Goal: Task Accomplishment & Management: Complete application form

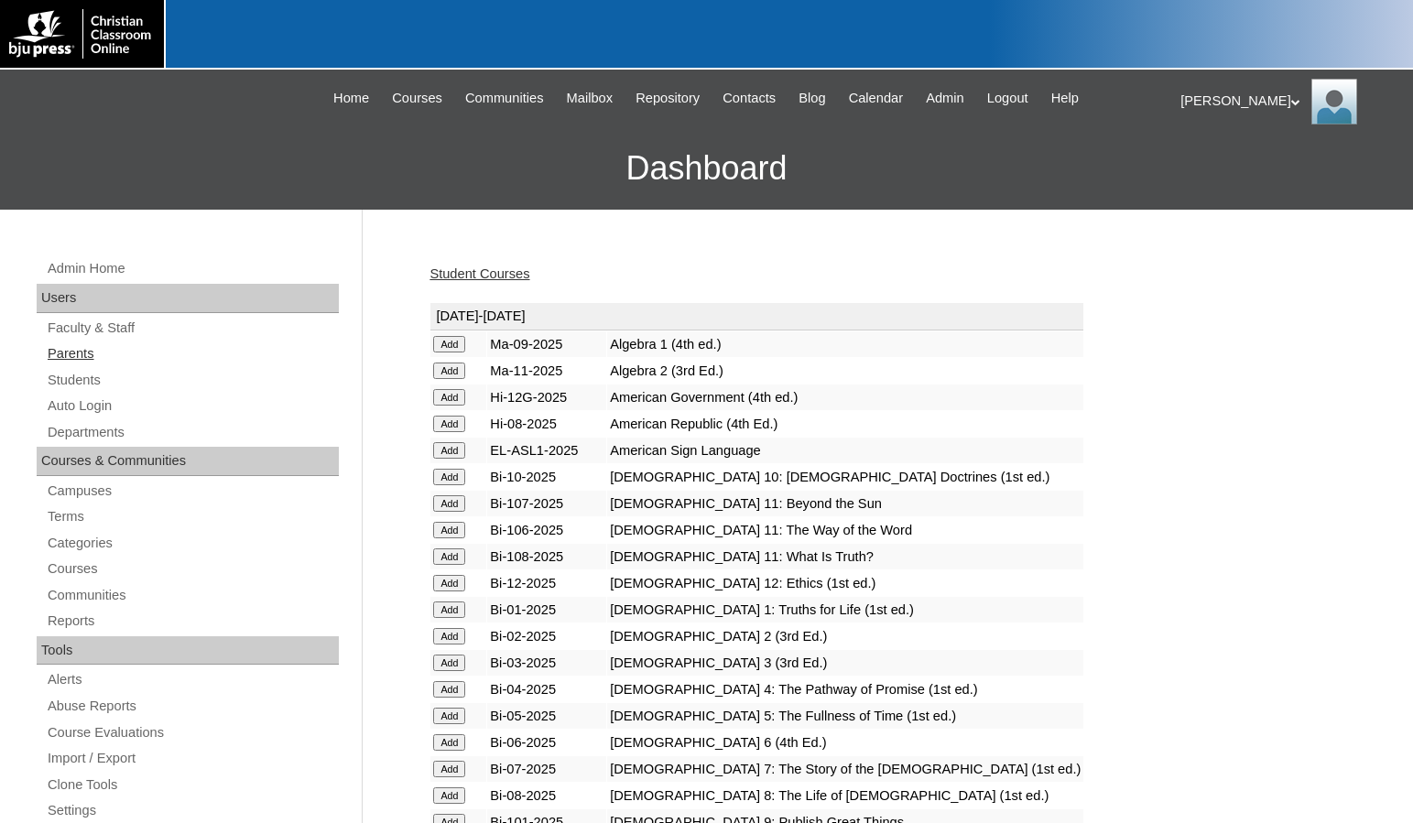
click at [94, 349] on link "Parents" at bounding box center [192, 353] width 293 height 23
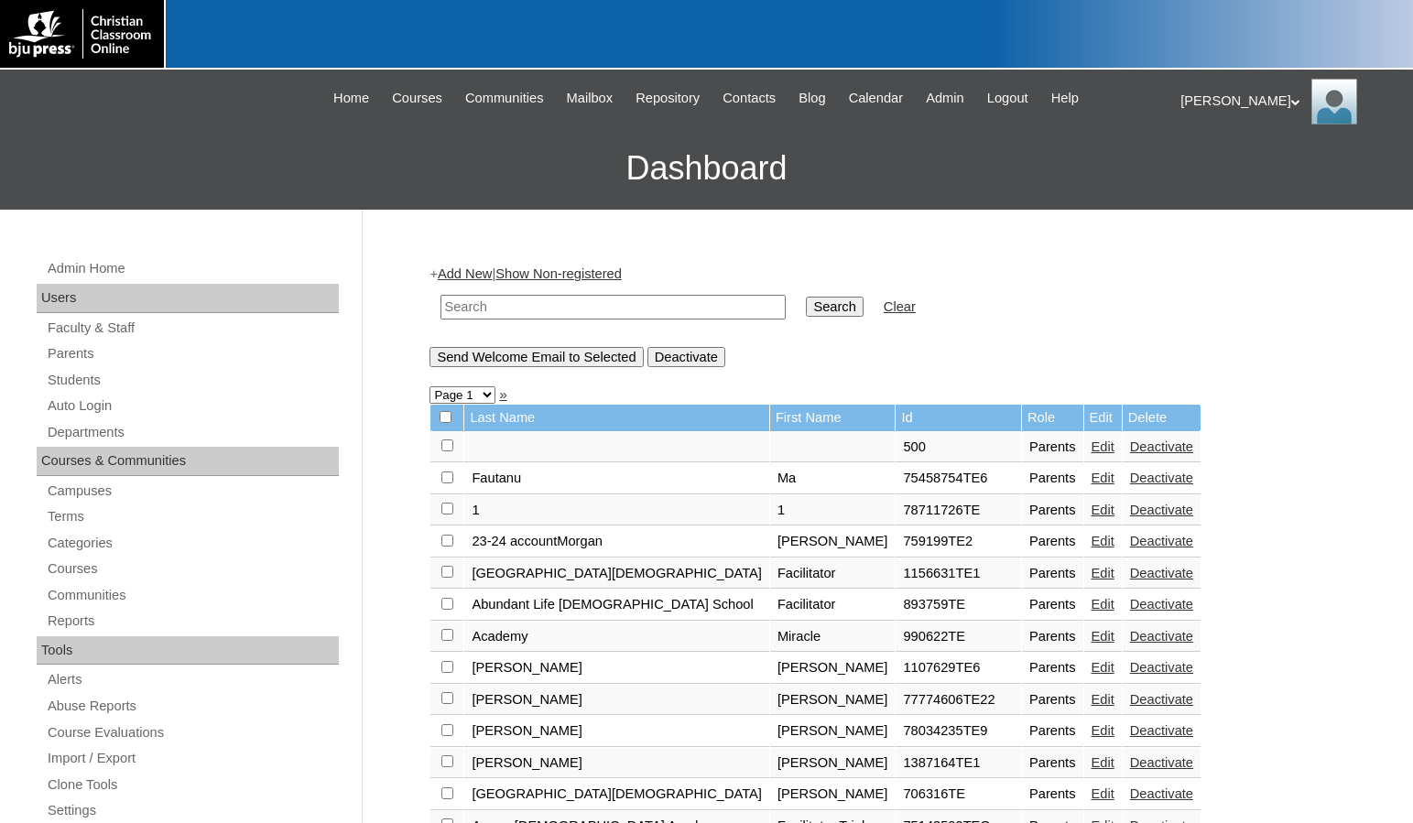
click at [592, 312] on input "text" at bounding box center [612, 307] width 345 height 25
drag, startPoint x: 592, startPoint y: 312, endPoint x: 140, endPoint y: 265, distance: 454.8
type input "709529"
click at [806, 297] on input "Search" at bounding box center [834, 307] width 57 height 20
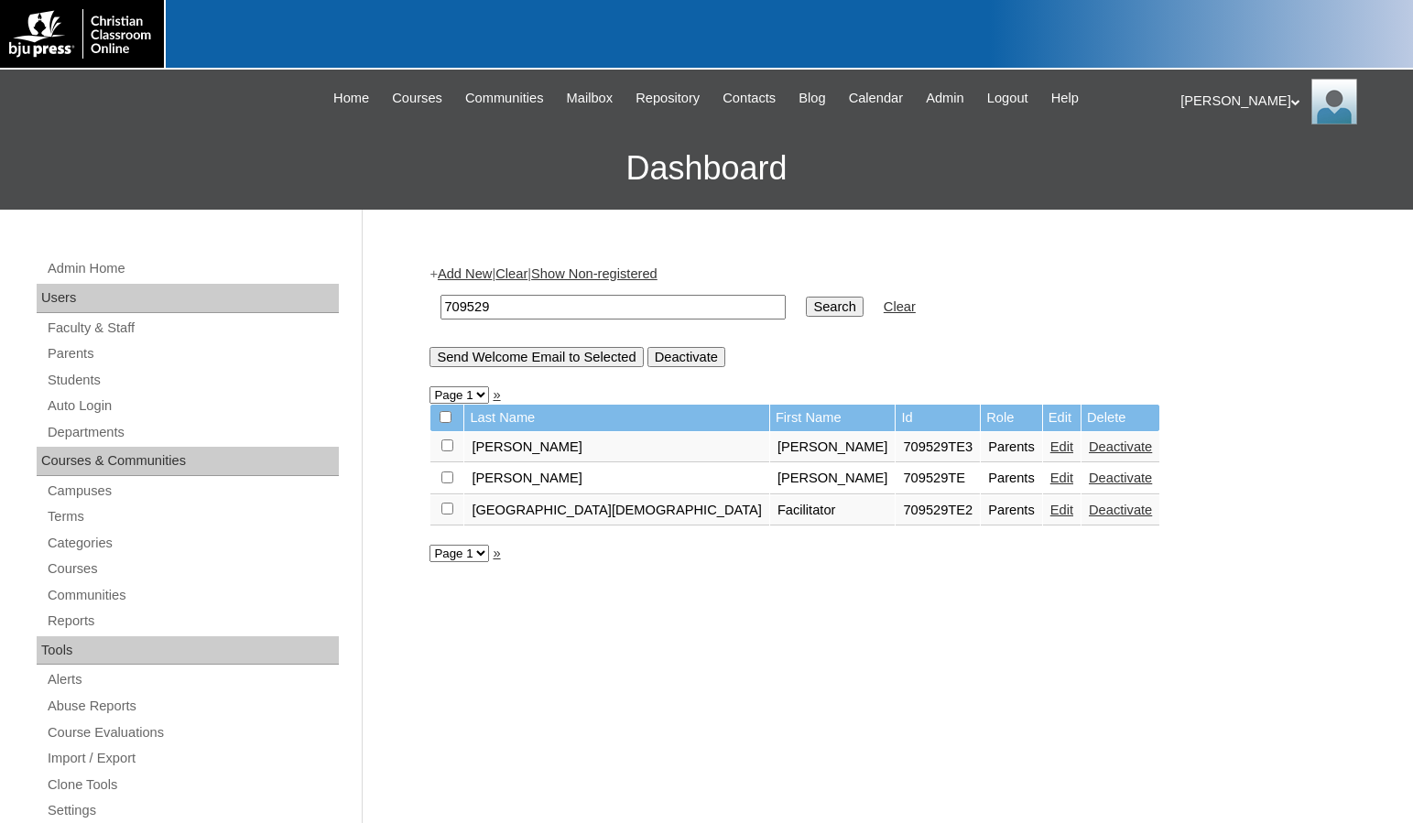
click at [1050, 450] on link "Edit" at bounding box center [1061, 446] width 23 height 15
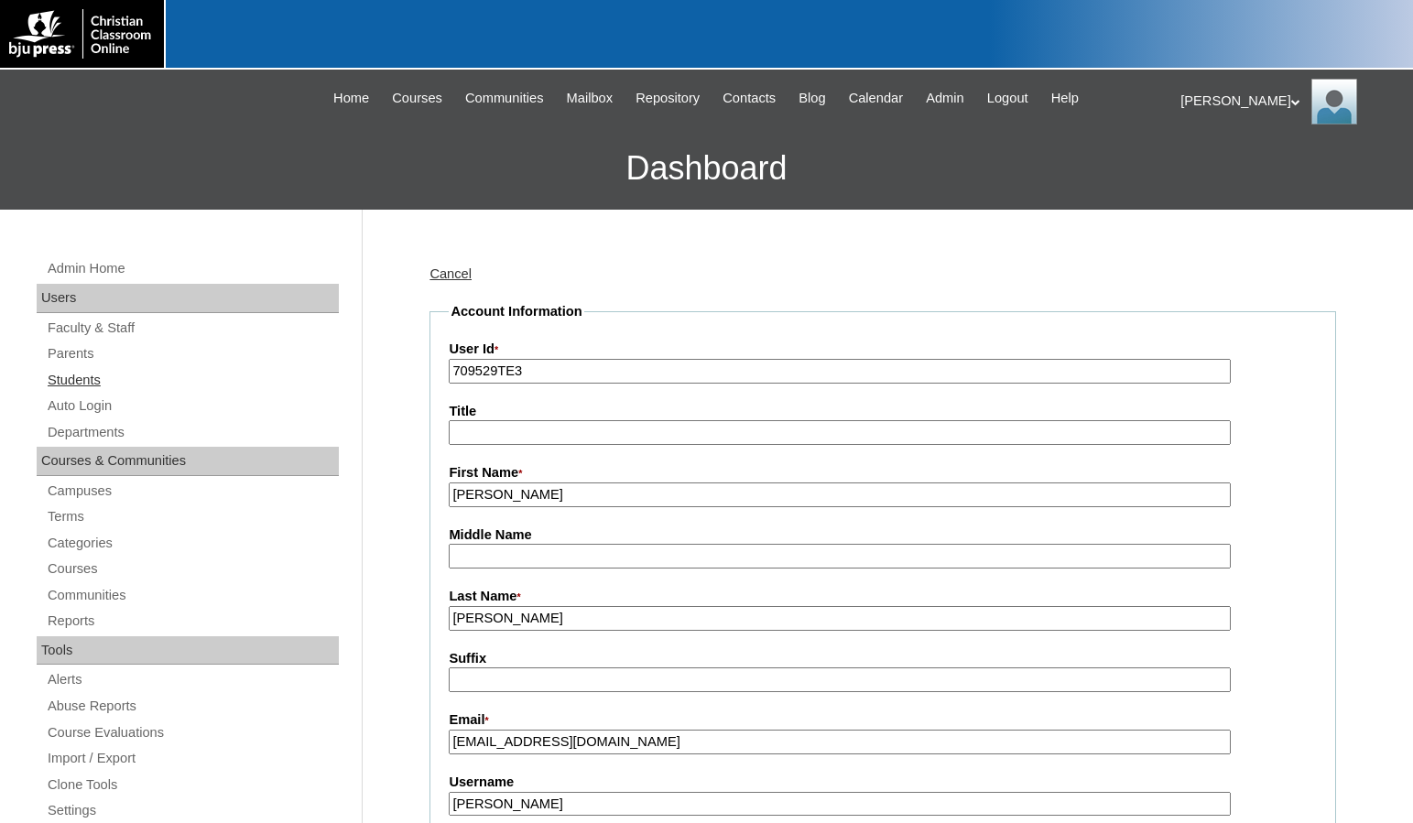
click at [146, 377] on link "Students" at bounding box center [192, 380] width 293 height 23
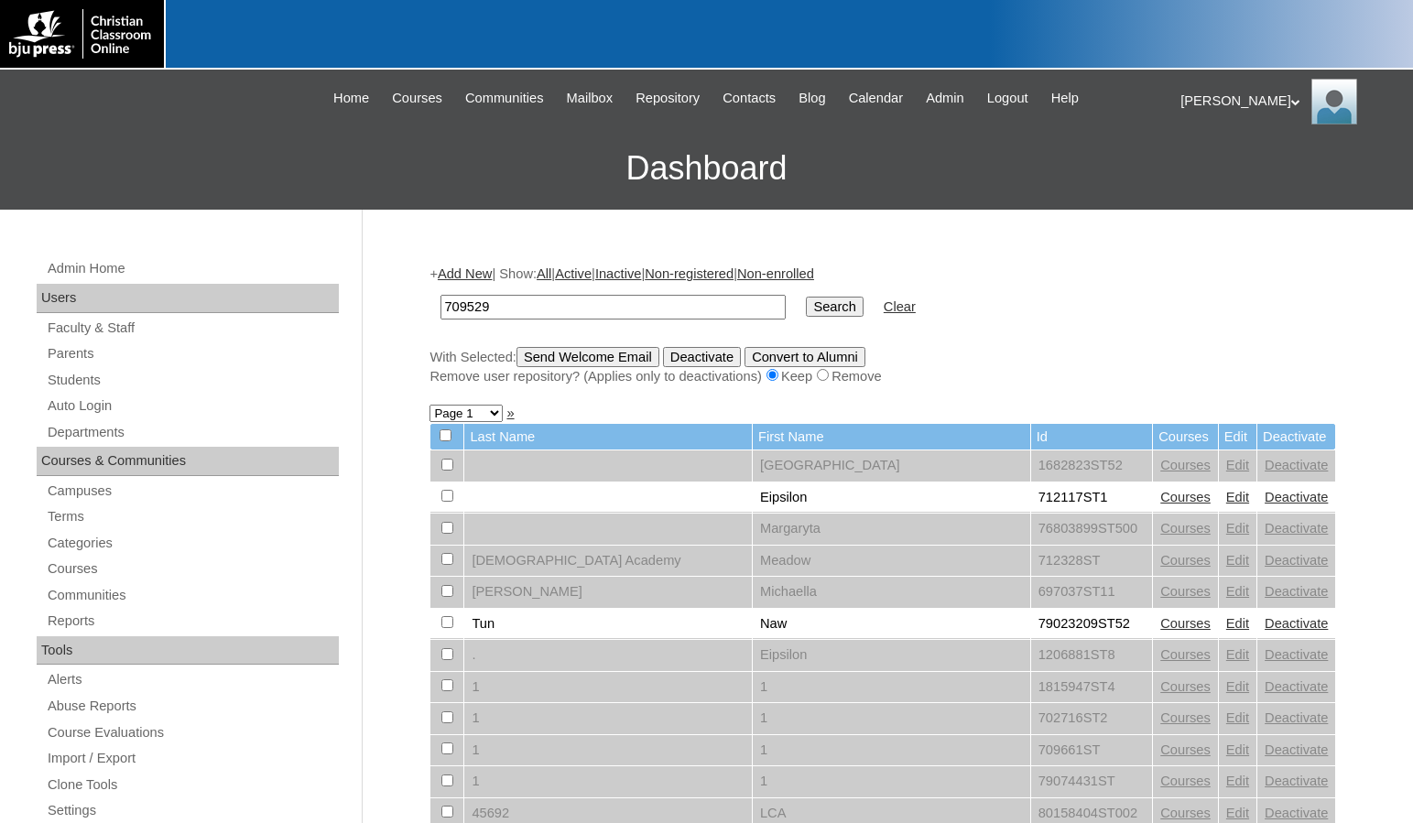
type input "709529"
click at [806, 314] on input "Search" at bounding box center [834, 307] width 57 height 20
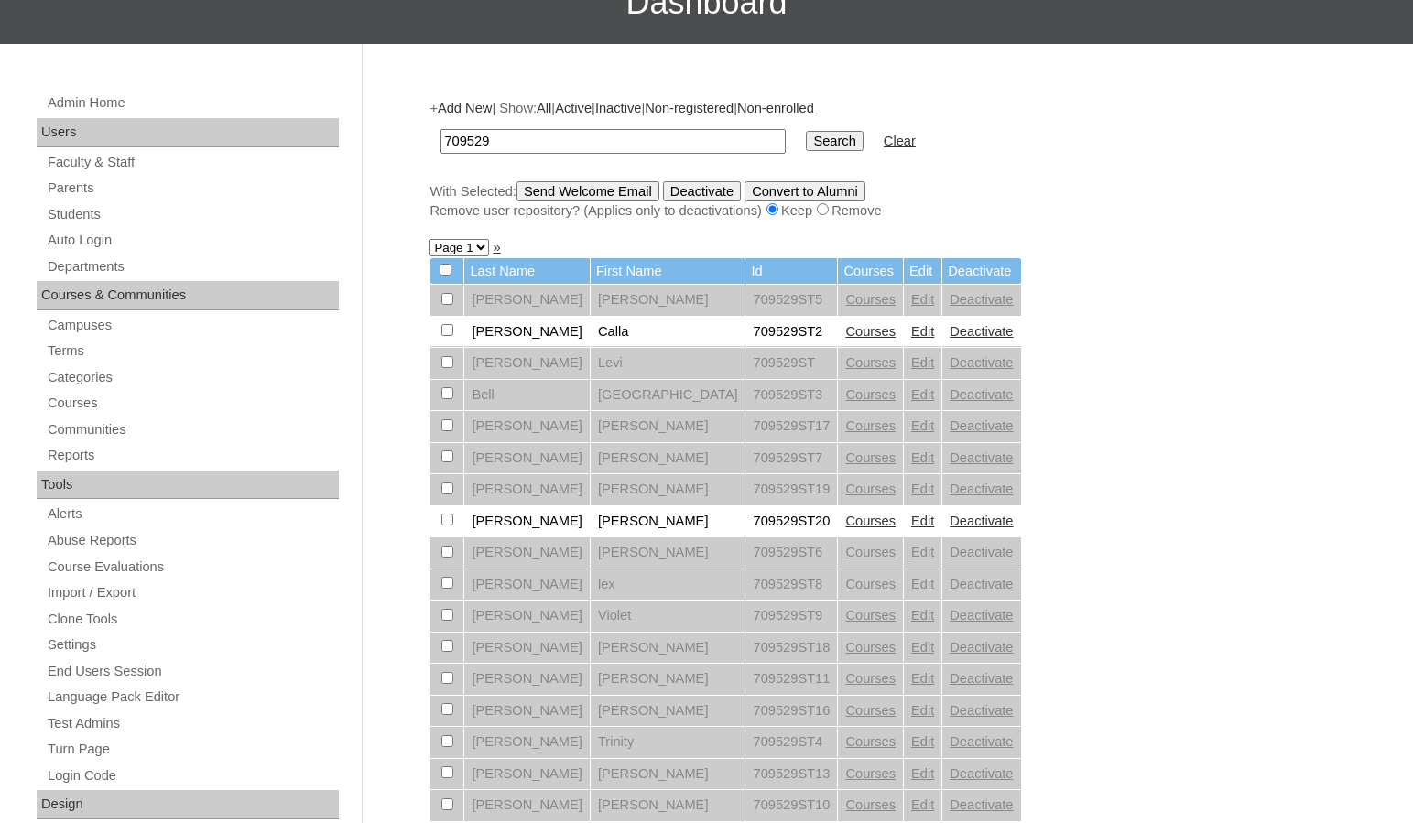
scroll to position [92, 0]
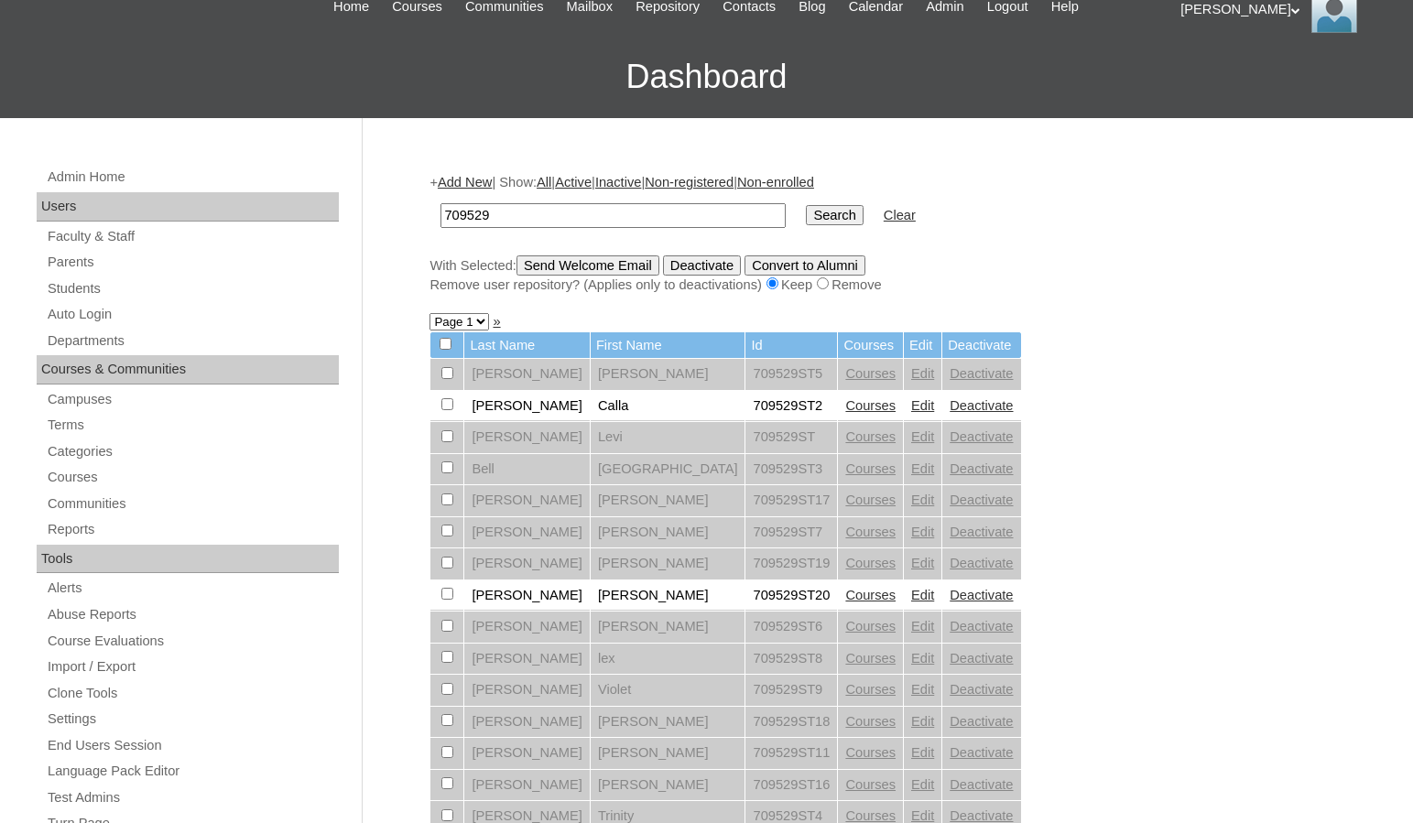
click at [460, 179] on link "Add New" at bounding box center [465, 182] width 54 height 15
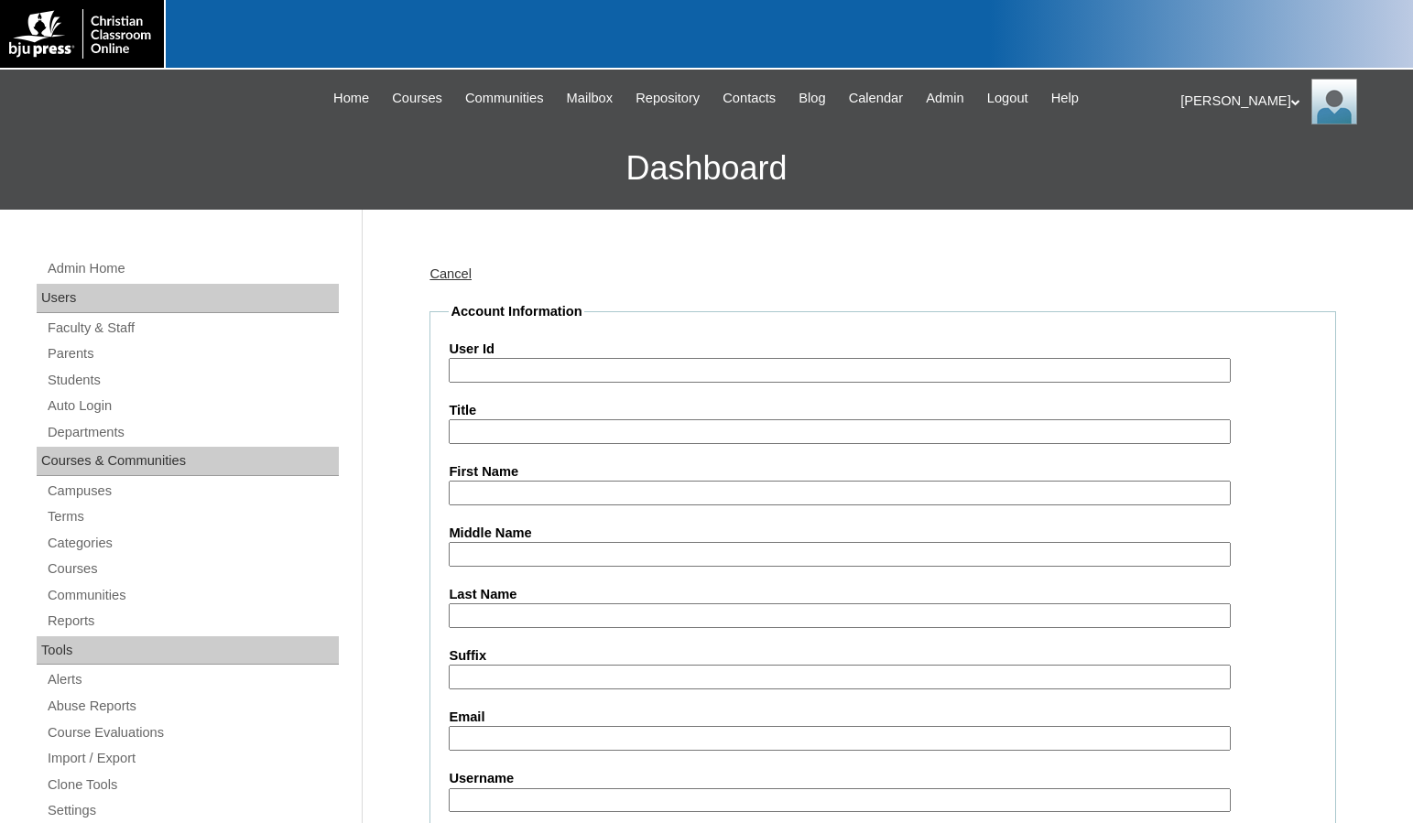
click at [549, 381] on input "User Id" at bounding box center [839, 370] width 781 height 25
paste input "709529"
type input "709529ST22"
type input "Andrew"
type input "Deeds"
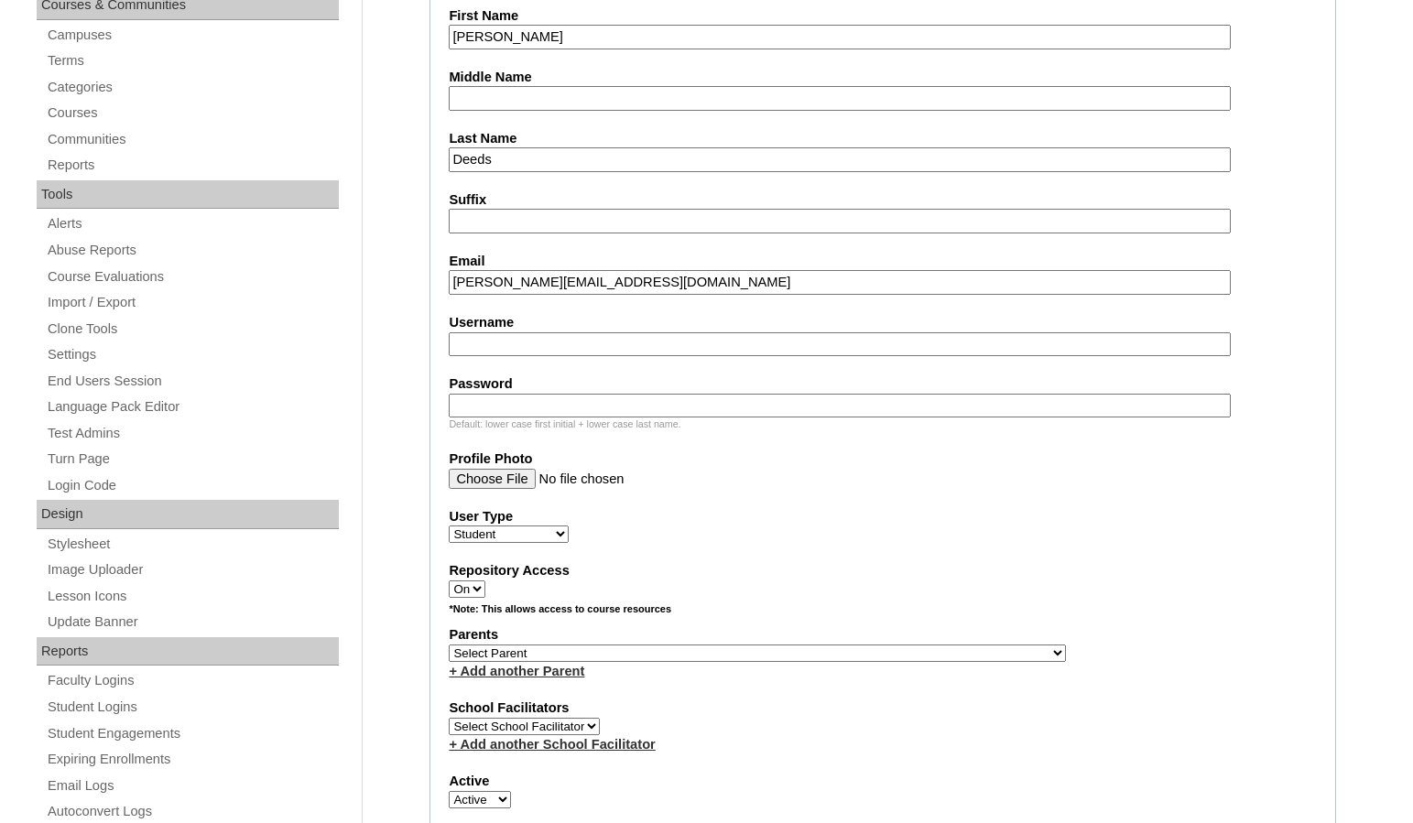
scroll to position [458, 0]
type input "andrewd@waterloochristian.com"
drag, startPoint x: 835, startPoint y: 647, endPoint x: 884, endPoint y: 646, distance: 49.4
click at [835, 647] on select "Select Parent , [GEOGRAPHIC_DATA], Ma 1, 1 23-24 accountMorgan, [PERSON_NAME] 6…" at bounding box center [757, 651] width 617 height 17
select select "31968"
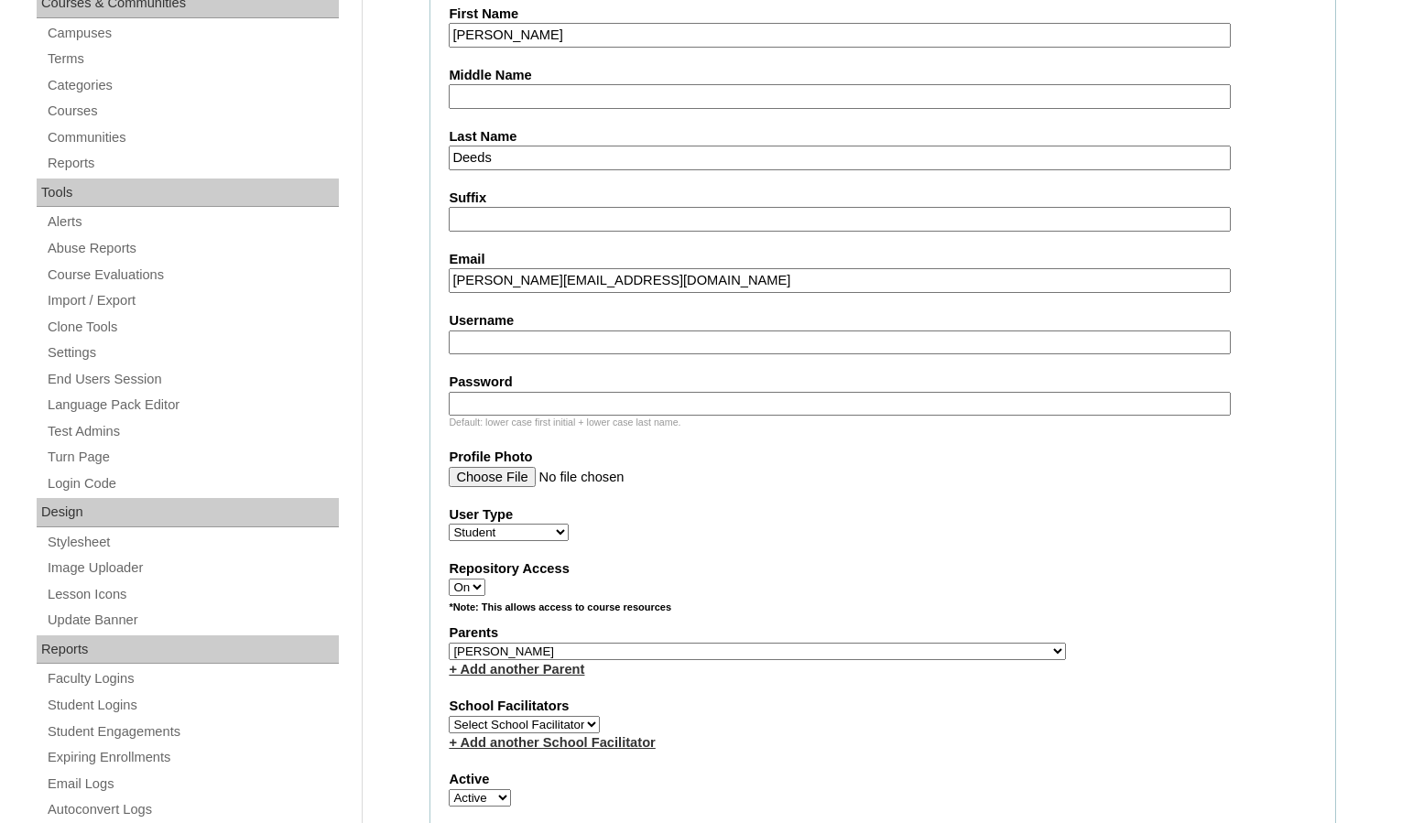
click at [896, 647] on div "Parents Select Parent , Fautanu, Ma 1, 1 23-24 accountMorgan, Jason 6th Street …" at bounding box center [883, 650] width 868 height 55
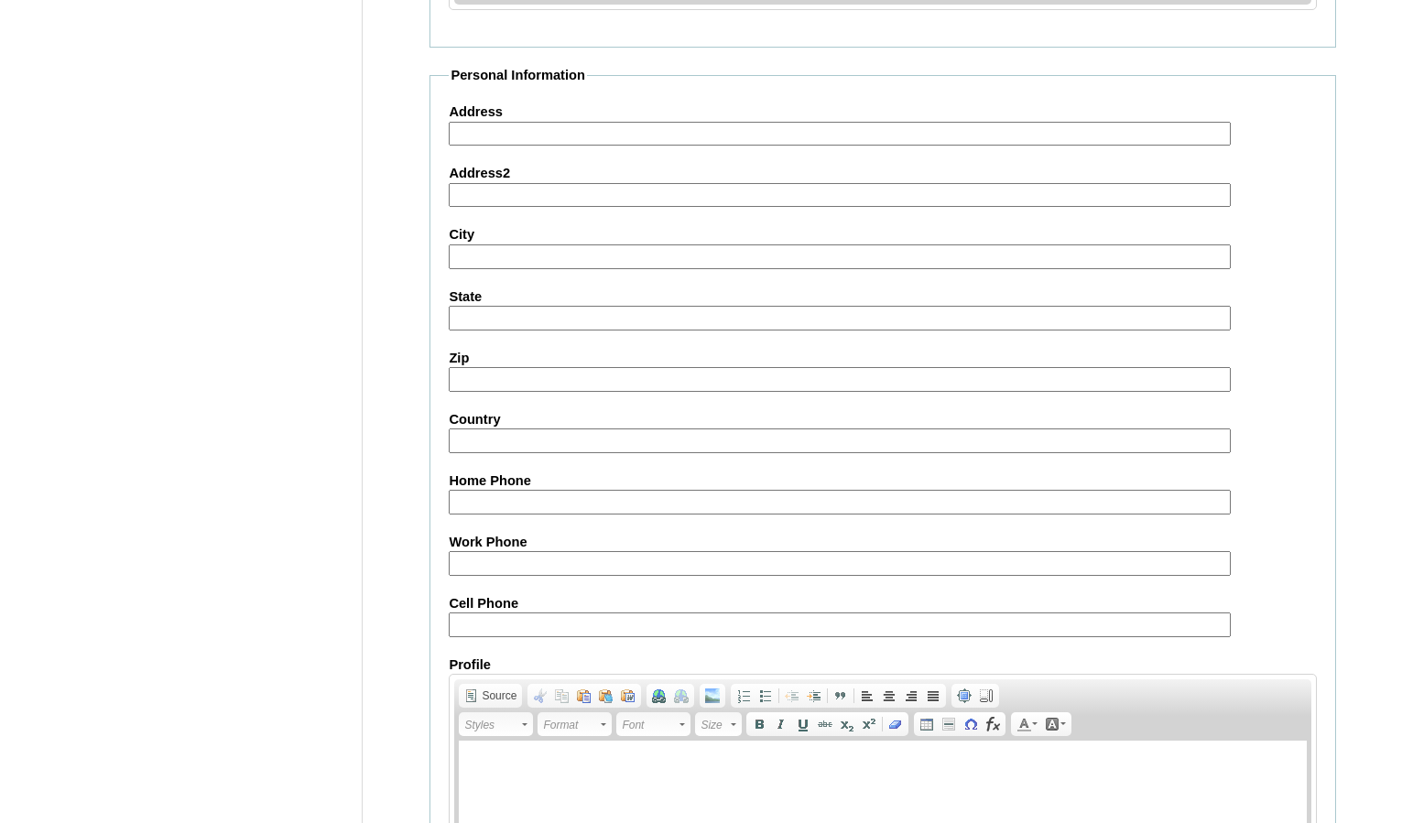
scroll to position [1963, 0]
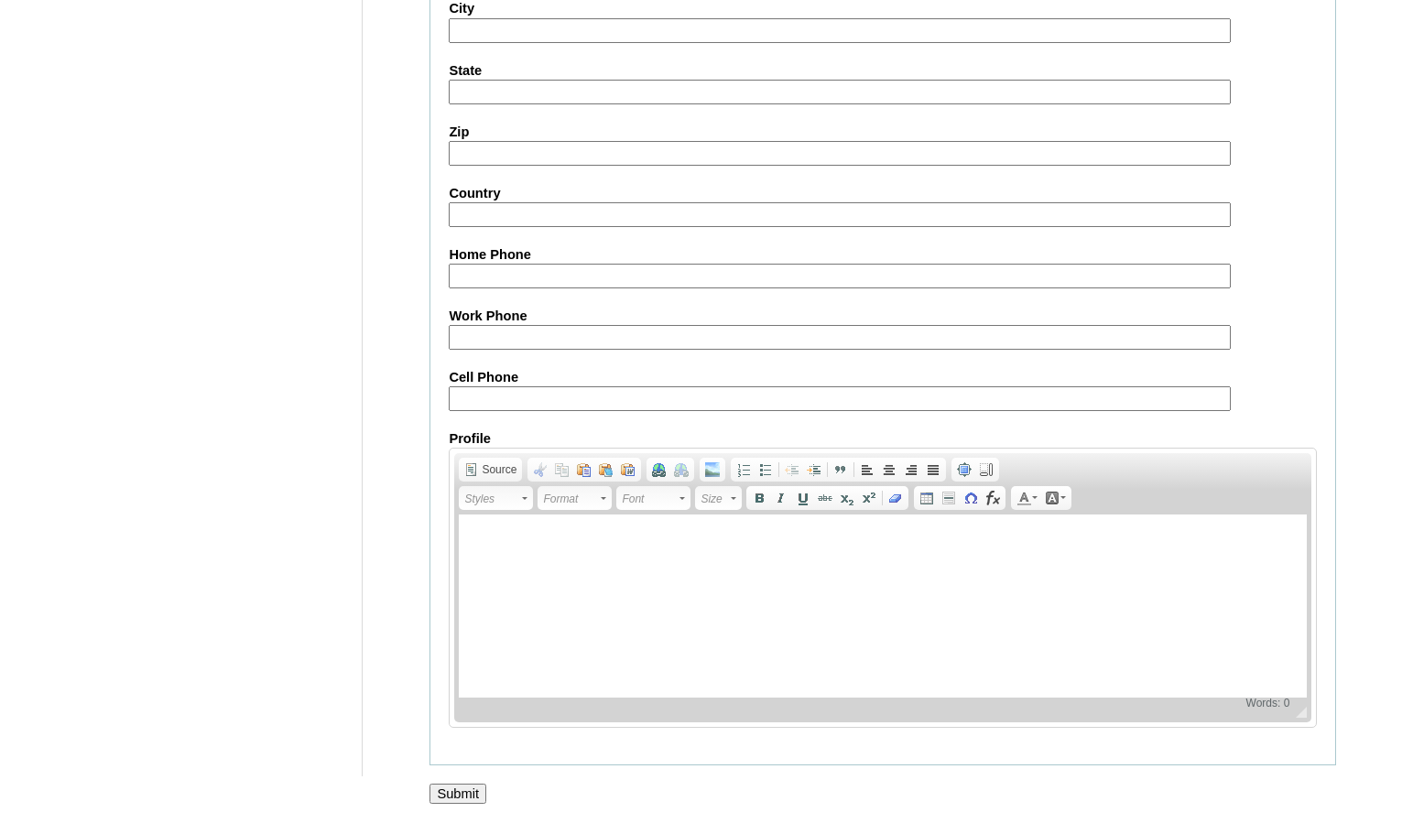
click at [476, 790] on input "Submit" at bounding box center [457, 794] width 57 height 20
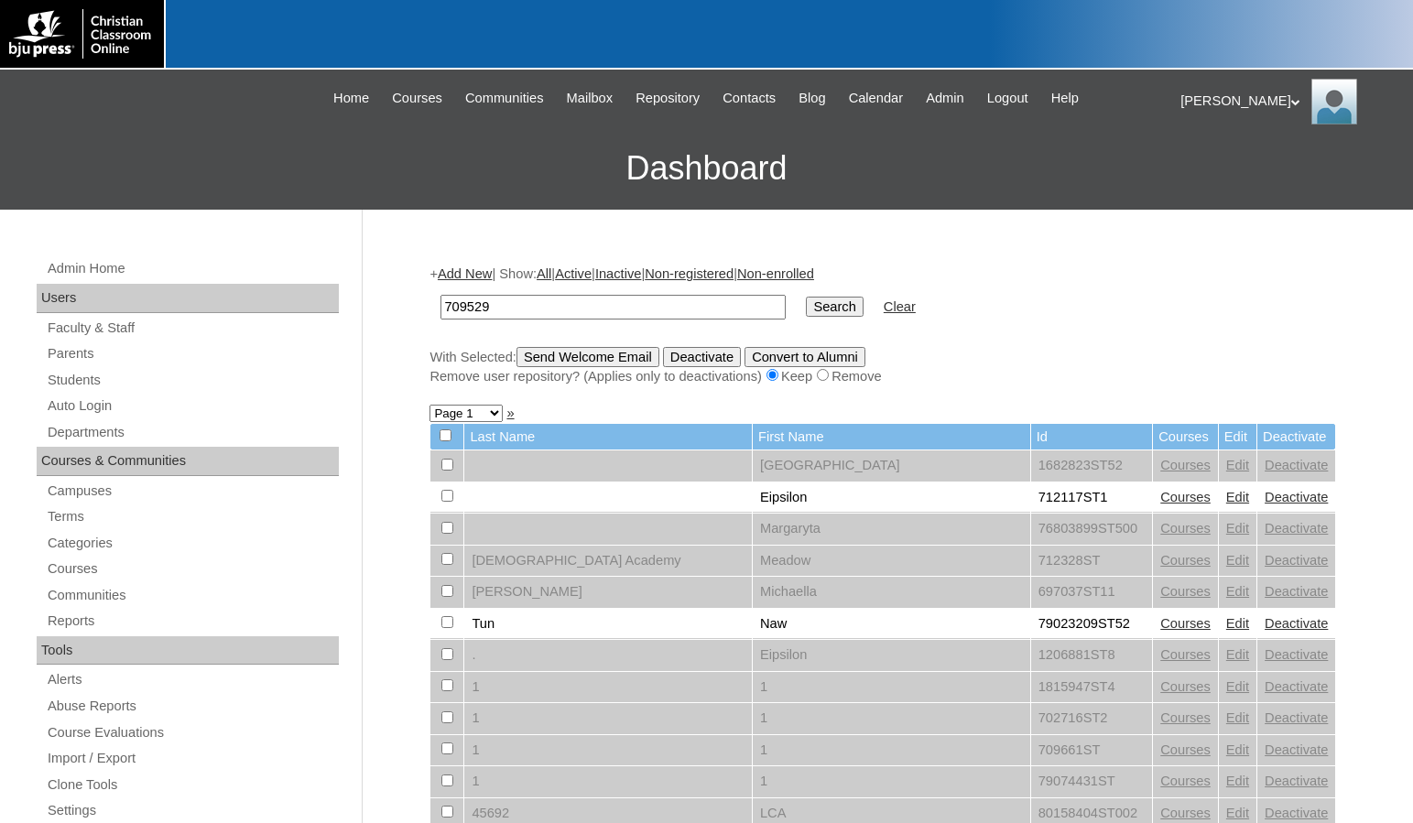
type input "709529"
click at [806, 297] on input "Search" at bounding box center [834, 307] width 57 height 20
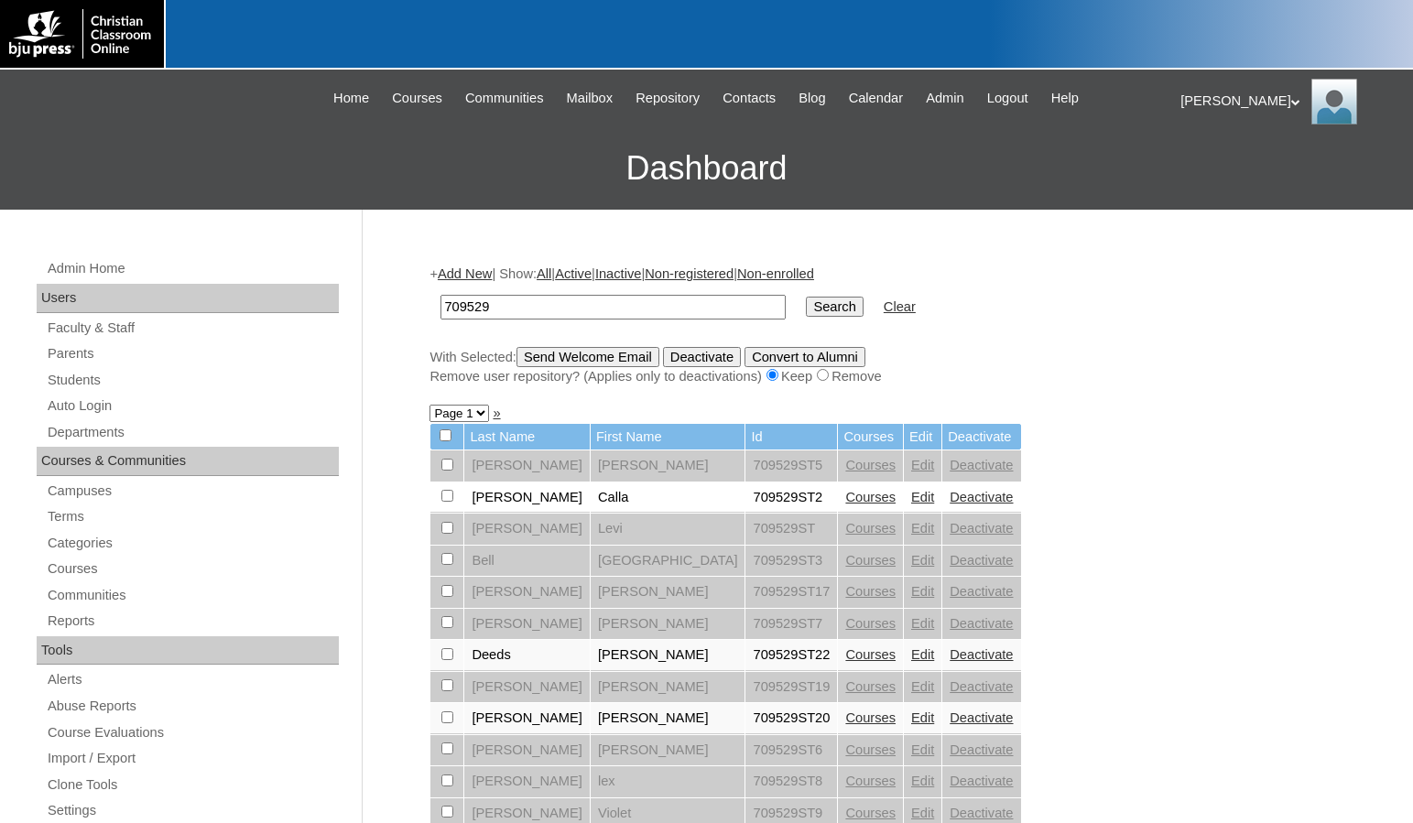
click at [845, 656] on link "Courses" at bounding box center [870, 654] width 50 height 15
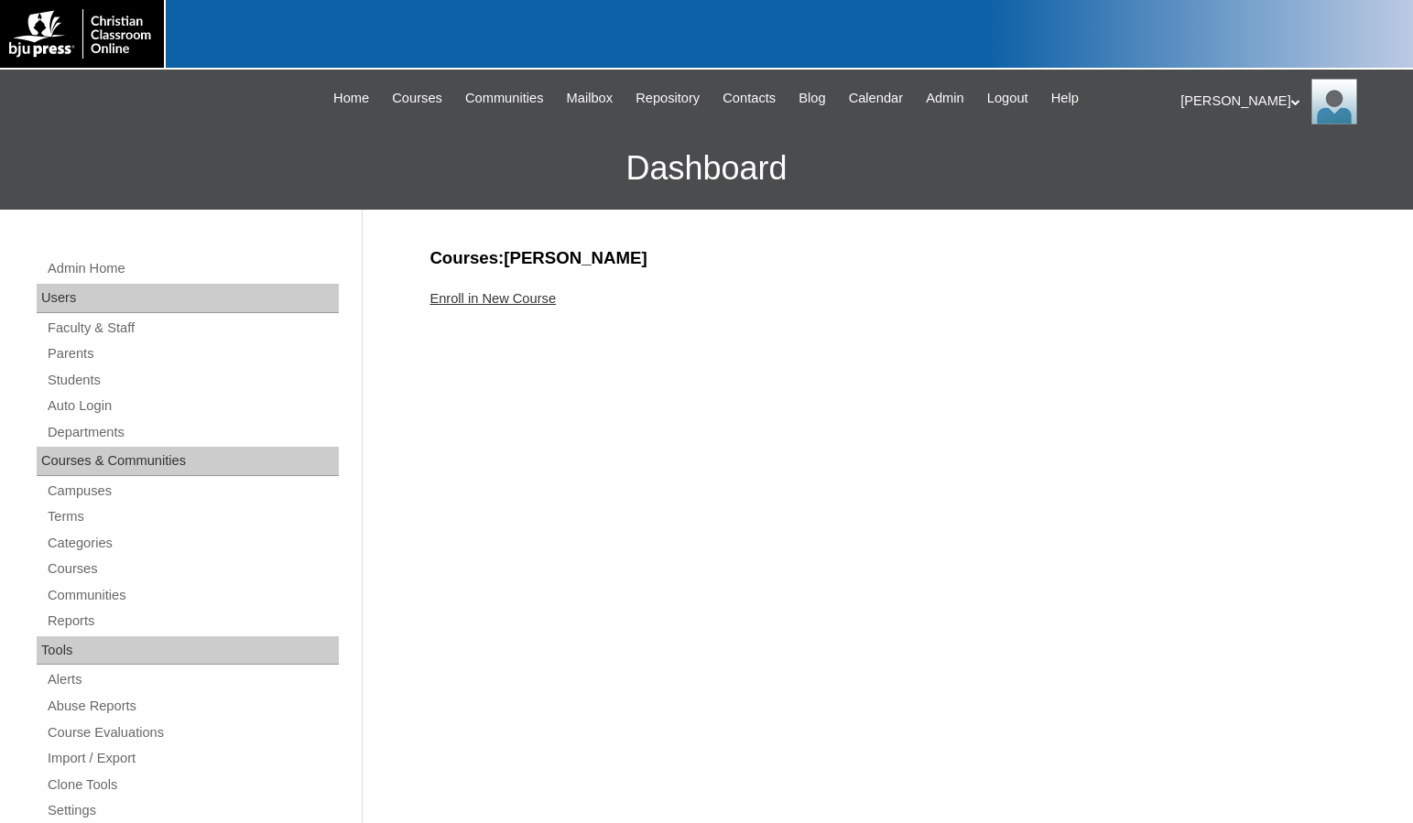
click at [522, 305] on link "Enroll in New Course" at bounding box center [492, 298] width 126 height 15
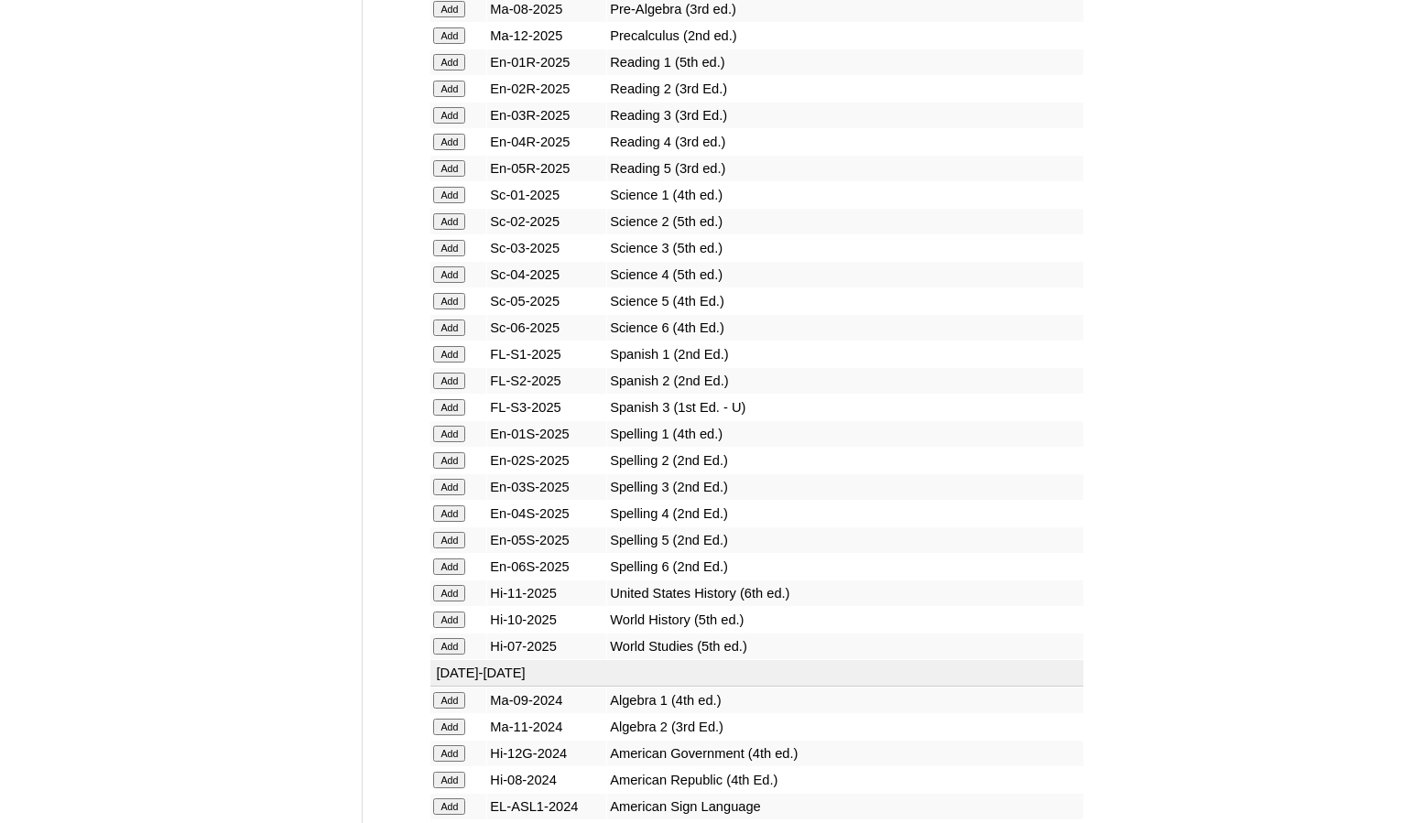
scroll to position [2197, 0]
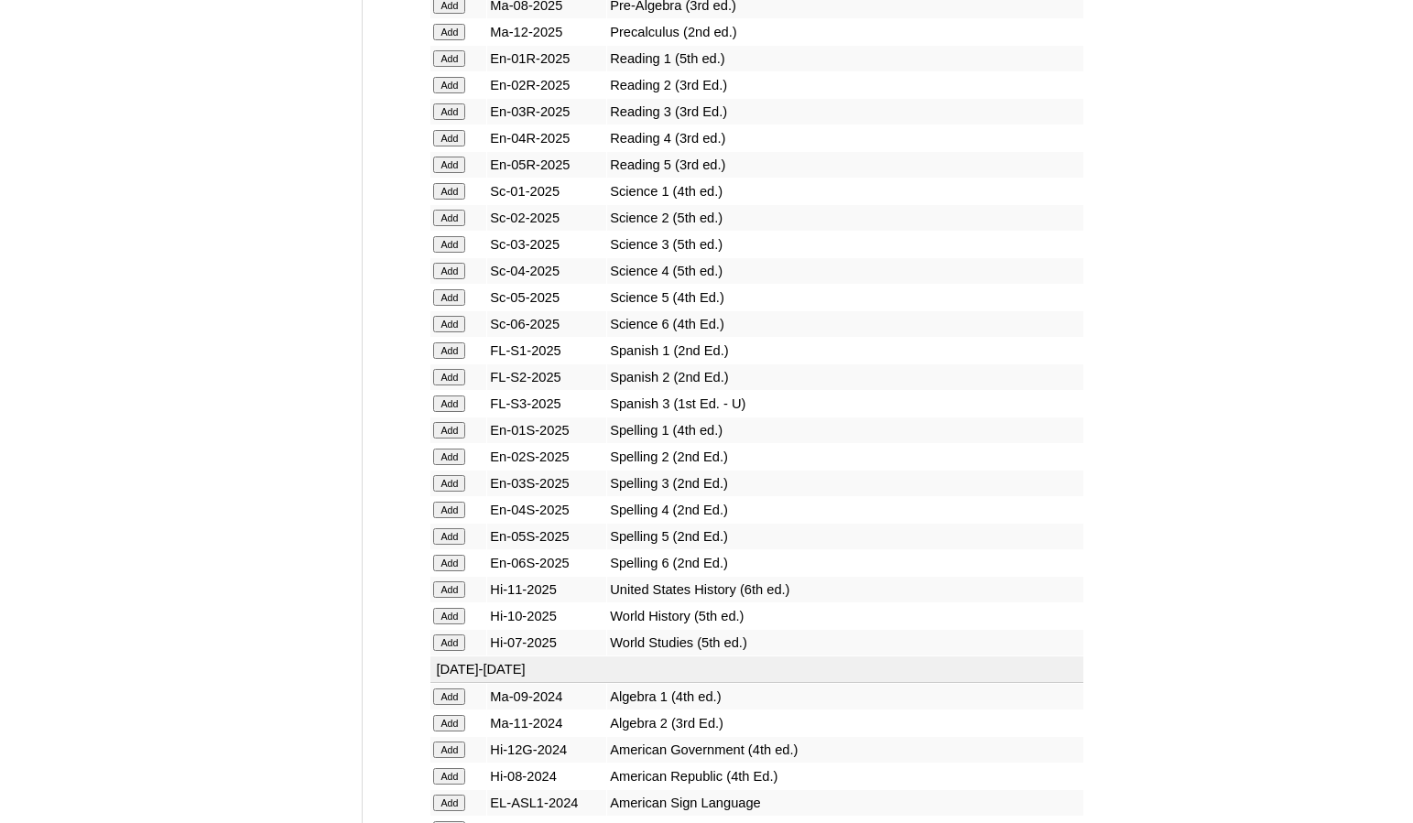
click at [463, 409] on input "Add" at bounding box center [449, 403] width 32 height 16
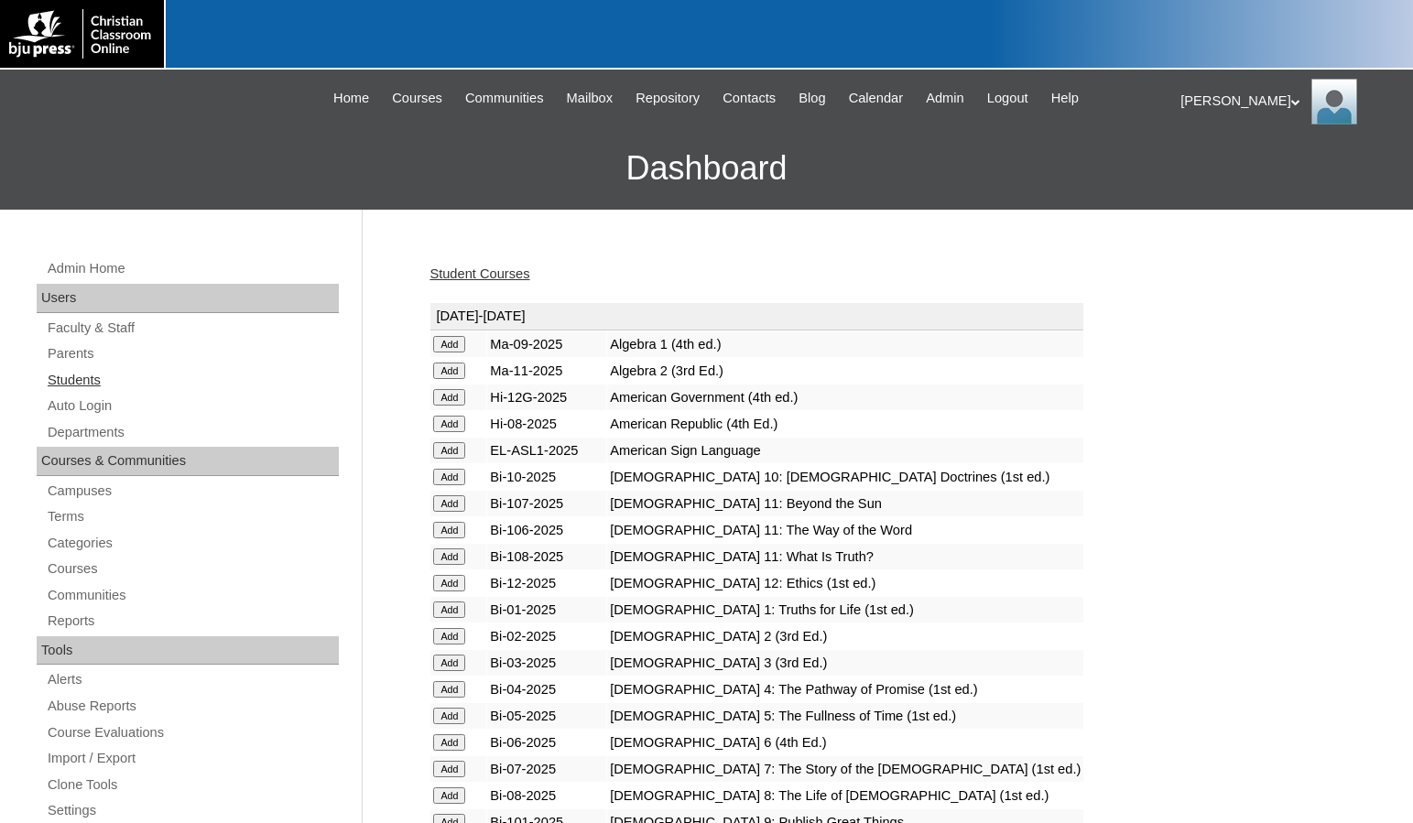
click at [74, 386] on link "Students" at bounding box center [192, 380] width 293 height 23
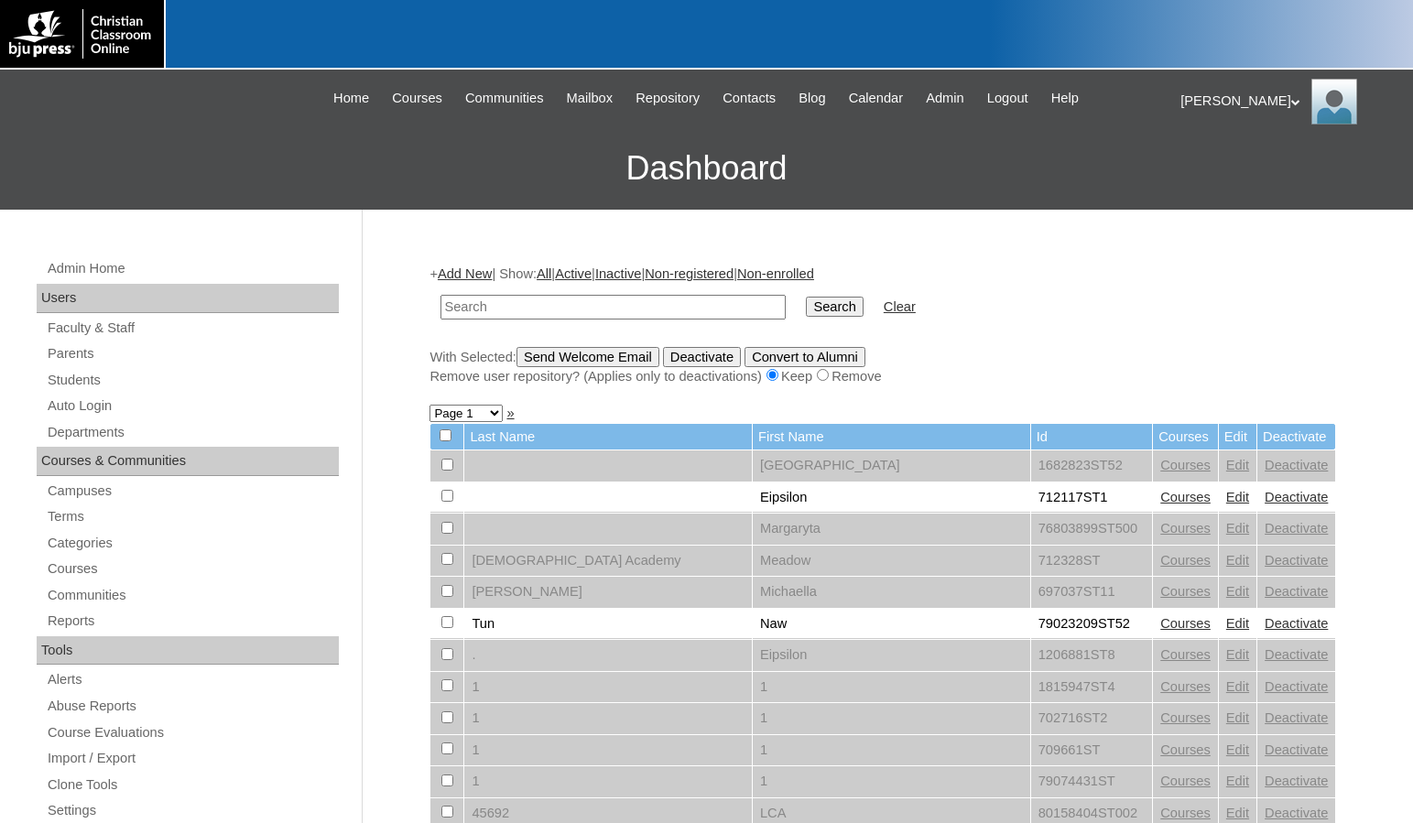
click at [482, 276] on link "Add New" at bounding box center [465, 273] width 54 height 15
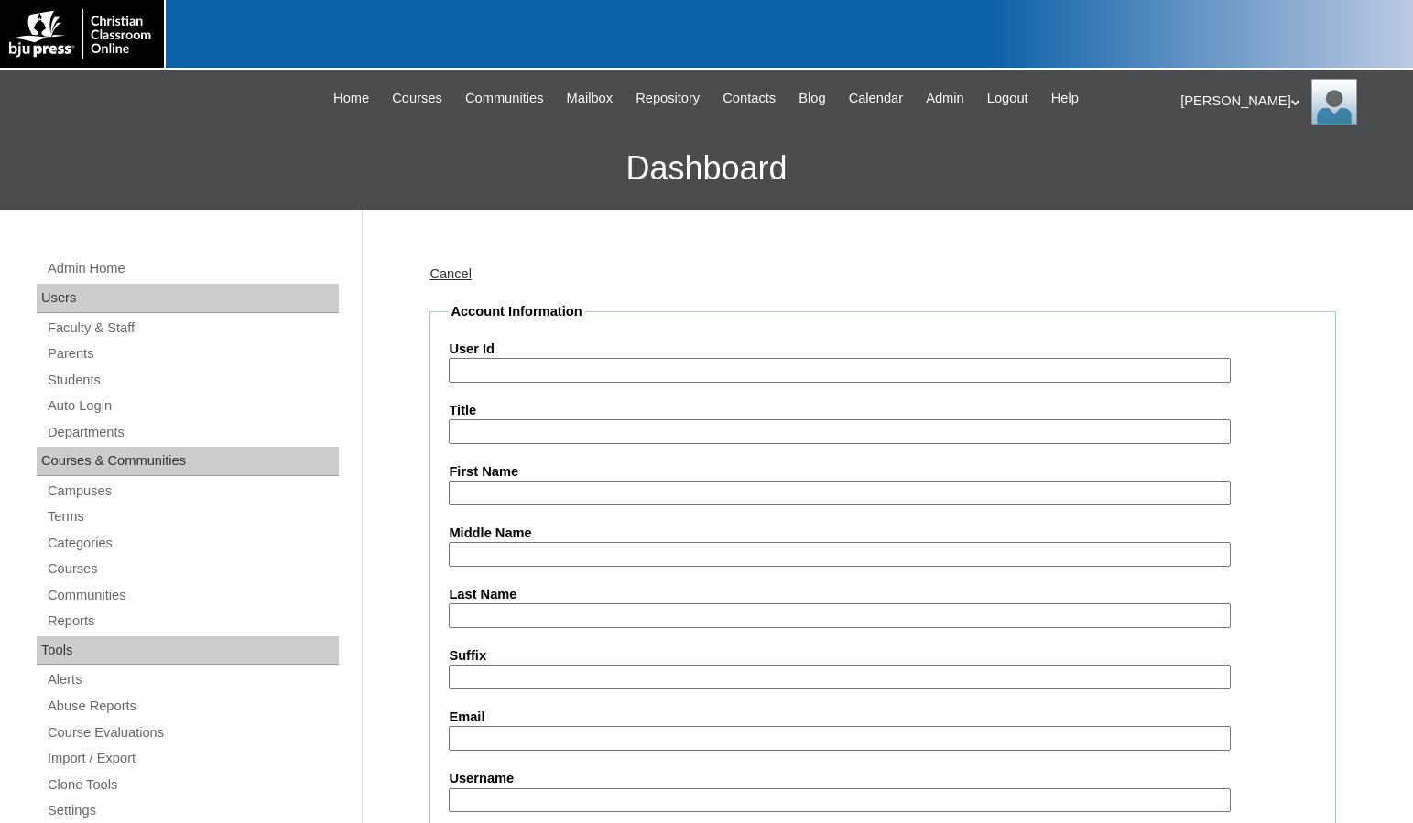
click at [502, 374] on input "User Id" at bounding box center [839, 370] width 781 height 25
paste input "709529"
type input "709529ST23"
type input "Ethan"
type input "Ganfield"
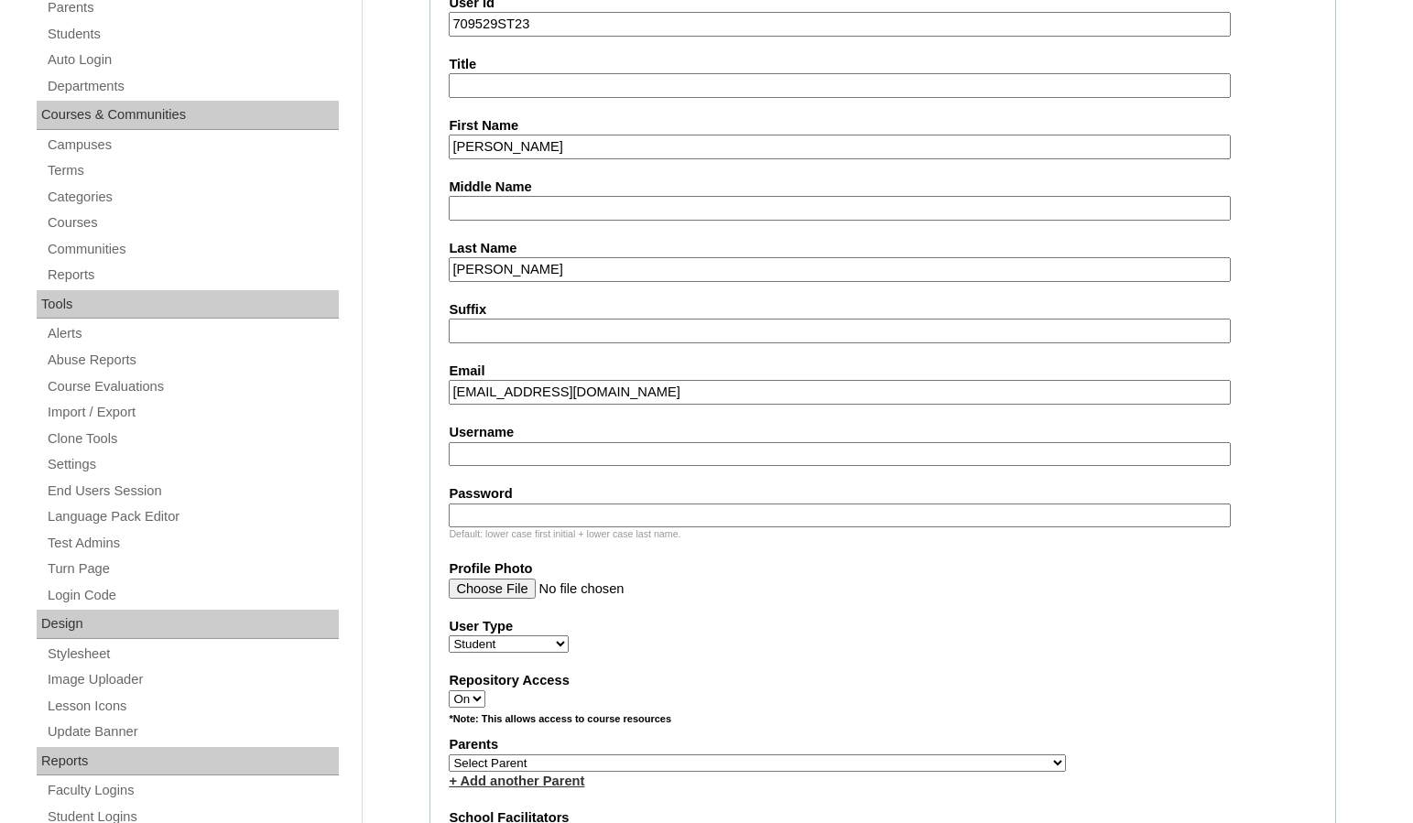
scroll to position [458, 0]
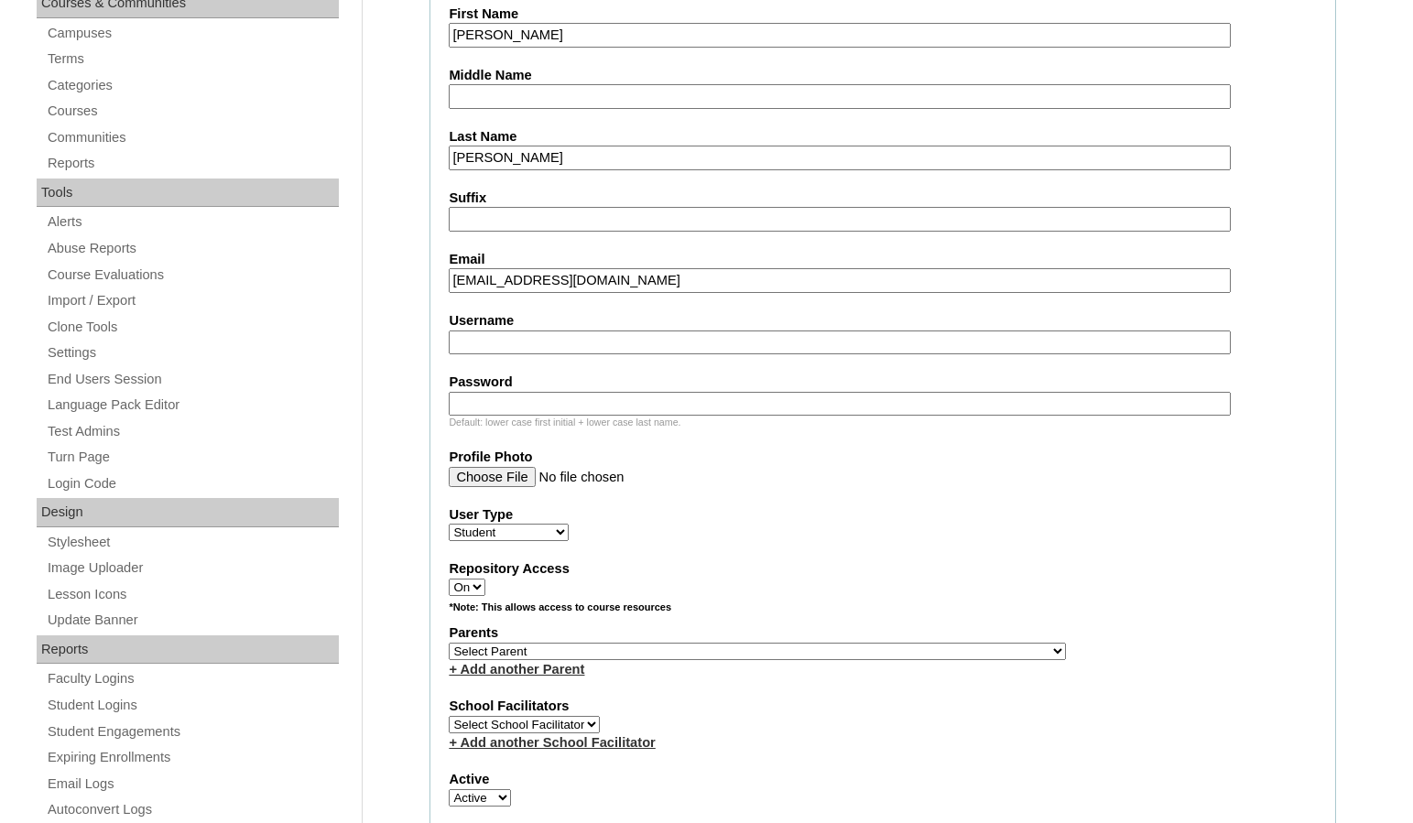
type input "ethang@waterloochristian.com"
click at [853, 647] on select "Select Parent , Fautanu, Ma 1, 1 23-24 accountMorgan, Jason 6th Street Mennonit…" at bounding box center [757, 651] width 617 height 17
select select "31968"
click at [958, 654] on div "Parents Select Parent , Fautanu, Ma 1, 1 23-24 accountMorgan, Jason 6th Street …" at bounding box center [883, 650] width 868 height 55
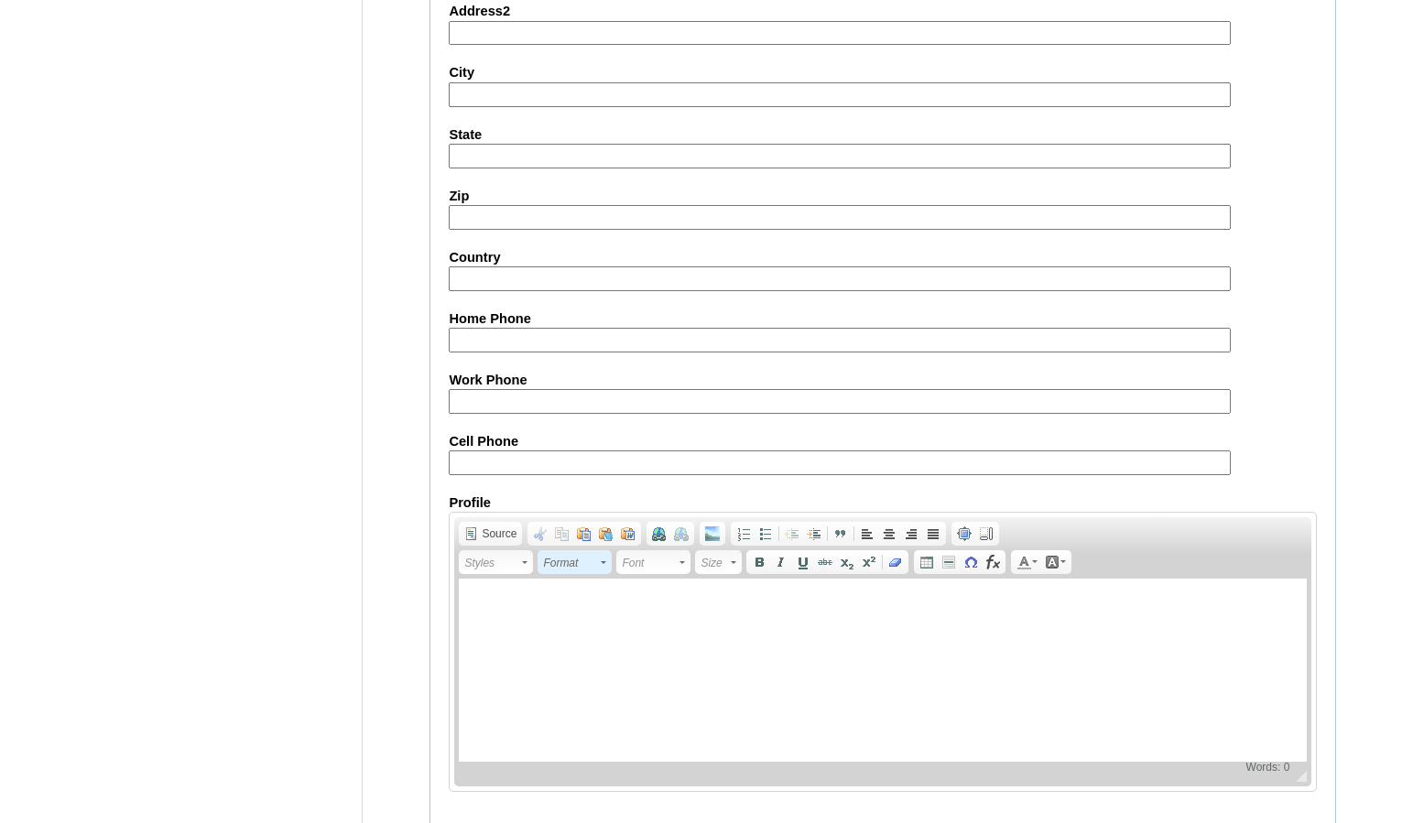
scroll to position [1963, 0]
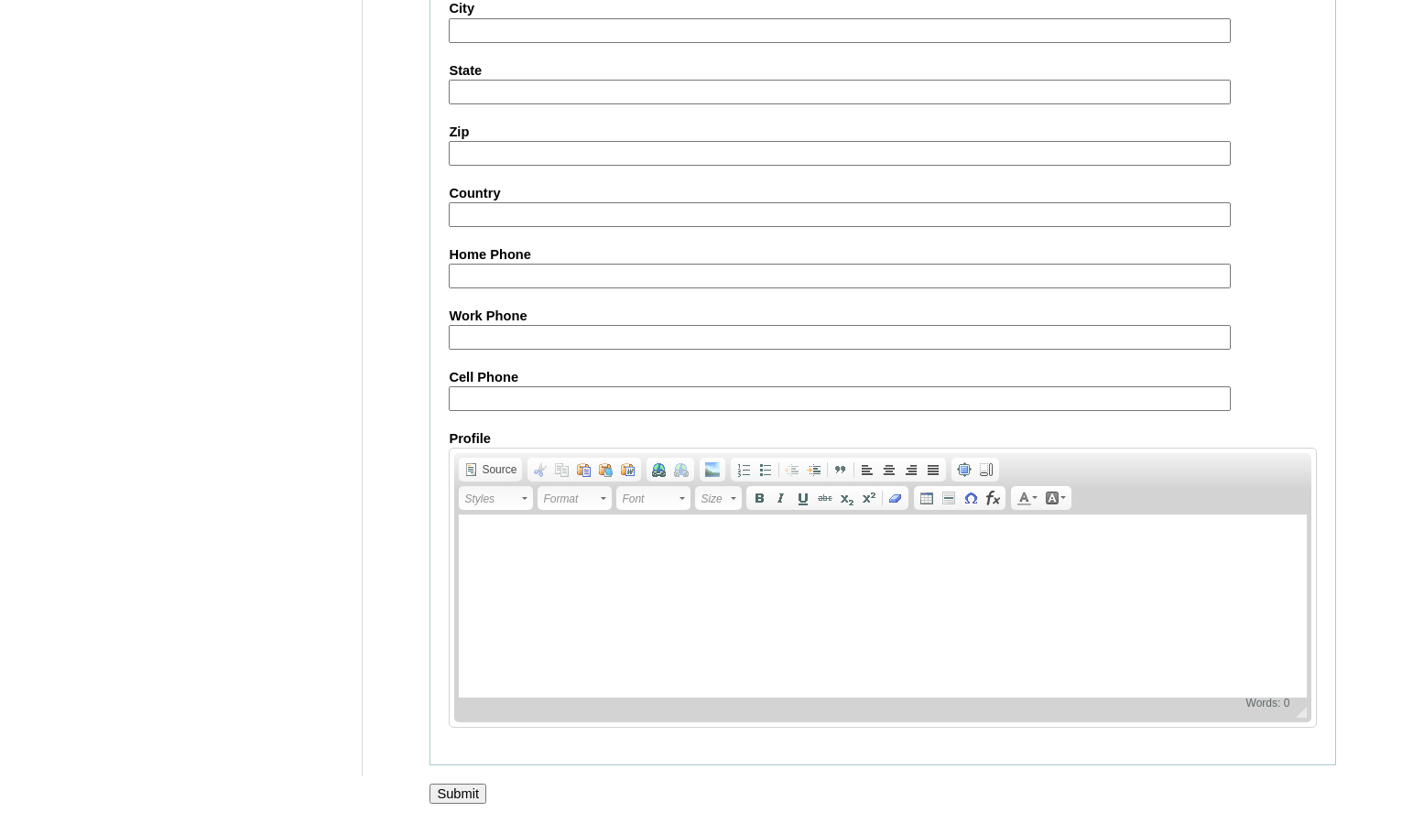
click at [469, 796] on input "Submit" at bounding box center [457, 794] width 57 height 20
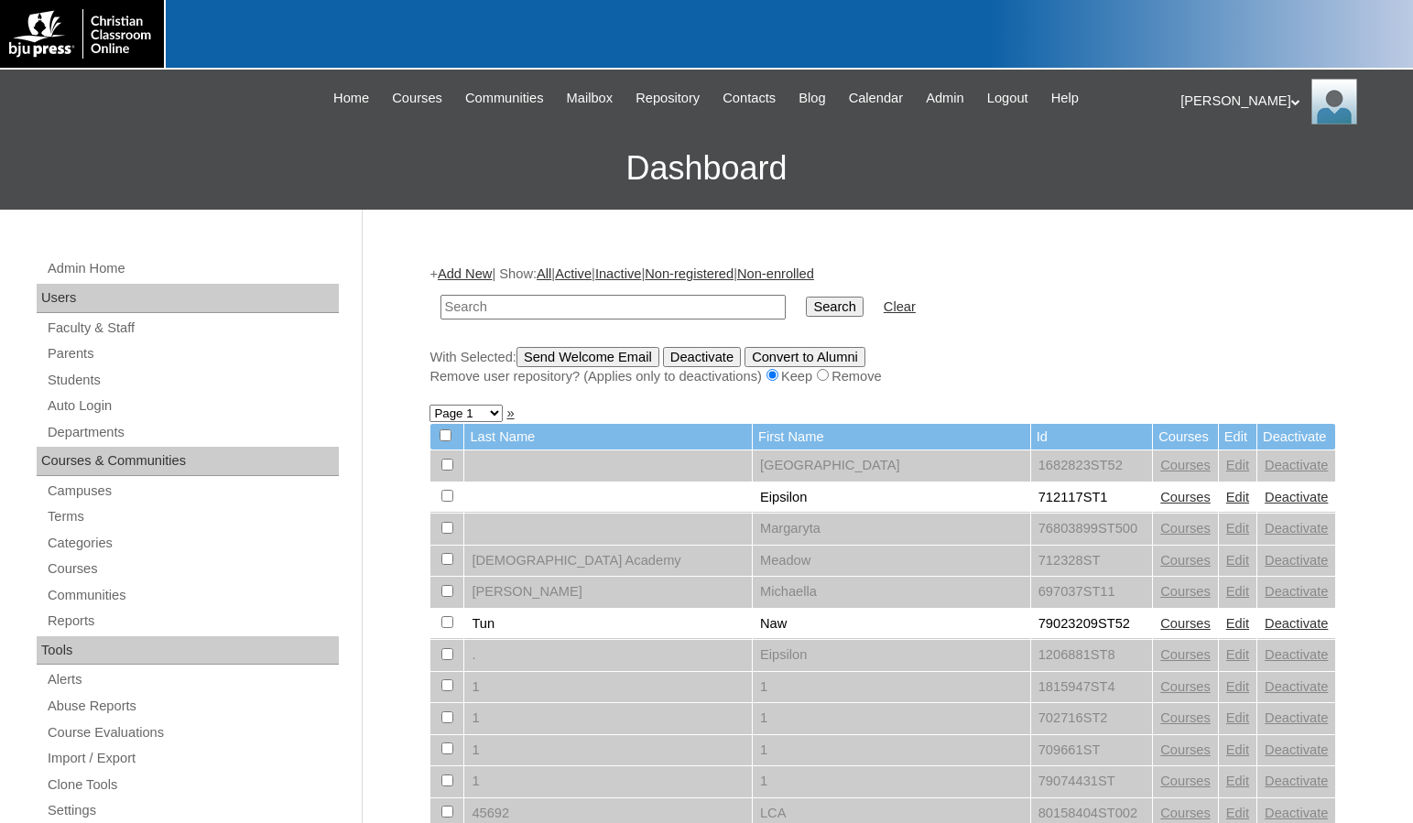
click at [464, 310] on input "text" at bounding box center [612, 307] width 345 height 25
paste input "709529"
type input "709529"
click at [806, 297] on input "Search" at bounding box center [834, 307] width 57 height 20
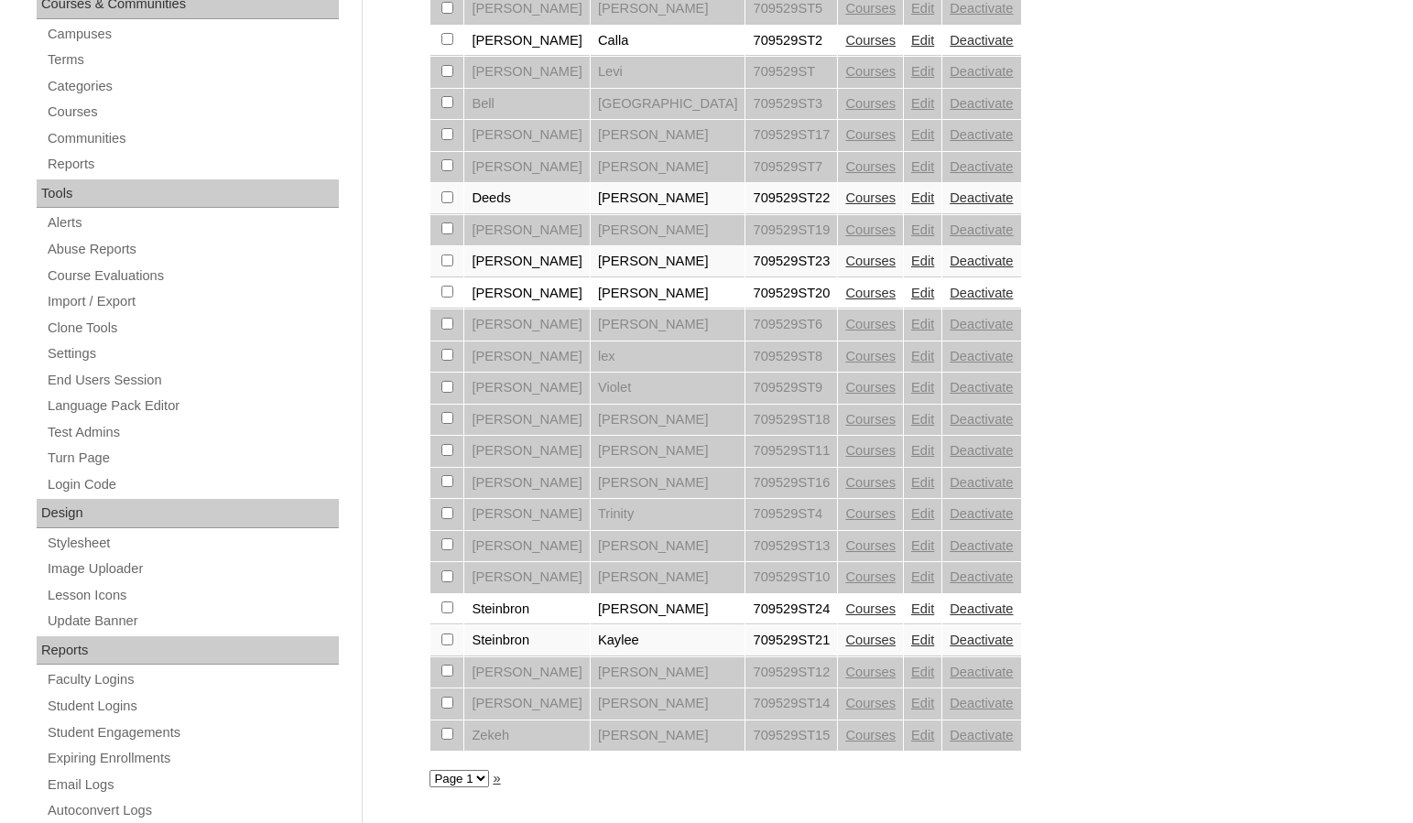
scroll to position [458, 0]
click at [845, 602] on link "Courses" at bounding box center [870, 608] width 50 height 15
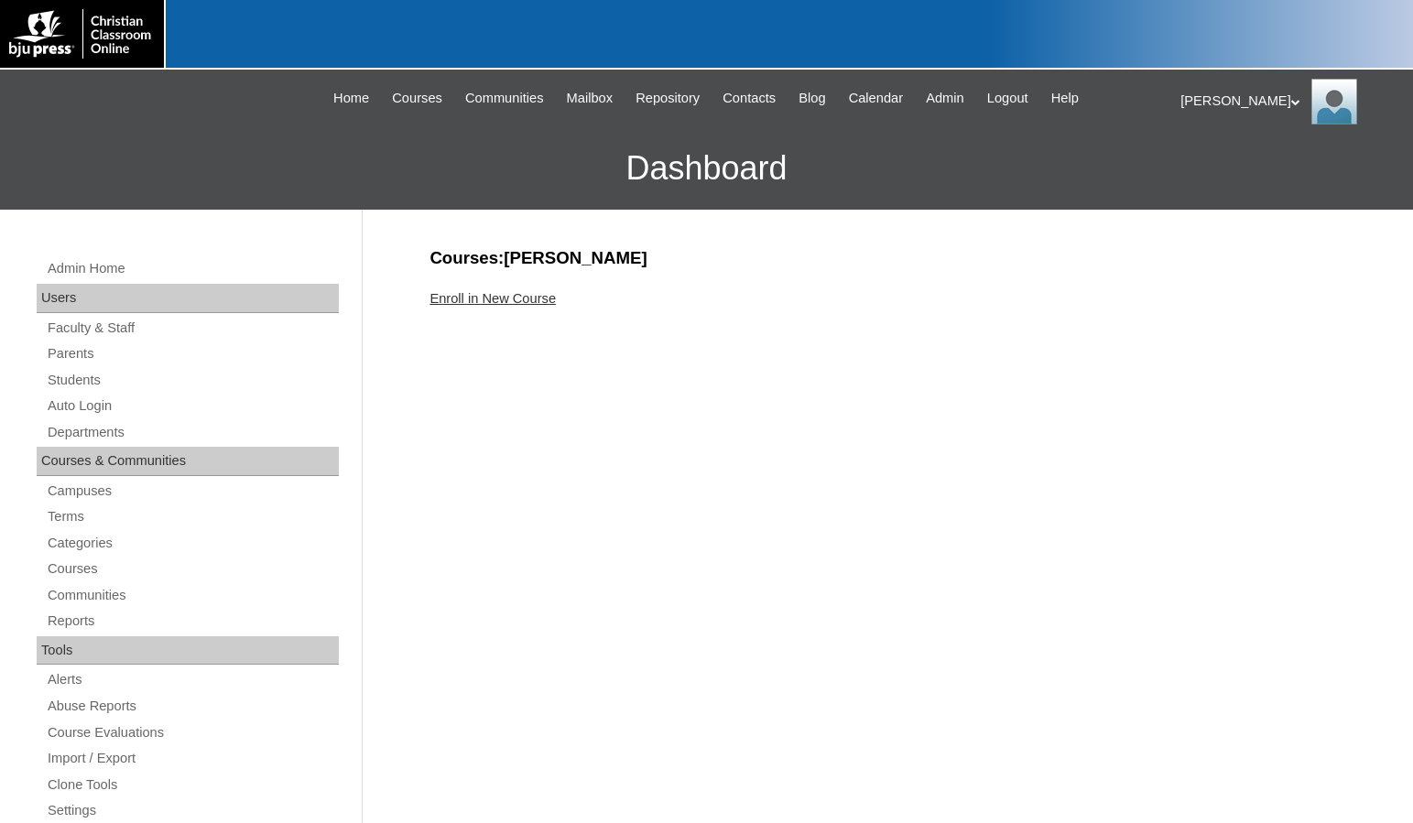
click at [542, 298] on link "Enroll in New Course" at bounding box center [492, 298] width 126 height 15
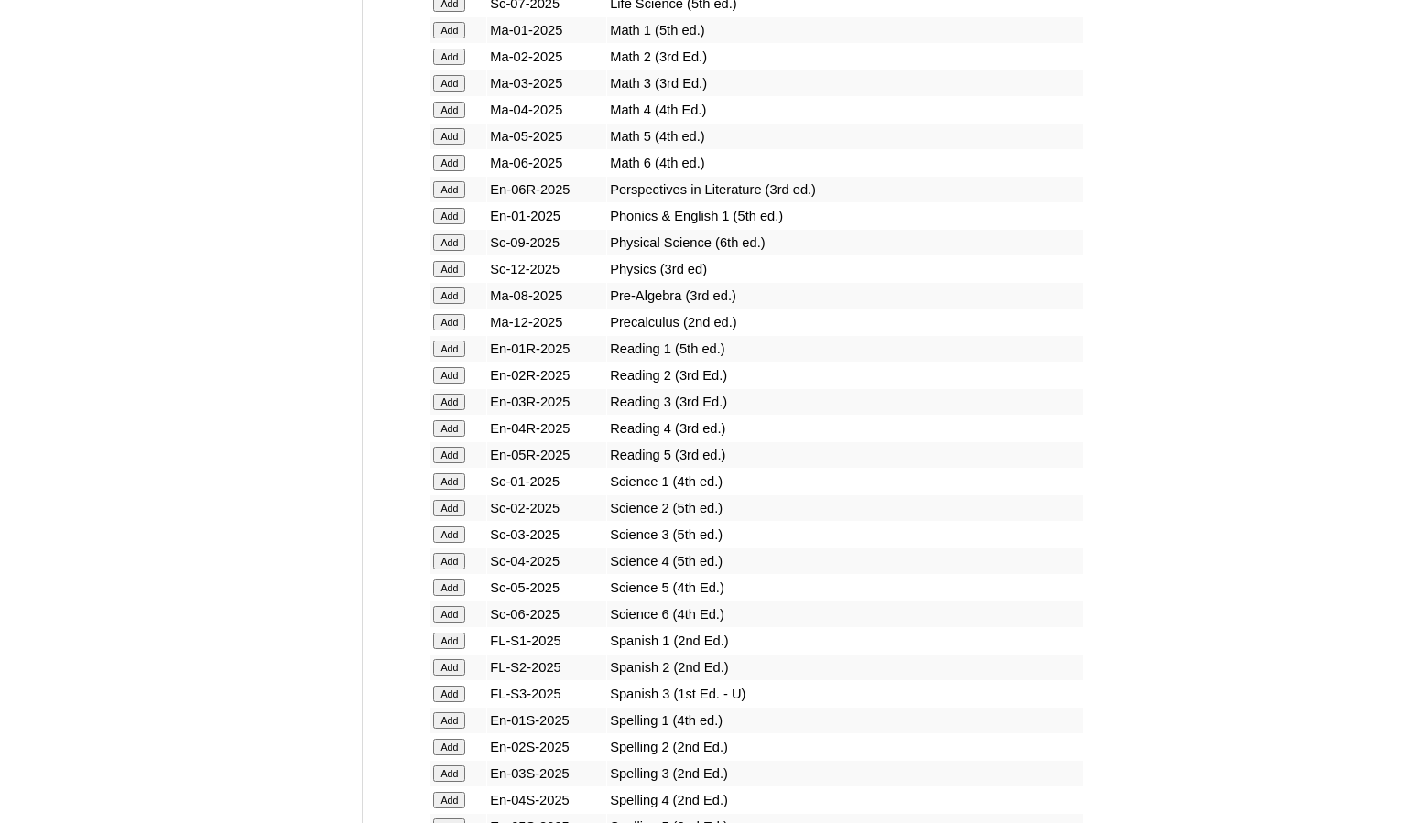
scroll to position [1923, 0]
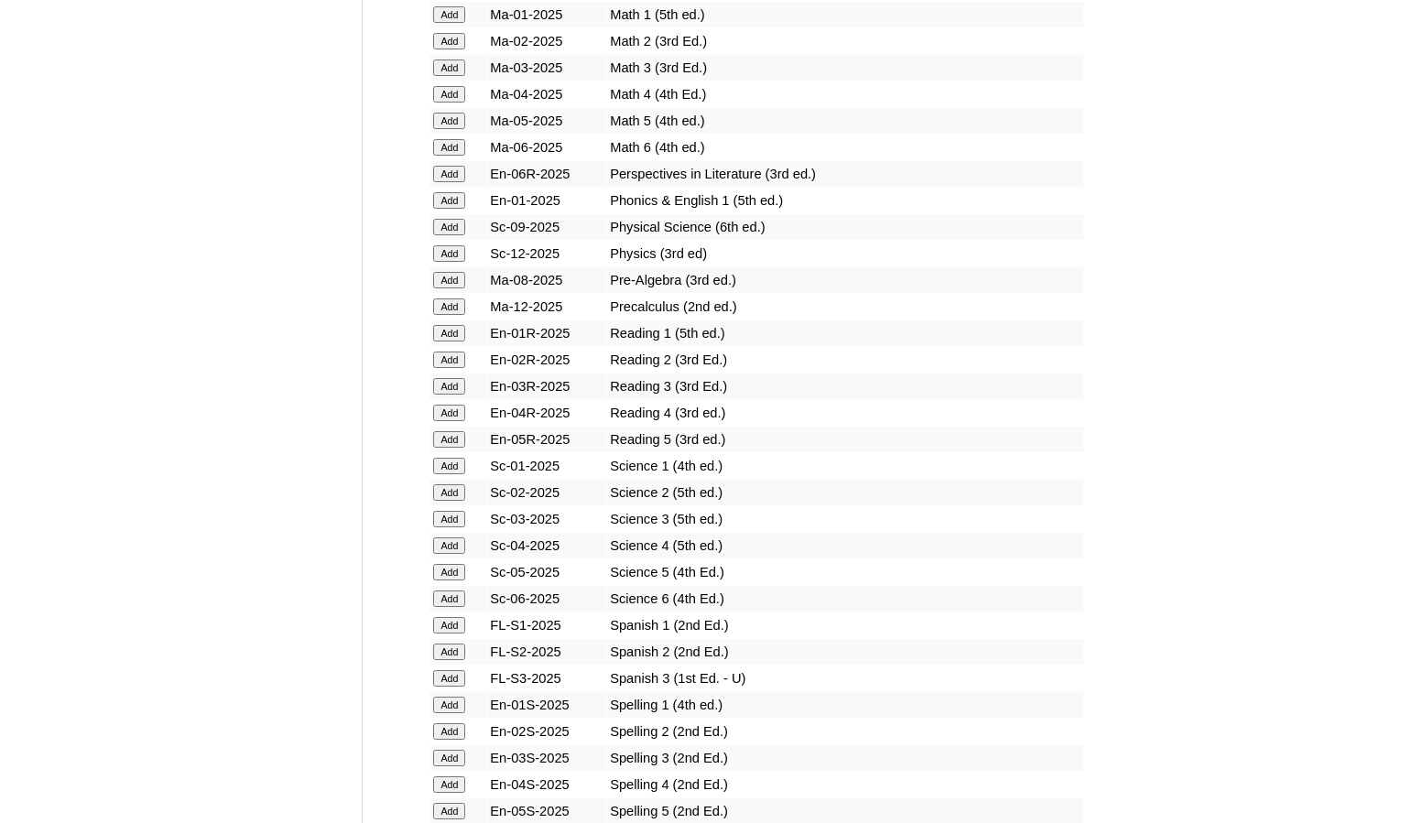
click at [464, 681] on input "Add" at bounding box center [449, 678] width 32 height 16
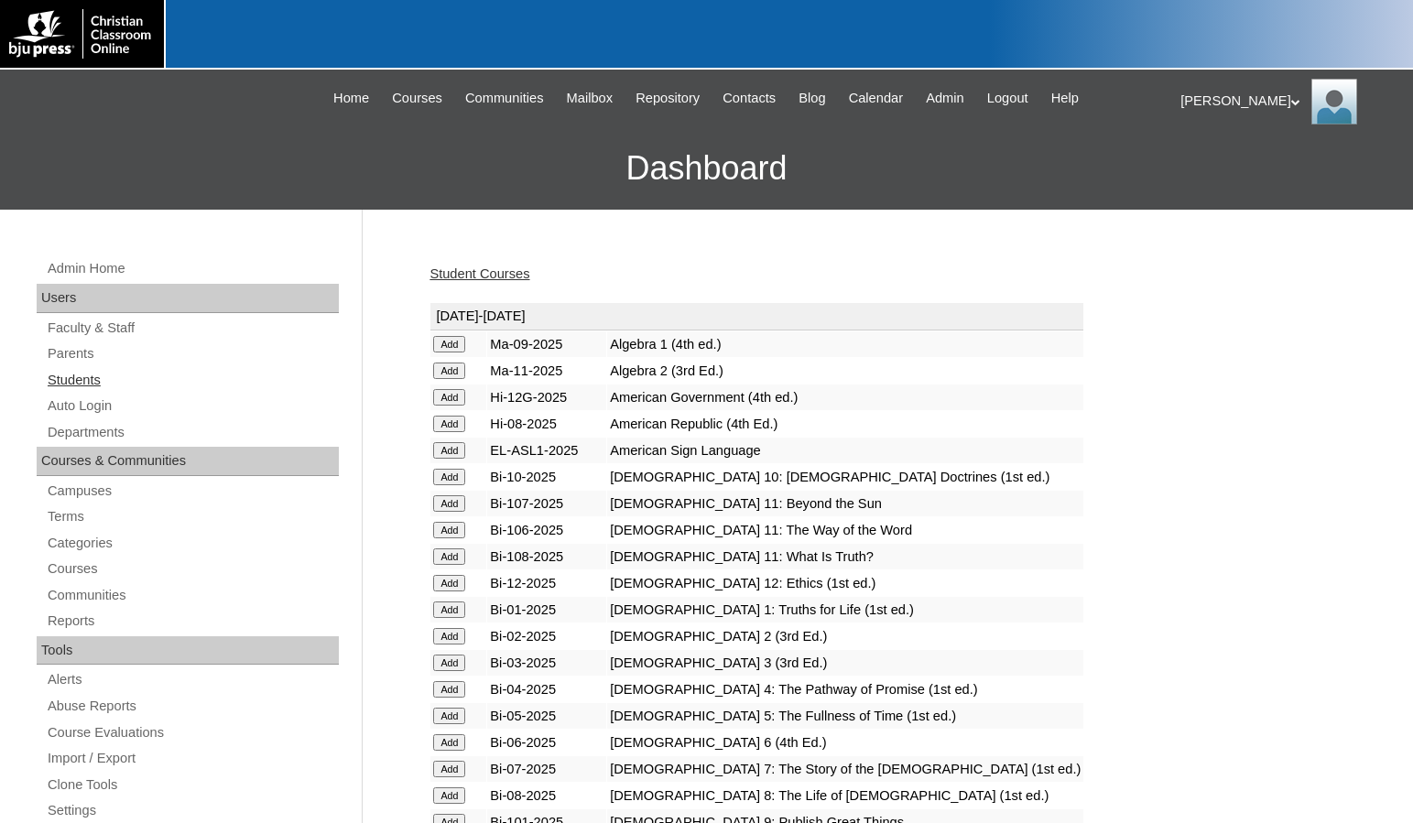
click at [103, 385] on link "Students" at bounding box center [192, 380] width 293 height 23
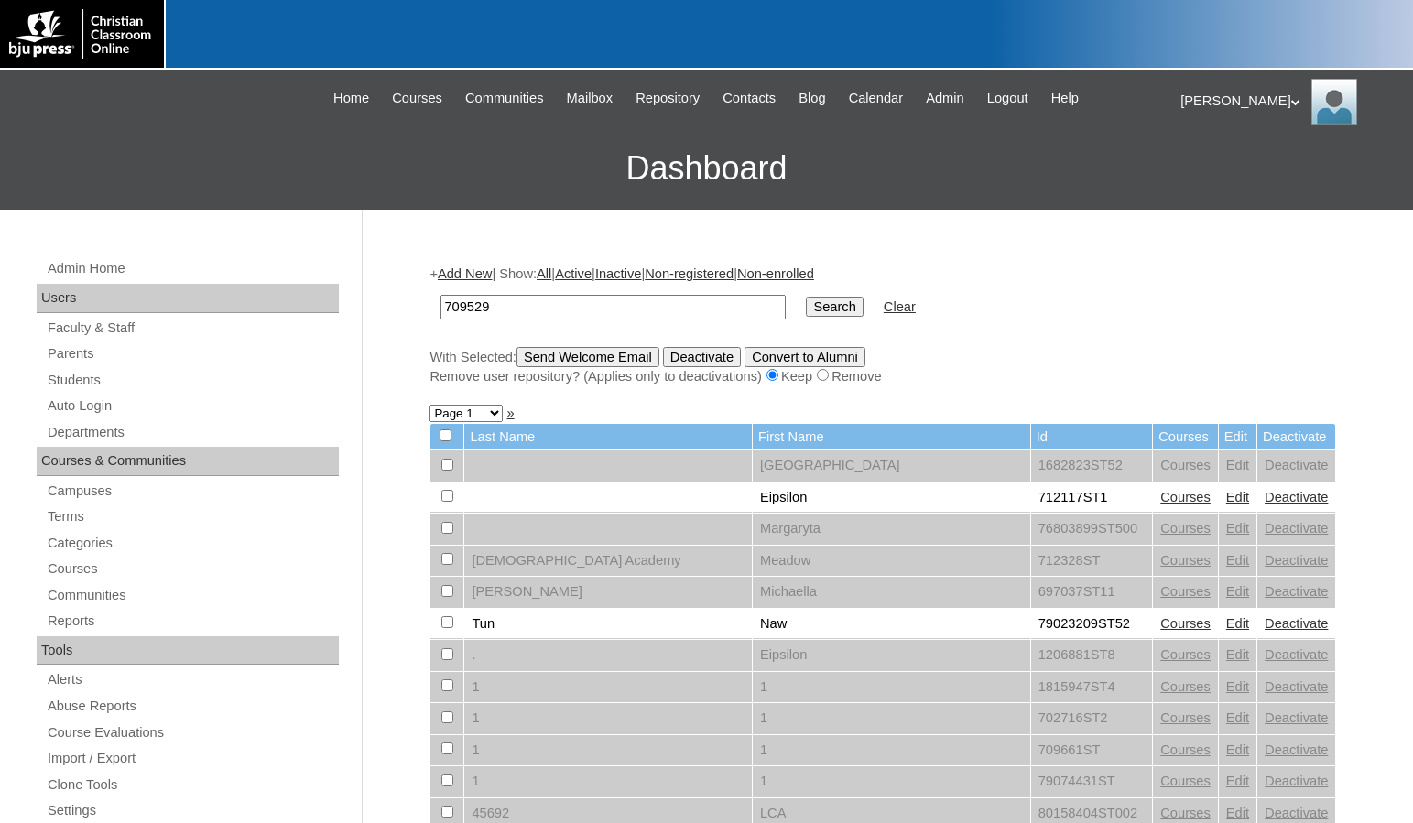
type input "709529"
click at [806, 297] on input "Search" at bounding box center [834, 307] width 57 height 20
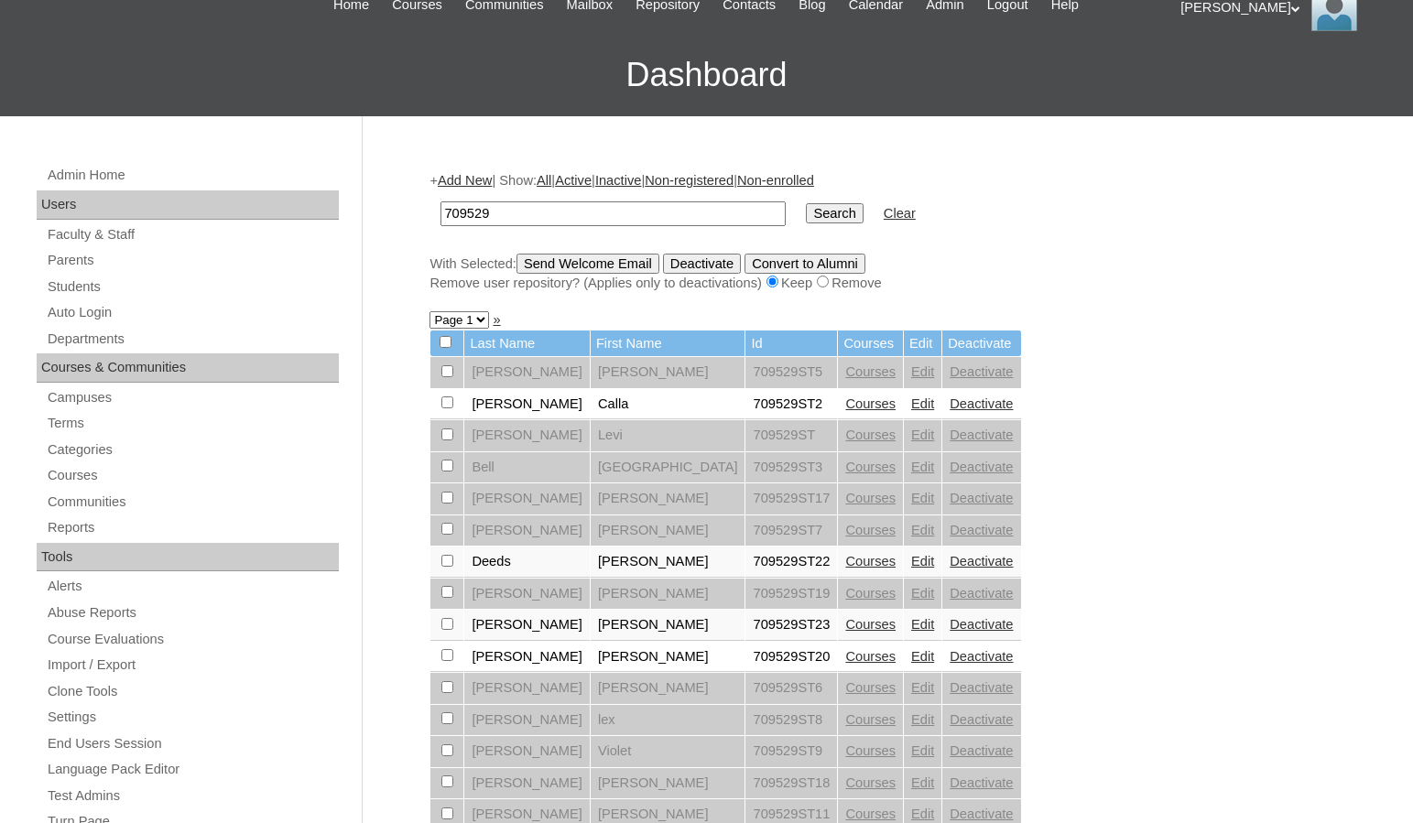
scroll to position [92, 0]
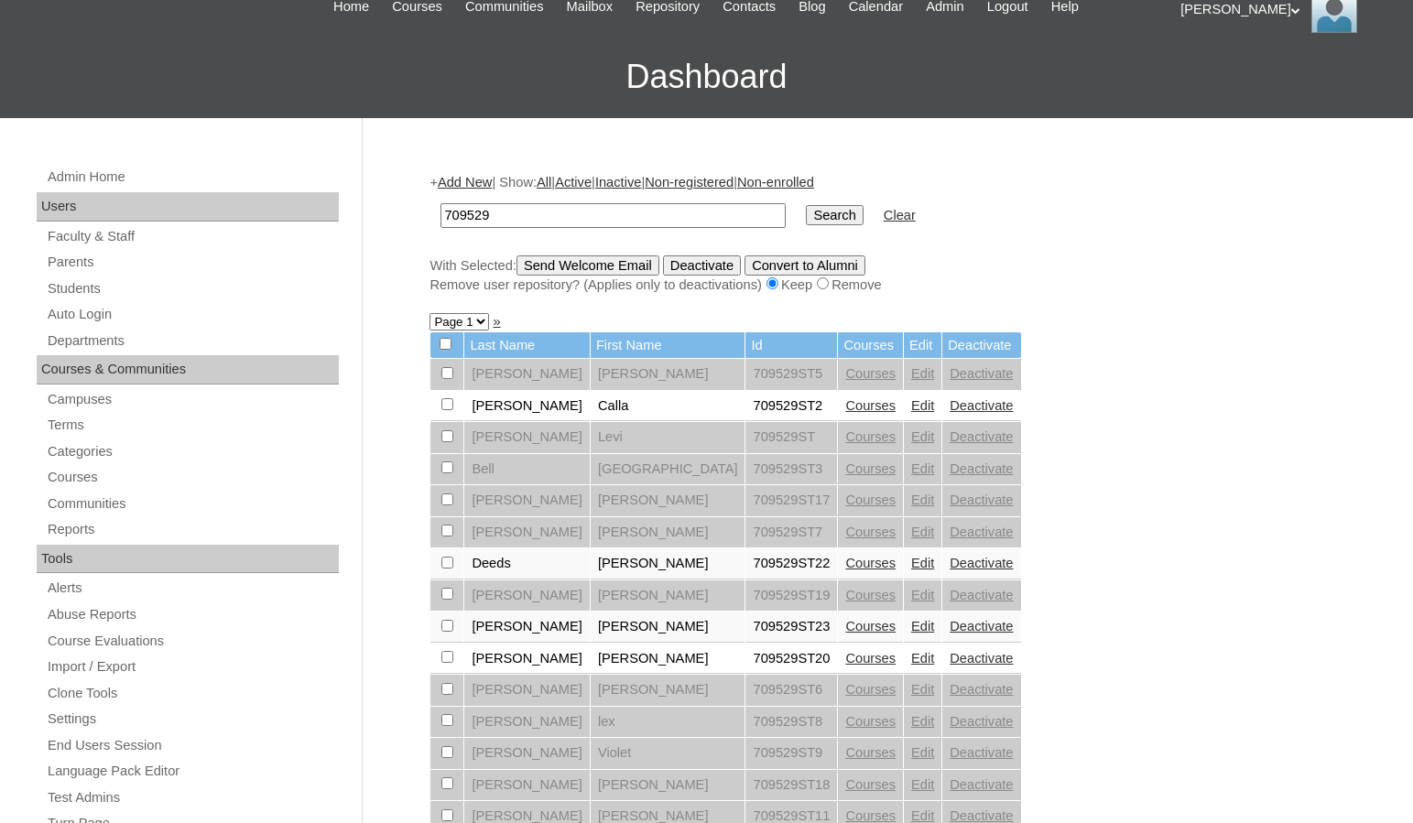
click at [474, 178] on link "Add New" at bounding box center [465, 182] width 54 height 15
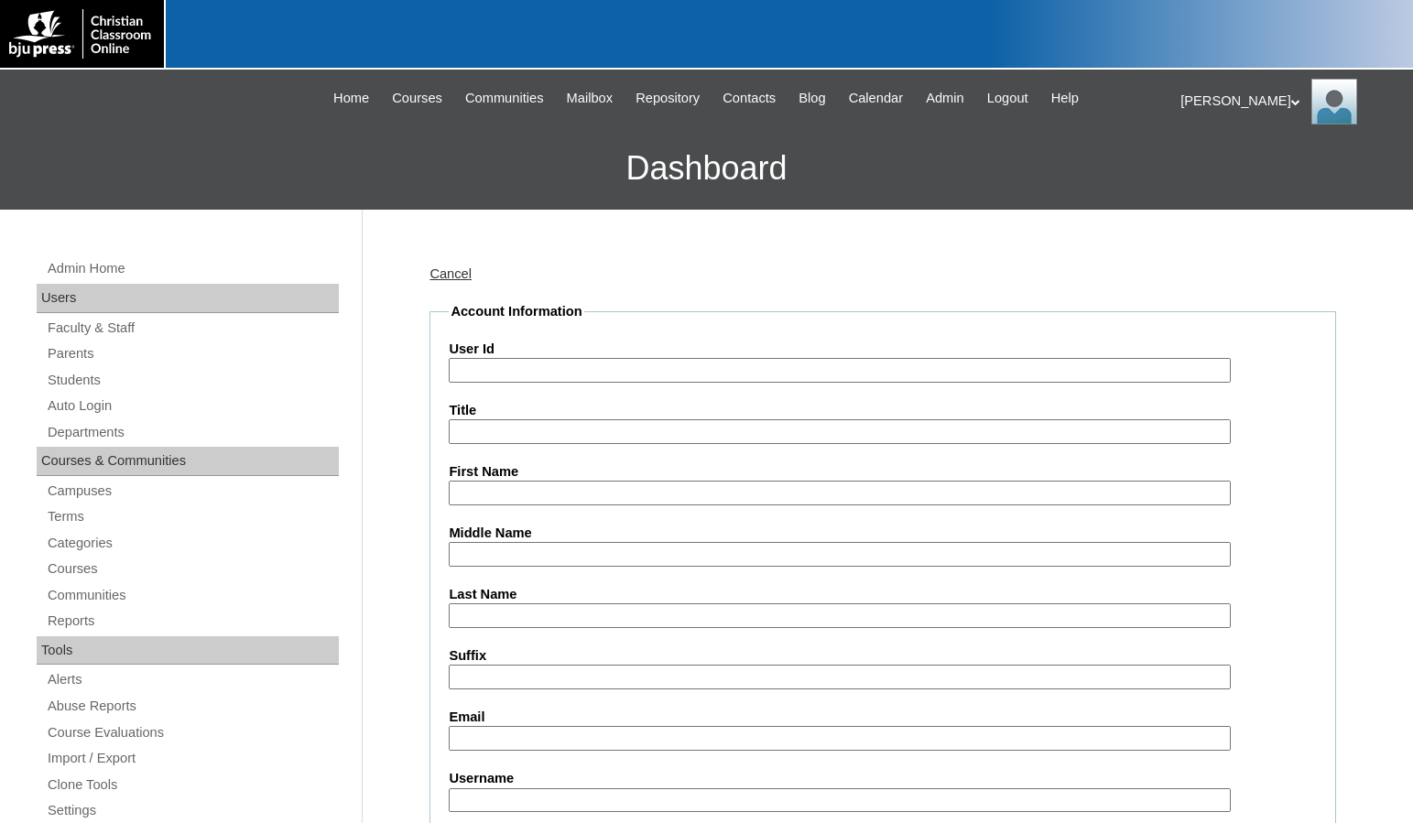
click at [508, 366] on input "User Id" at bounding box center [839, 370] width 781 height 25
paste input "709529"
type input "709529ST25"
type input "Asher"
type input "Meyer"
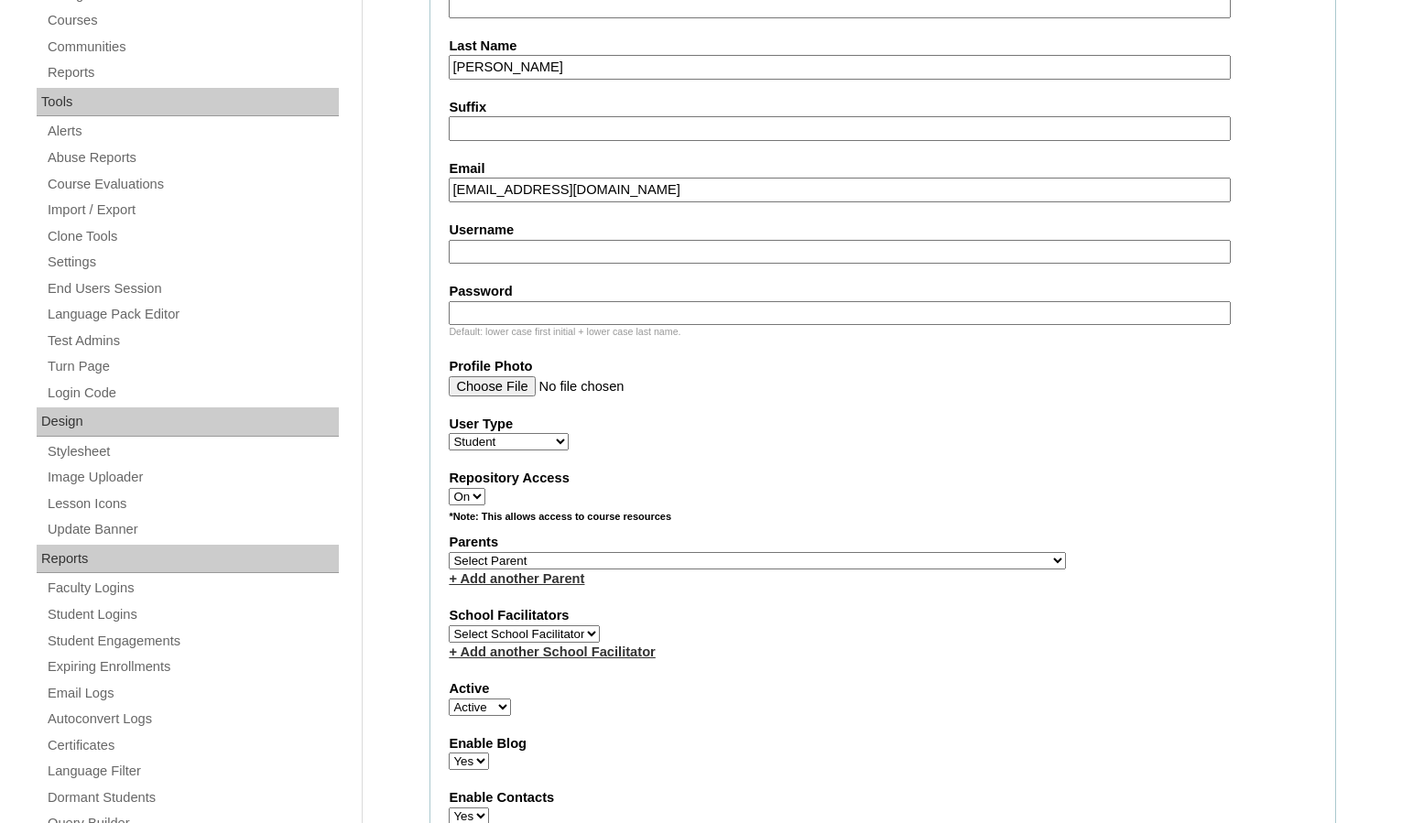
scroll to position [549, 0]
type input "ashermeyer07@gmail.com"
click at [851, 556] on select "Select Parent , Fautanu, Ma 1, 1 23-24 accountMorgan, Jason 6th Street Mennonit…" at bounding box center [757, 559] width 617 height 17
select select "31968"
click at [867, 558] on div "Parents Select Parent , Fautanu, Ma 1, 1 23-24 accountMorgan, Jason 6th Street …" at bounding box center [883, 559] width 868 height 55
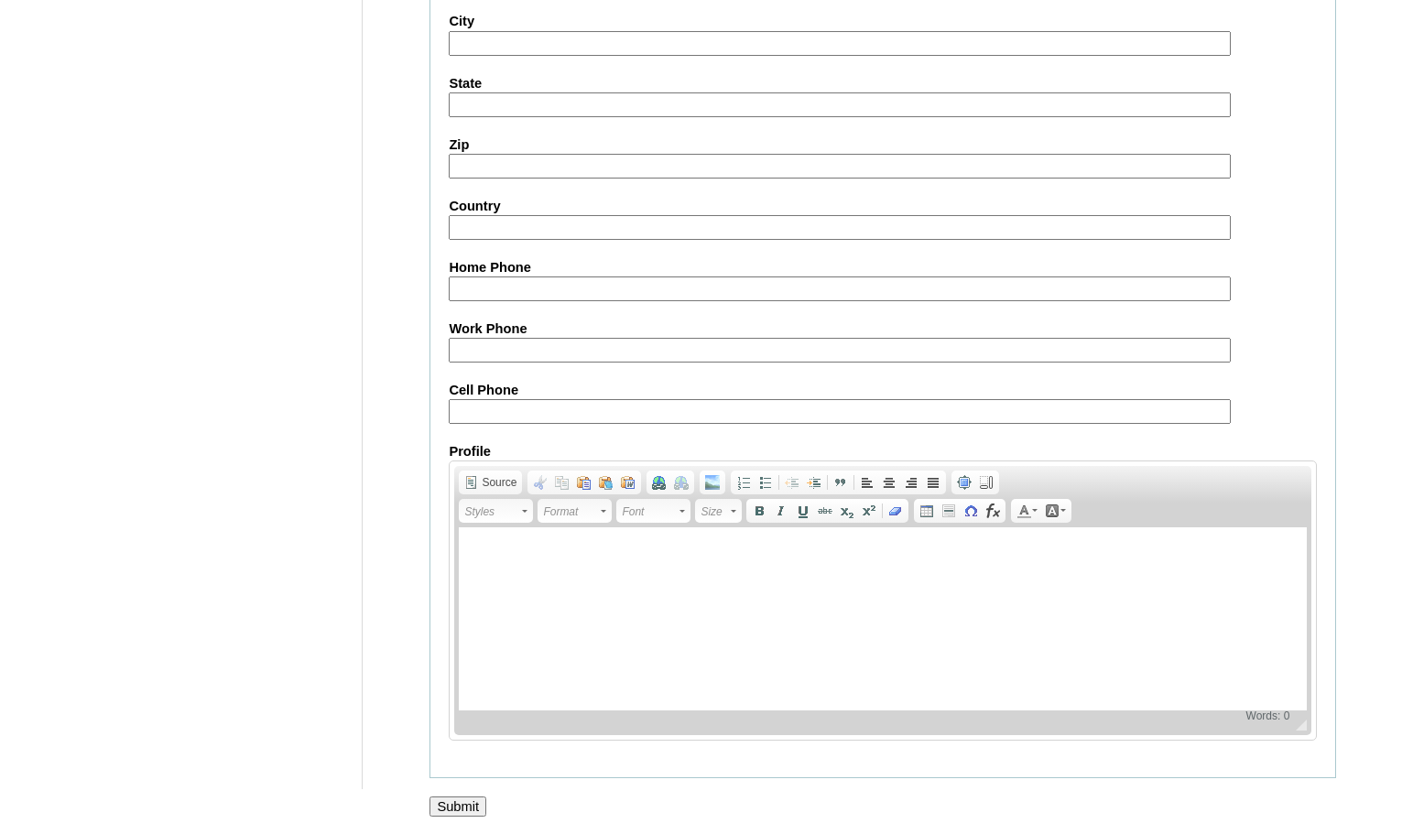
scroll to position [1963, 0]
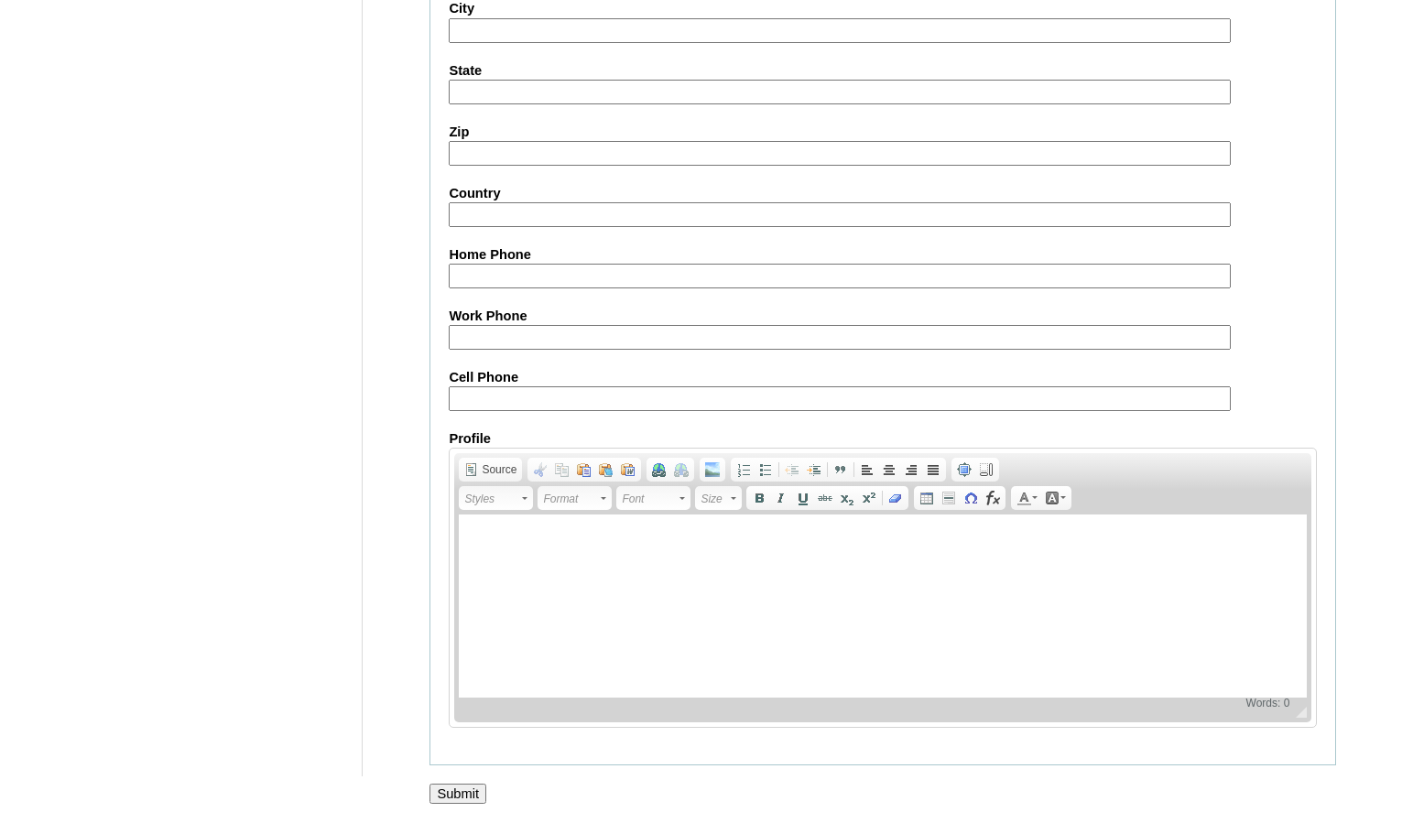
click at [482, 784] on input "Submit" at bounding box center [457, 794] width 57 height 20
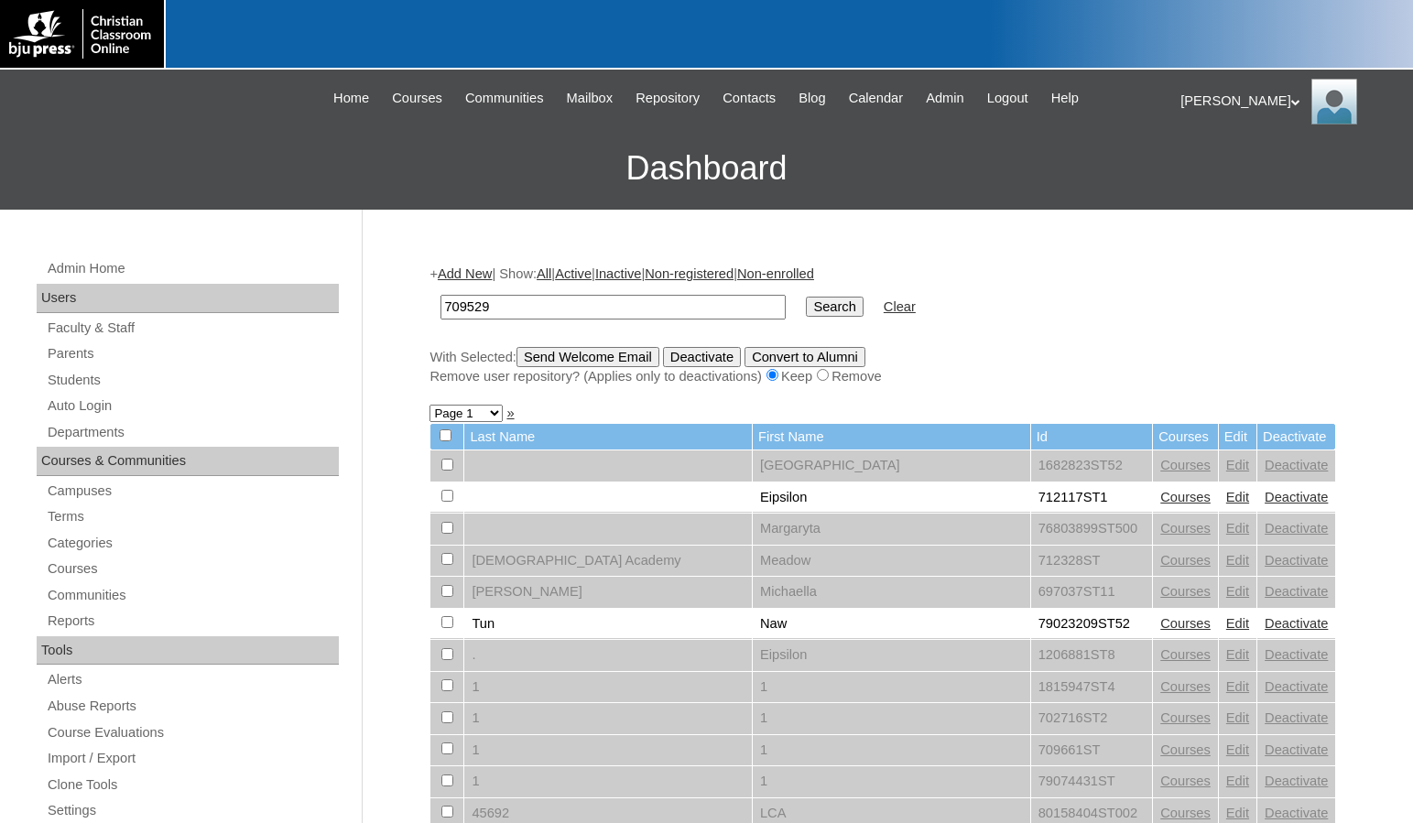
type input "709529"
click at [806, 297] on input "Search" at bounding box center [834, 307] width 57 height 20
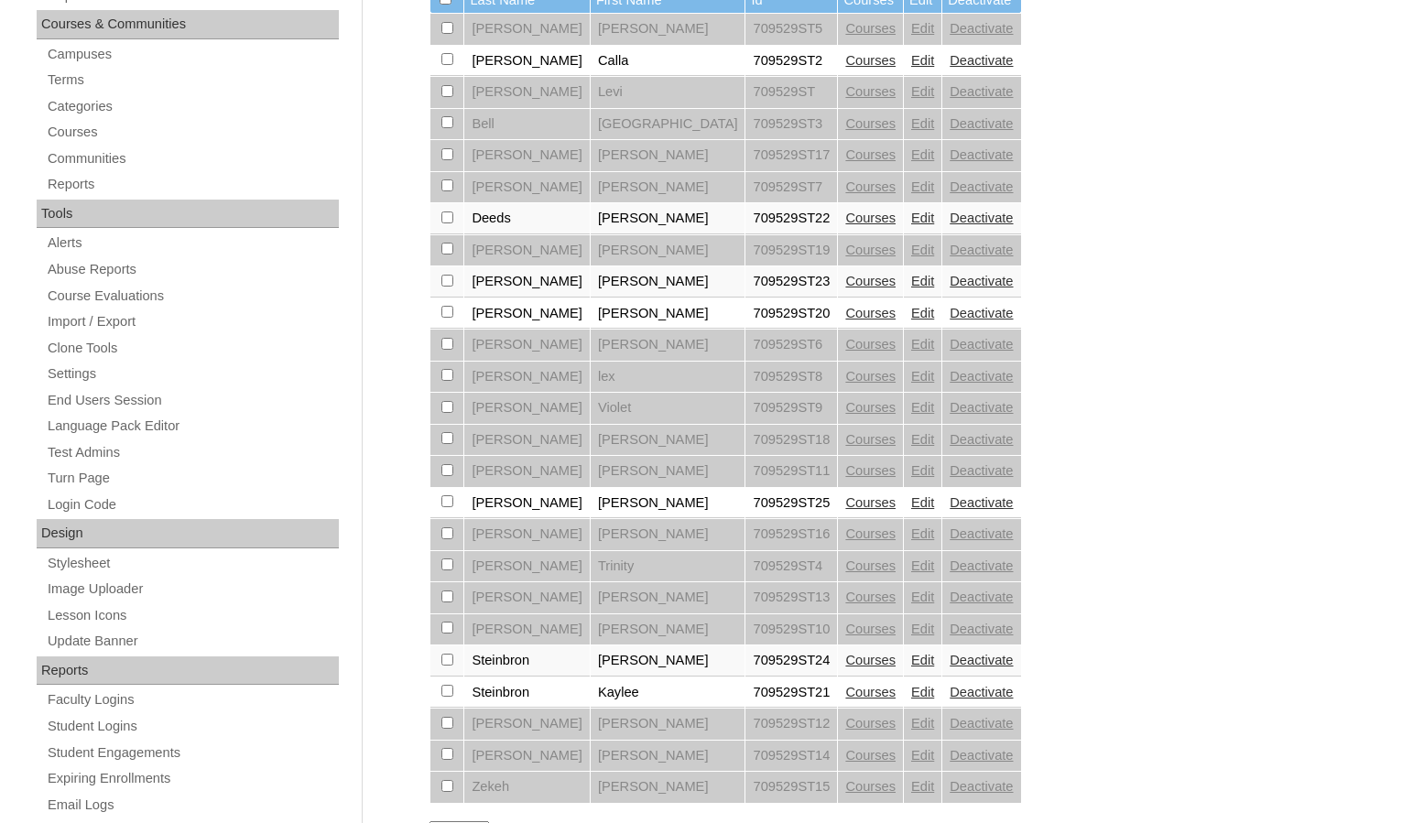
scroll to position [458, 0]
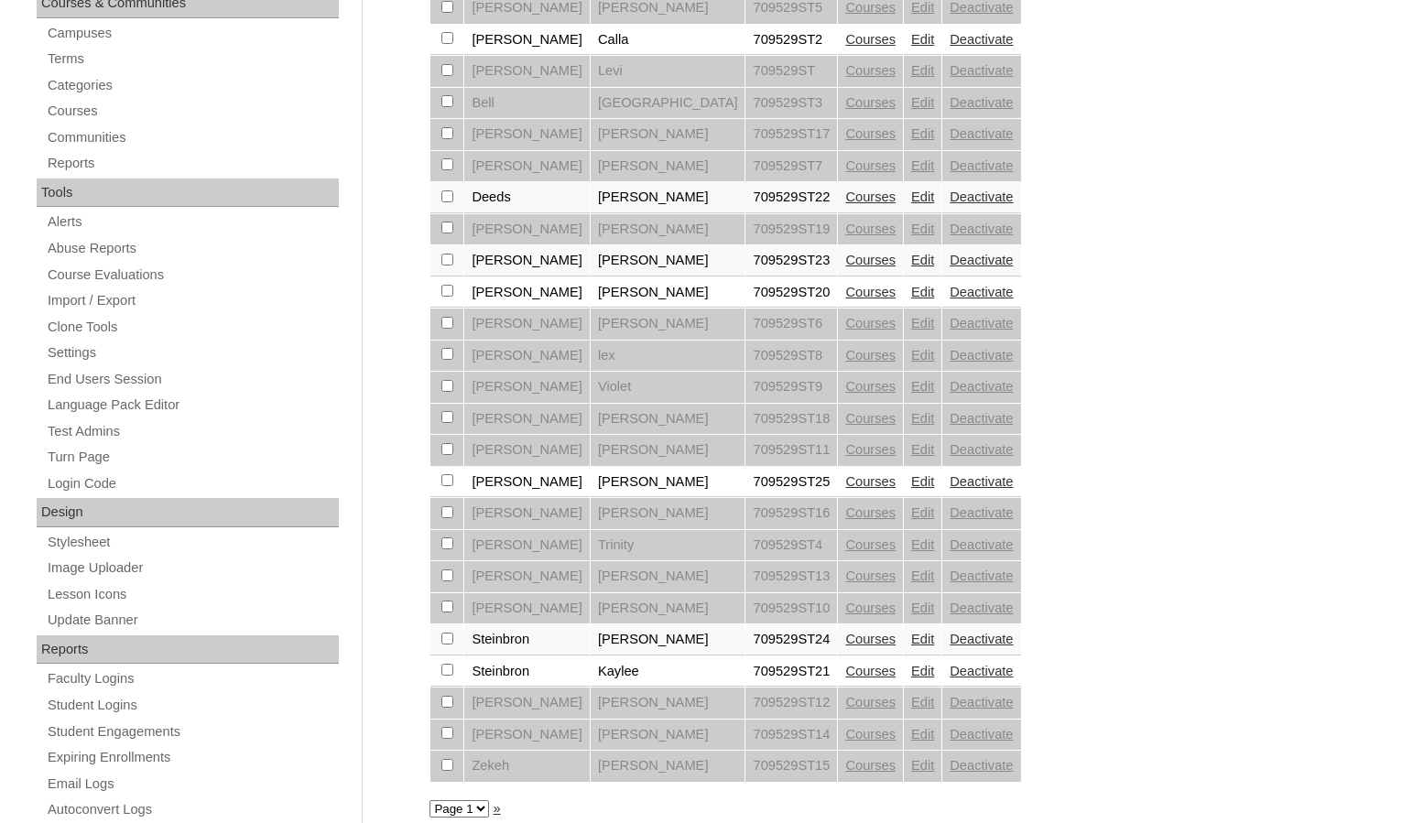
click at [845, 484] on link "Courses" at bounding box center [870, 481] width 50 height 15
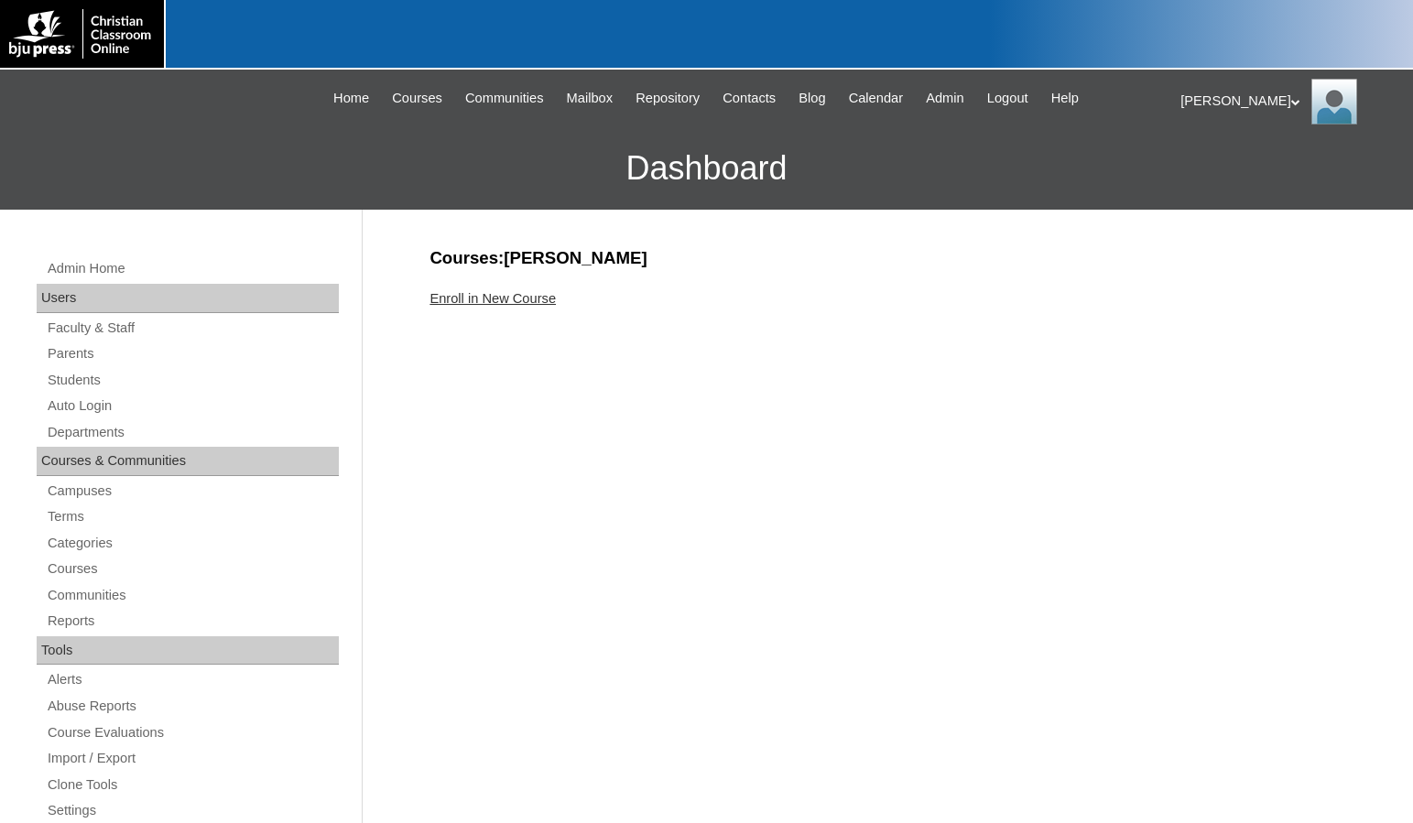
click at [487, 301] on link "Enroll in New Course" at bounding box center [492, 298] width 126 height 15
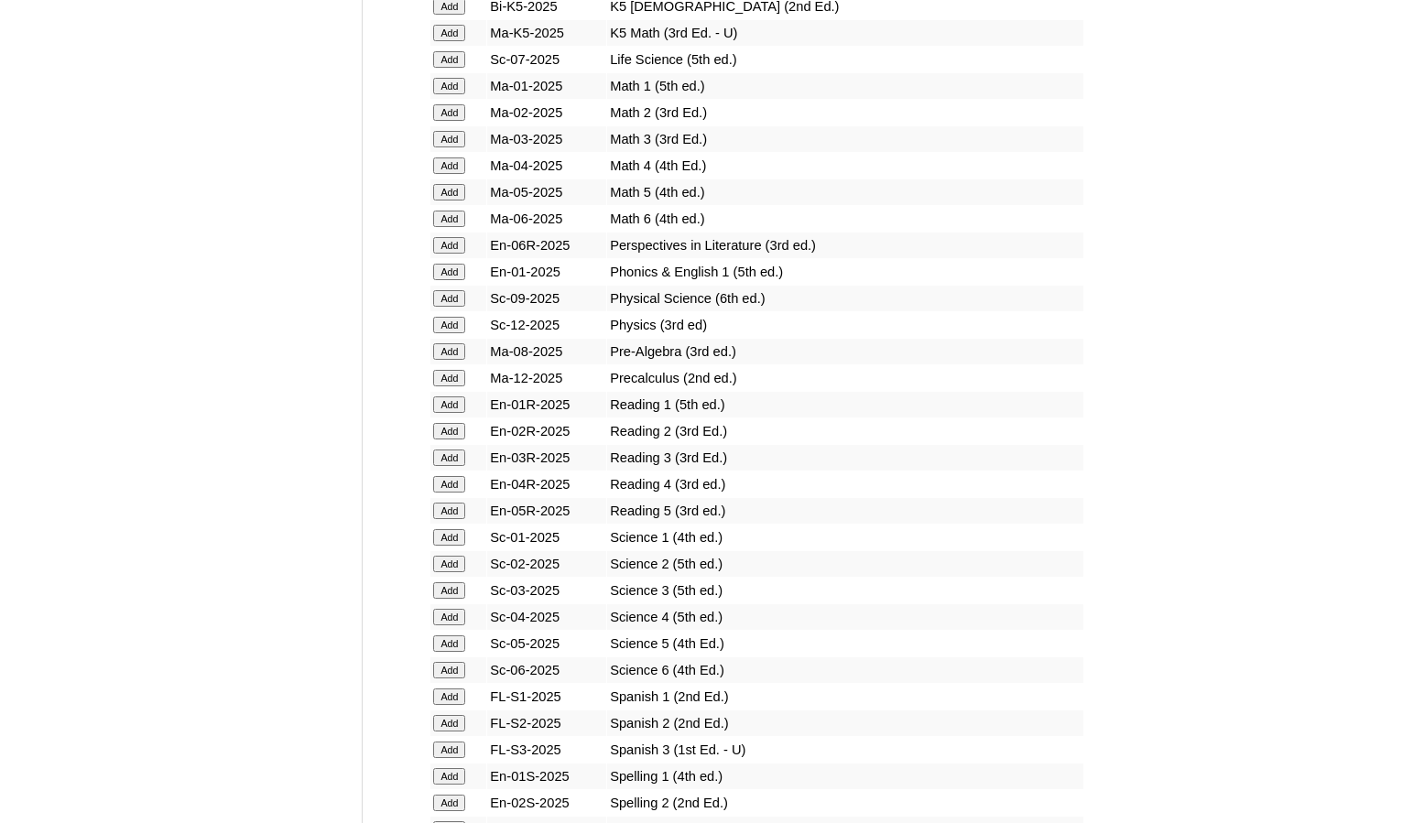
scroll to position [2014, 0]
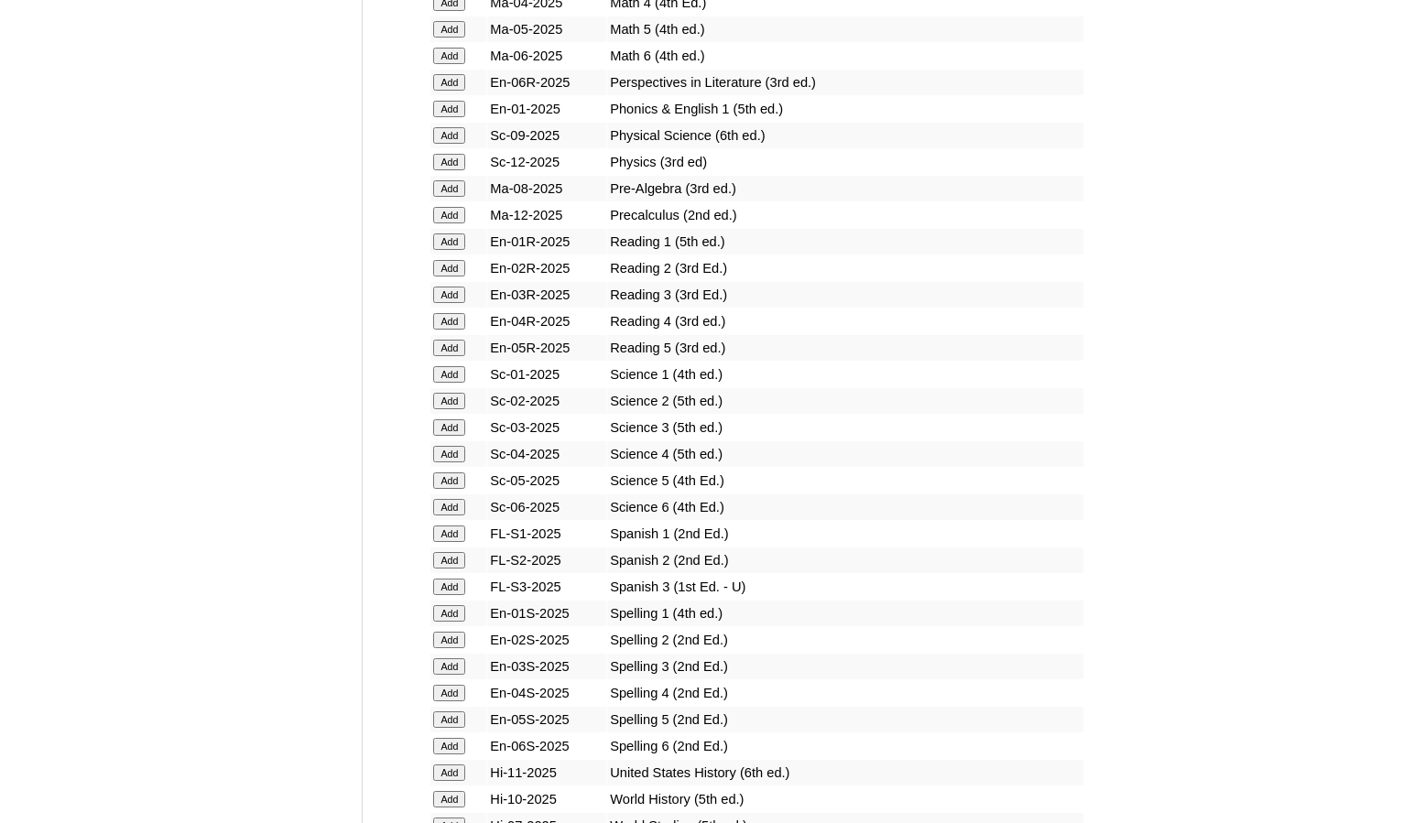
click at [459, 583] on input "Add" at bounding box center [449, 587] width 32 height 16
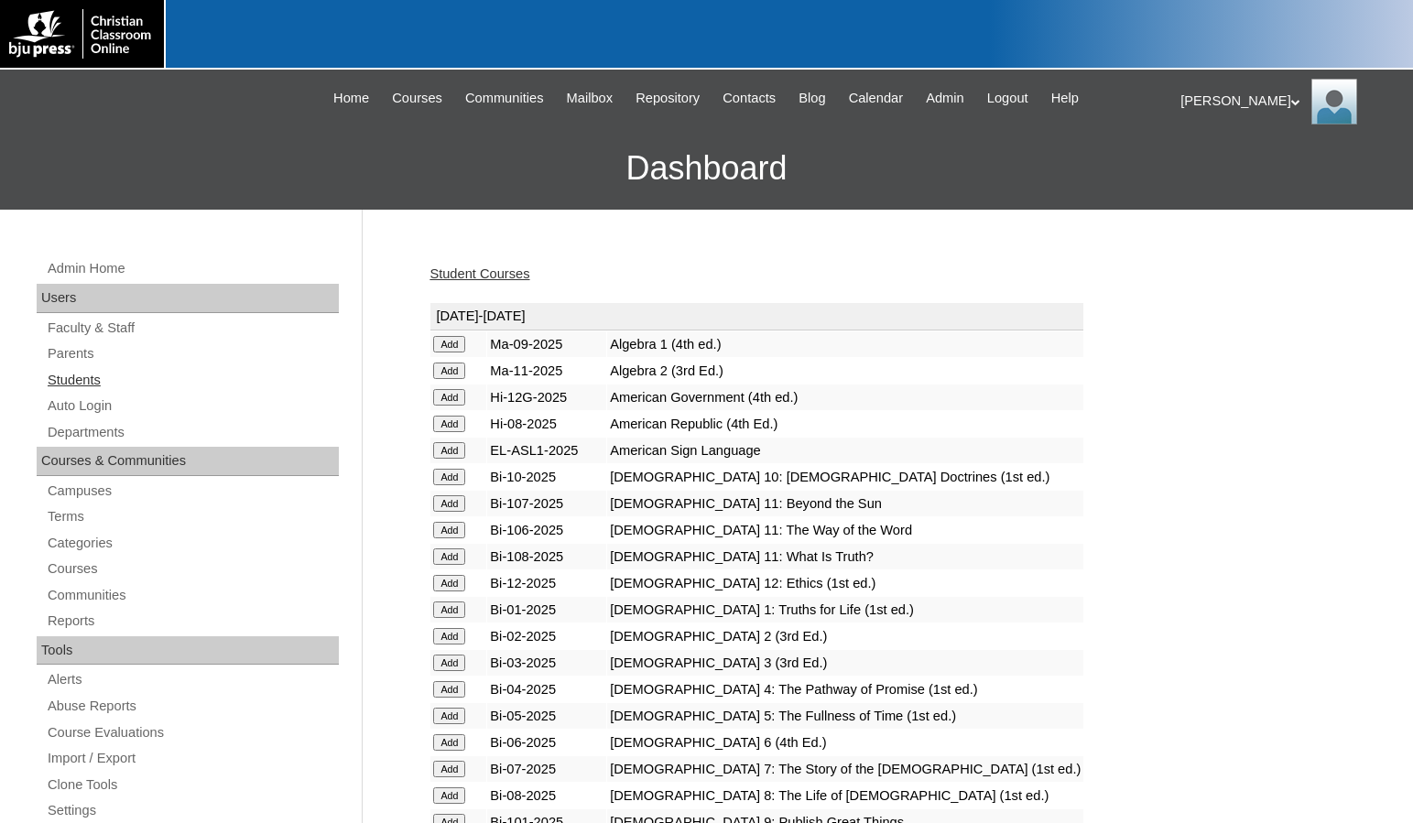
click at [103, 375] on link "Students" at bounding box center [192, 380] width 293 height 23
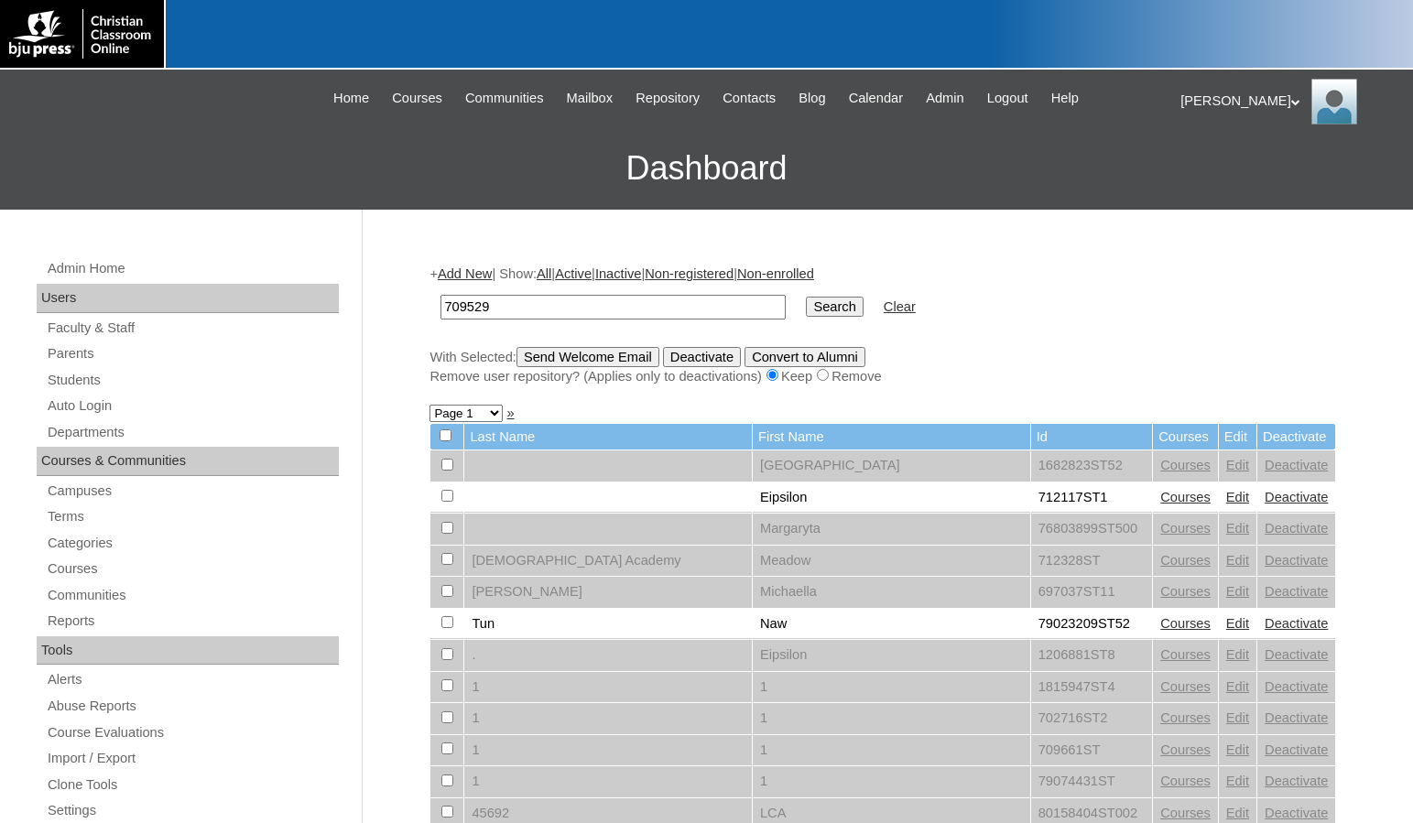
type input "709529"
click at [806, 297] on input "Search" at bounding box center [834, 307] width 57 height 20
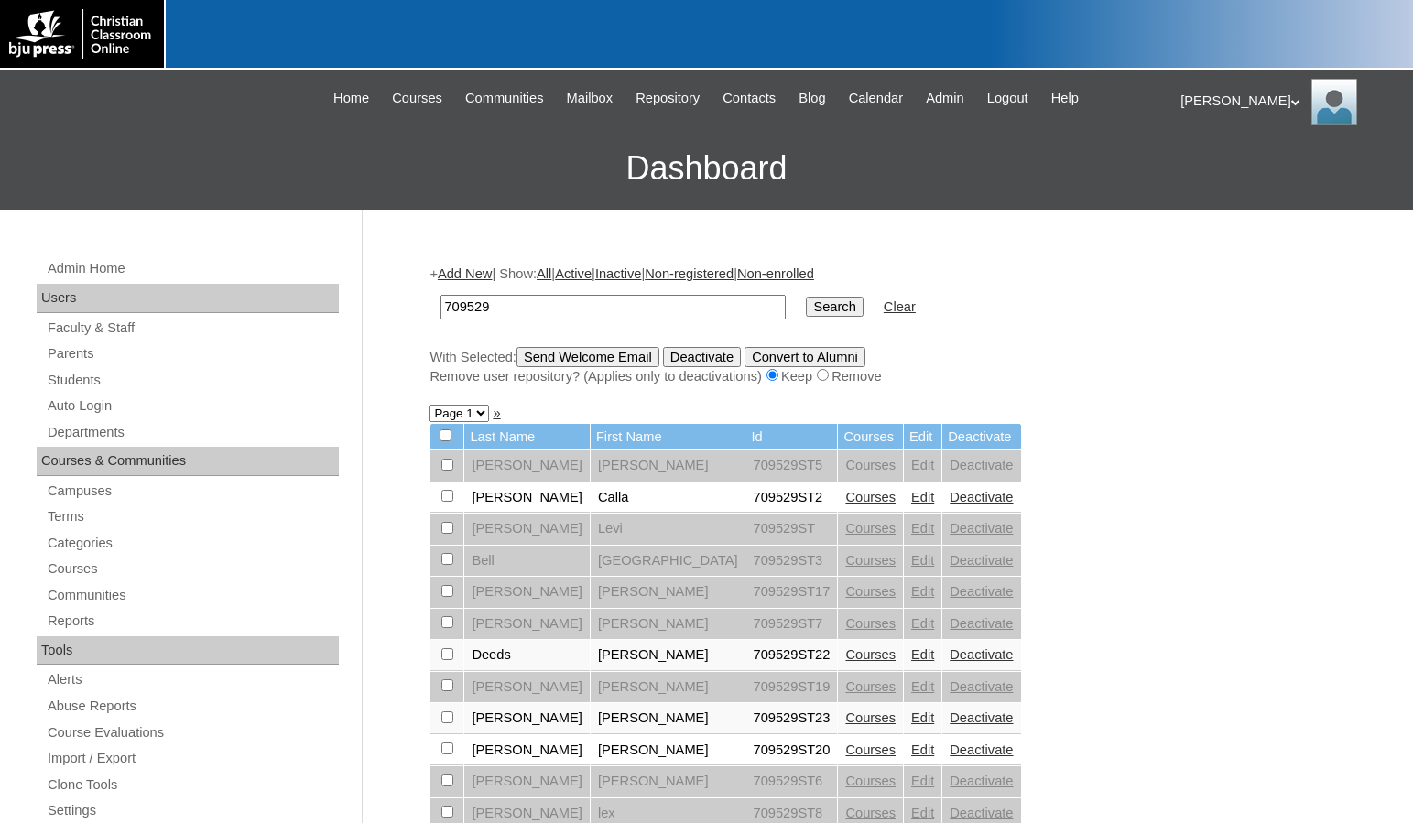
click at [482, 268] on link "Add New" at bounding box center [465, 273] width 54 height 15
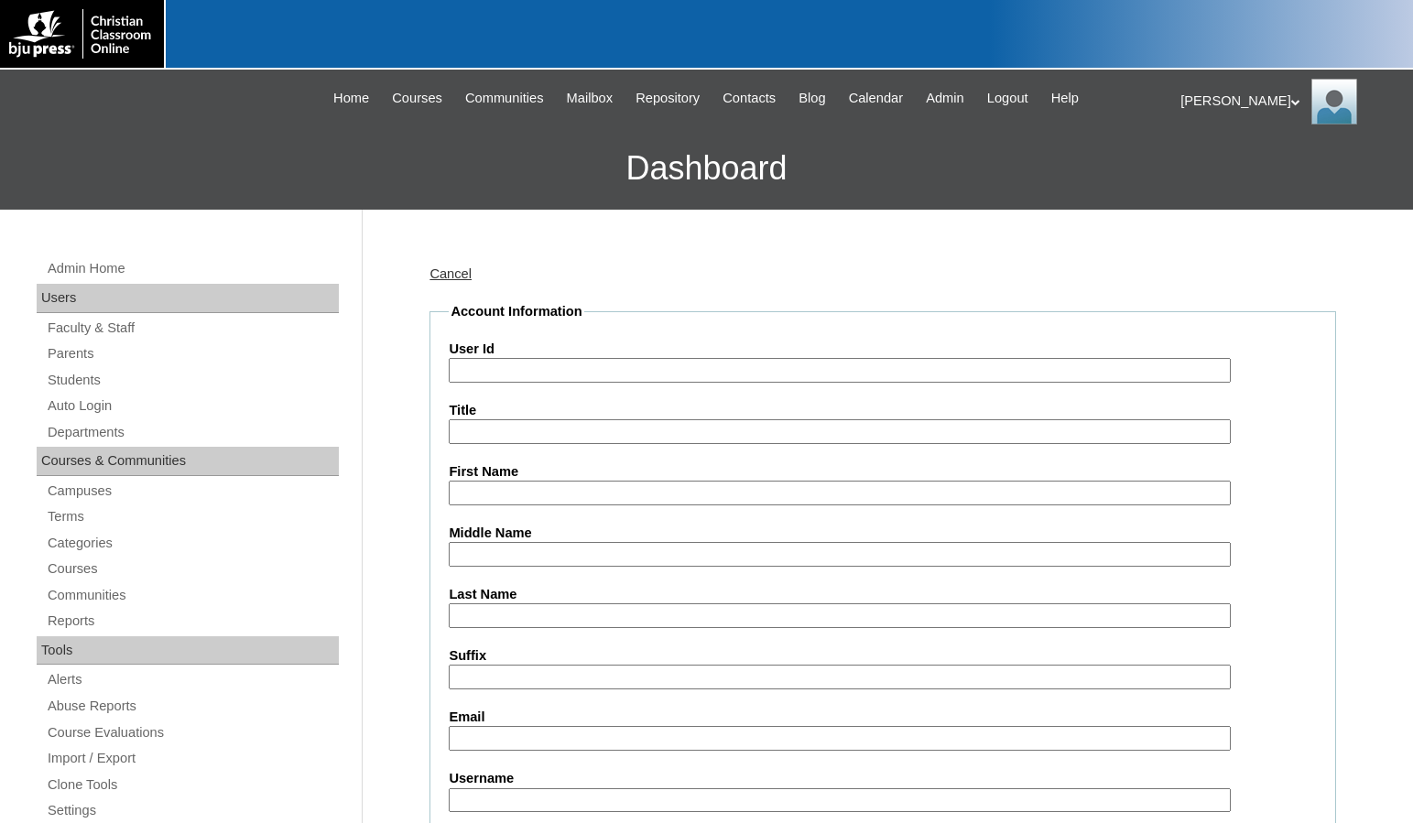
click at [530, 377] on input "User Id" at bounding box center [839, 370] width 781 height 25
paste input "709529"
type input "709529ST26"
type input "Brielle"
type input "[PERSON_NAME]"
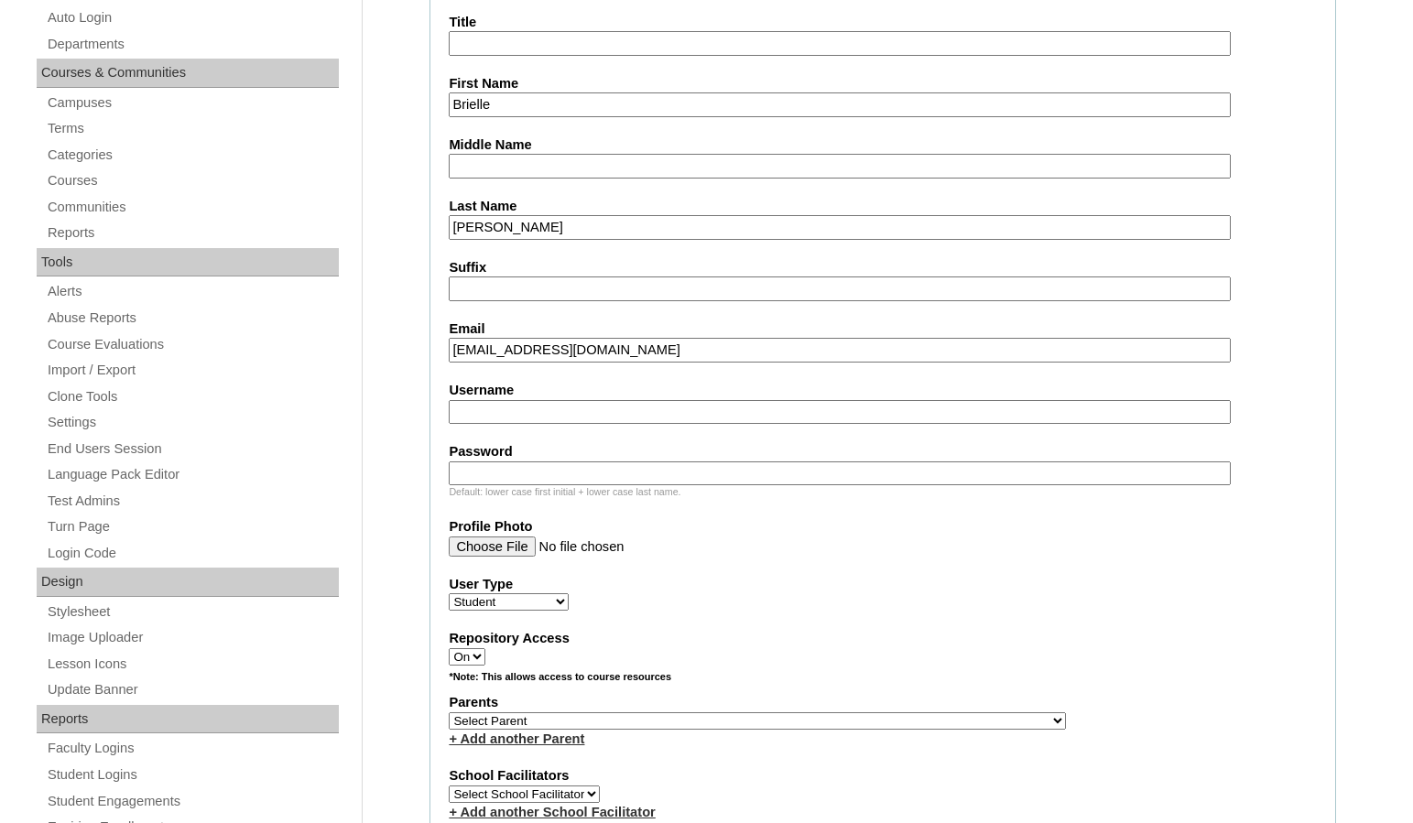
scroll to position [549, 0]
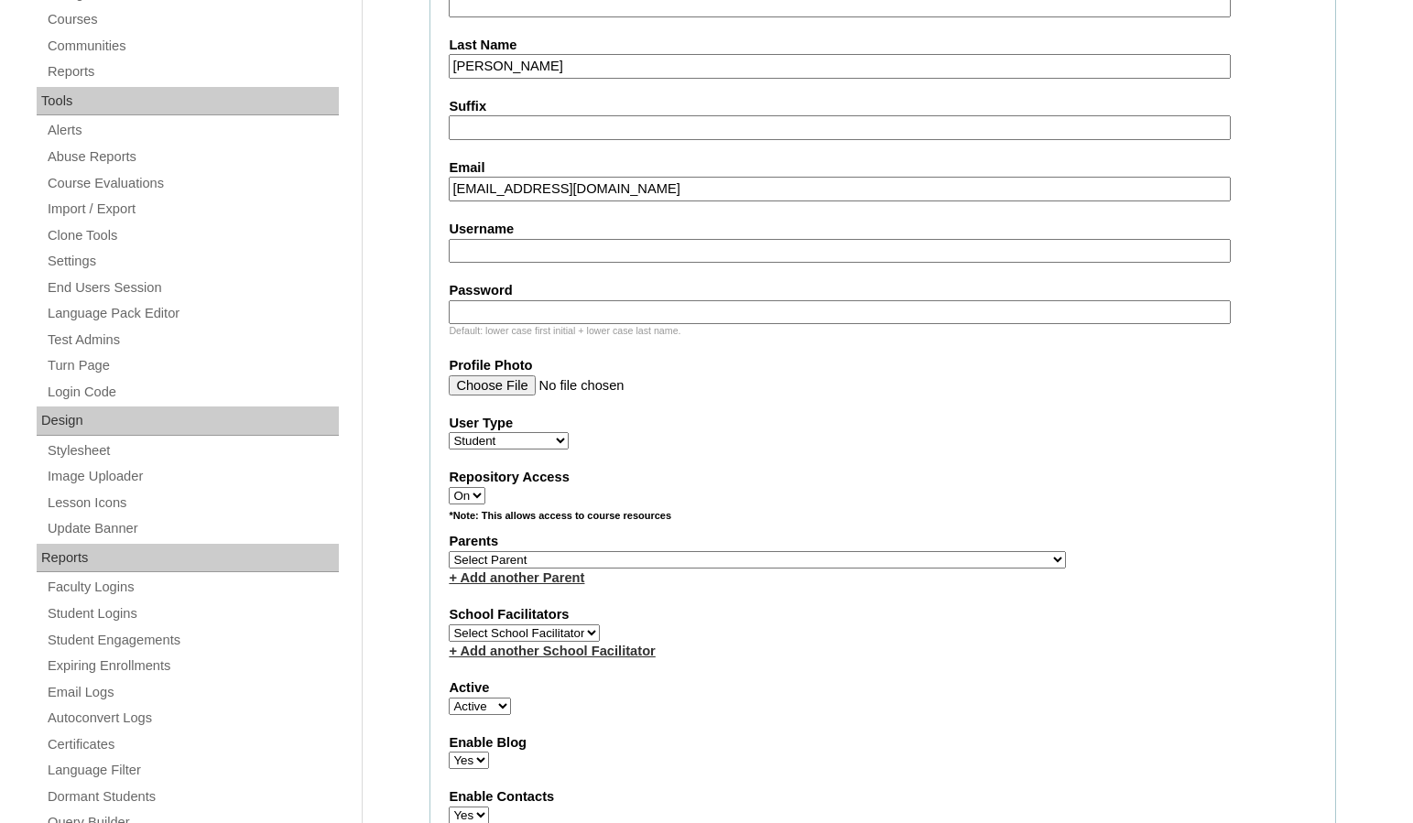
type input "[EMAIL_ADDRESS][DOMAIN_NAME]"
click at [849, 561] on select "Select Parent , [GEOGRAPHIC_DATA], Ma 1, 1 23-24 accountMorgan, [PERSON_NAME] 6…" at bounding box center [757, 559] width 617 height 17
select select "31968"
click at [883, 562] on div "Parents Select Parent , [GEOGRAPHIC_DATA], Ma 1, 1 23-24 accountMorgan, [PERSON…" at bounding box center [883, 559] width 868 height 55
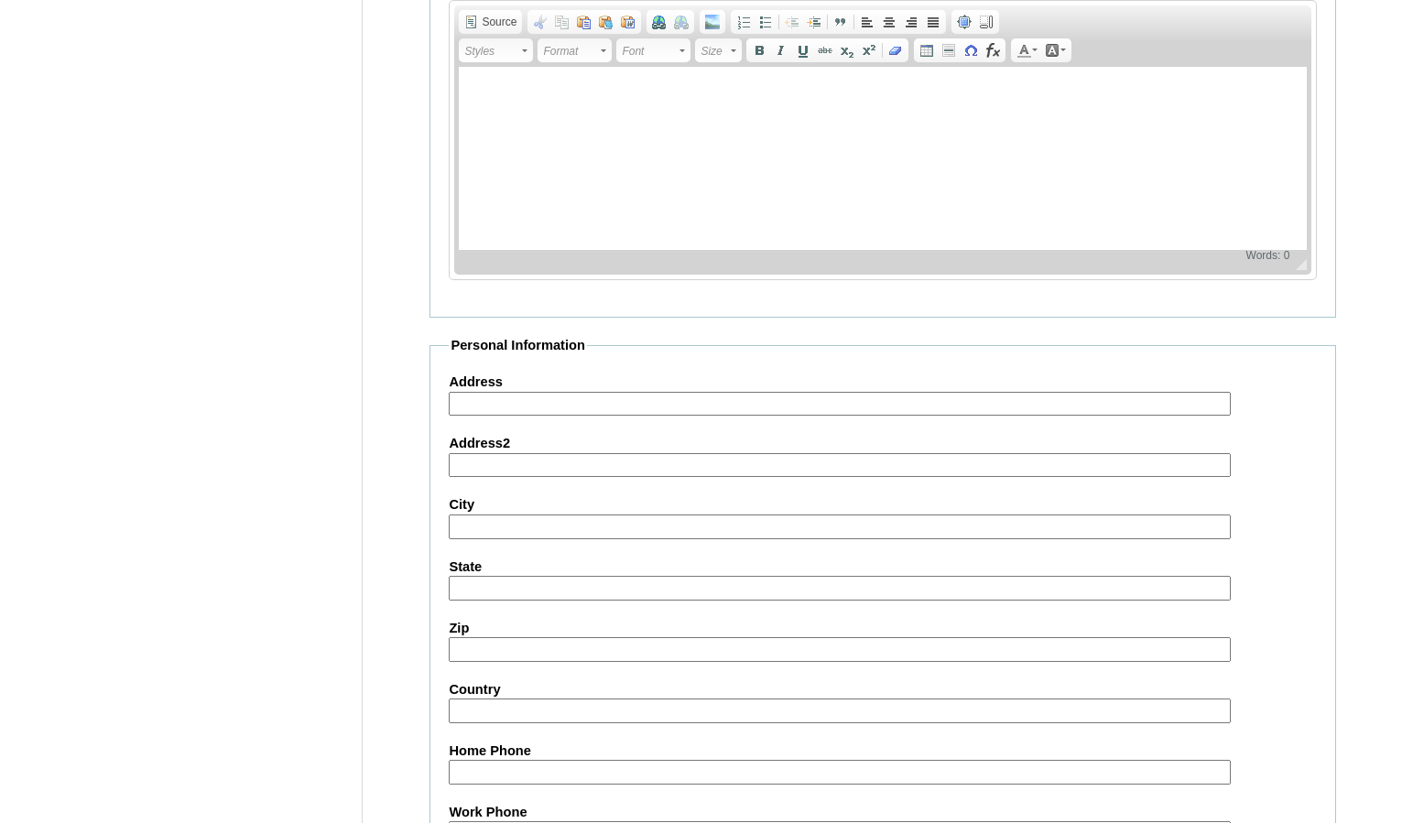
scroll to position [1963, 0]
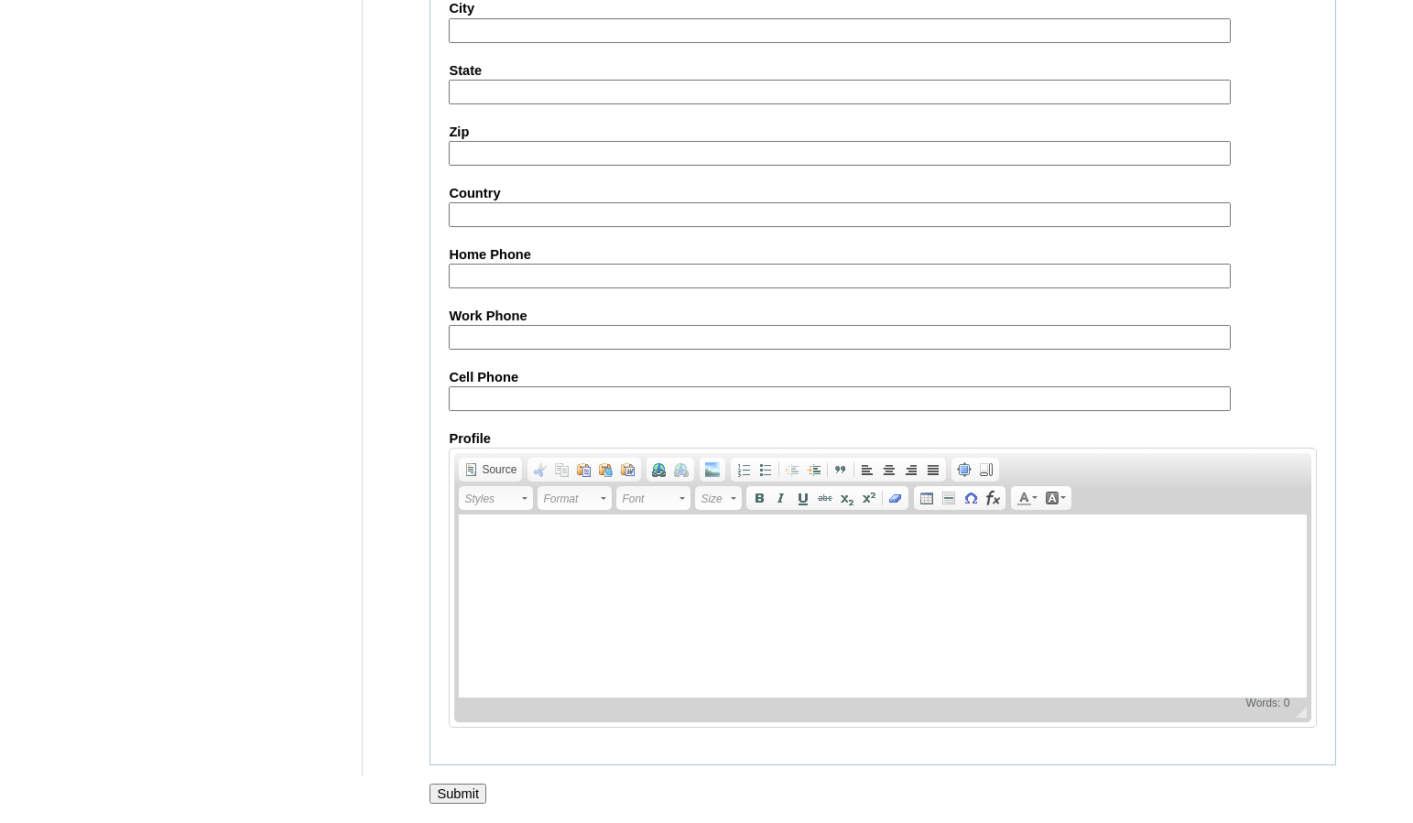
click at [456, 788] on input "Submit" at bounding box center [457, 794] width 57 height 20
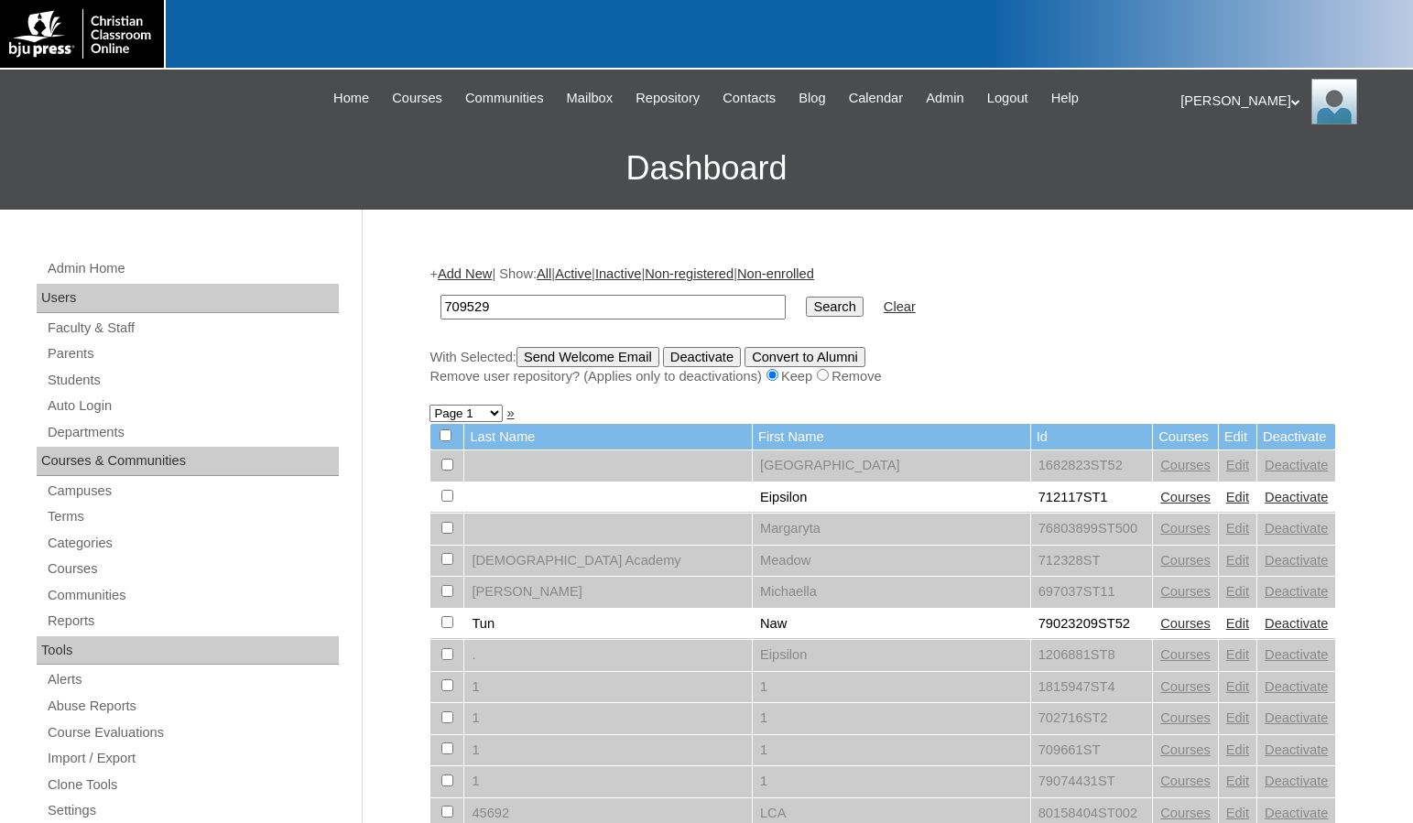
type input "709529"
click at [806, 297] on input "Search" at bounding box center [834, 307] width 57 height 20
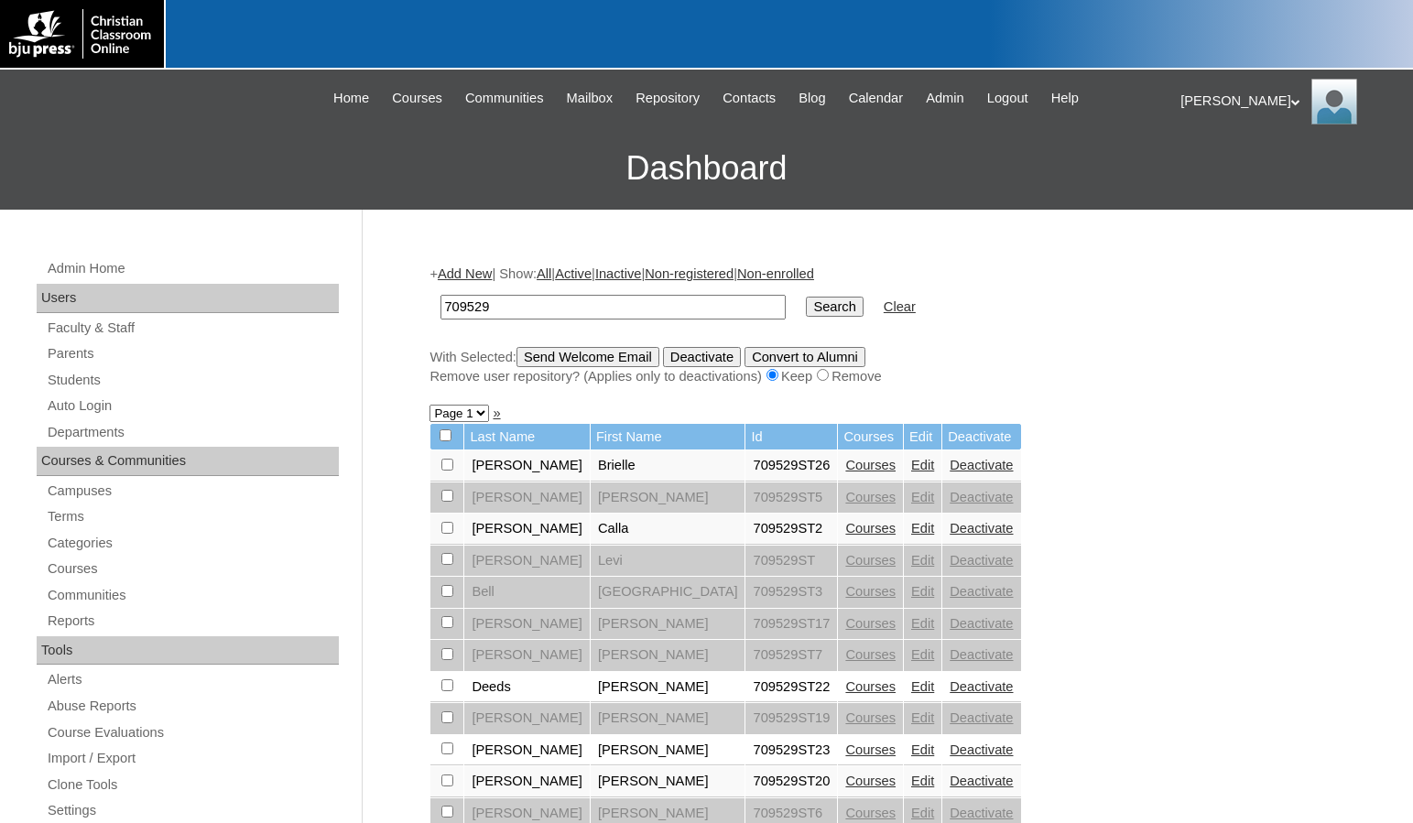
click at [845, 460] on link "Courses" at bounding box center [870, 465] width 50 height 15
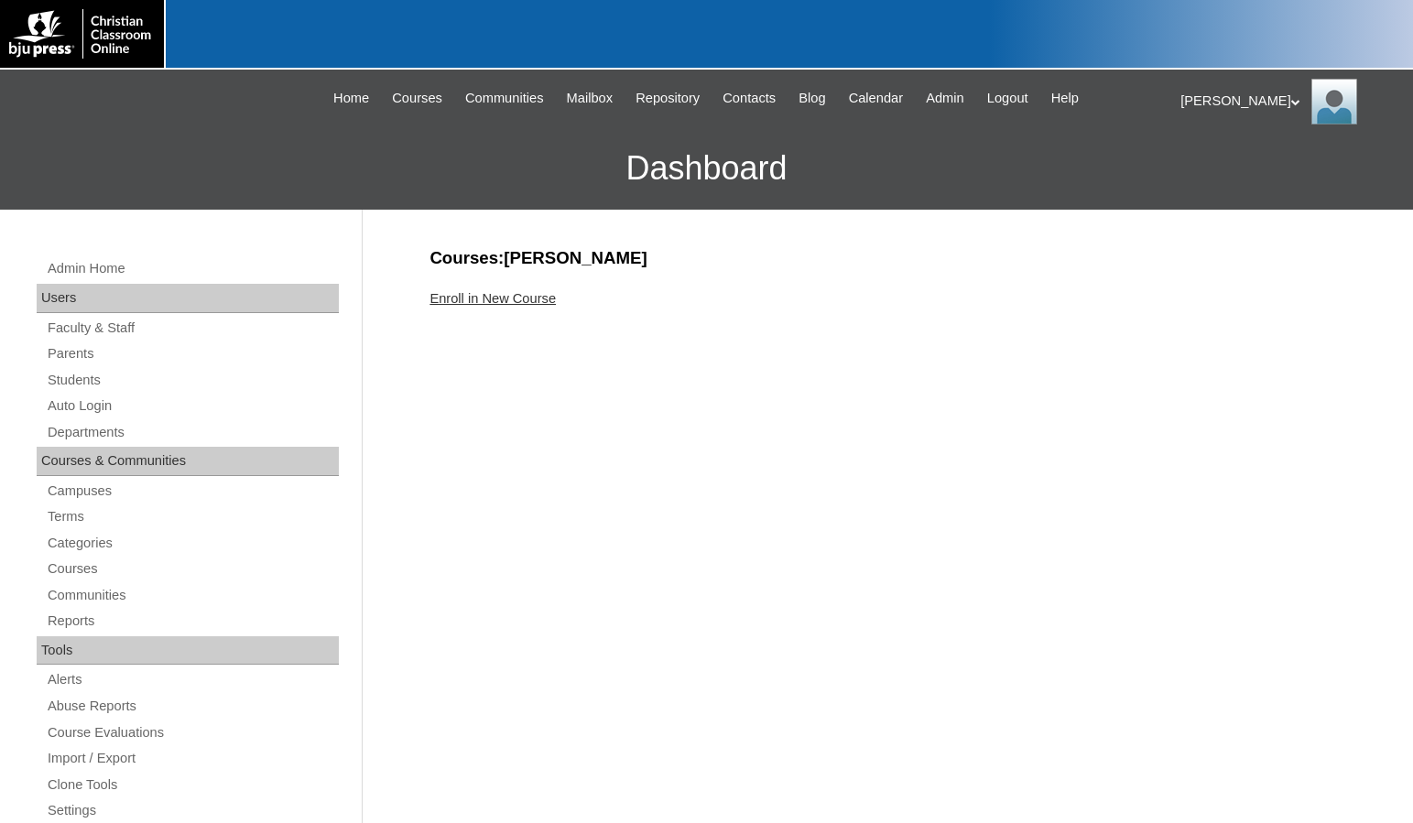
click at [523, 296] on link "Enroll in New Course" at bounding box center [492, 298] width 126 height 15
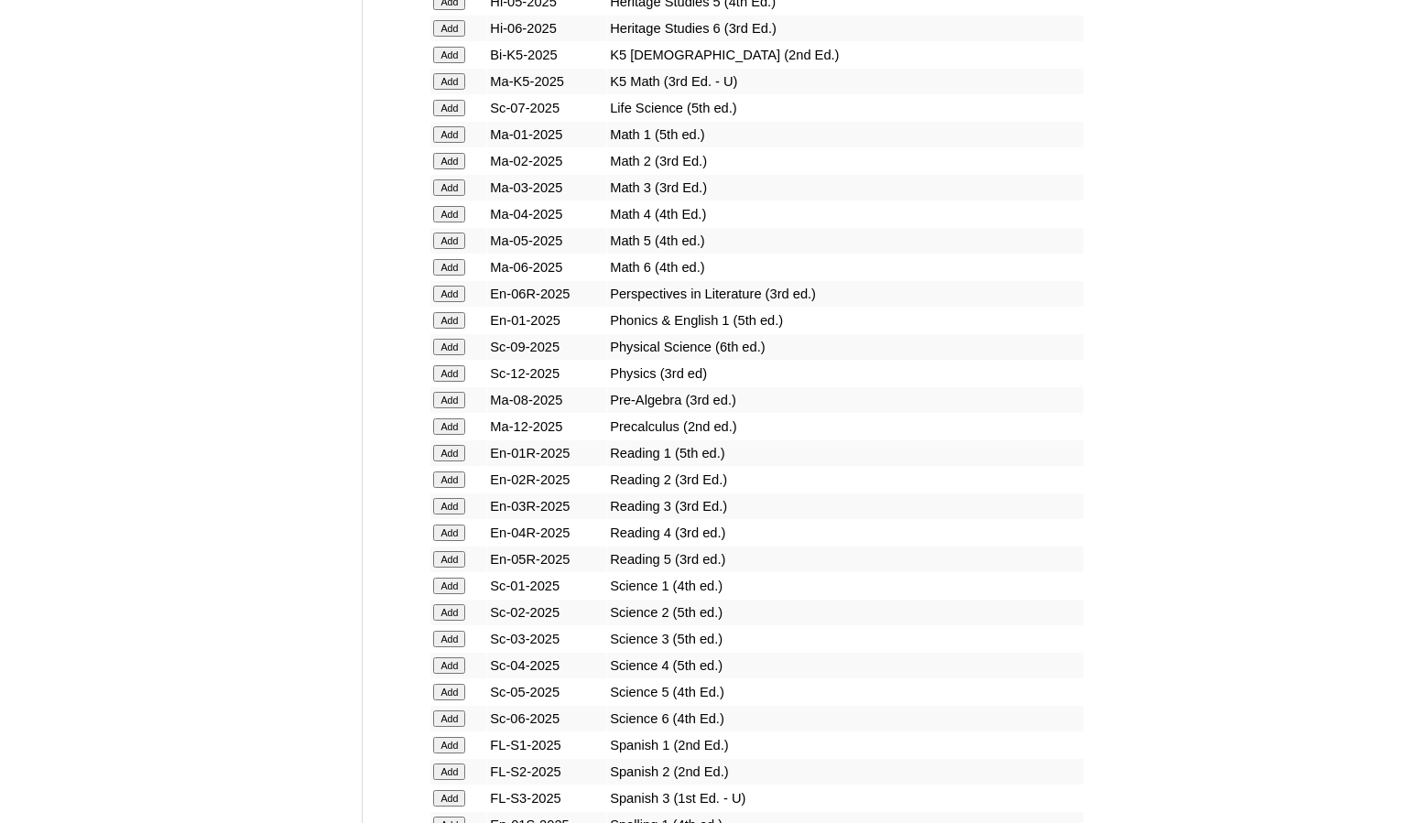
scroll to position [1831, 0]
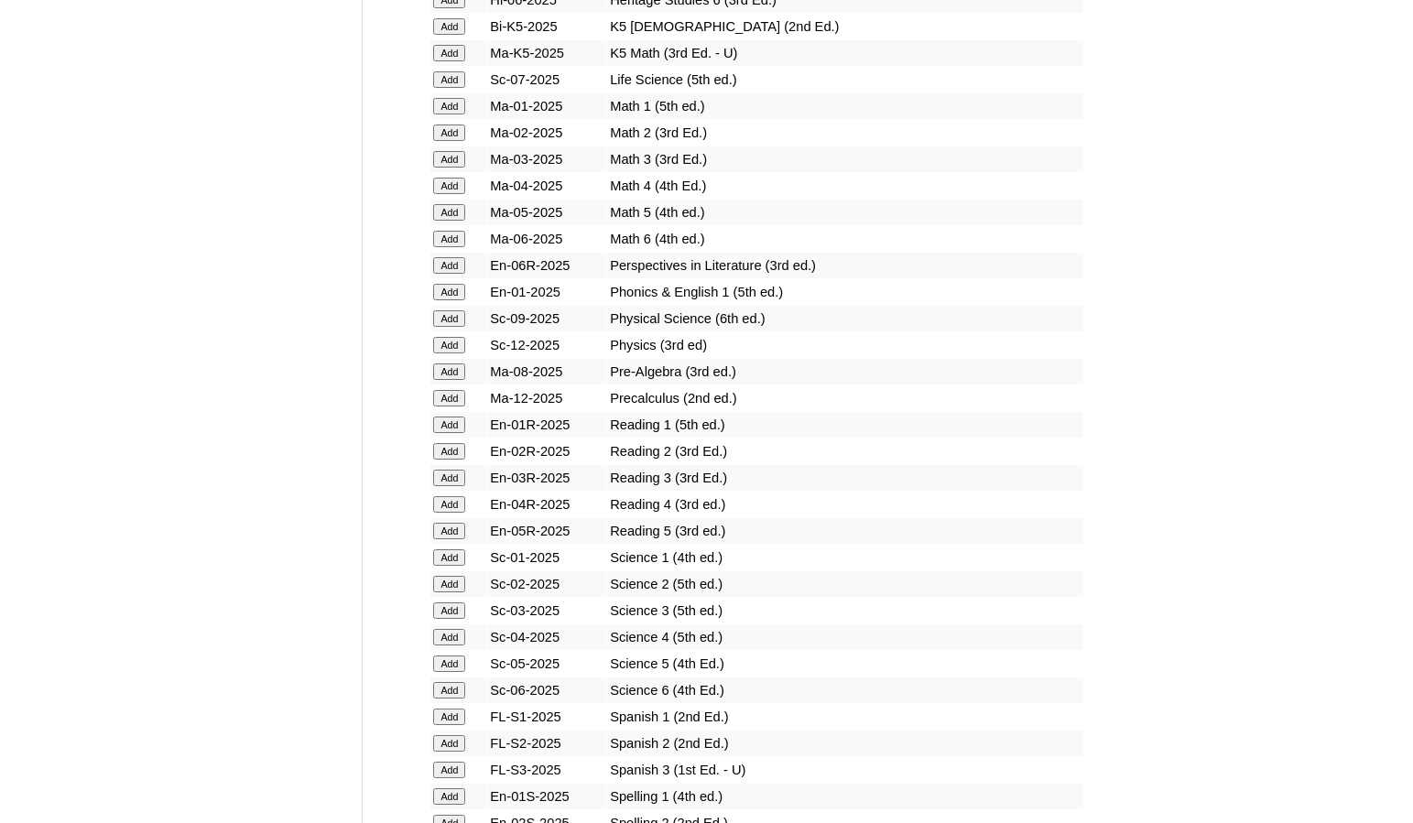
click at [458, 768] on input "Add" at bounding box center [449, 770] width 32 height 16
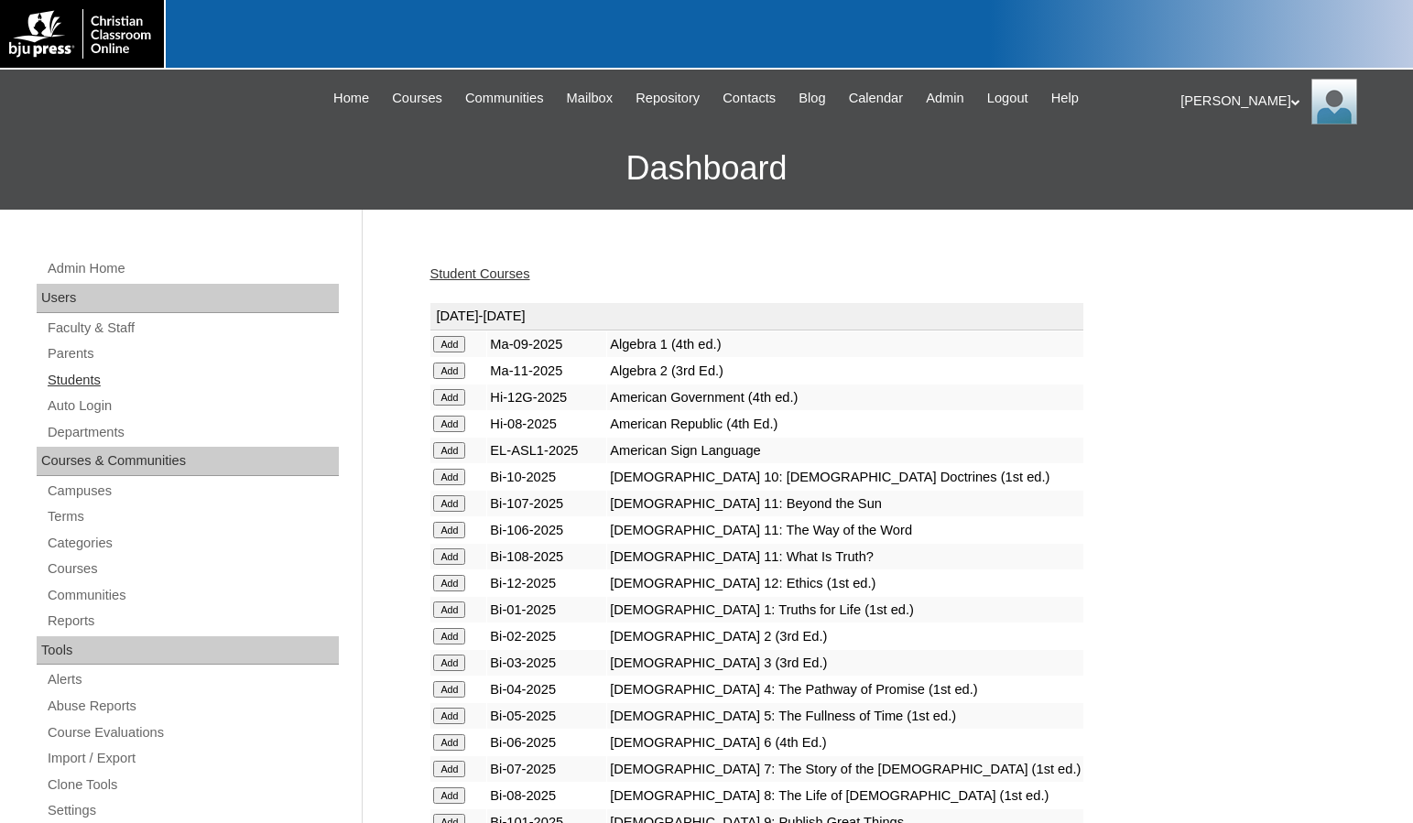
click at [106, 383] on link "Students" at bounding box center [192, 380] width 293 height 23
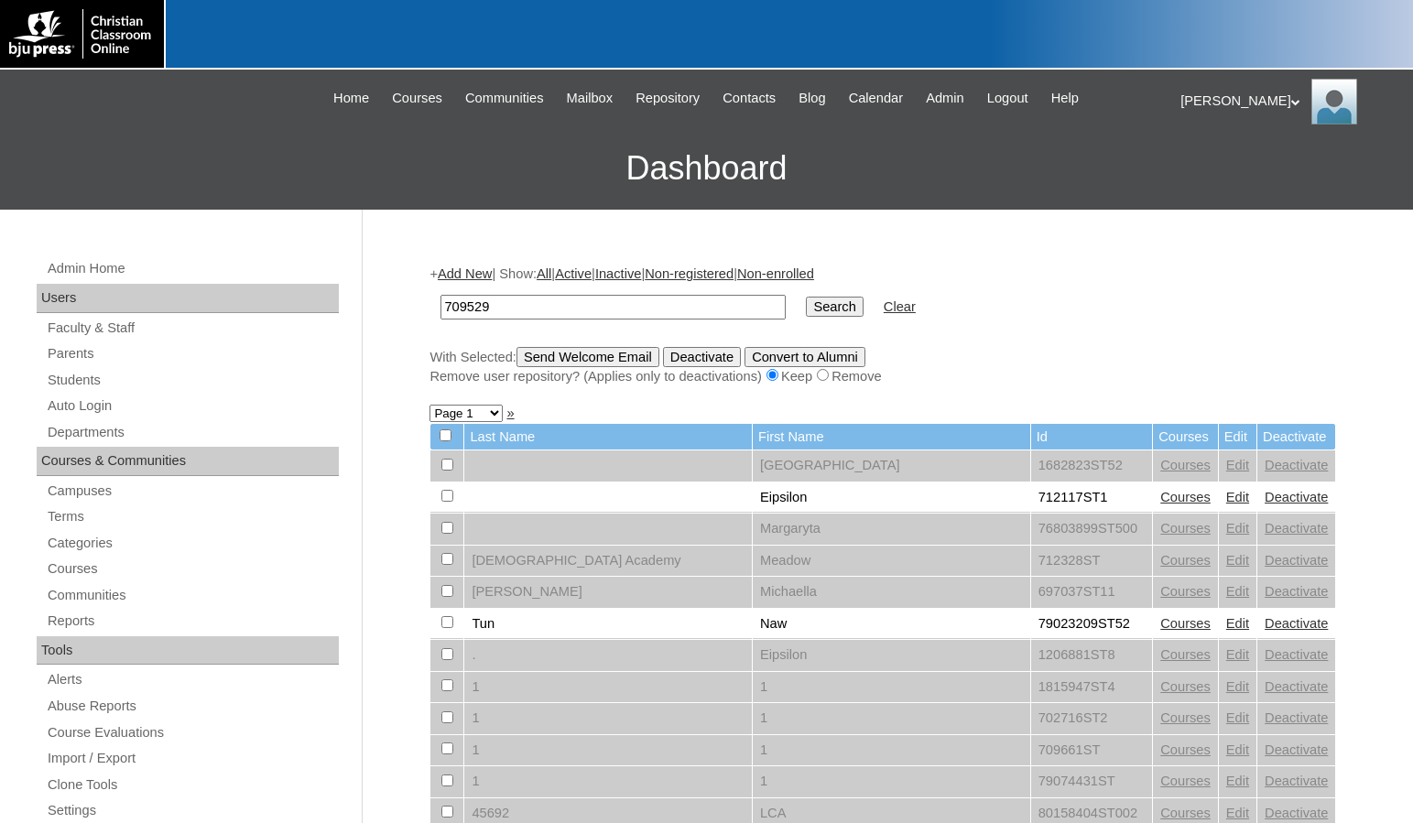
type input "709529"
click at [806, 307] on input "Search" at bounding box center [834, 307] width 57 height 20
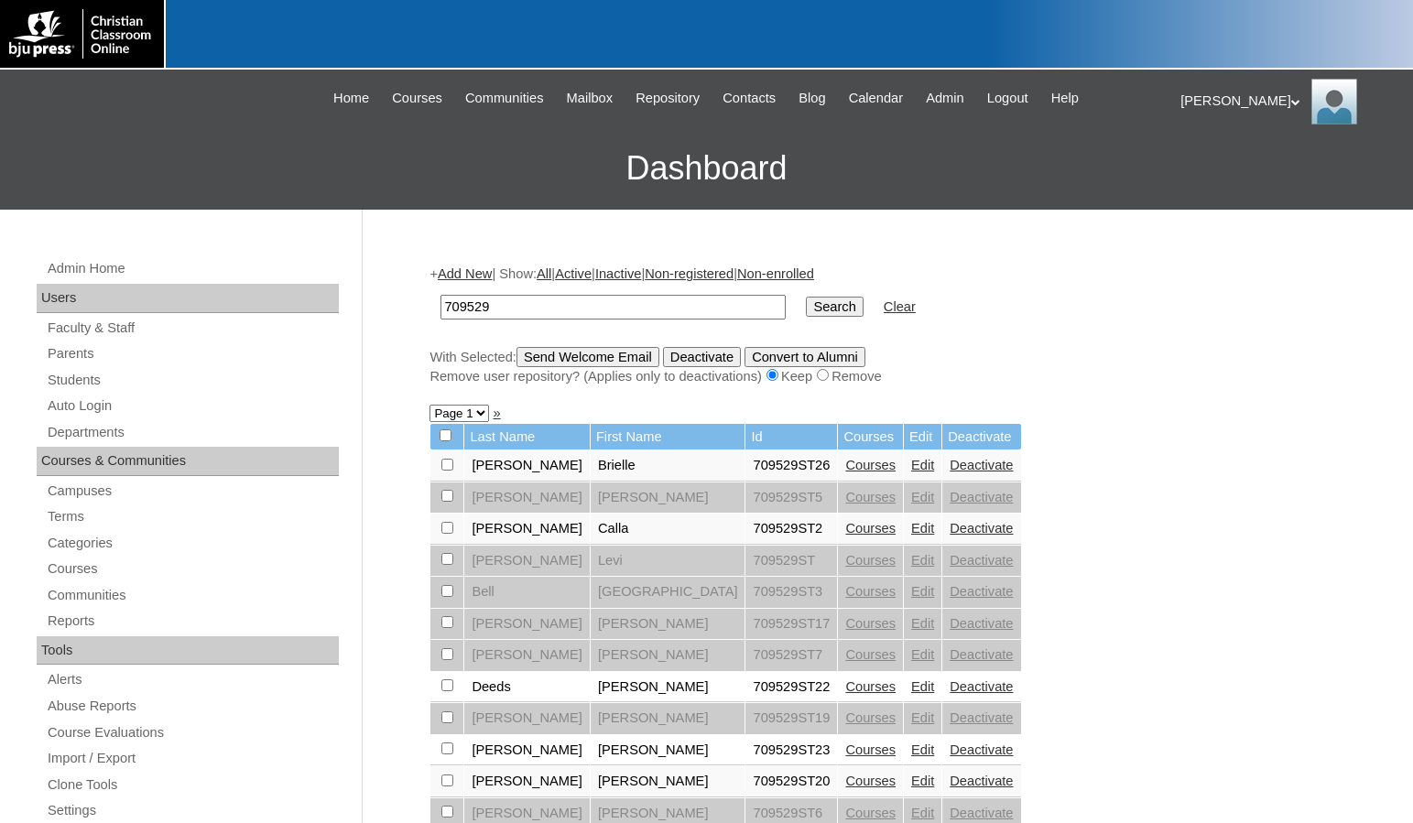
click at [482, 268] on link "Add New" at bounding box center [465, 273] width 54 height 15
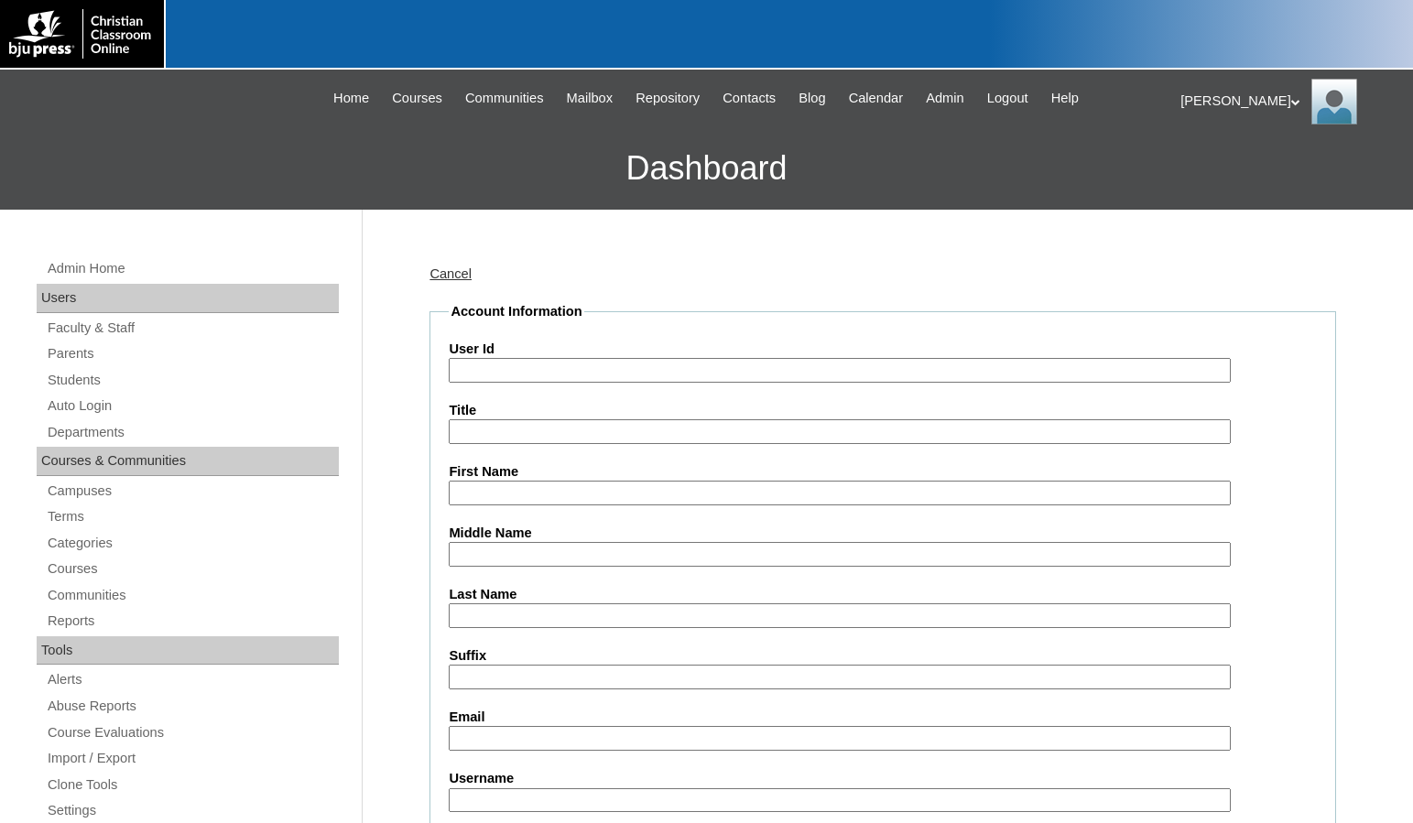
click at [520, 374] on input "User Id" at bounding box center [839, 370] width 781 height 25
paste input "709529"
type input "709529ST27"
type input "[PERSON_NAME]"
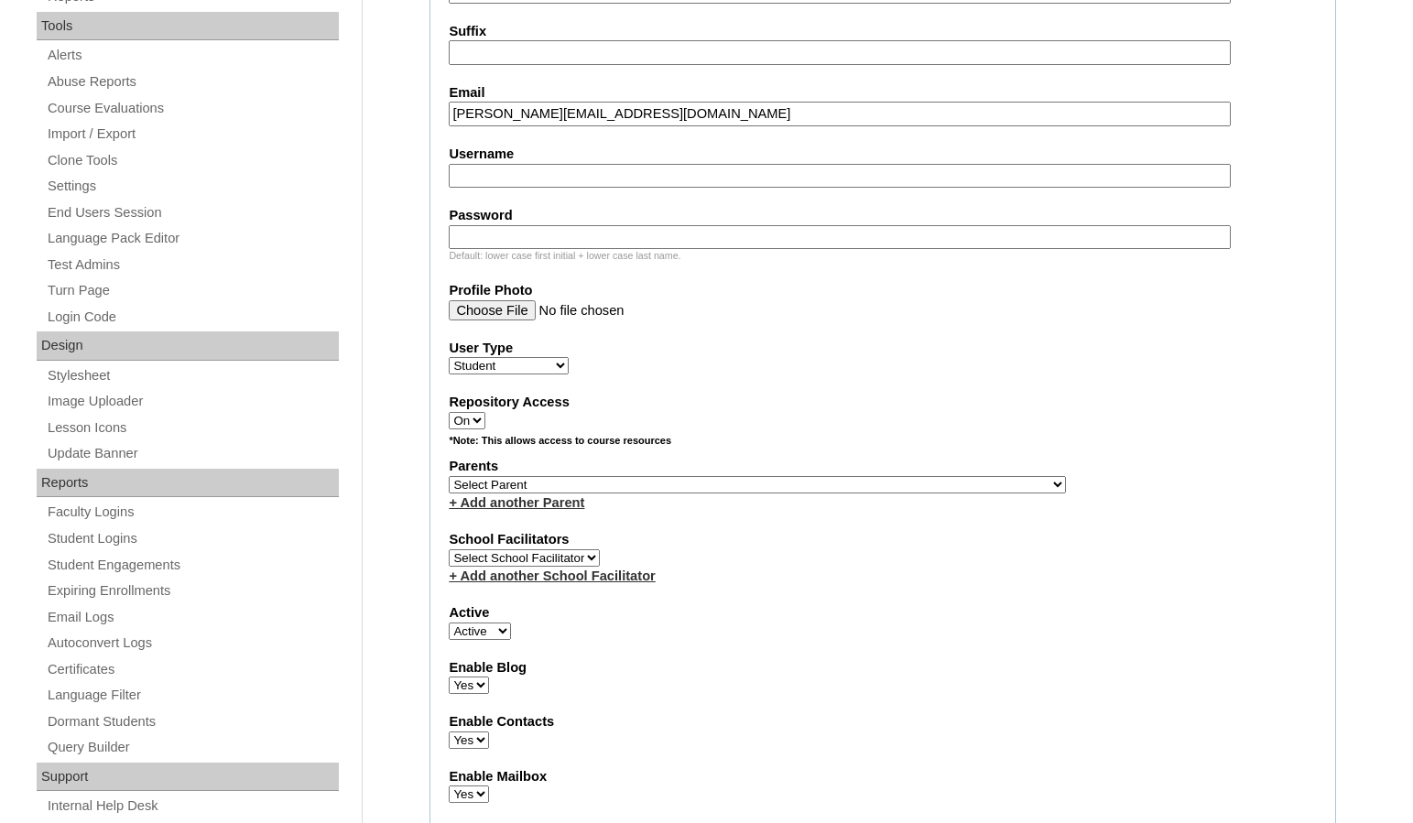
scroll to position [641, 0]
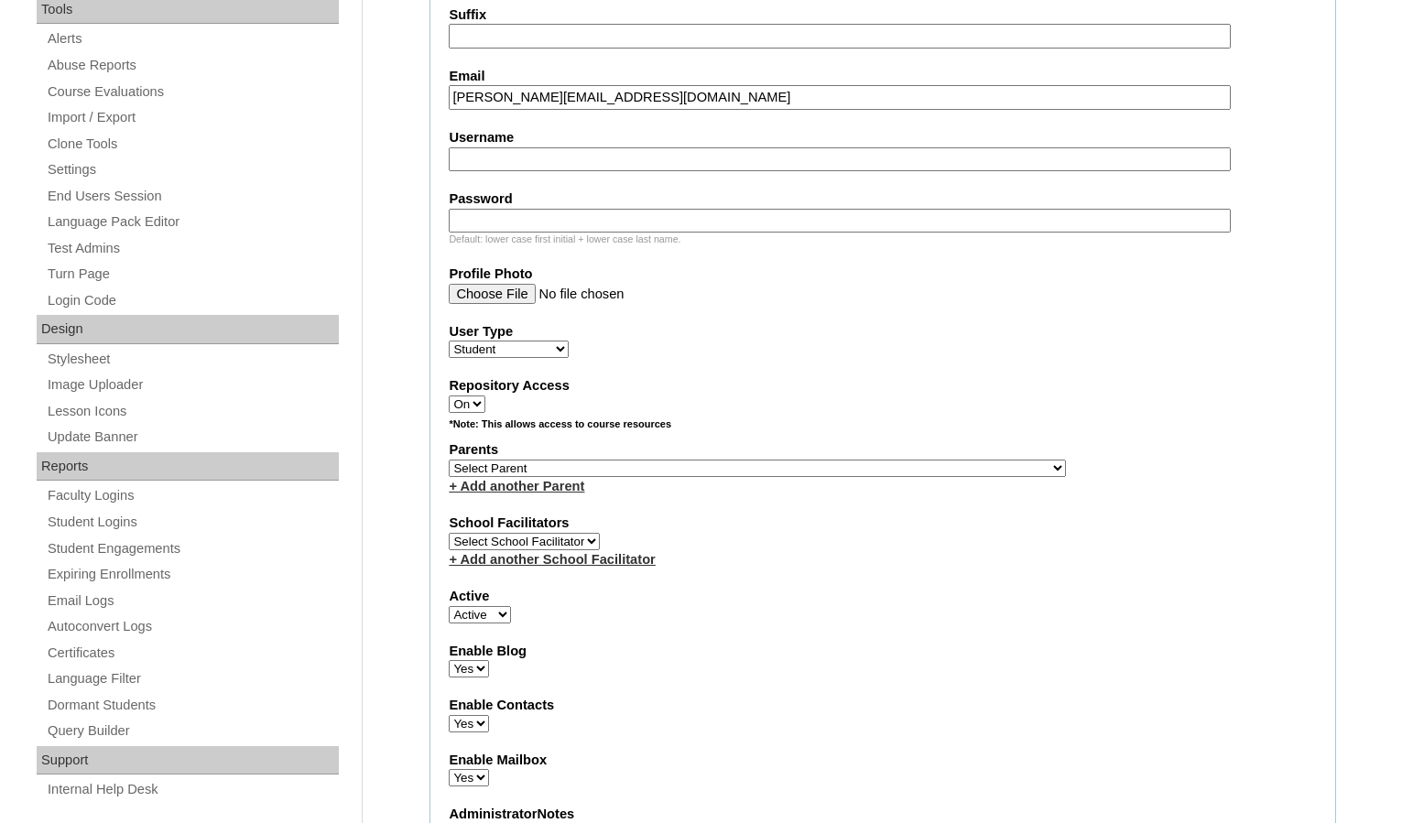
type input "evelynne@waterloochristian.com"
click at [849, 464] on select "Select Parent , Fautanu, Ma 1, 1 23-24 accountMorgan, Jason 6th Street Mennonit…" at bounding box center [757, 468] width 617 height 17
select select "31968"
click at [903, 469] on div "Parents Select Parent , Fautanu, Ma 1, 1 23-24 accountMorgan, Jason 6th Street …" at bounding box center [883, 467] width 868 height 55
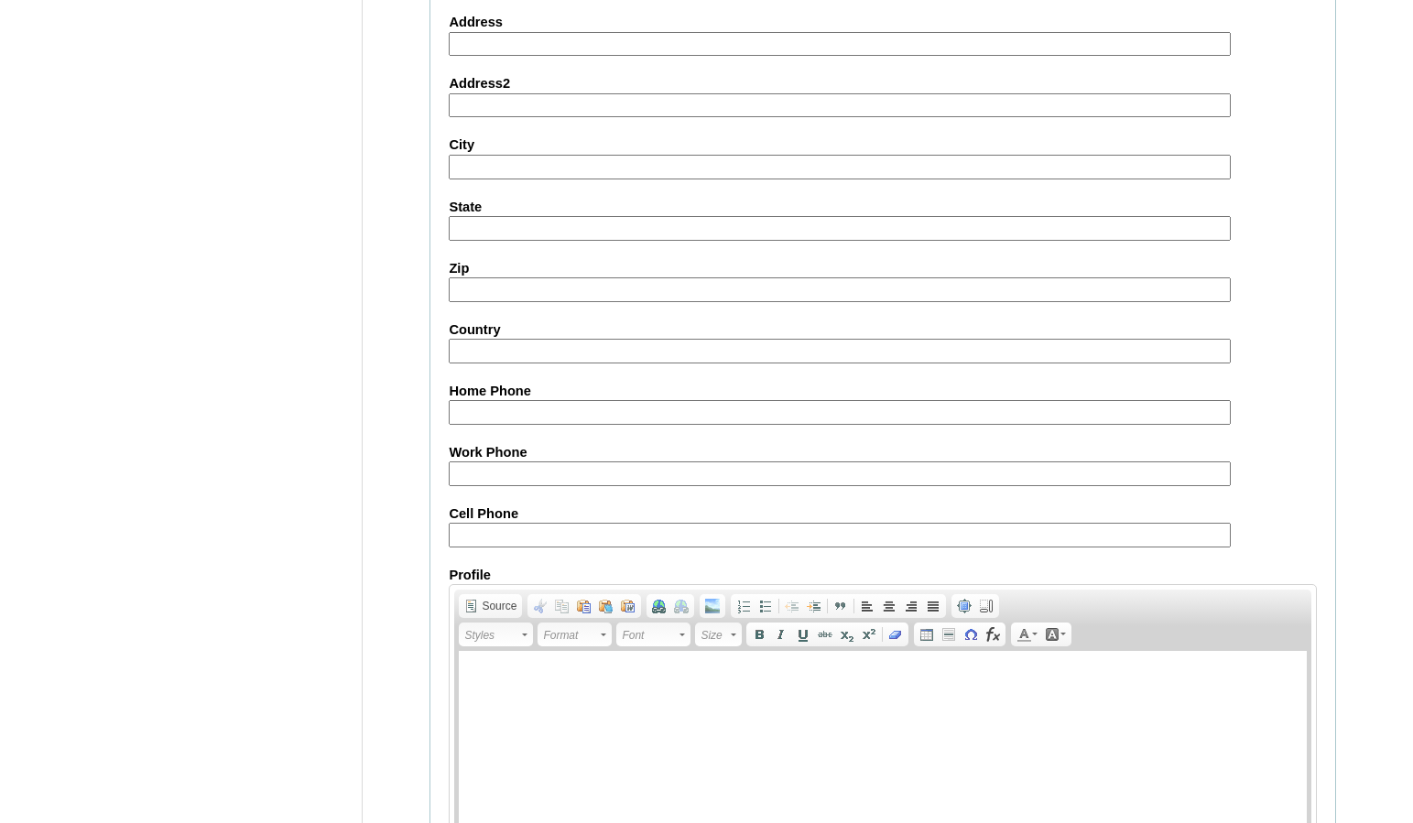
scroll to position [1963, 0]
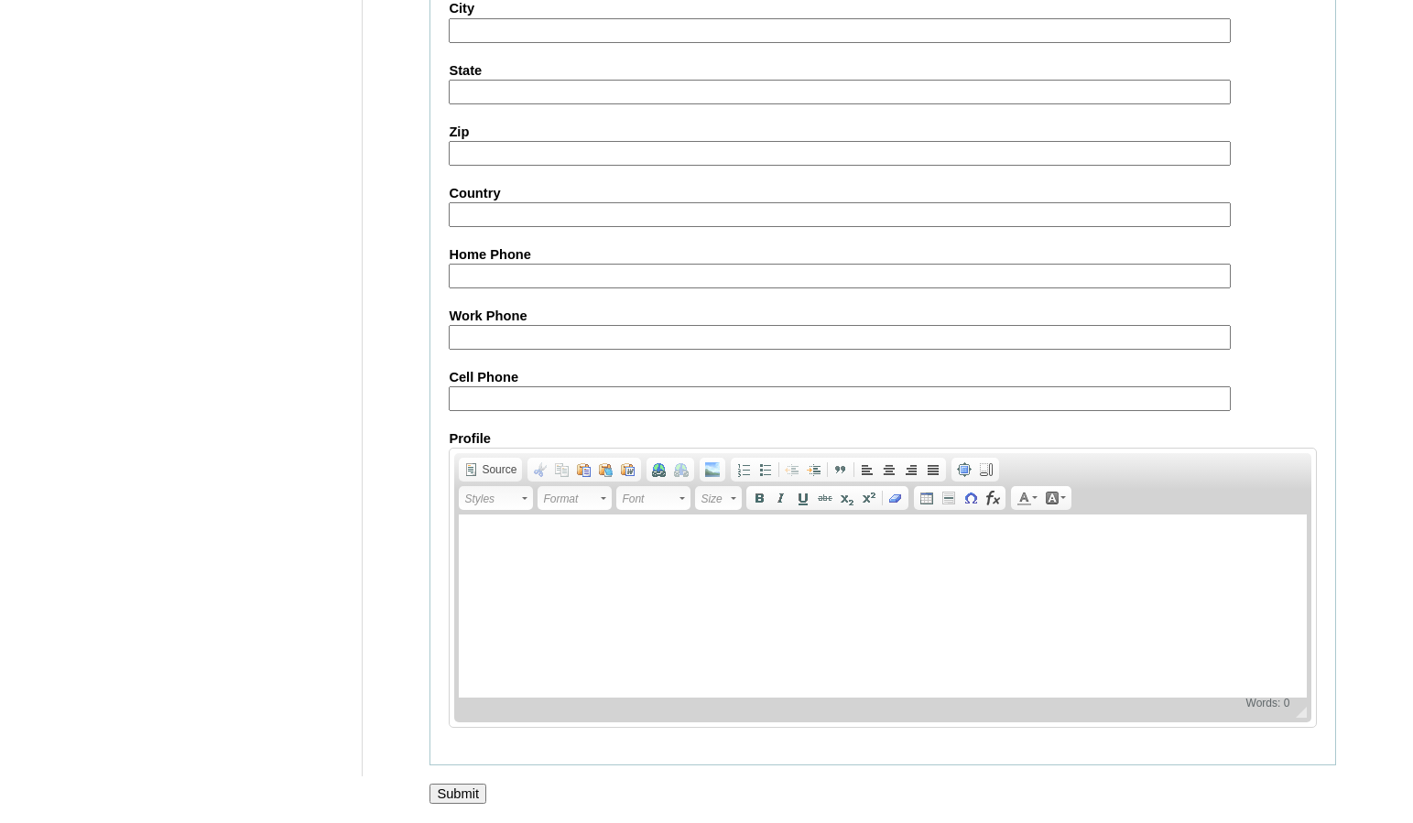
click at [464, 786] on input "Submit" at bounding box center [457, 794] width 57 height 20
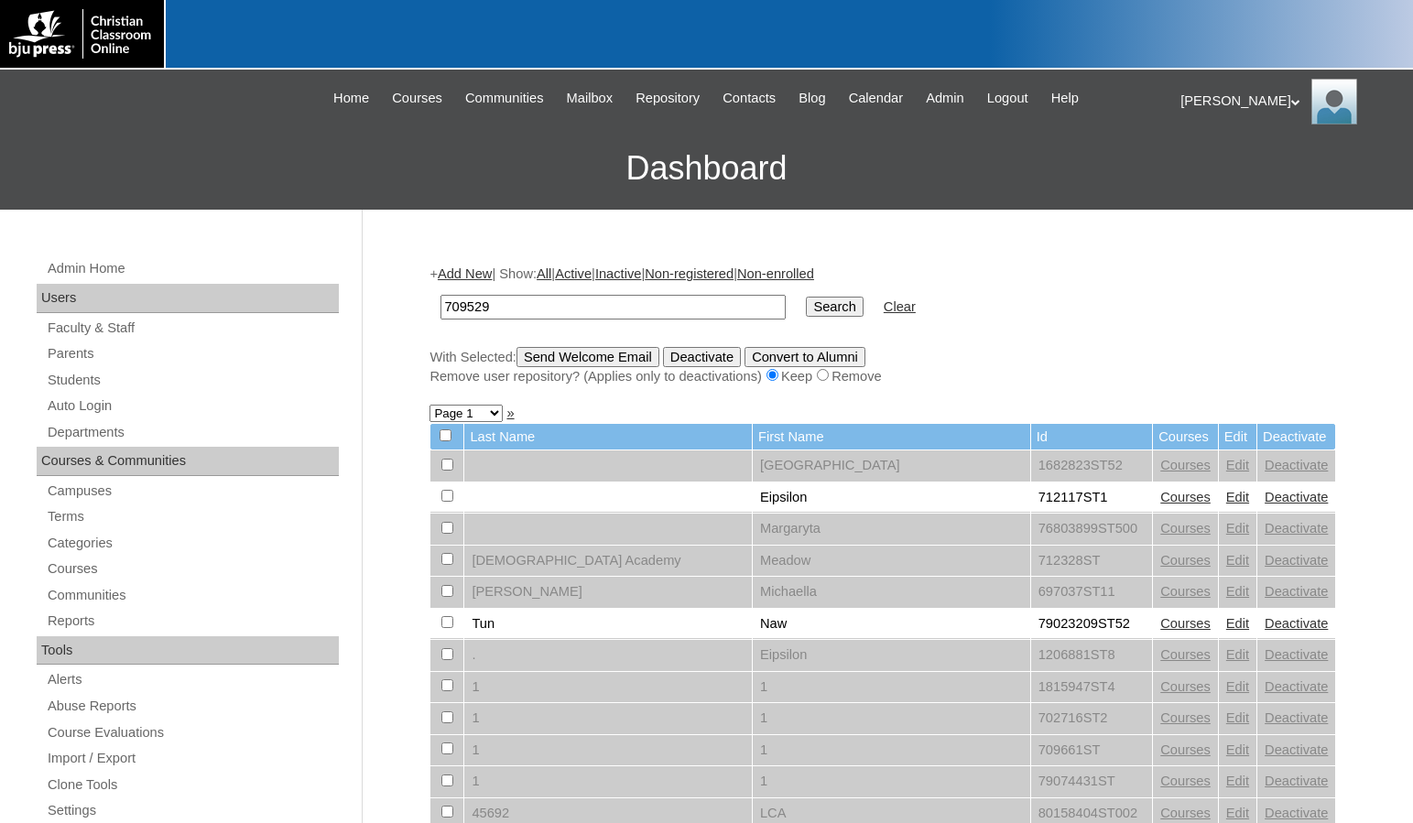
type input "709529"
click at [806, 297] on input "Search" at bounding box center [834, 307] width 57 height 20
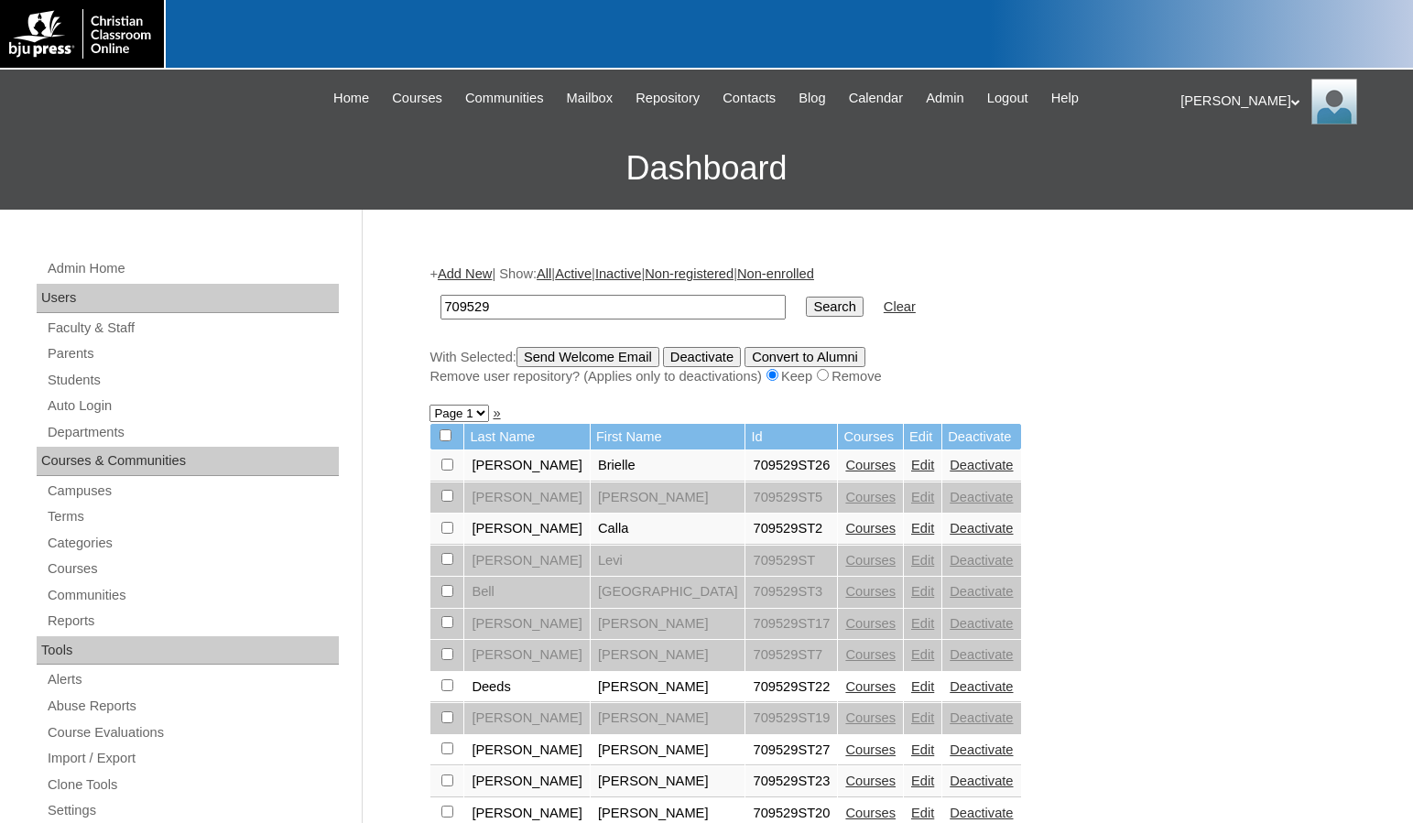
click at [845, 750] on link "Courses" at bounding box center [870, 749] width 50 height 15
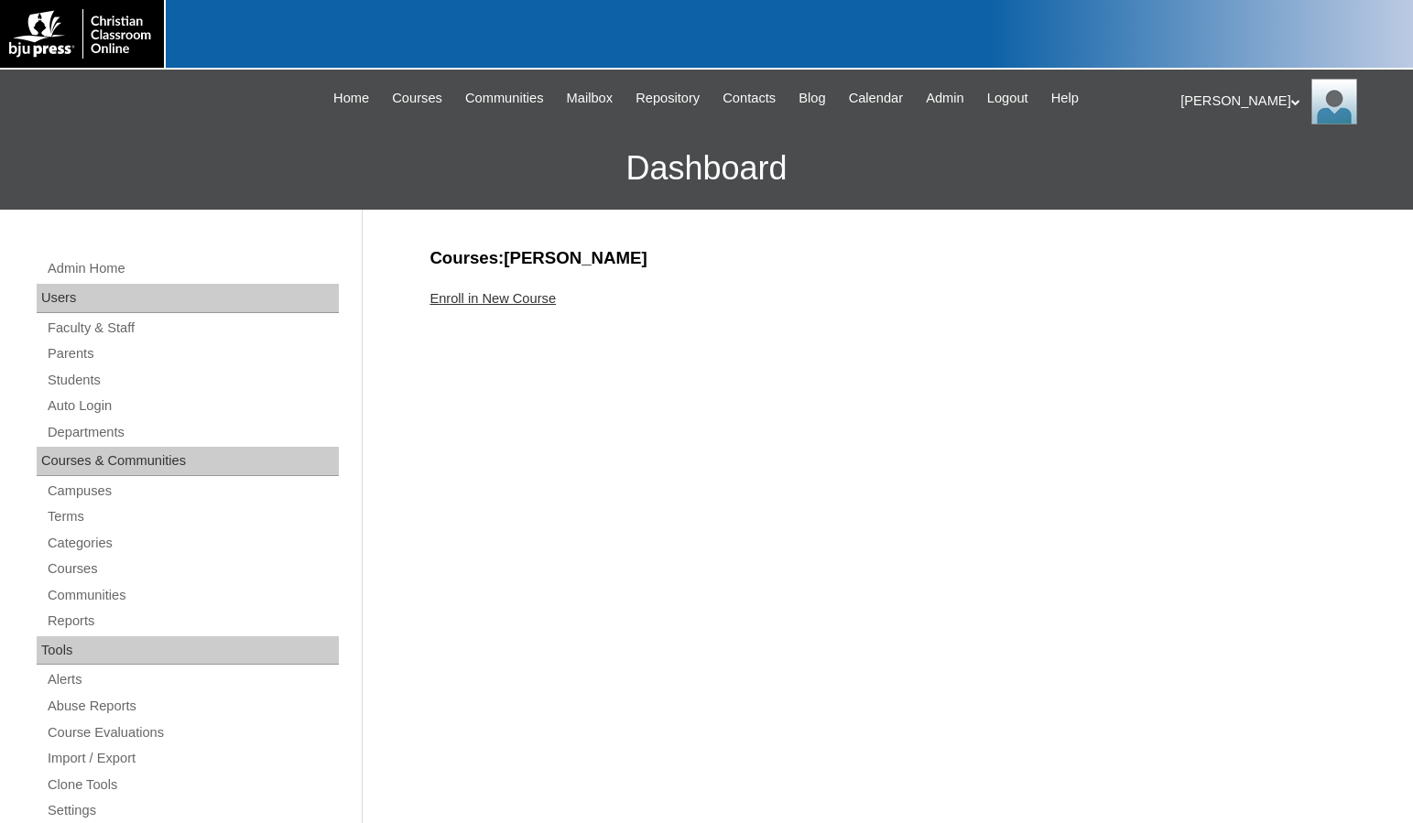
click at [525, 302] on link "Enroll in New Course" at bounding box center [492, 298] width 126 height 15
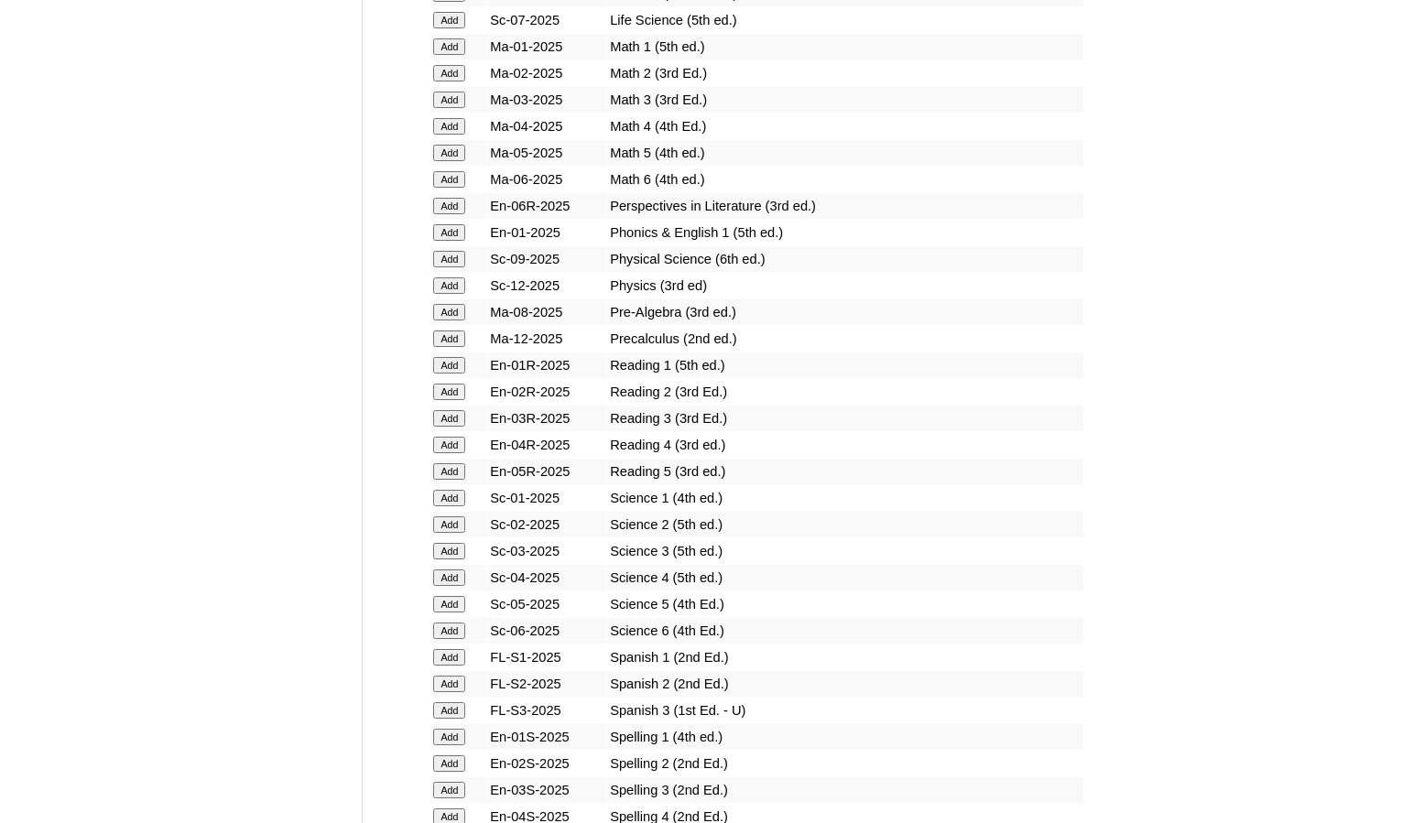
scroll to position [1923, 0]
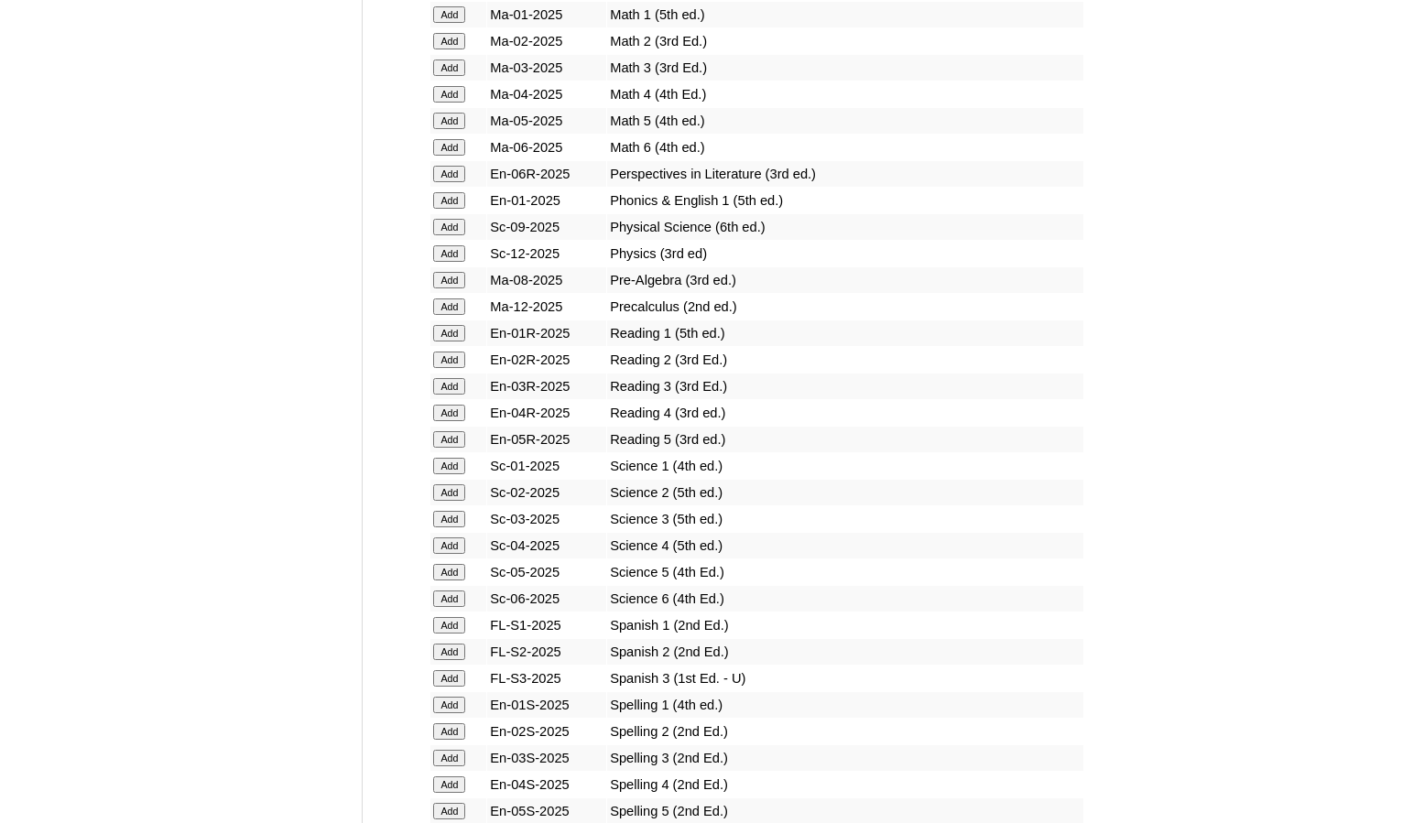
click at [458, 675] on input "Add" at bounding box center [449, 678] width 32 height 16
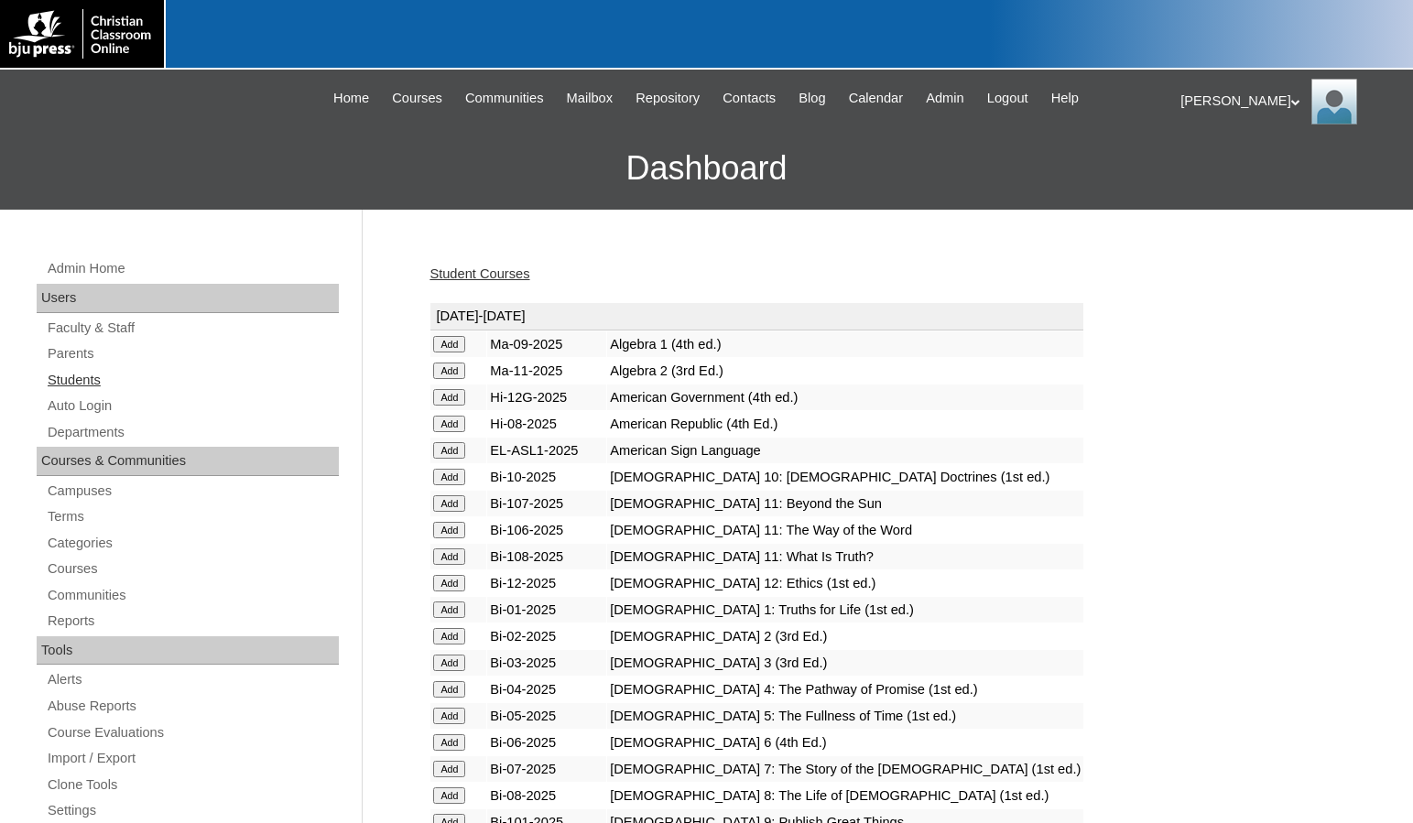
click at [132, 377] on link "Students" at bounding box center [192, 380] width 293 height 23
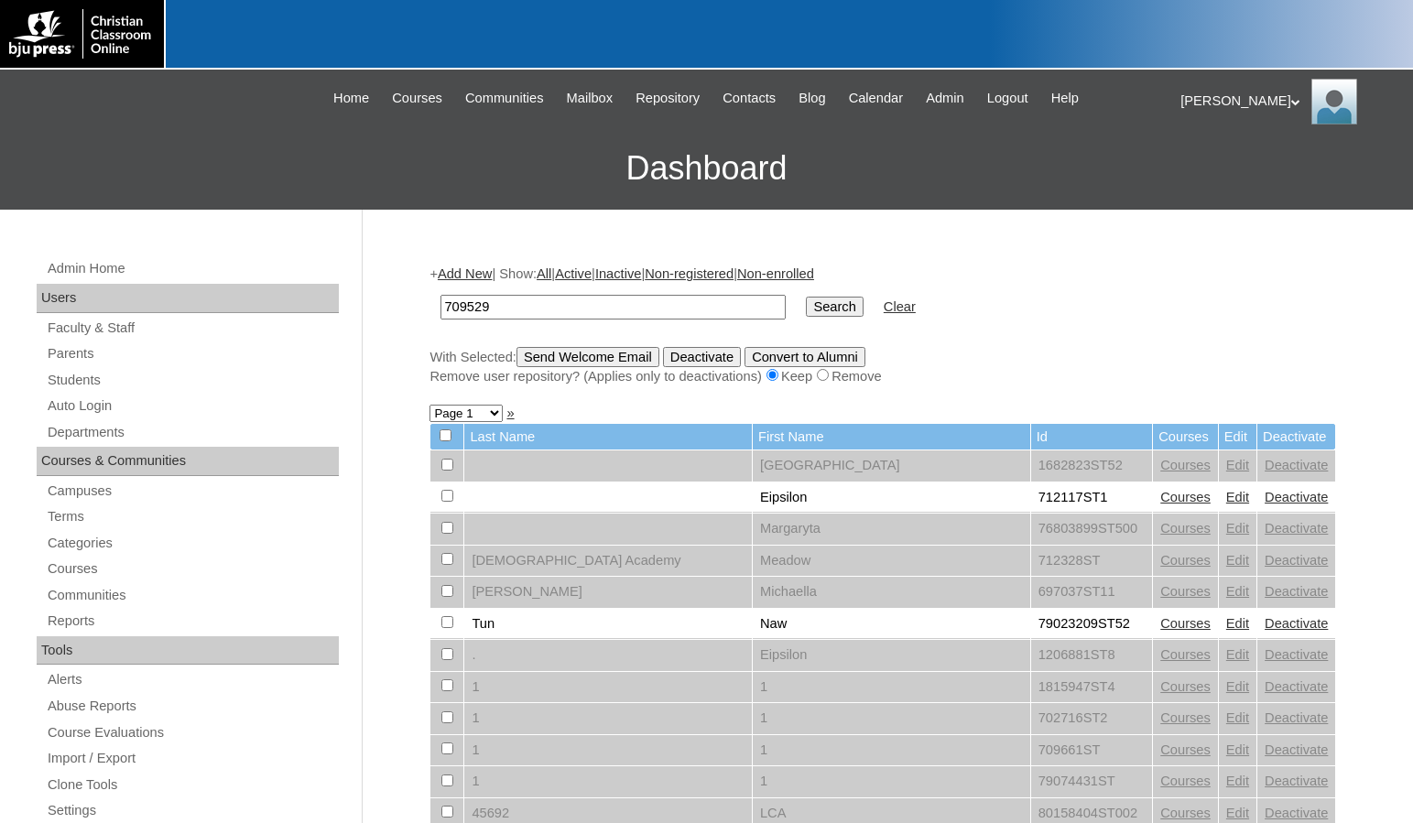
type input "709529"
click at [806, 304] on input "Search" at bounding box center [834, 307] width 57 height 20
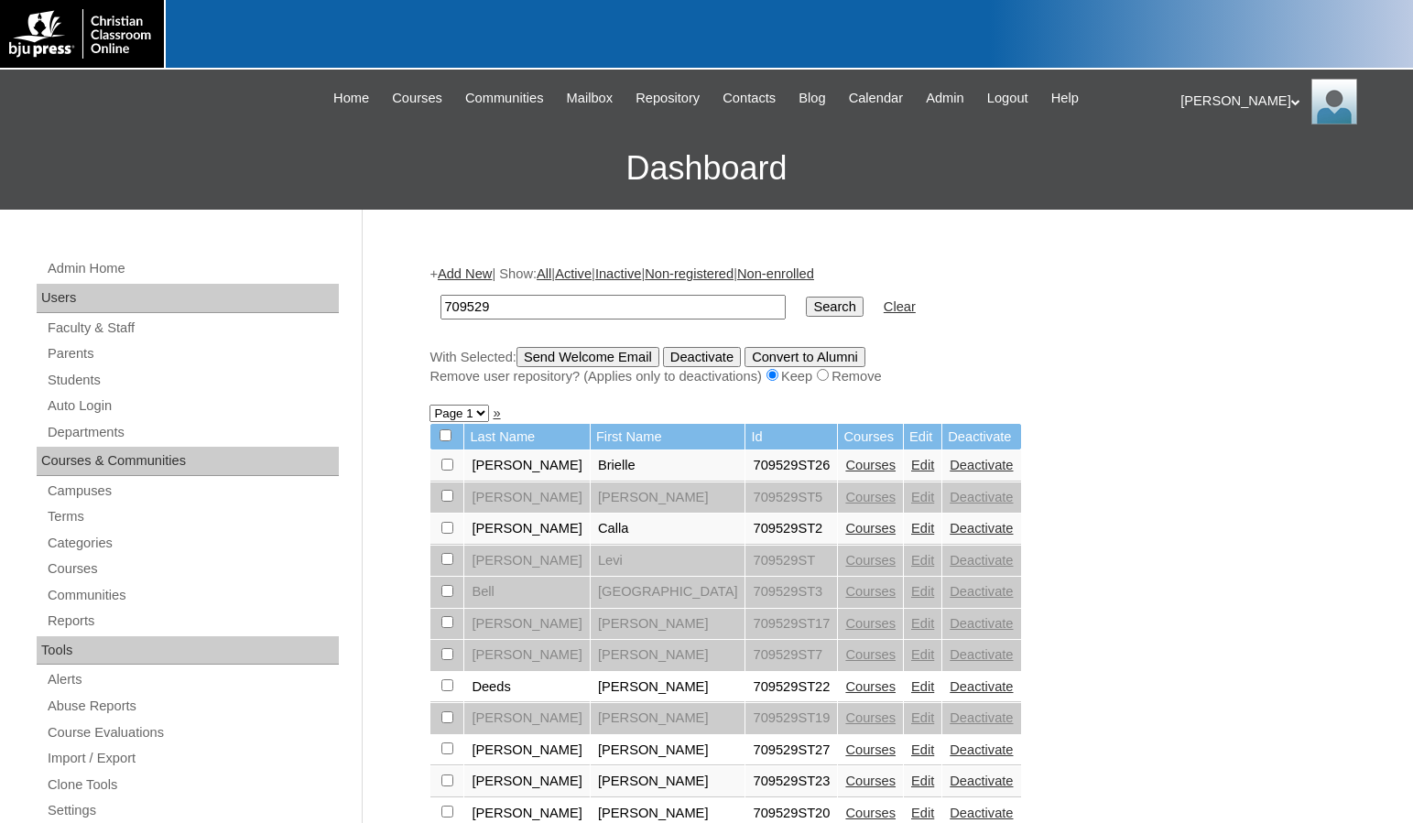
click at [479, 270] on link "Add New" at bounding box center [465, 273] width 54 height 15
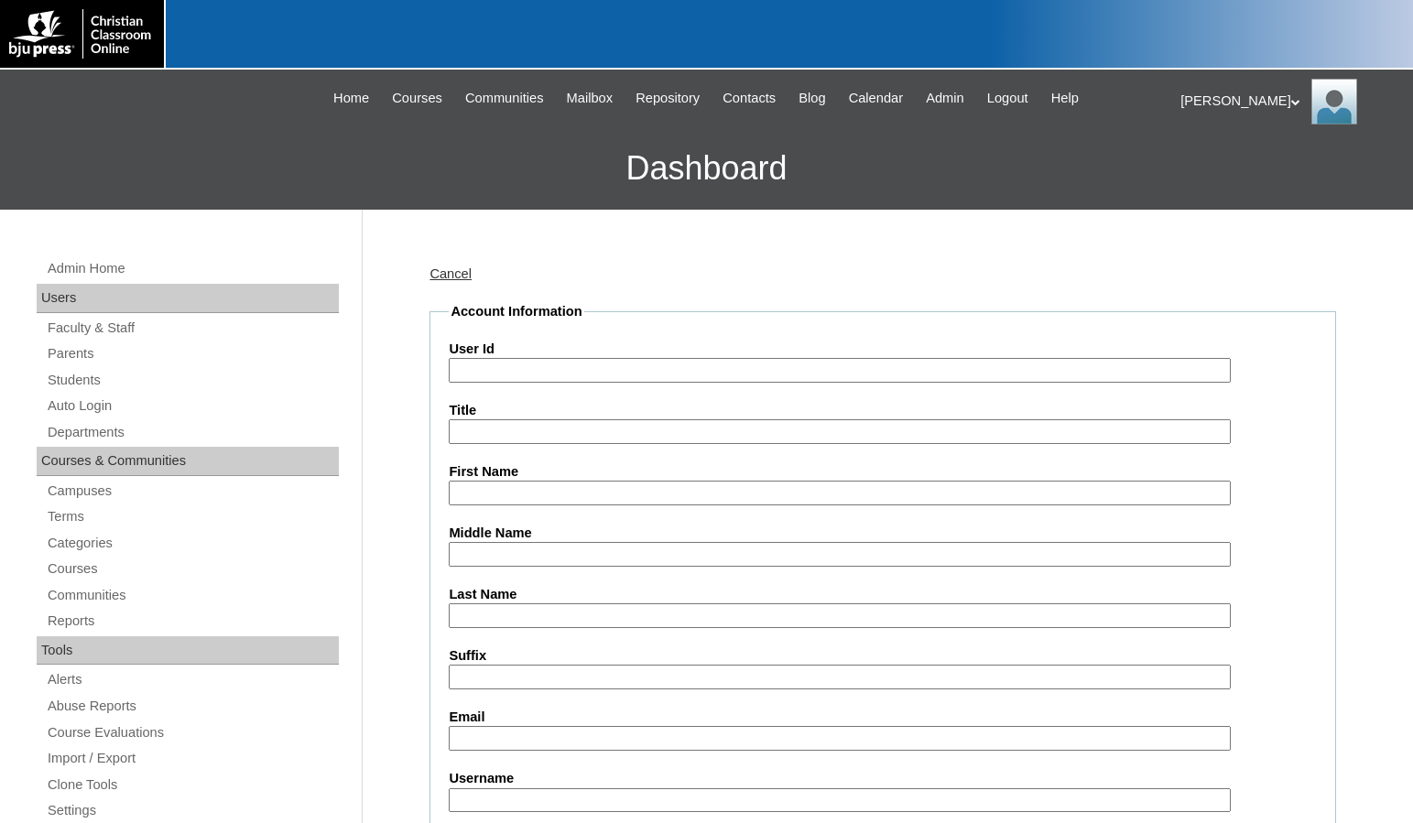
click at [503, 376] on input "User Id" at bounding box center [839, 370] width 781 height 25
paste input "709529"
type input "709529ST28"
type input "[PERSON_NAME]"
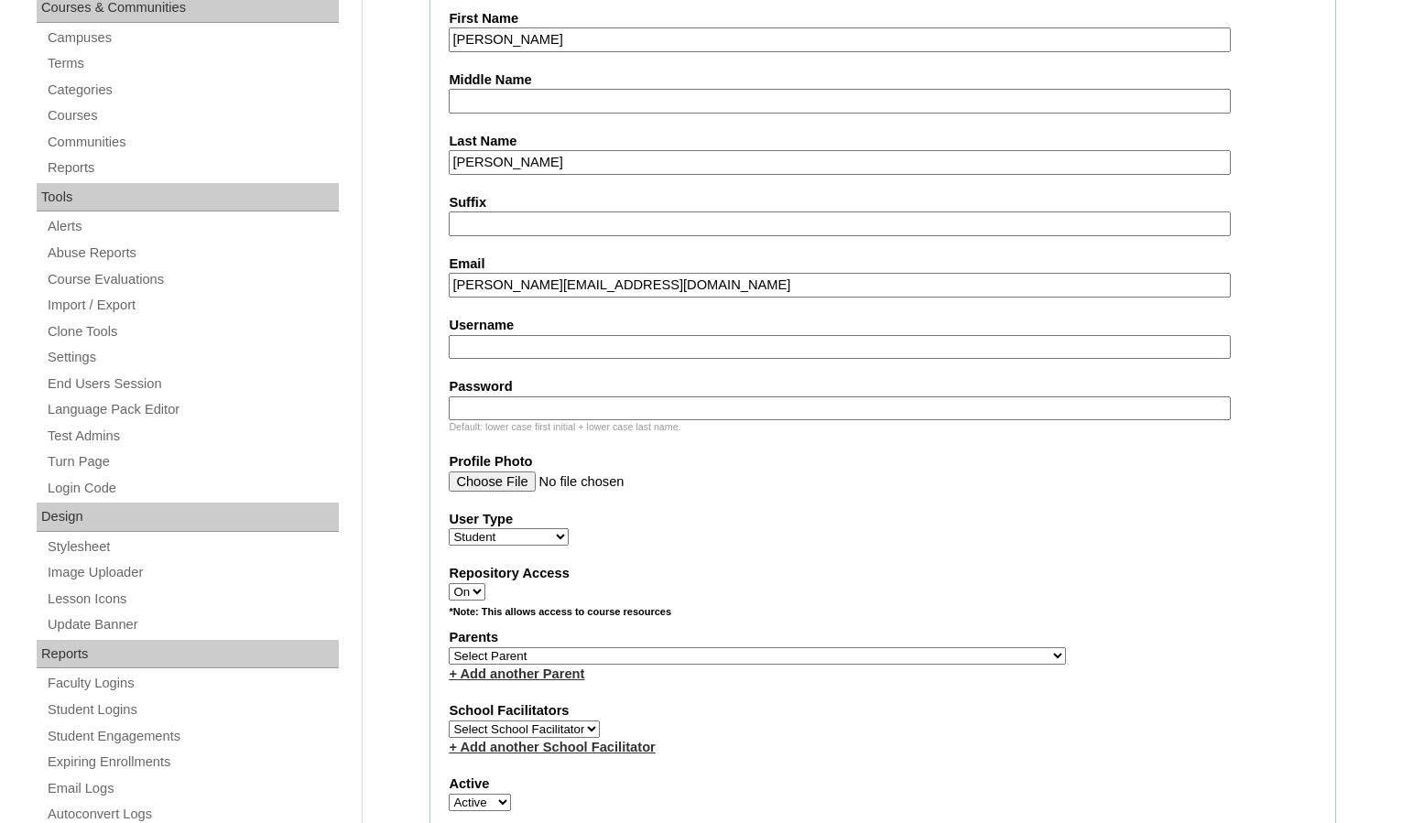
scroll to position [458, 0]
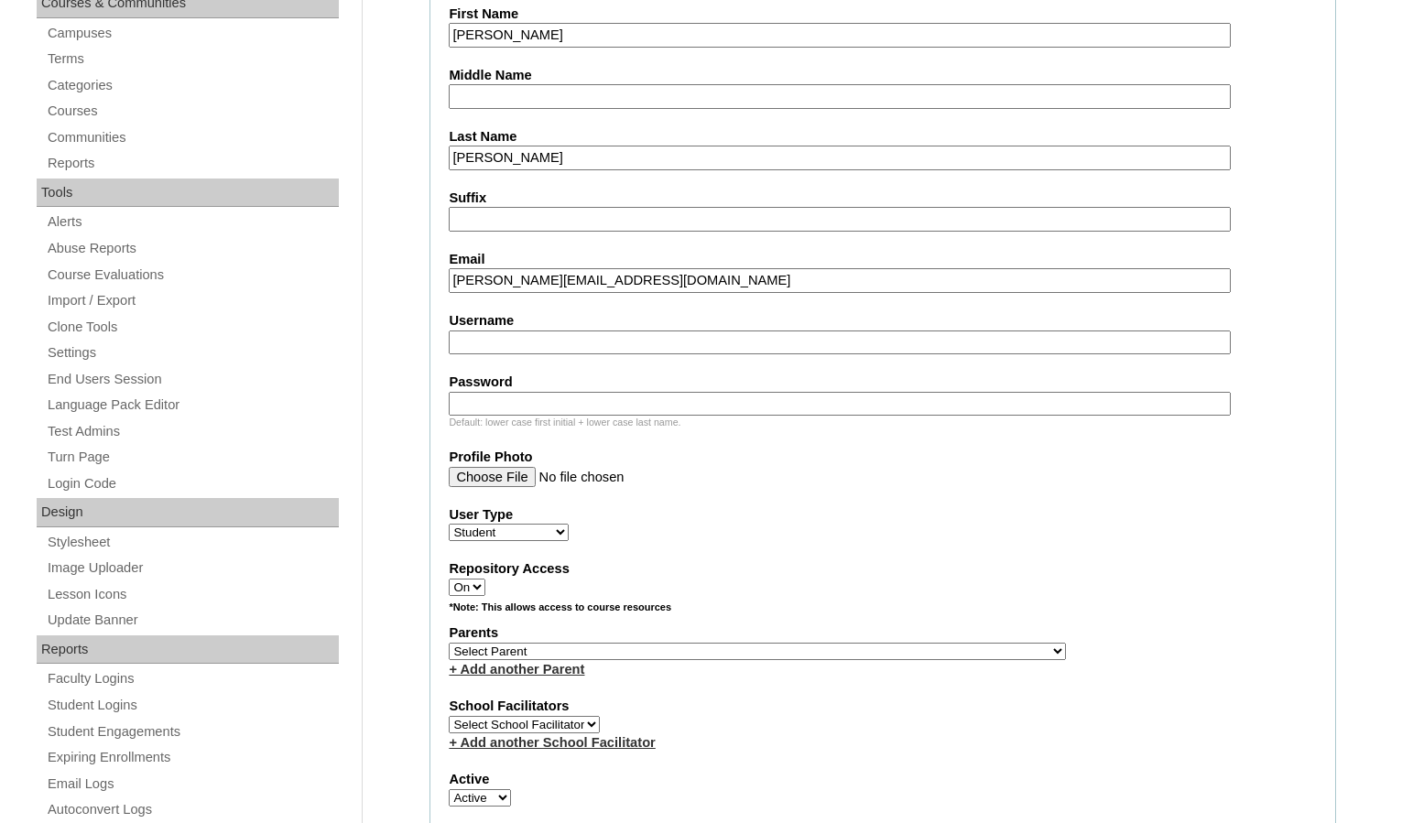
type input "nataliel@waterloochristian.com"
click at [850, 648] on select "Select Parent , Fautanu, Ma 1, 1 23-24 accountMorgan, Jason 6th Street Mennonit…" at bounding box center [757, 651] width 617 height 17
select select "31968"
click at [867, 648] on div "Parents Select Parent , Fautanu, Ma 1, 1 23-24 accountMorgan, Jason 6th Street …" at bounding box center [883, 650] width 868 height 55
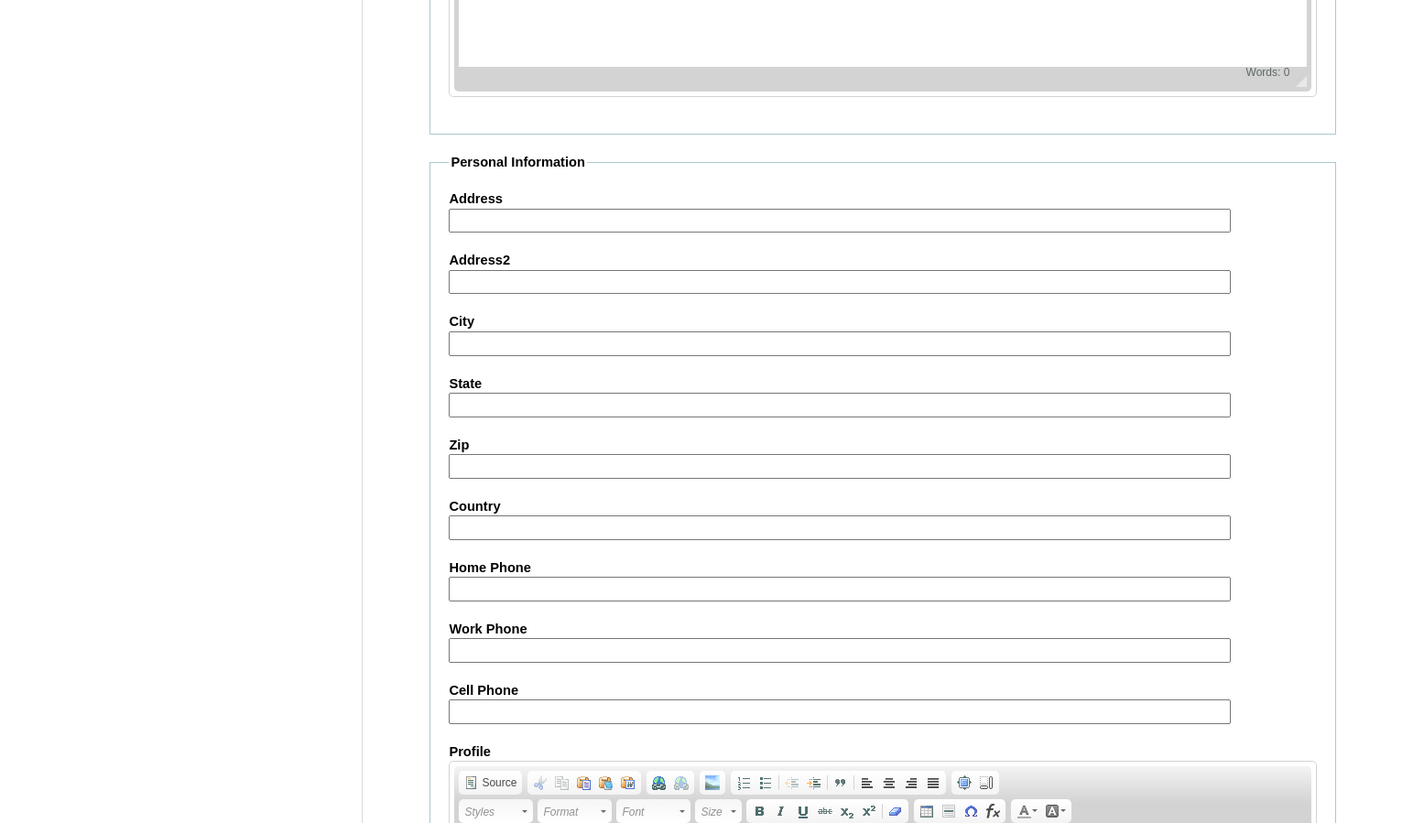
scroll to position [1963, 0]
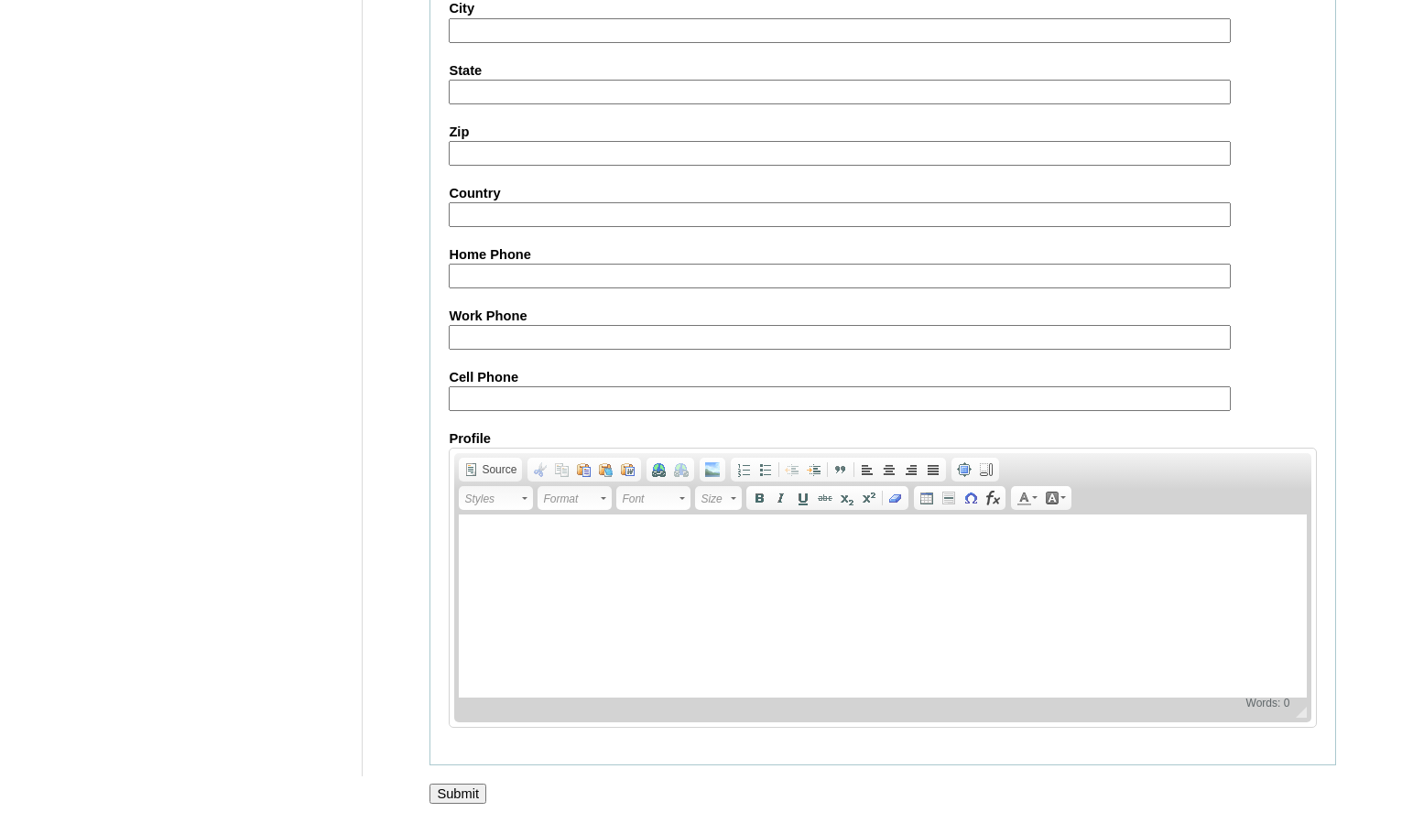
click at [469, 789] on input "Submit" at bounding box center [457, 794] width 57 height 20
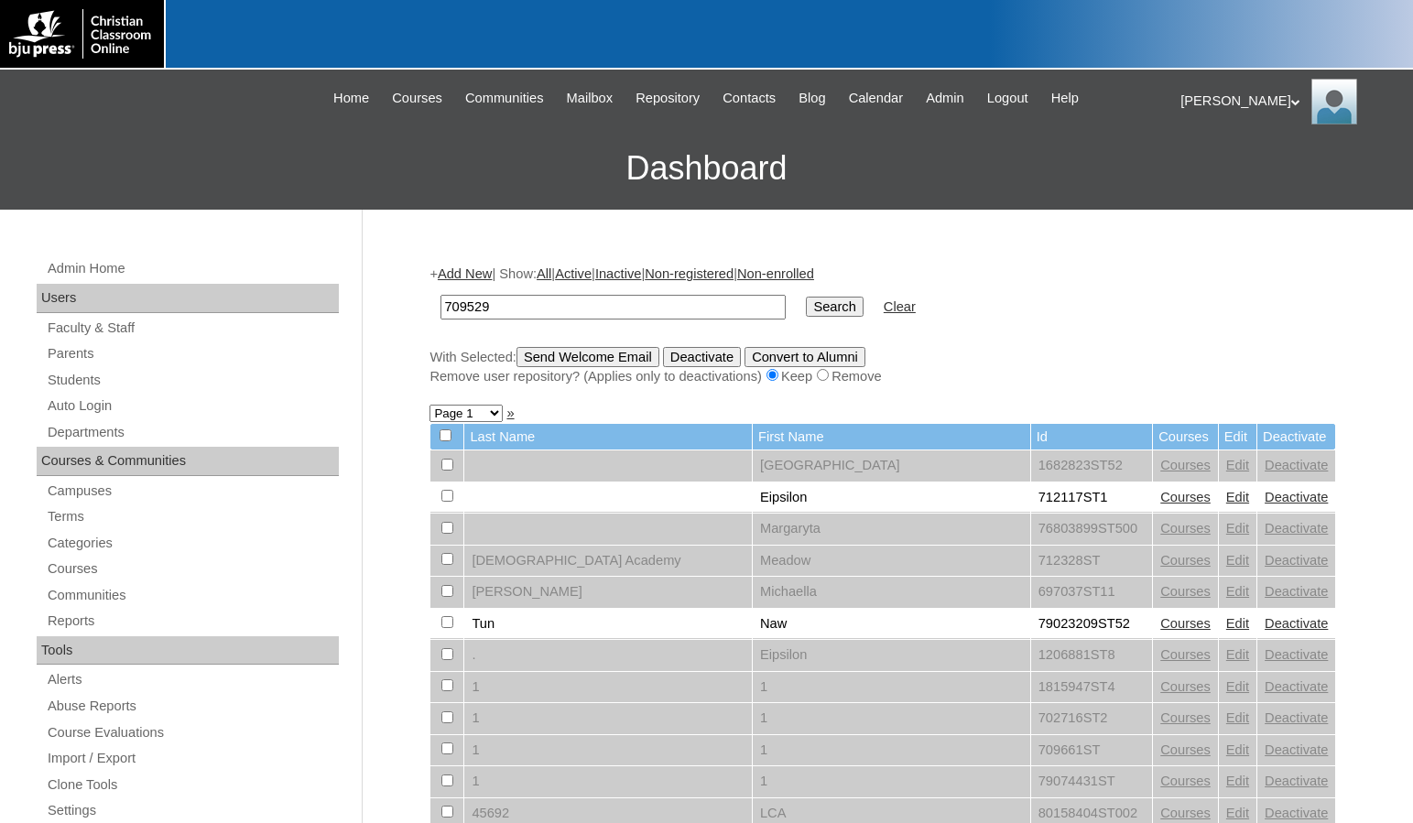
type input "709529"
click at [806, 297] on input "Search" at bounding box center [834, 307] width 57 height 20
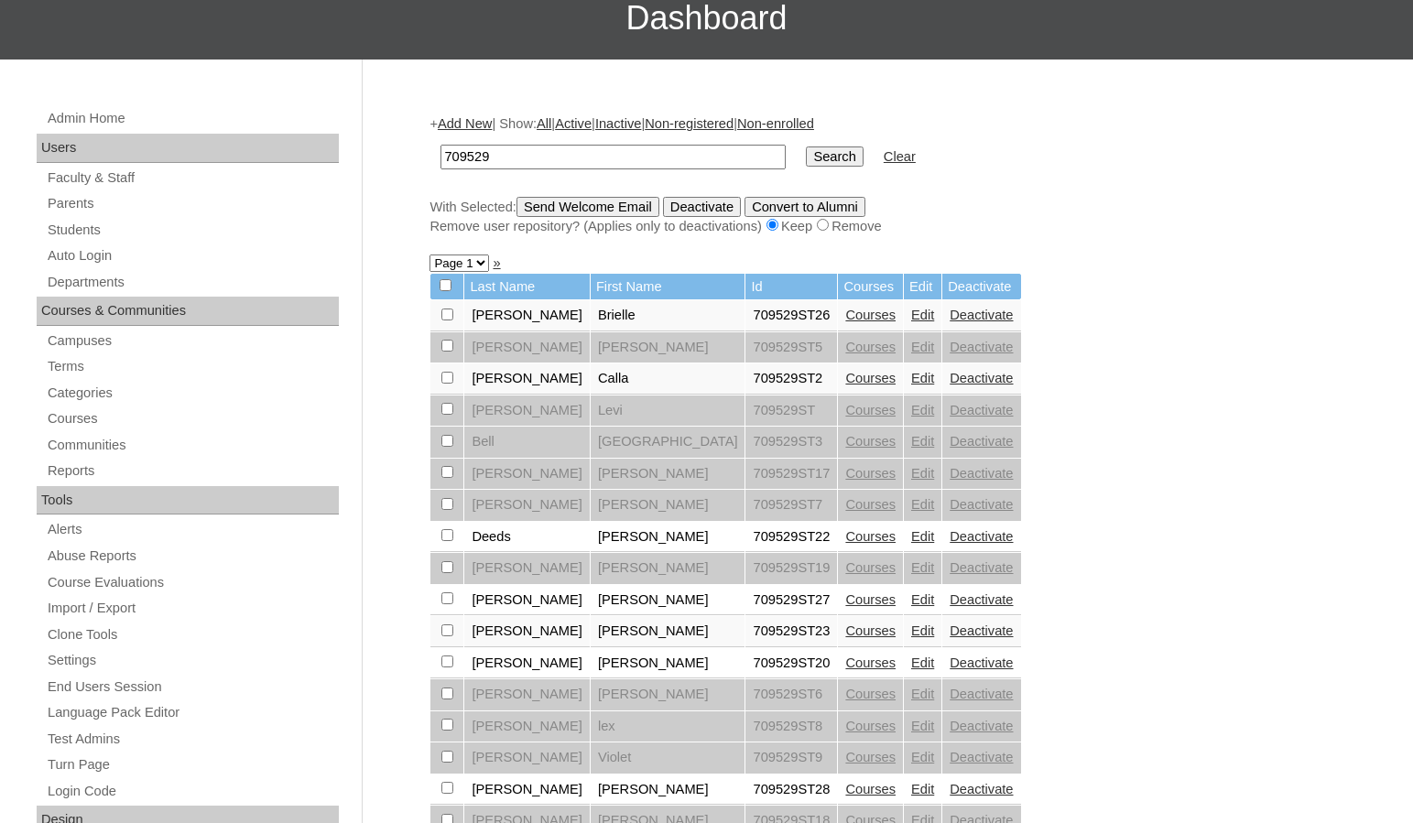
scroll to position [183, 0]
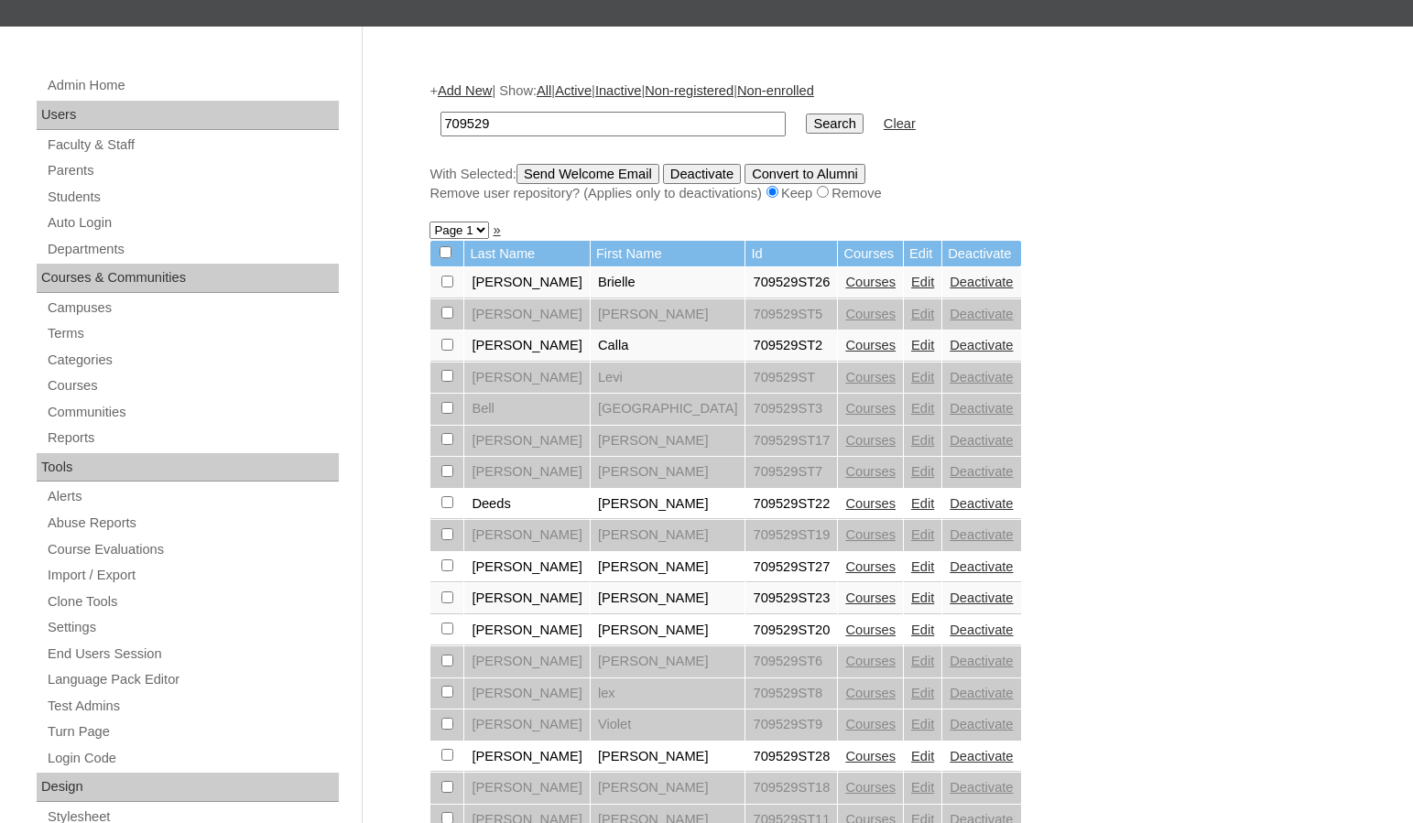
click at [845, 758] on link "Courses" at bounding box center [870, 756] width 50 height 15
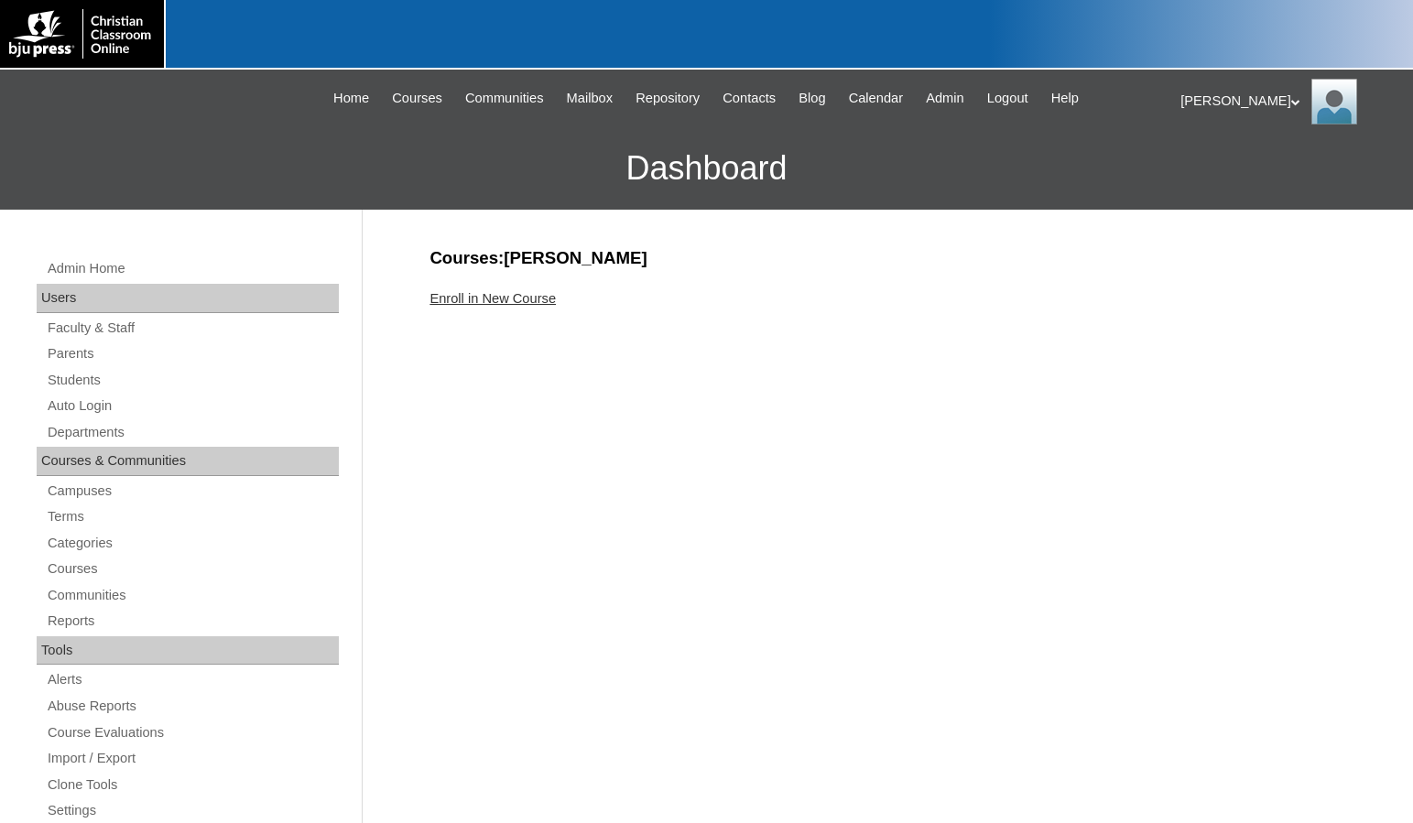
click at [483, 300] on link "Enroll in New Course" at bounding box center [492, 298] width 126 height 15
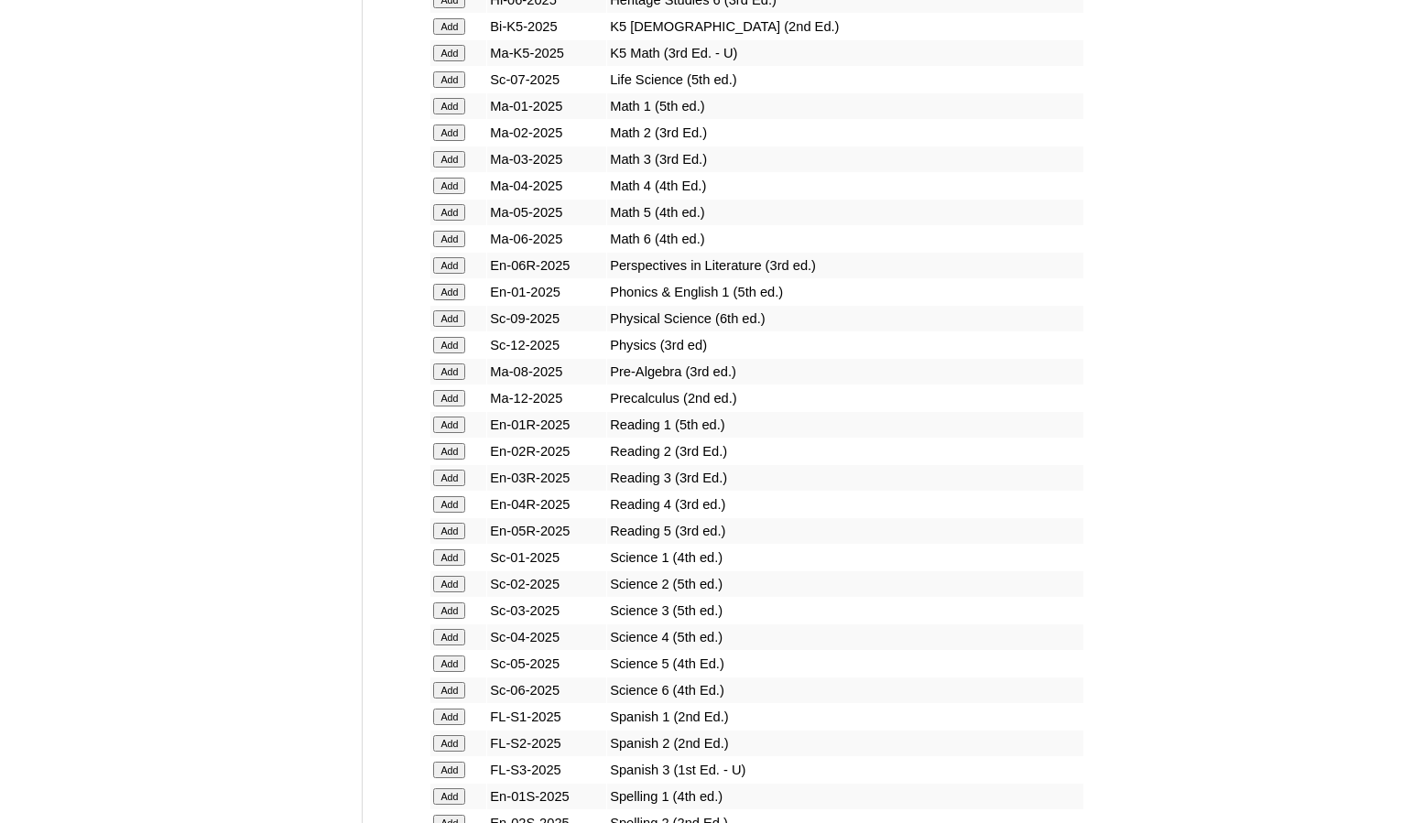
scroll to position [1923, 0]
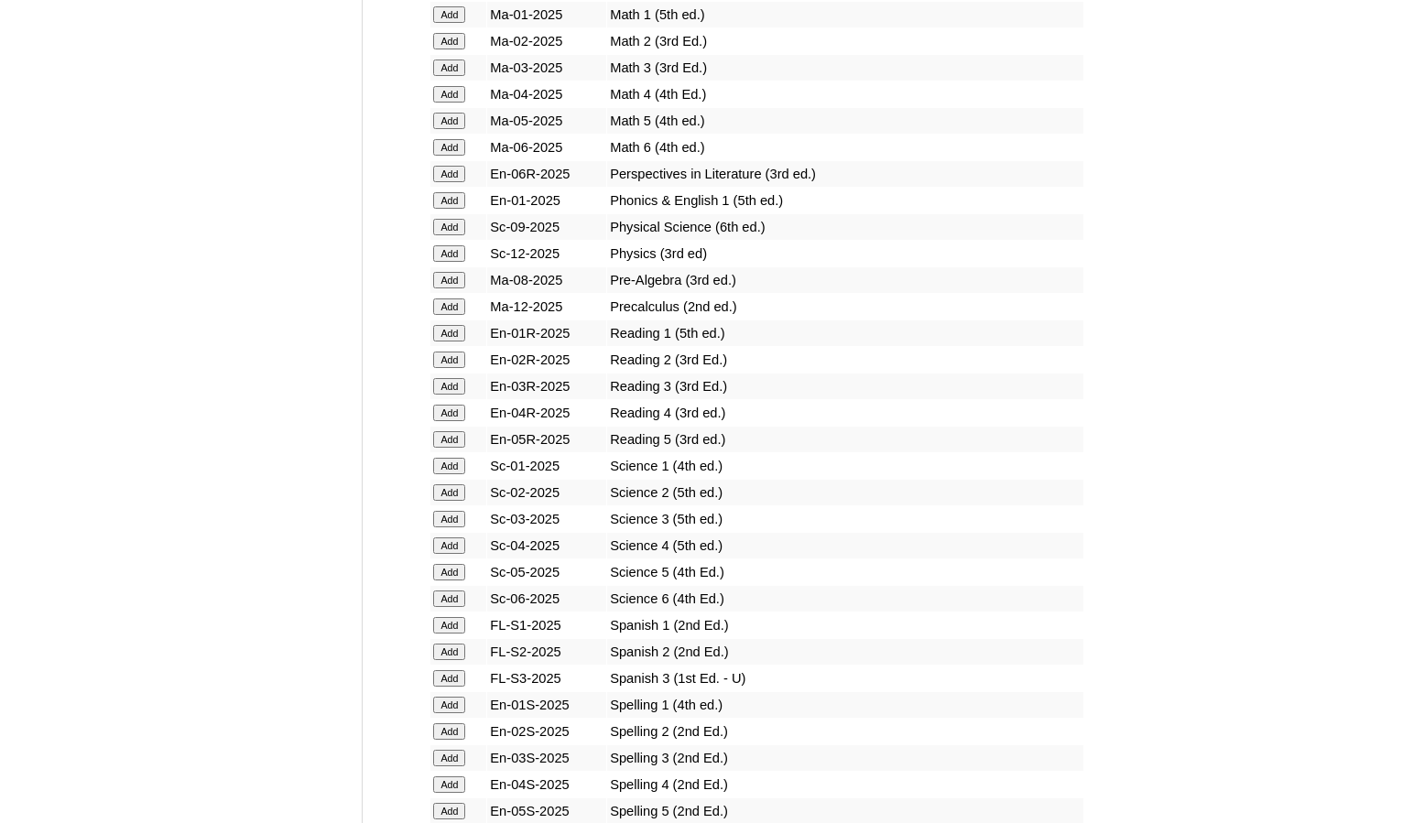
click at [458, 682] on input "Add" at bounding box center [449, 678] width 32 height 16
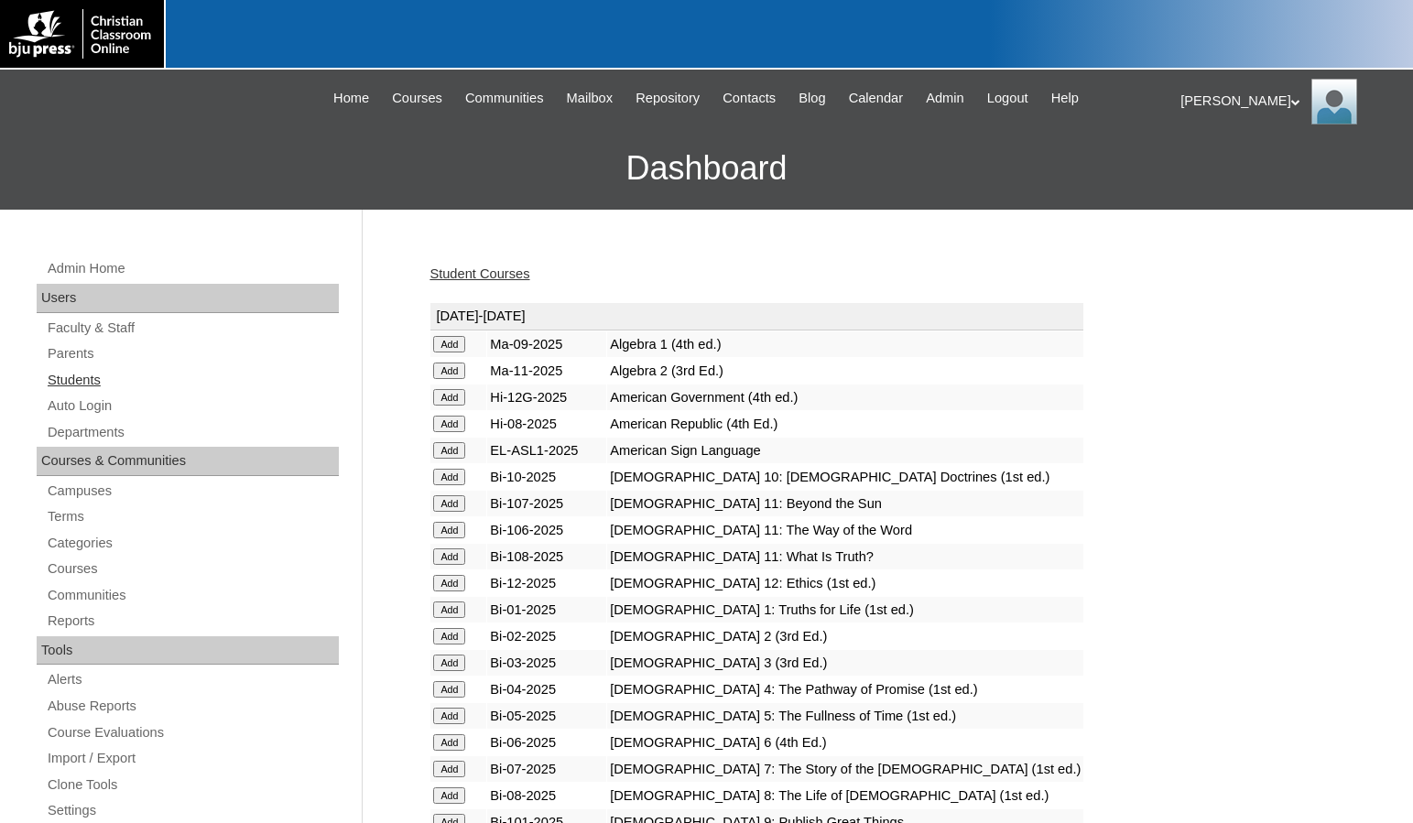
click at [114, 382] on link "Students" at bounding box center [192, 380] width 293 height 23
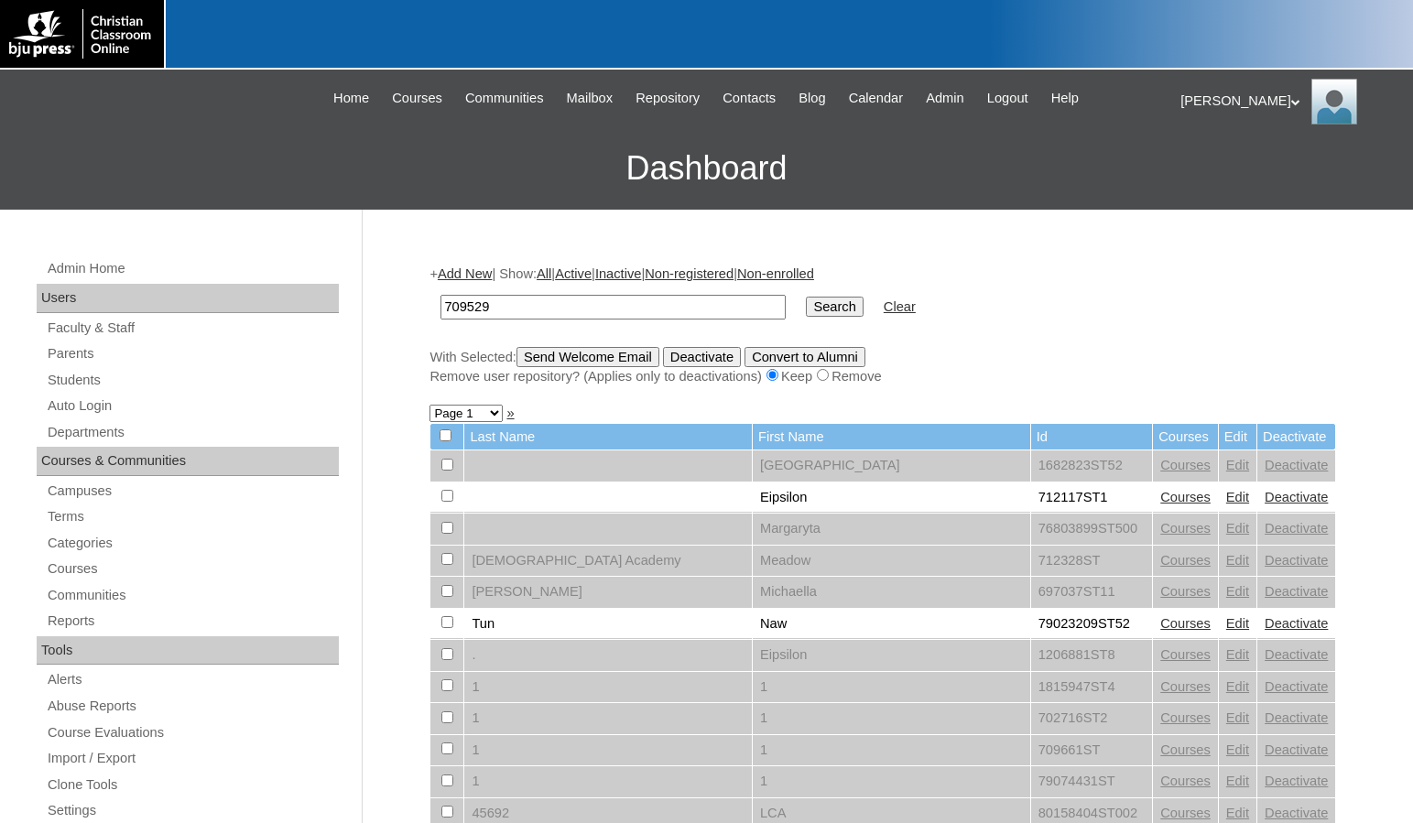
type input "709529"
click at [806, 297] on input "Search" at bounding box center [834, 307] width 57 height 20
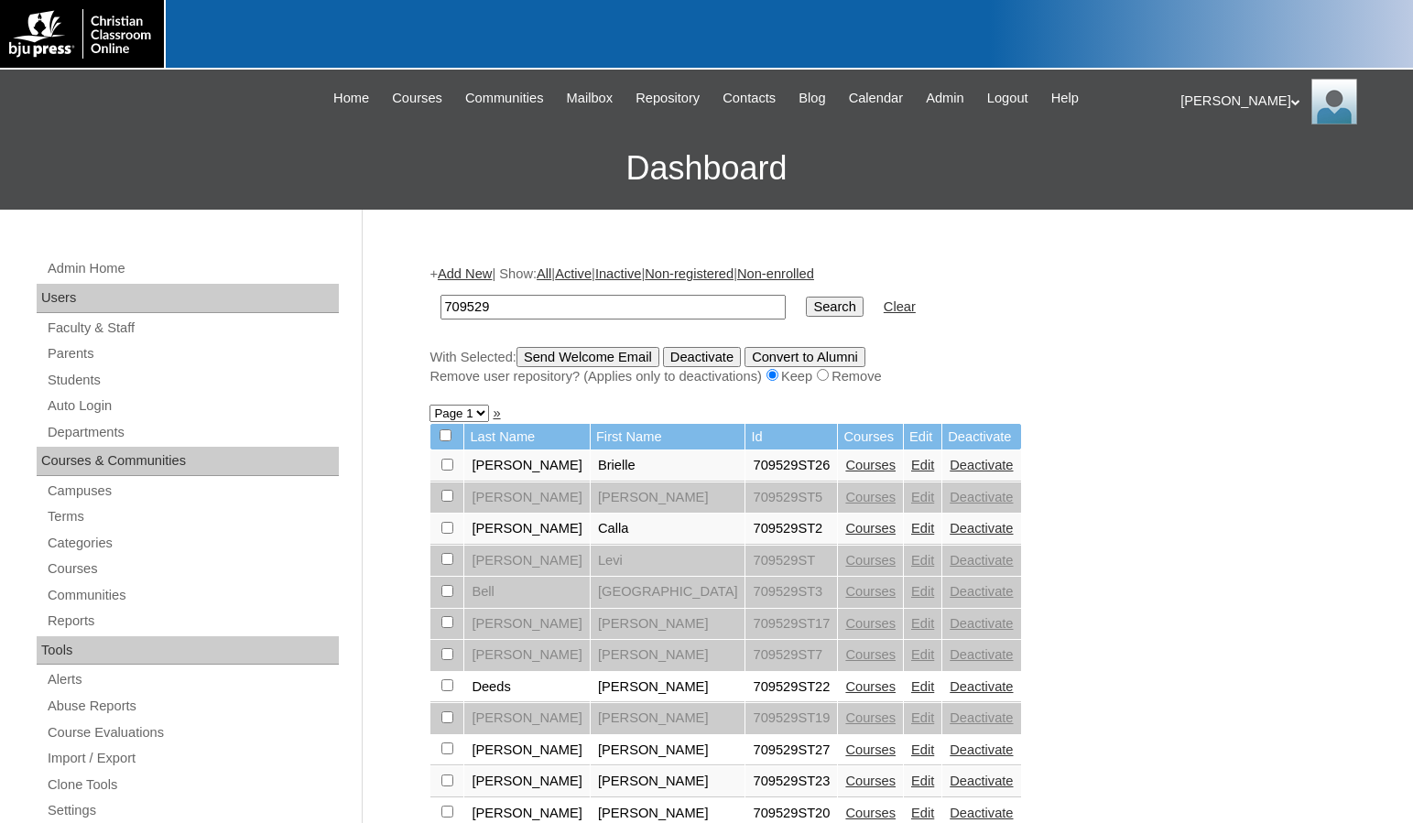
click at [477, 266] on link "Add New" at bounding box center [465, 273] width 54 height 15
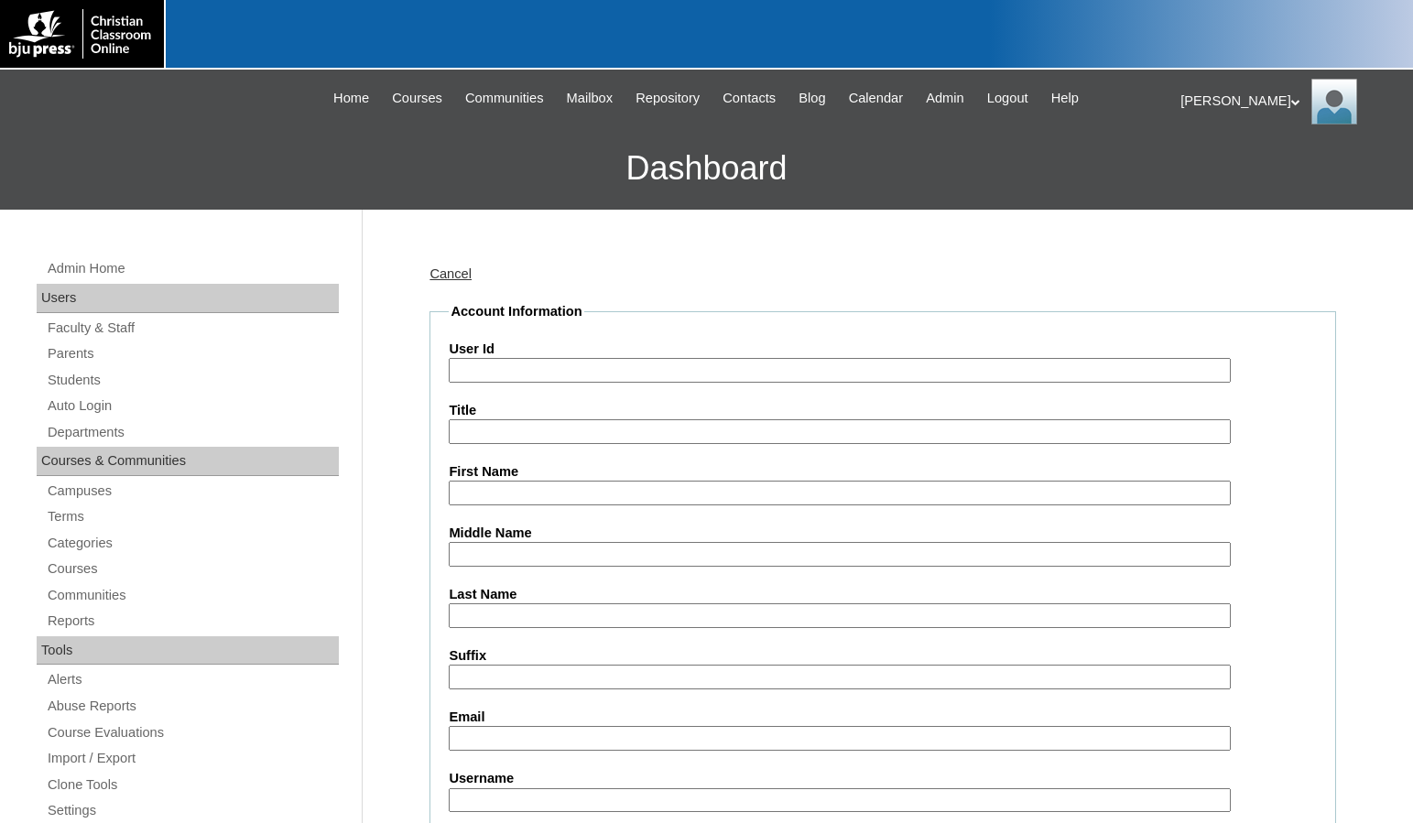
click at [546, 360] on input "User Id" at bounding box center [839, 370] width 781 height 25
paste input "709529"
type input "709529ST29"
type input "Jocelyn"
type input "Van Nyhuis"
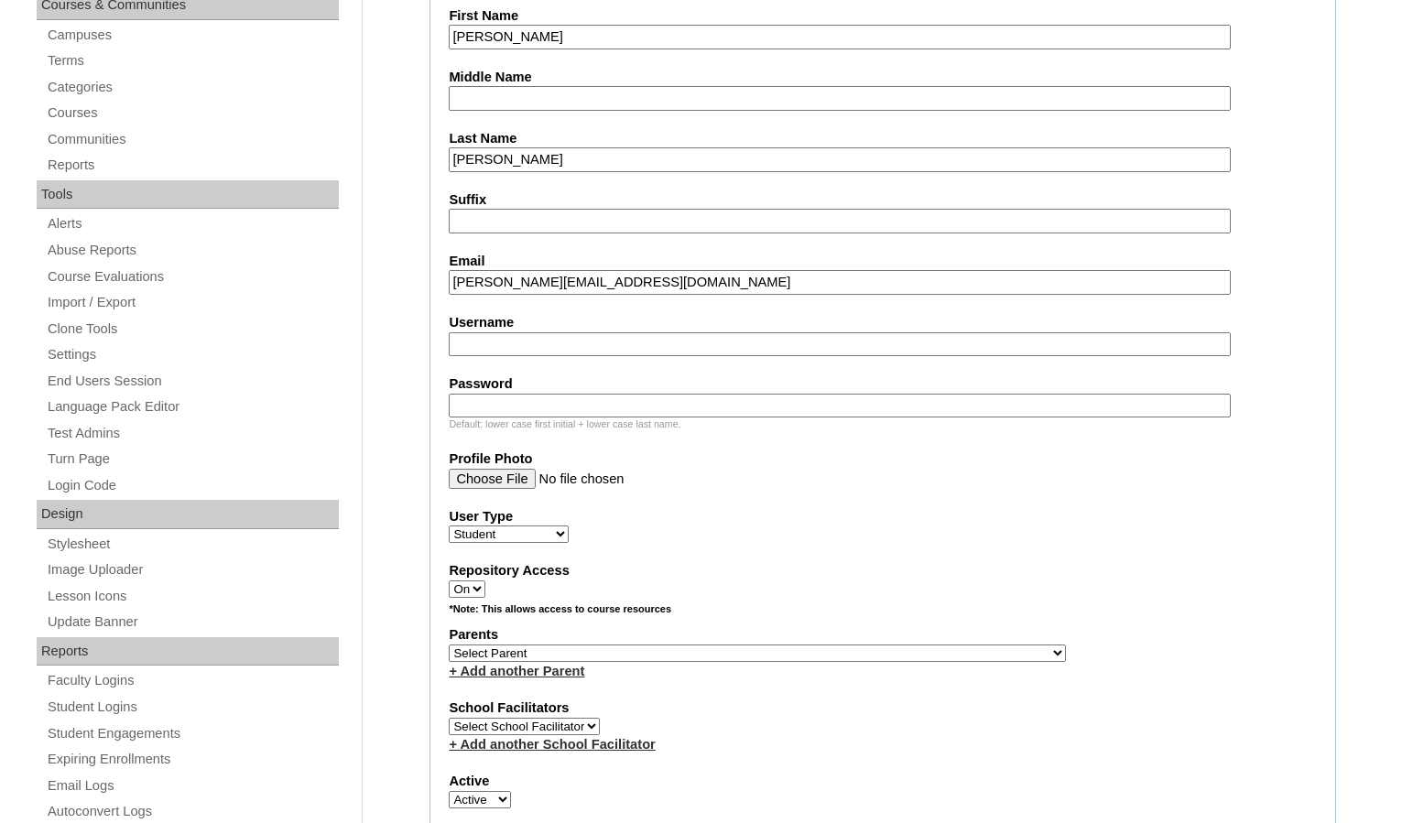
scroll to position [458, 0]
type input "jocelynv@waterloochristian.com"
click at [834, 655] on select "Select Parent , Fautanu, Ma 1, 1 23-24 accountMorgan, Jason 6th Street Mennonit…" at bounding box center [757, 651] width 617 height 17
select select "31968"
click at [911, 649] on div "Parents Select Parent , Fautanu, Ma 1, 1 23-24 accountMorgan, Jason 6th Street …" at bounding box center [883, 650] width 868 height 55
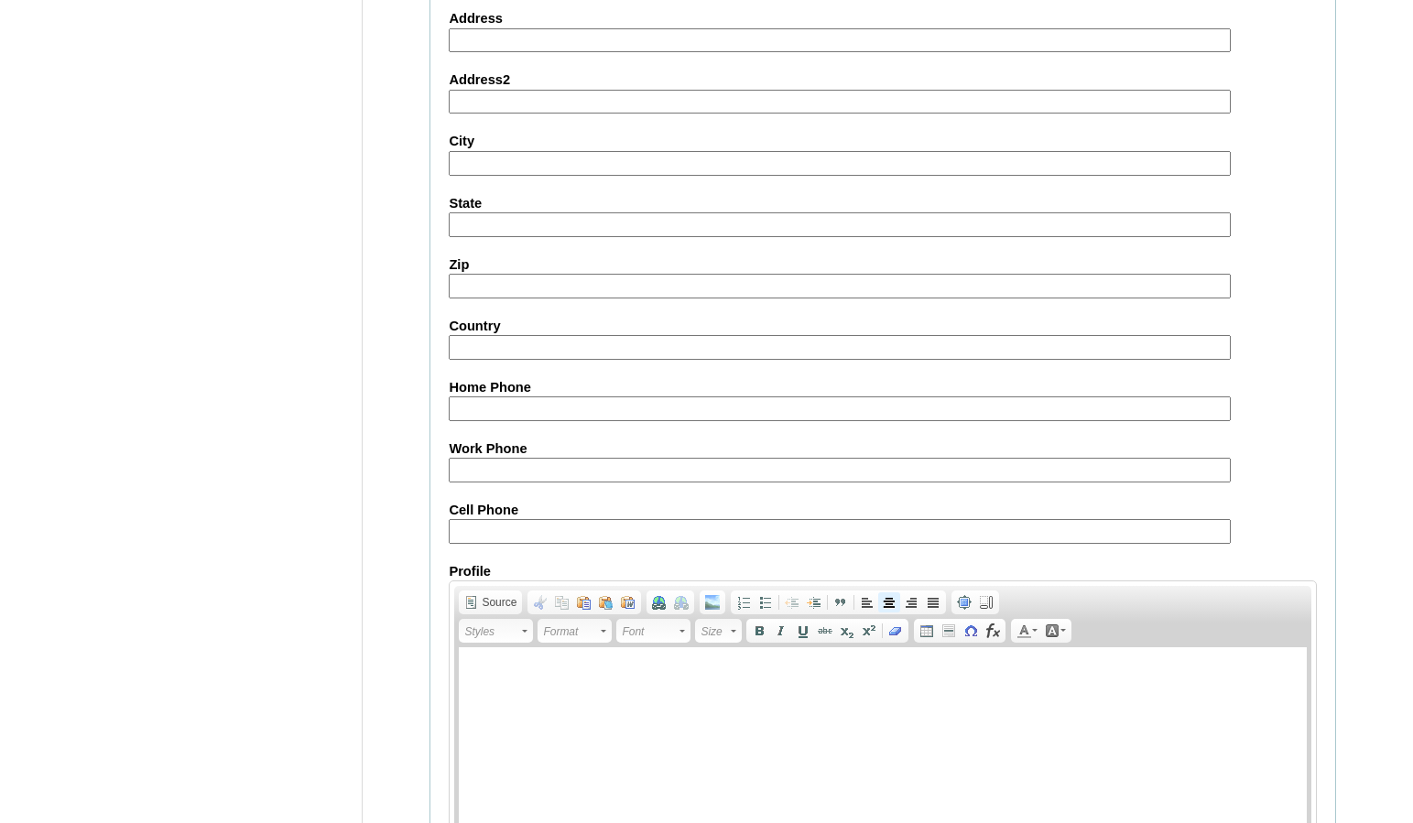
scroll to position [1963, 0]
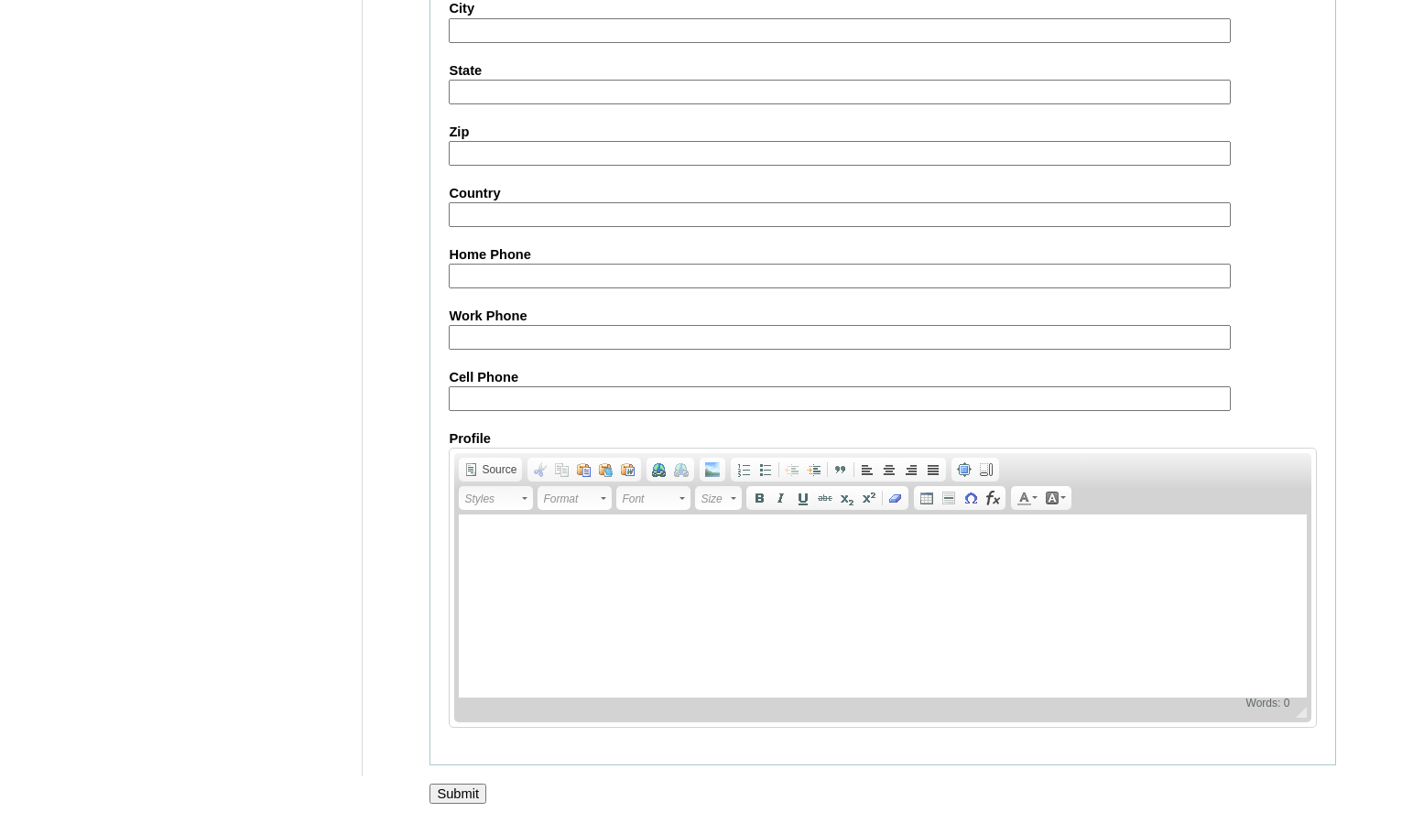
click at [460, 794] on input "Submit" at bounding box center [457, 794] width 57 height 20
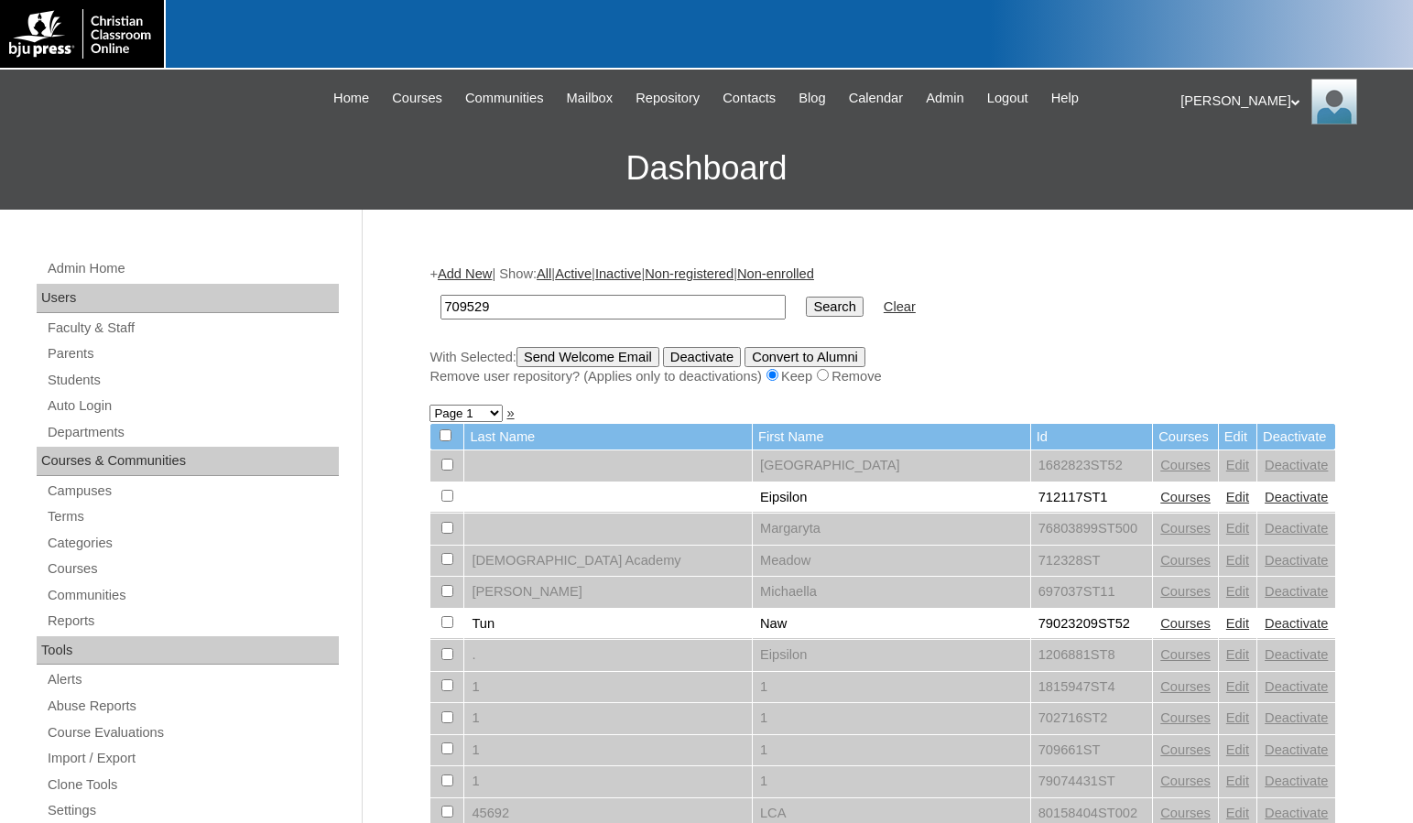
type input "709529"
click at [806, 297] on input "Search" at bounding box center [834, 307] width 57 height 20
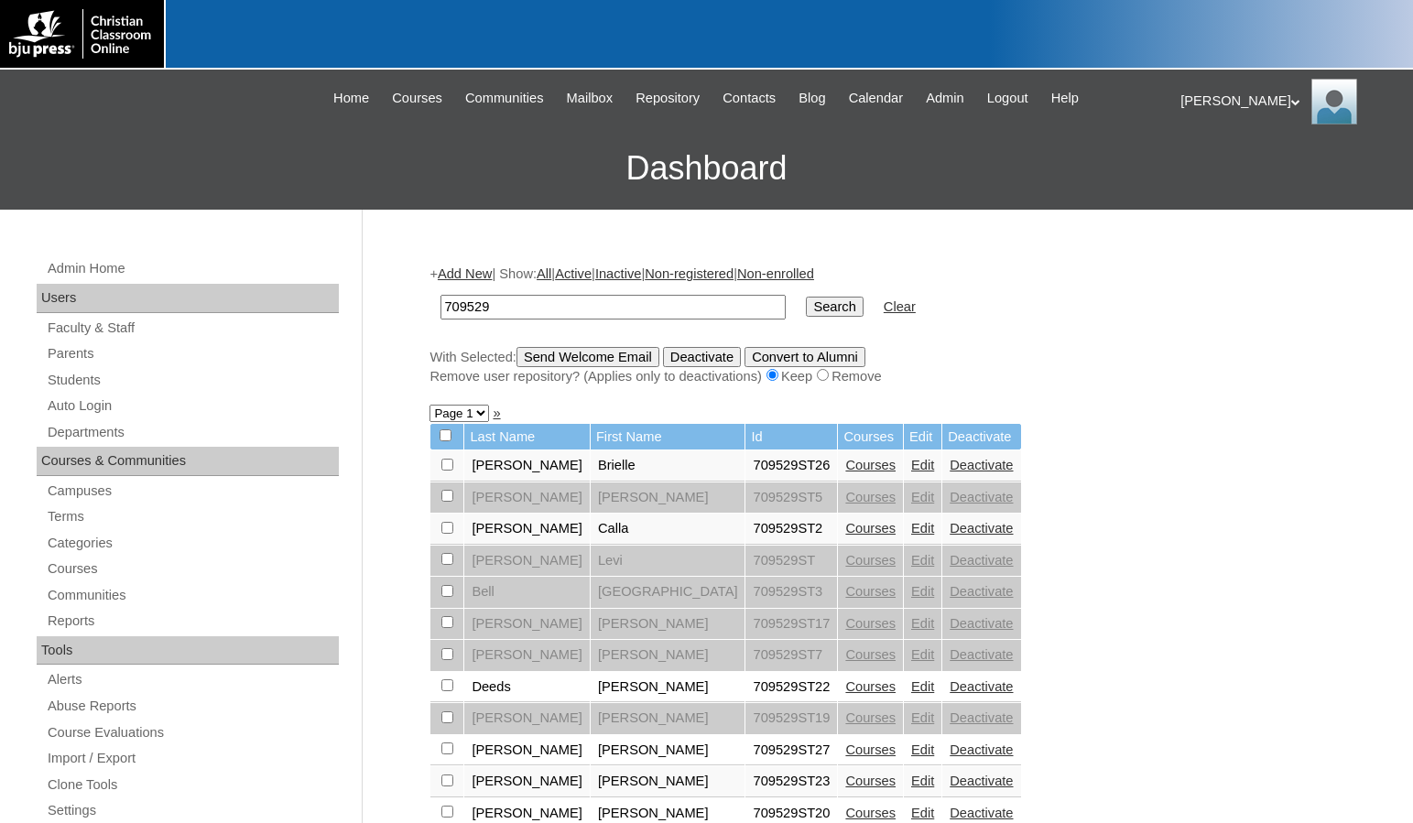
click at [450, 463] on input "checkbox" at bounding box center [447, 465] width 12 height 12
checkbox input "true"
click at [443, 684] on input "checkbox" at bounding box center [447, 685] width 12 height 12
checkbox input "true"
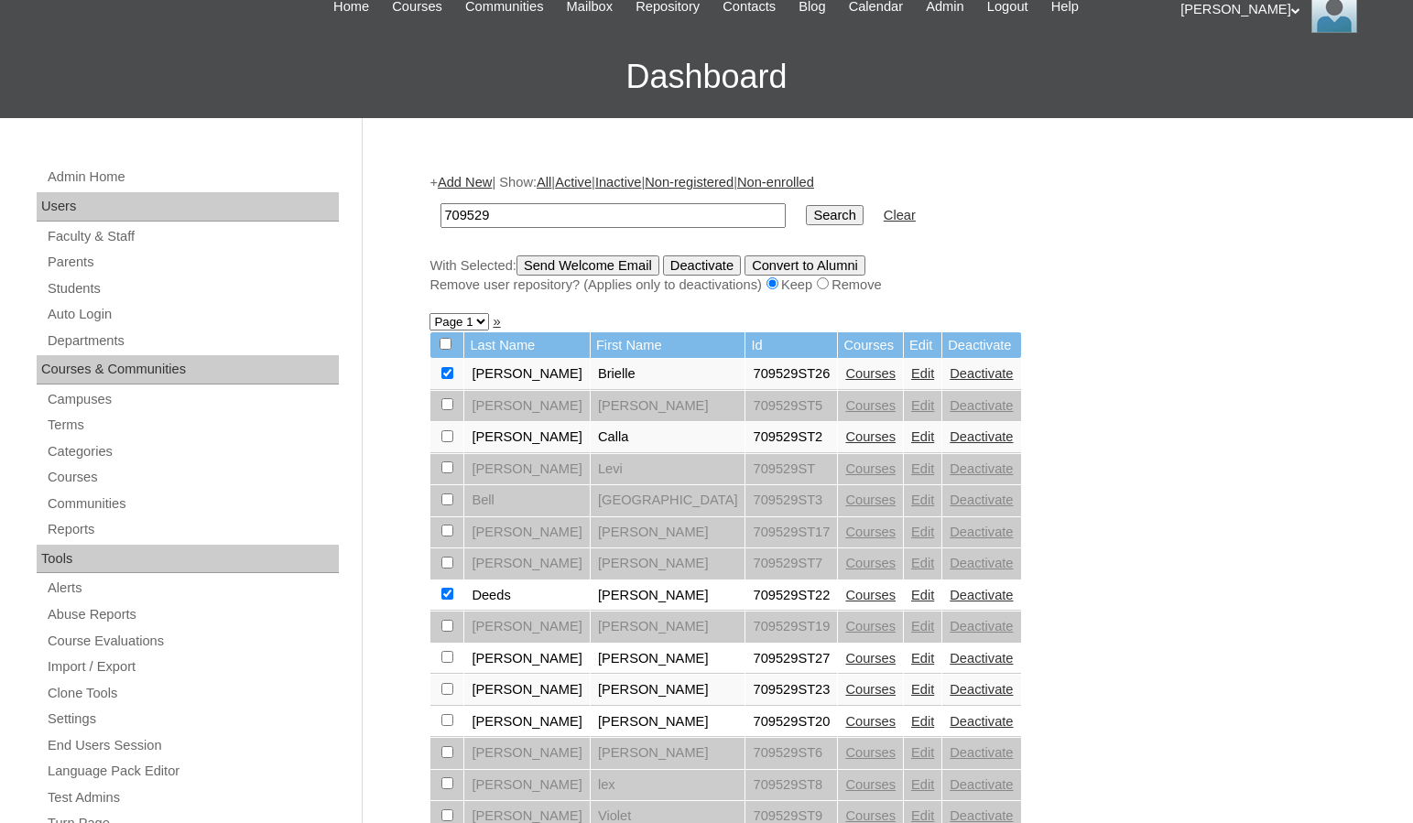
click at [444, 658] on input "checkbox" at bounding box center [447, 657] width 12 height 12
checkbox input "true"
click at [449, 690] on input "checkbox" at bounding box center [447, 689] width 12 height 12
checkbox input "true"
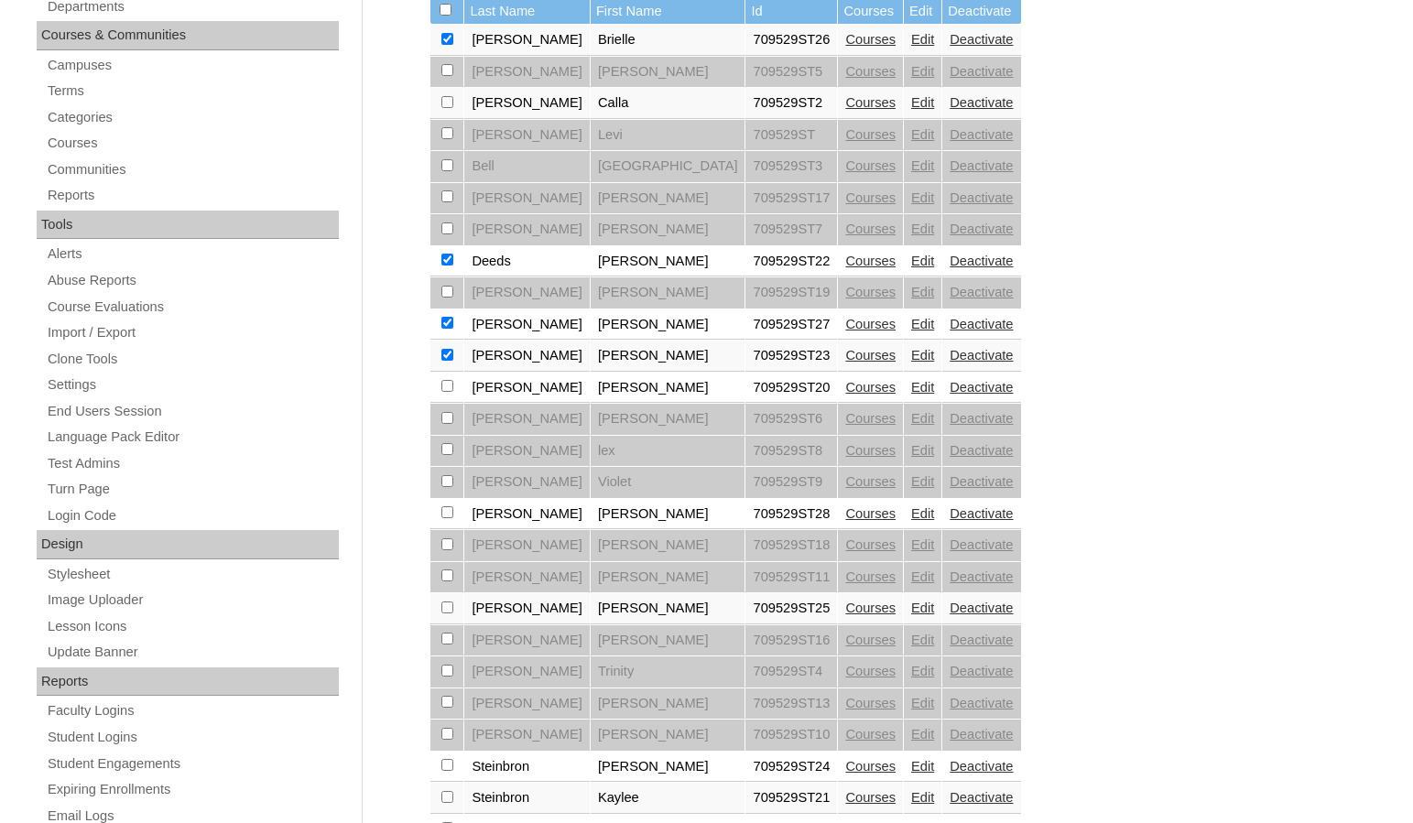
scroll to position [458, 0]
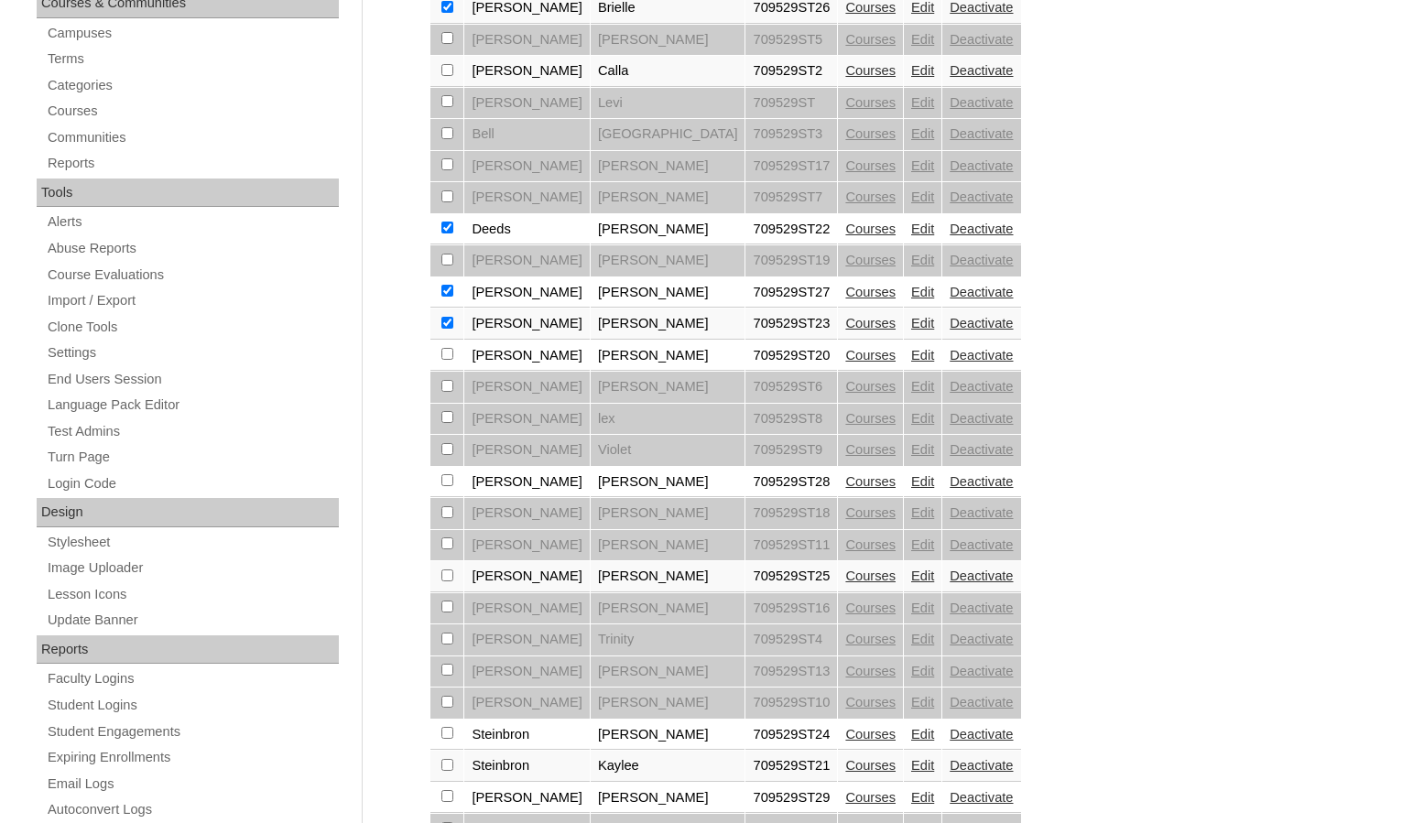
click at [444, 477] on input "checkbox" at bounding box center [447, 480] width 12 height 12
checkbox input "true"
click at [447, 572] on input "checkbox" at bounding box center [447, 575] width 12 height 12
checkbox input "true"
click at [450, 730] on input "checkbox" at bounding box center [447, 733] width 12 height 12
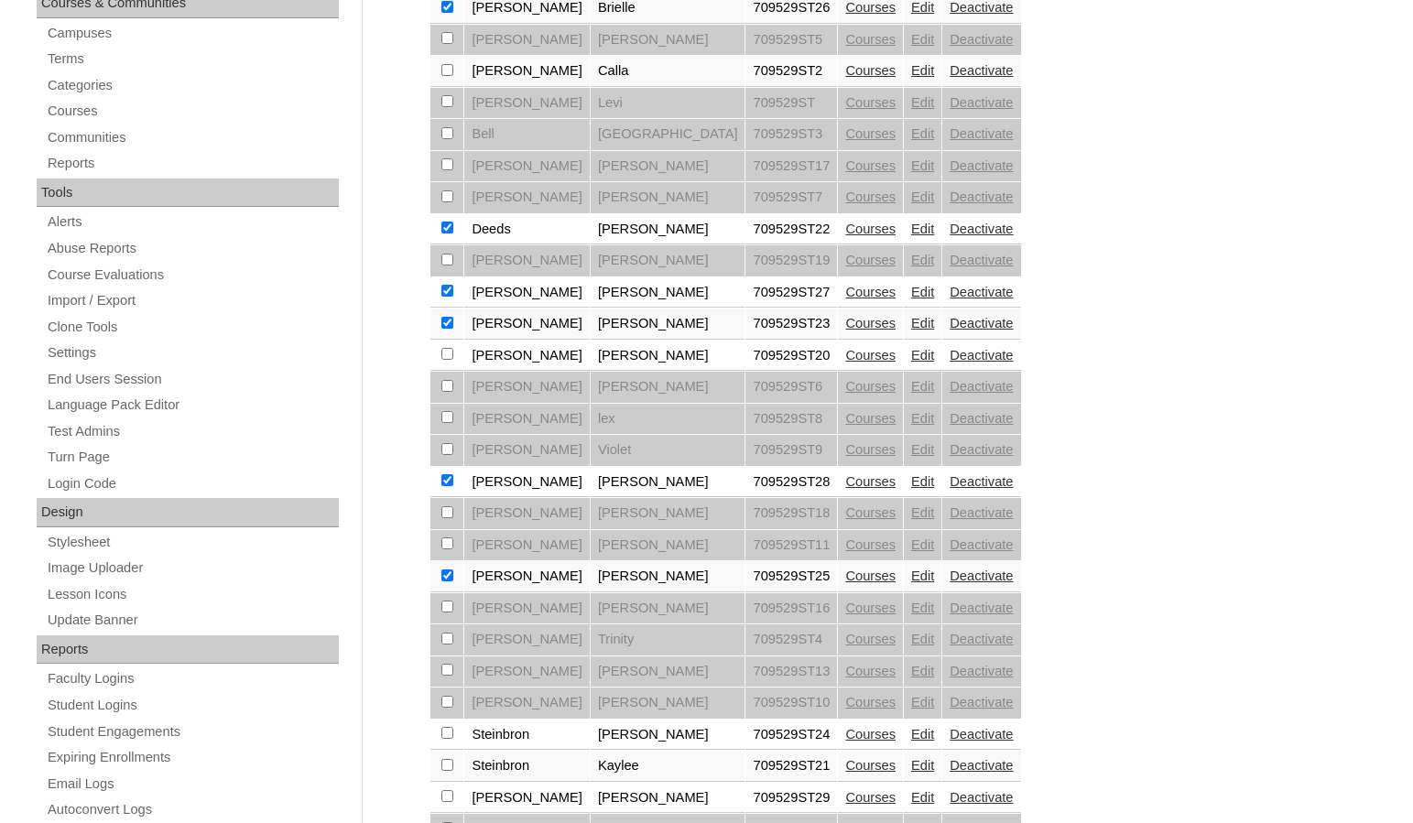
checkbox input "true"
click at [445, 795] on input "checkbox" at bounding box center [447, 796] width 12 height 12
checkbox input "true"
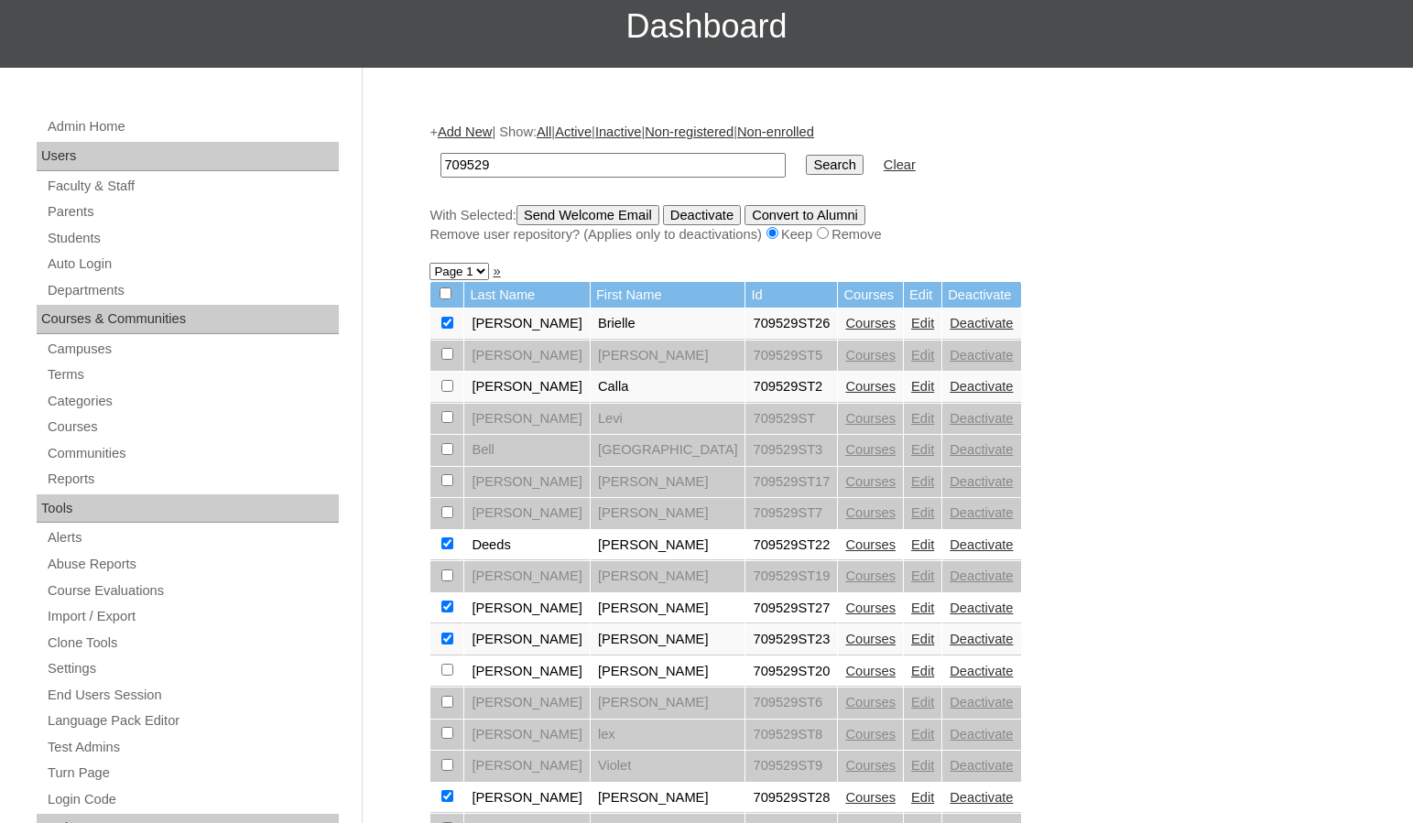
scroll to position [27, 0]
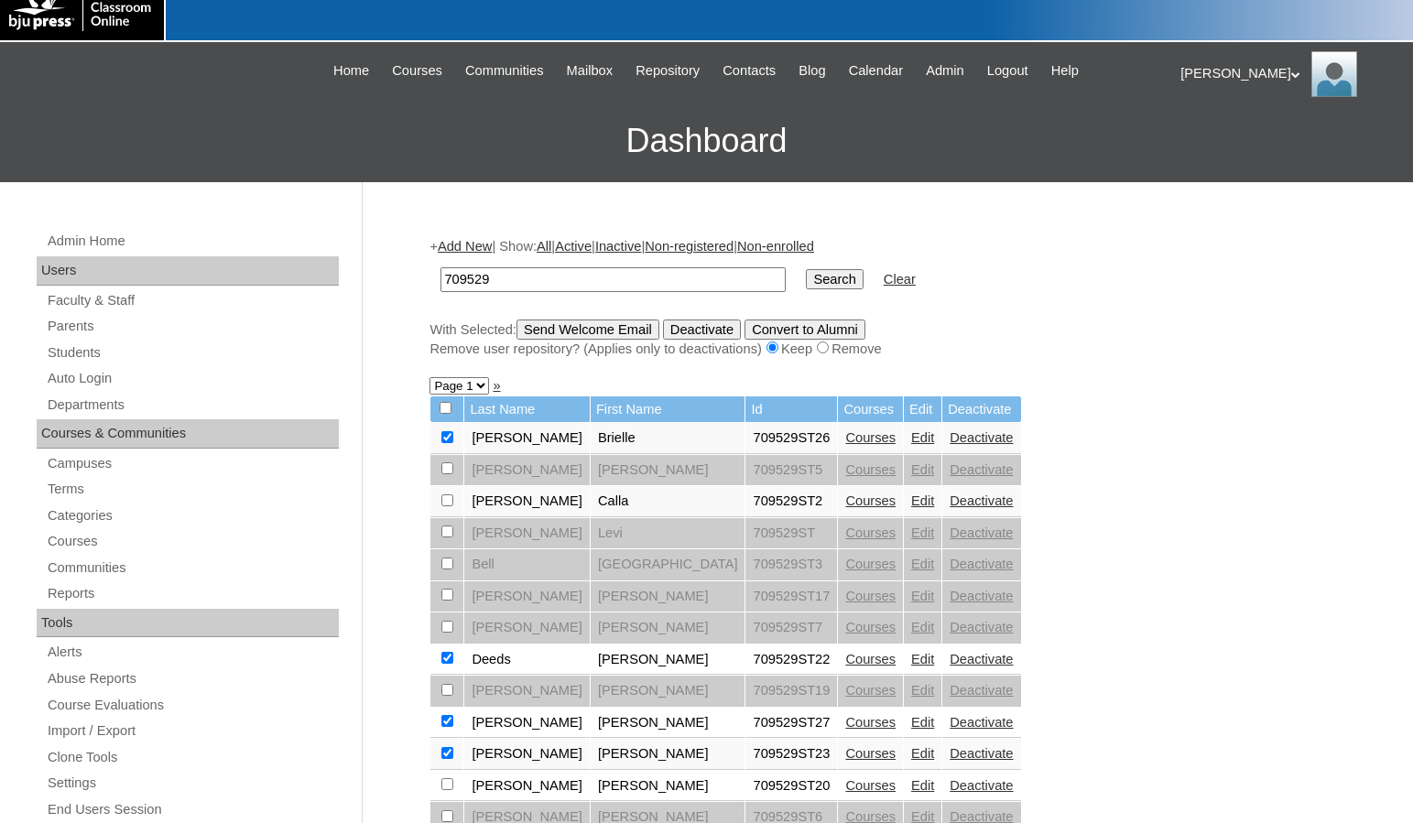
click at [583, 326] on input "Send Welcome Email" at bounding box center [587, 330] width 143 height 20
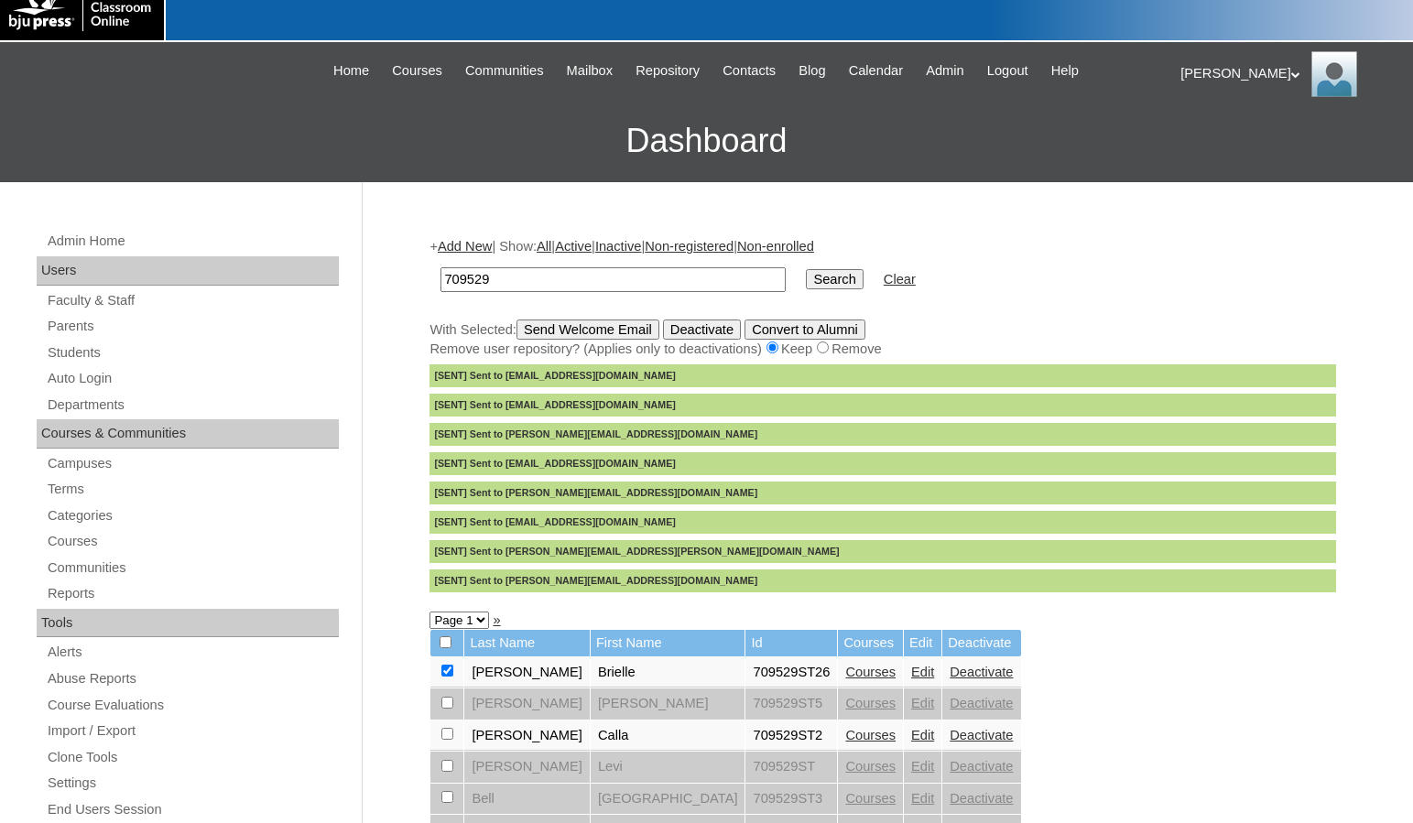
drag, startPoint x: 512, startPoint y: 274, endPoint x: 406, endPoint y: 271, distance: 105.3
type input "[PERSON_NAME]"
click at [806, 269] on input "Search" at bounding box center [834, 279] width 57 height 20
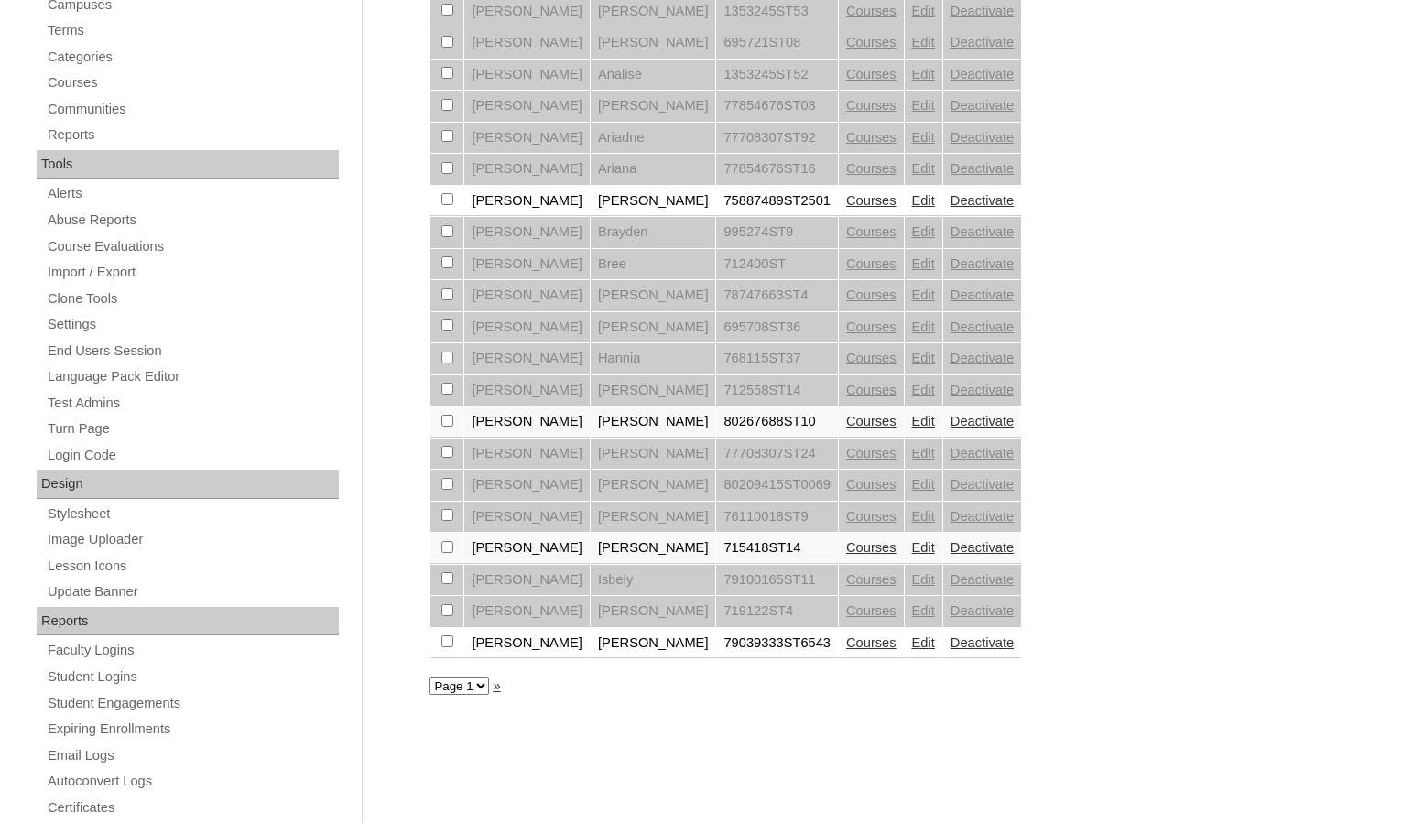
scroll to position [485, 0]
click at [912, 549] on link "Edit" at bounding box center [923, 548] width 23 height 15
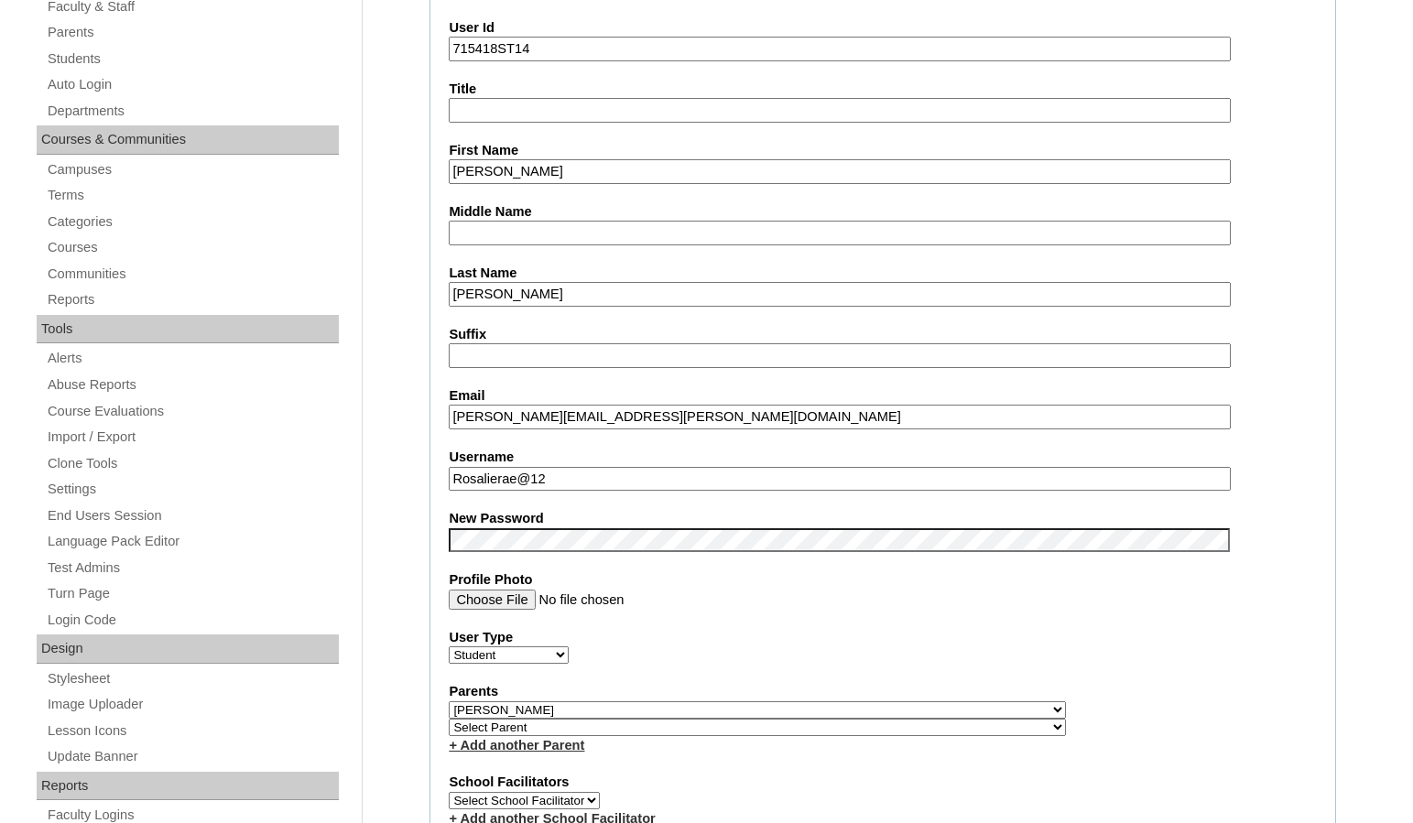
scroll to position [366, 0]
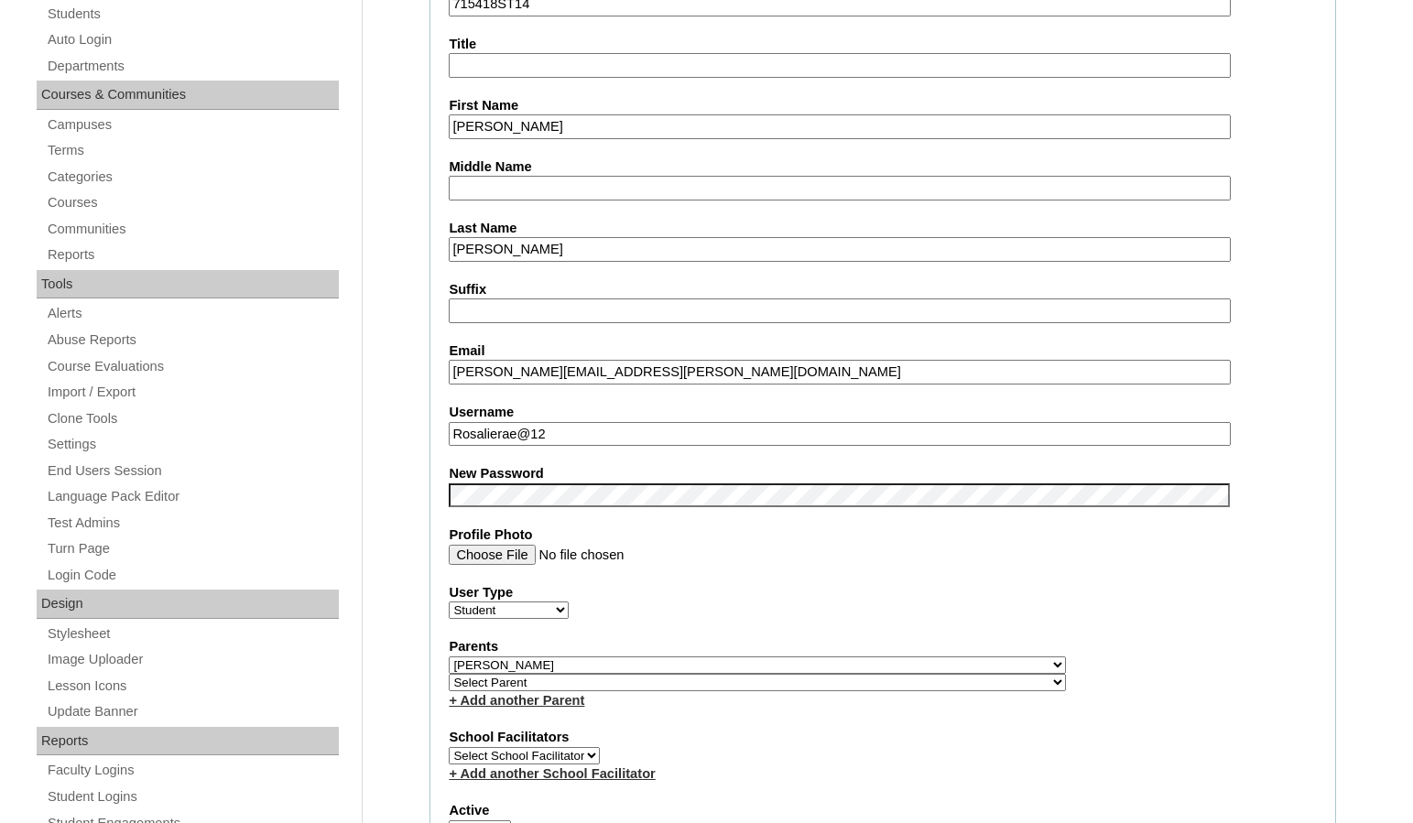
click at [560, 430] on input "Rosalierae@12" at bounding box center [839, 434] width 781 height 25
drag, startPoint x: 562, startPoint y: 432, endPoint x: 385, endPoint y: 424, distance: 177.8
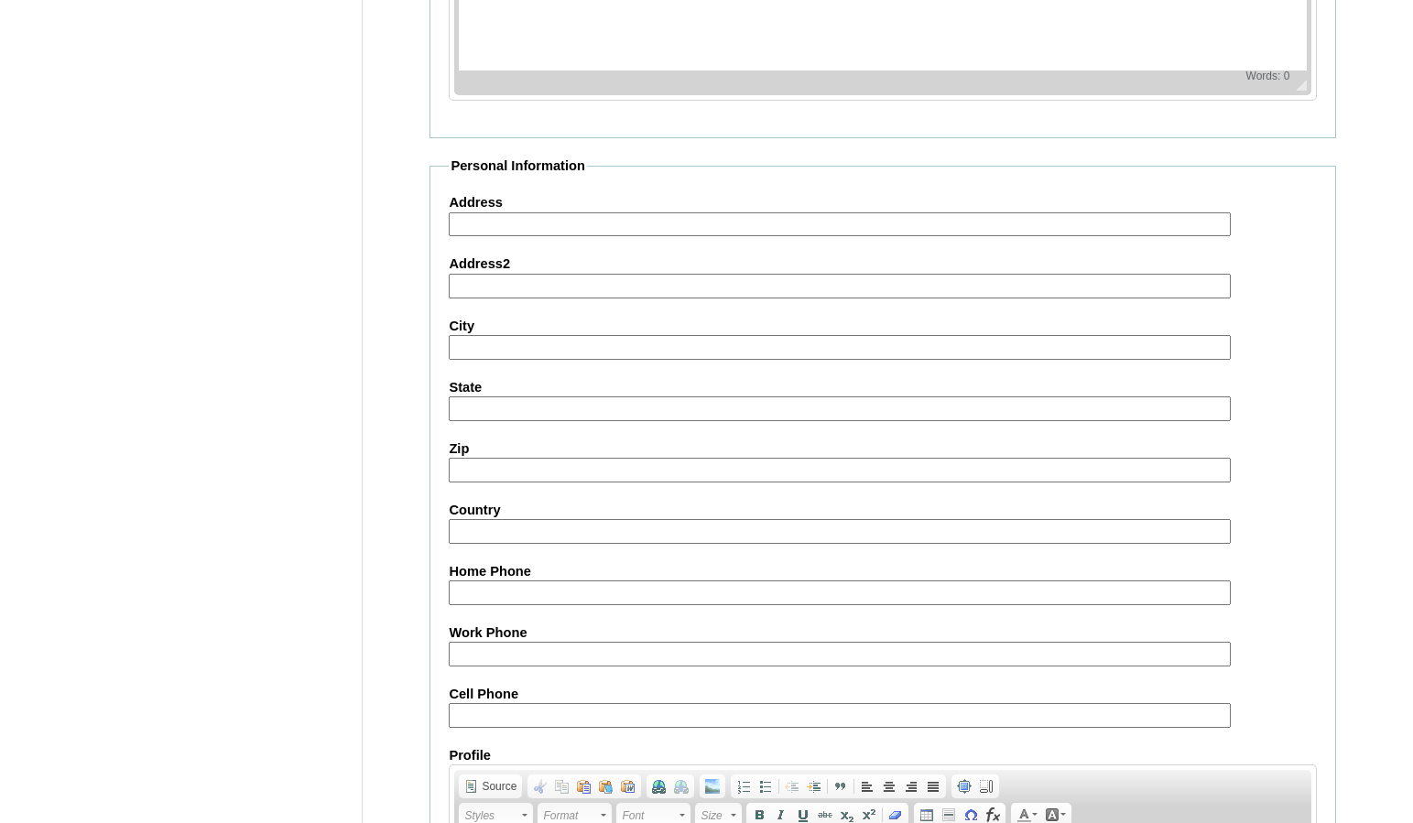
scroll to position [1967, 0]
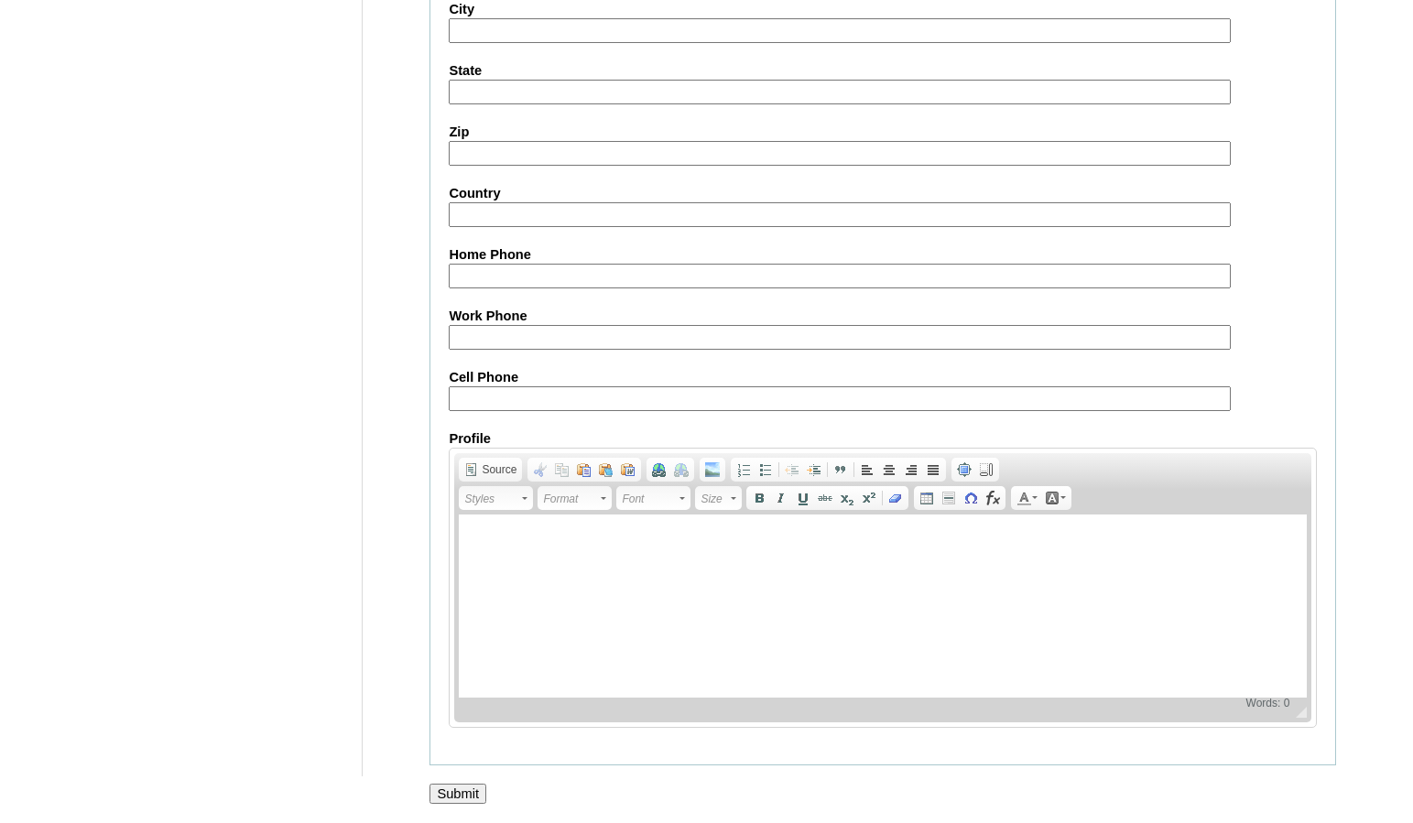
click at [474, 787] on input "Submit" at bounding box center [457, 794] width 57 height 20
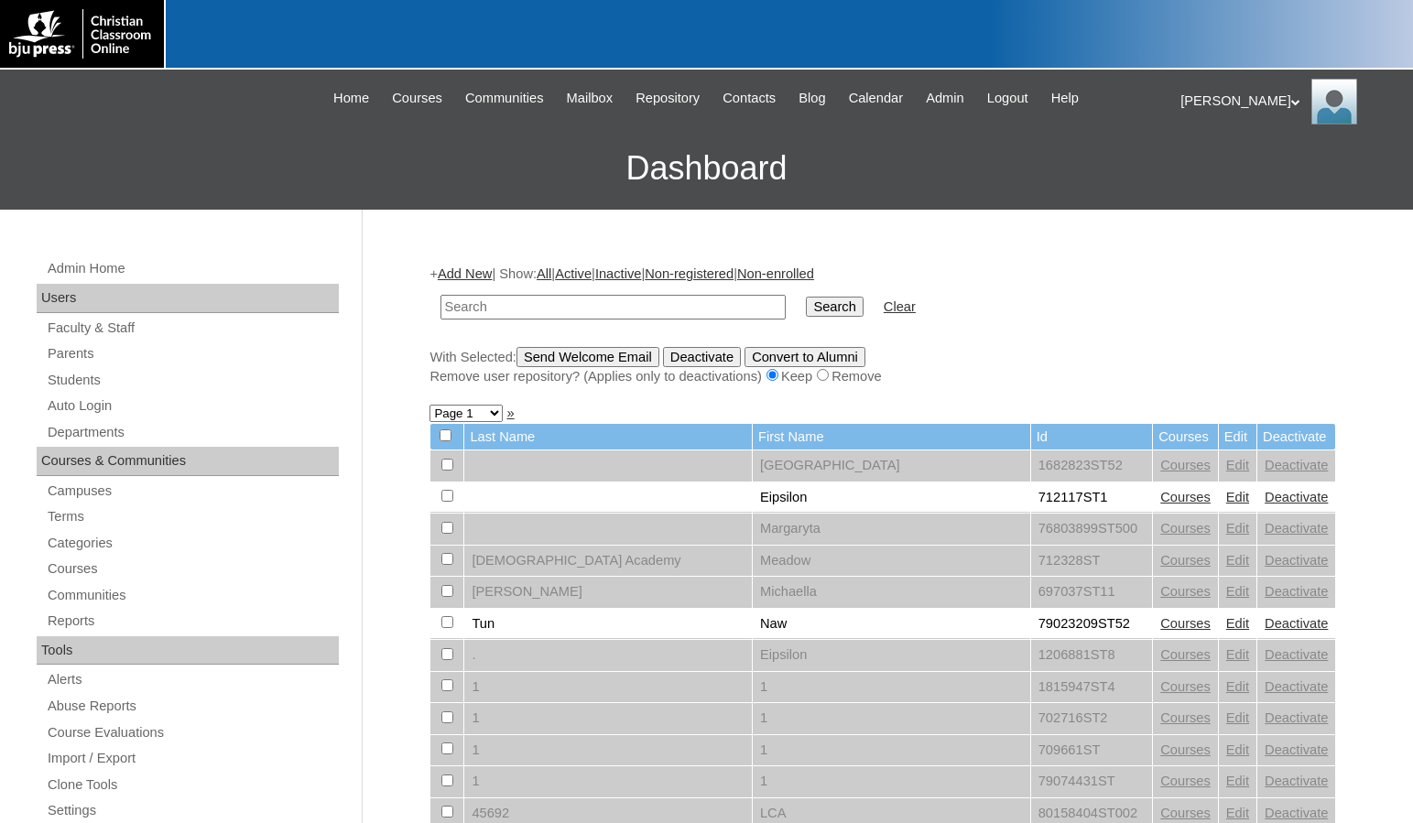
click at [453, 297] on input "text" at bounding box center [612, 307] width 345 height 25
paste input "709344"
type input "709344"
click at [806, 297] on input "Search" at bounding box center [834, 307] width 57 height 20
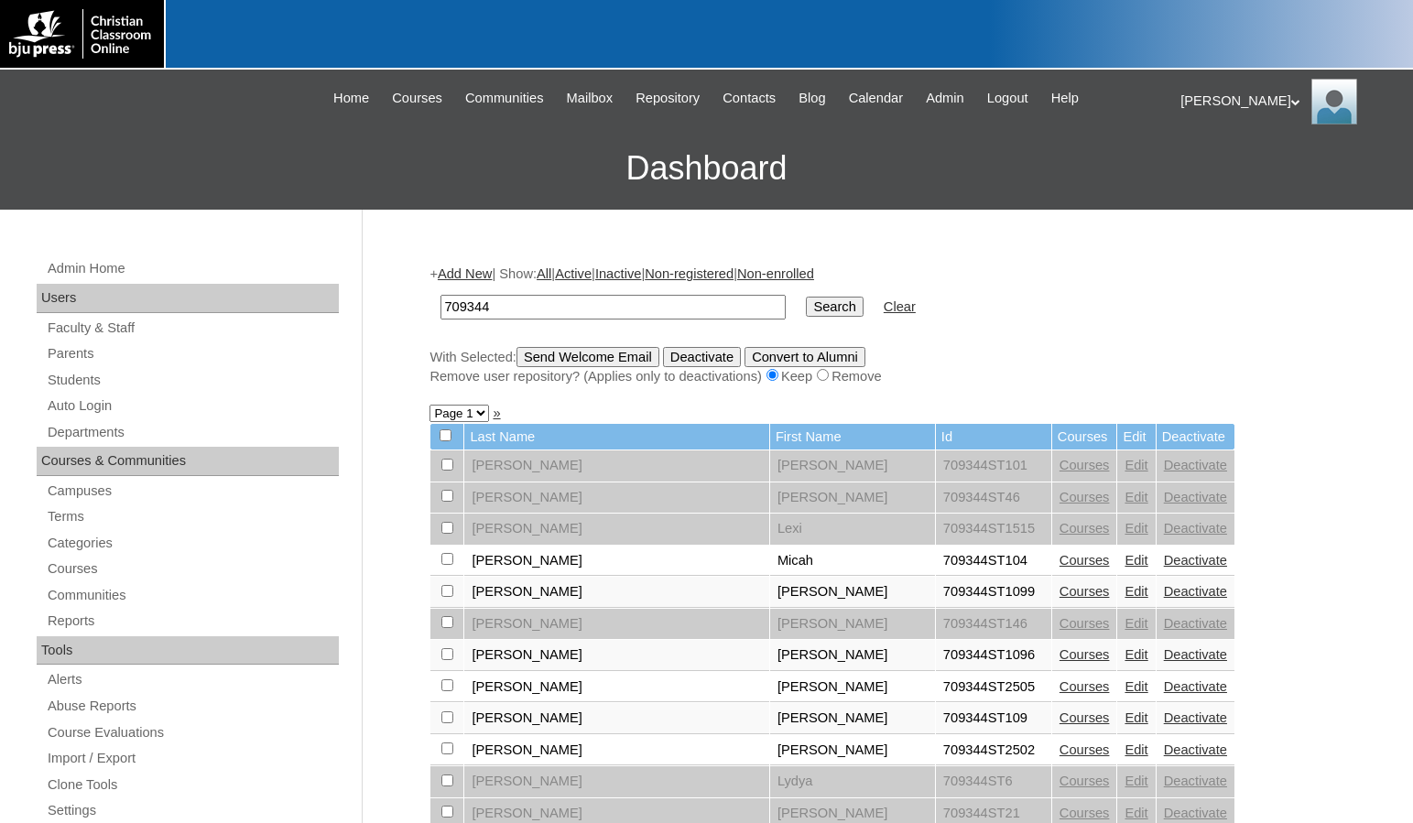
click at [473, 418] on select "Page 1 Page 2 Page 3" at bounding box center [459, 413] width 60 height 17
select select "admin_students.php?q=709344&submit=Search&page=2"
click at [429, 406] on select "Page 1 Page 2 Page 3" at bounding box center [459, 413] width 60 height 17
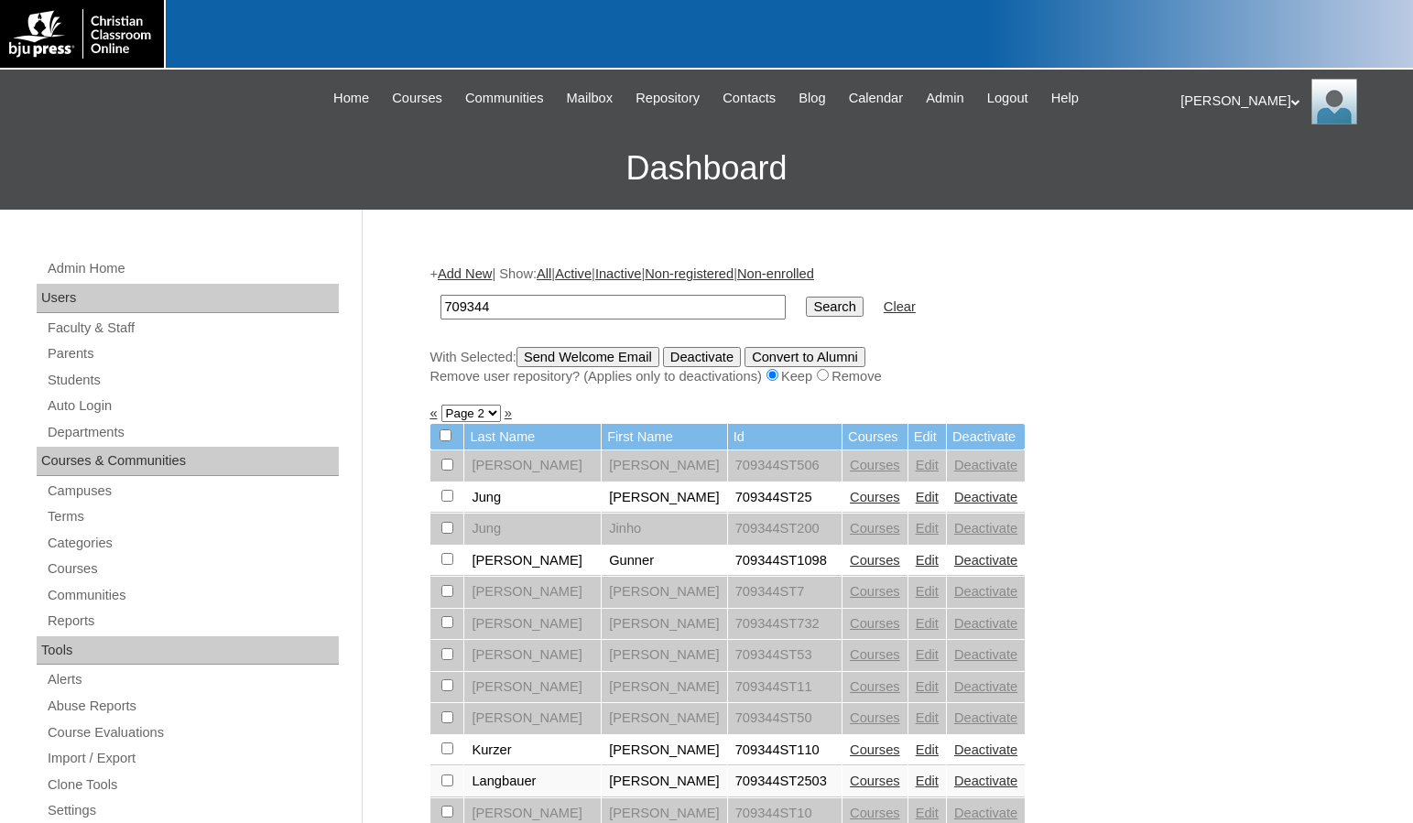
click at [442, 745] on input "checkbox" at bounding box center [447, 748] width 12 height 12
checkbox input "true"
click at [545, 357] on input "Send Welcome Email" at bounding box center [587, 357] width 143 height 20
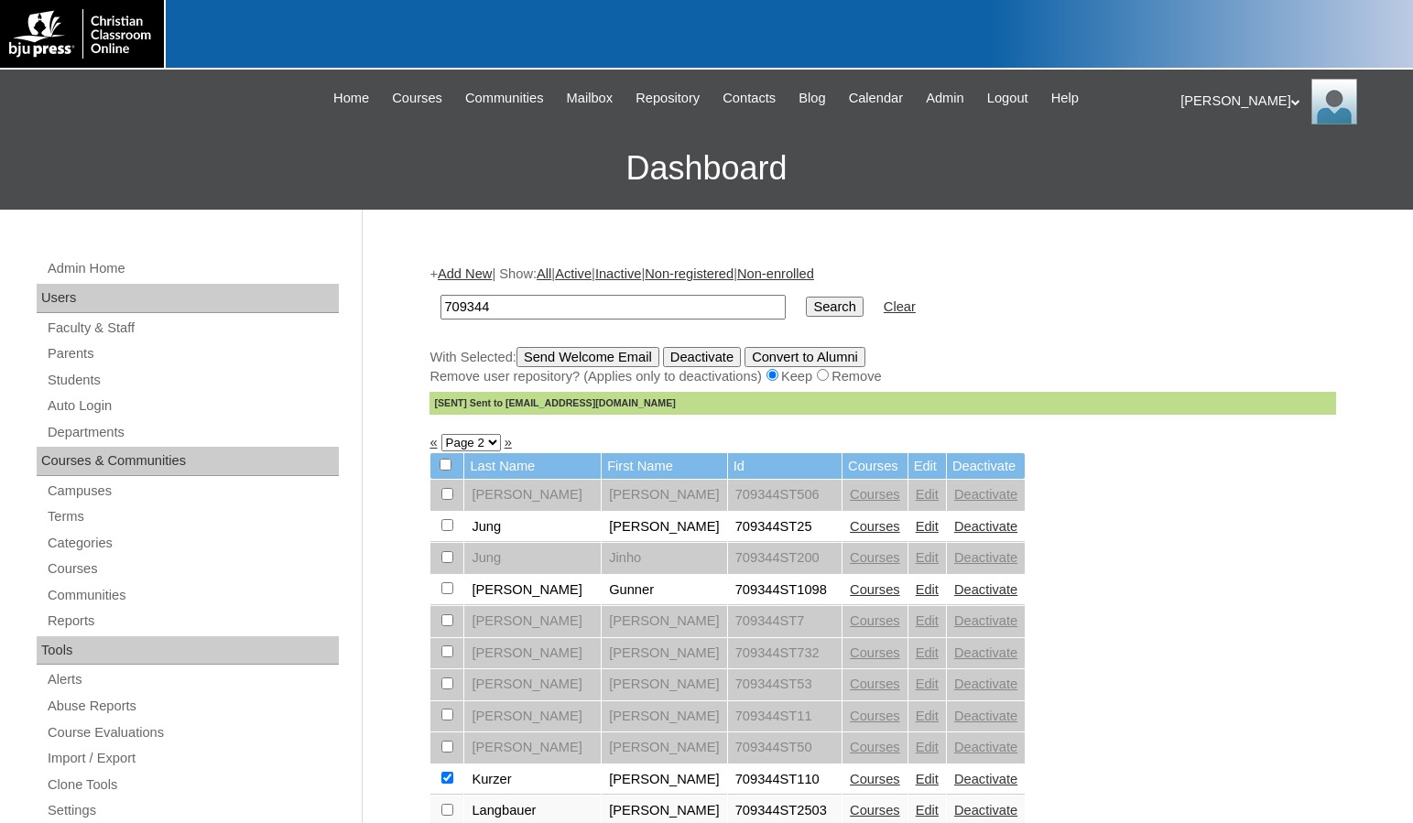
click at [850, 781] on link "Courses" at bounding box center [875, 779] width 50 height 15
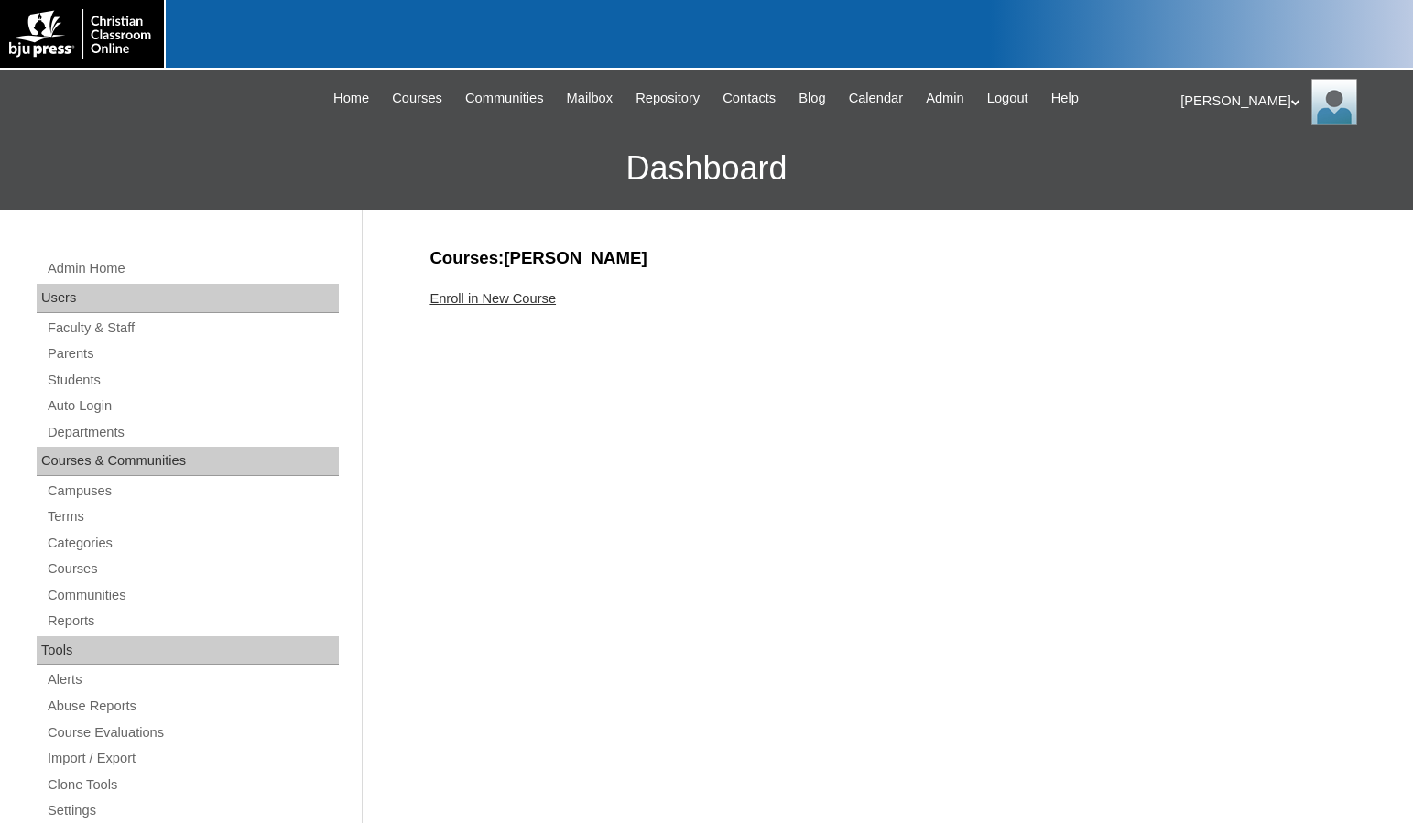
click at [525, 297] on link "Enroll in New Course" at bounding box center [492, 298] width 126 height 15
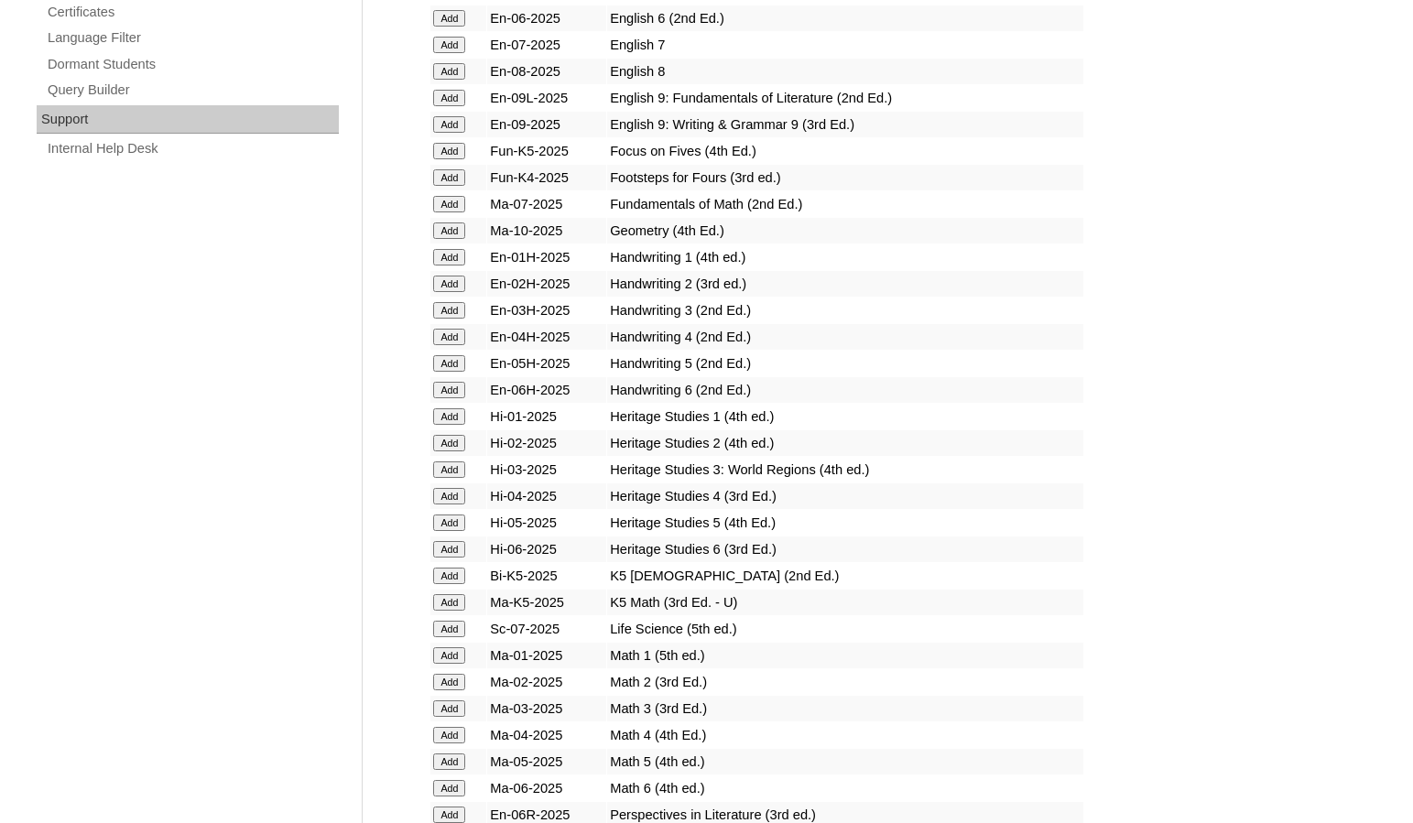
scroll to position [1831, 0]
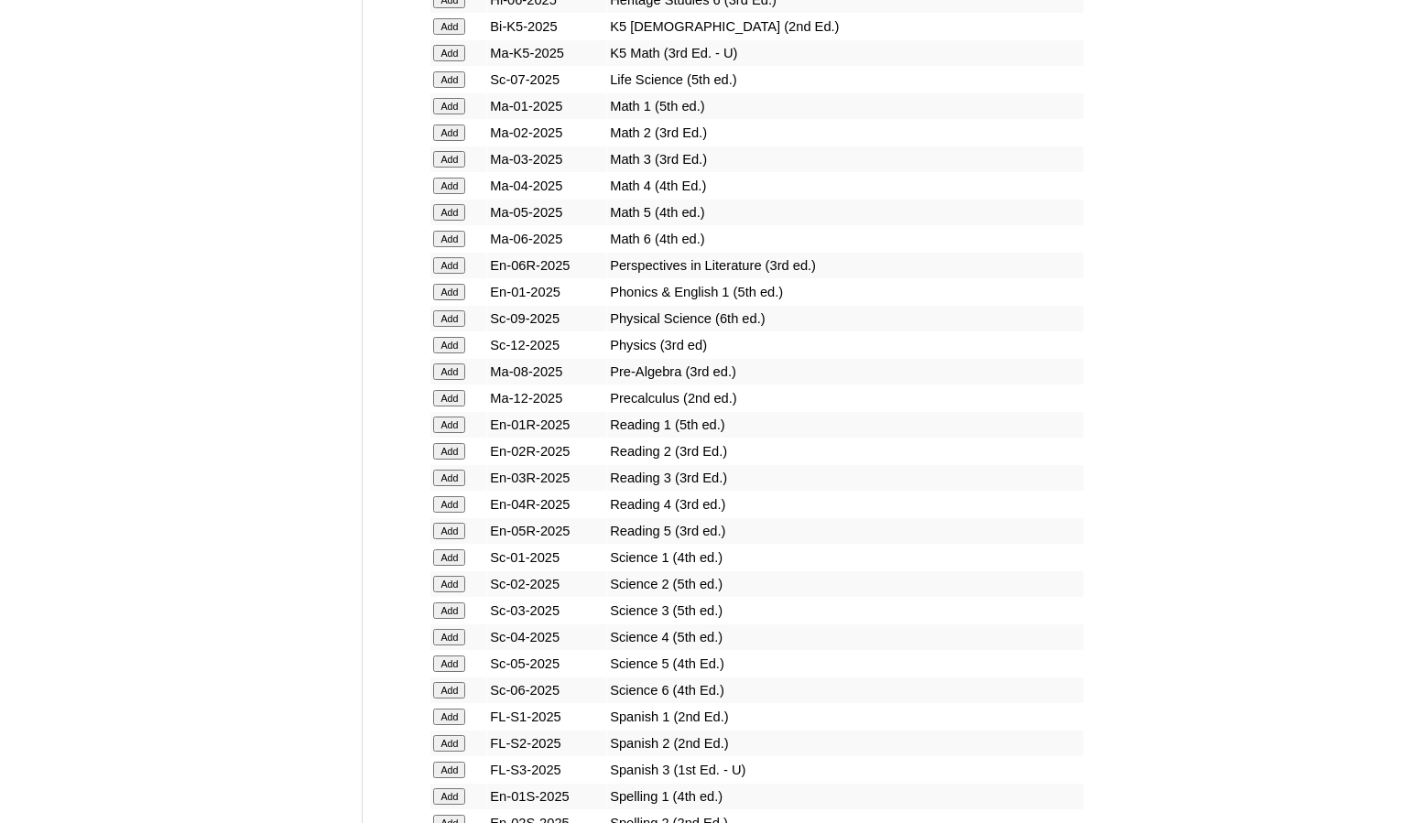
click at [440, 717] on input "Add" at bounding box center [449, 717] width 32 height 16
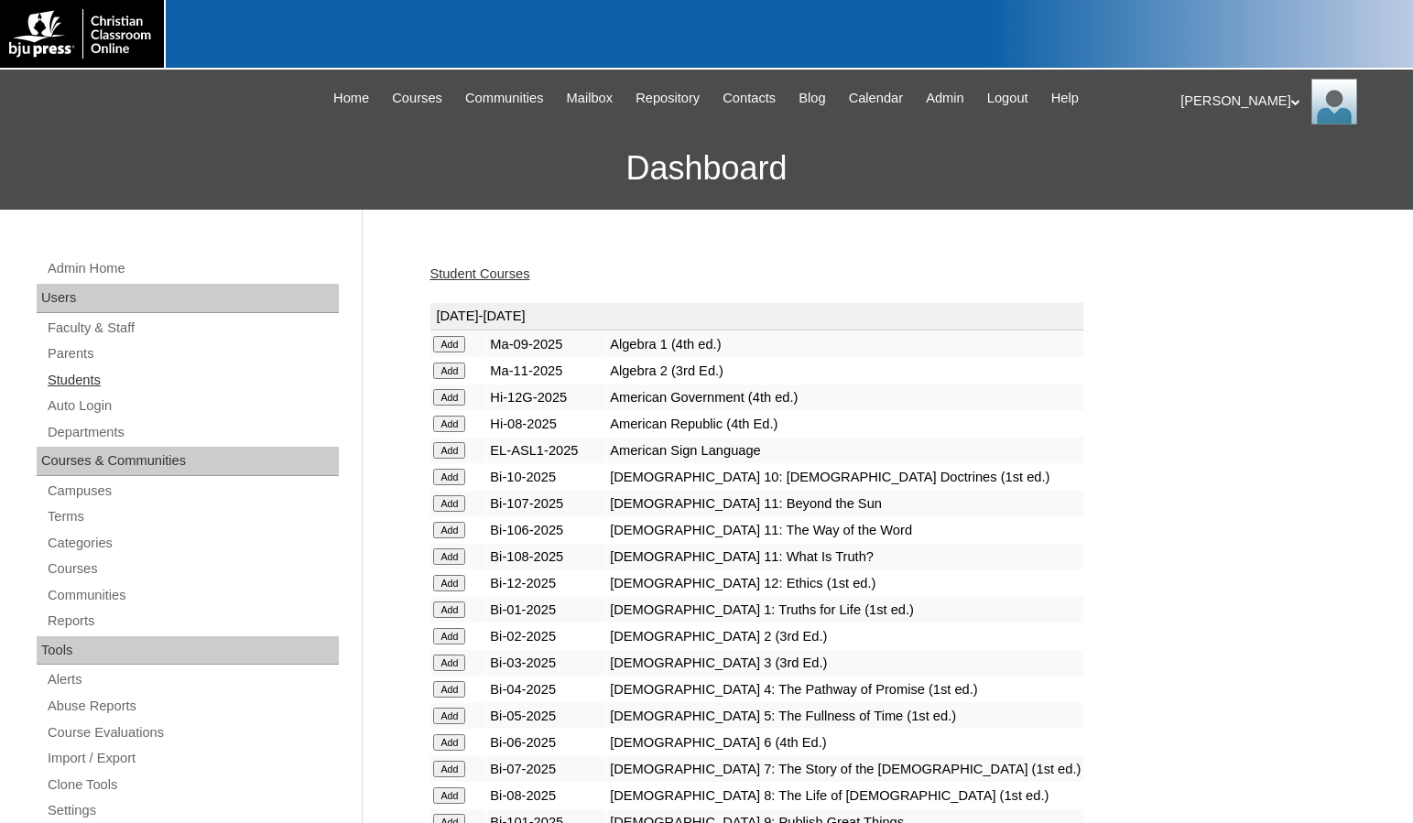
click at [117, 379] on link "Students" at bounding box center [192, 380] width 293 height 23
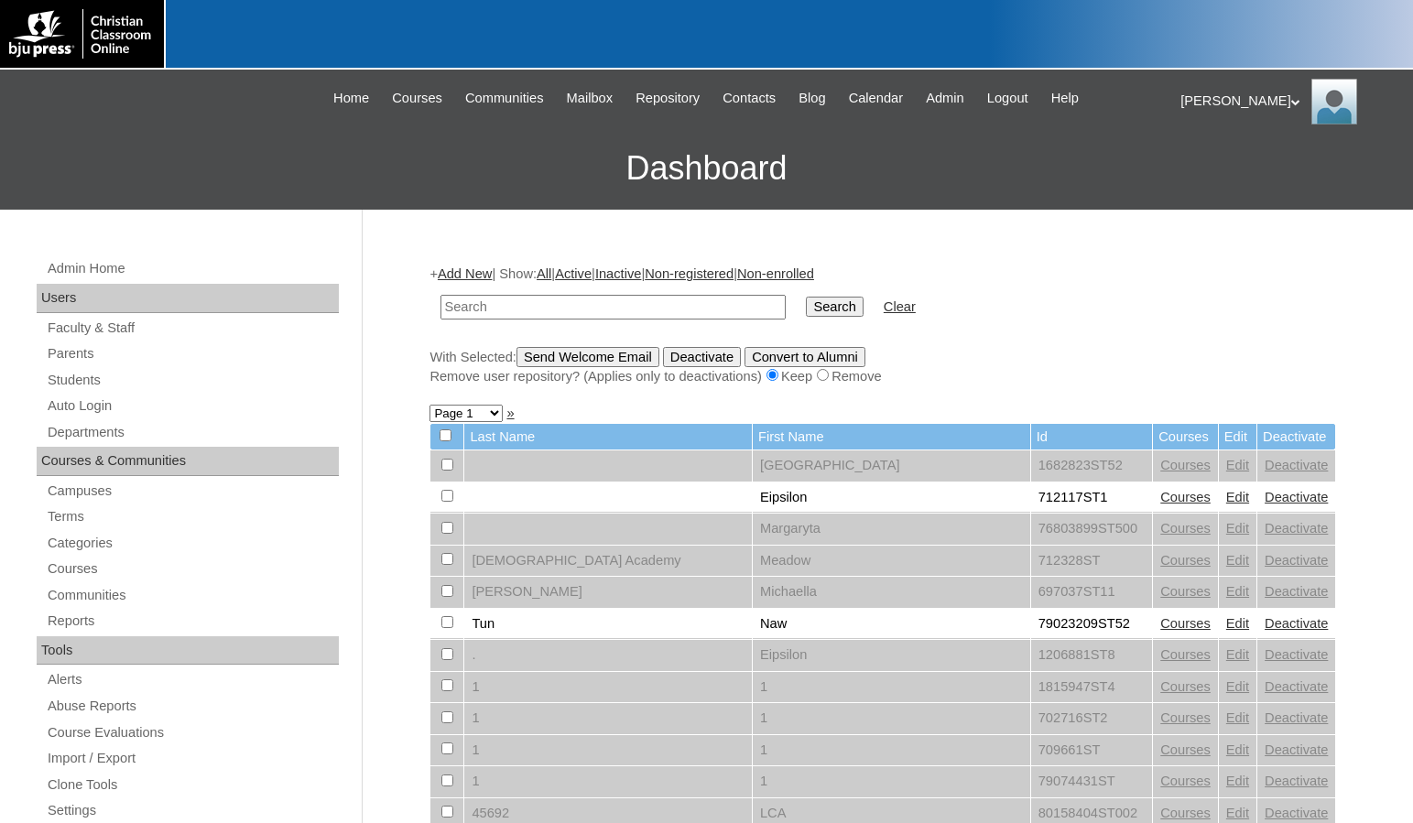
click at [660, 305] on input "text" at bounding box center [612, 307] width 345 height 25
type input "995274"
click at [806, 297] on input "Search" at bounding box center [834, 307] width 57 height 20
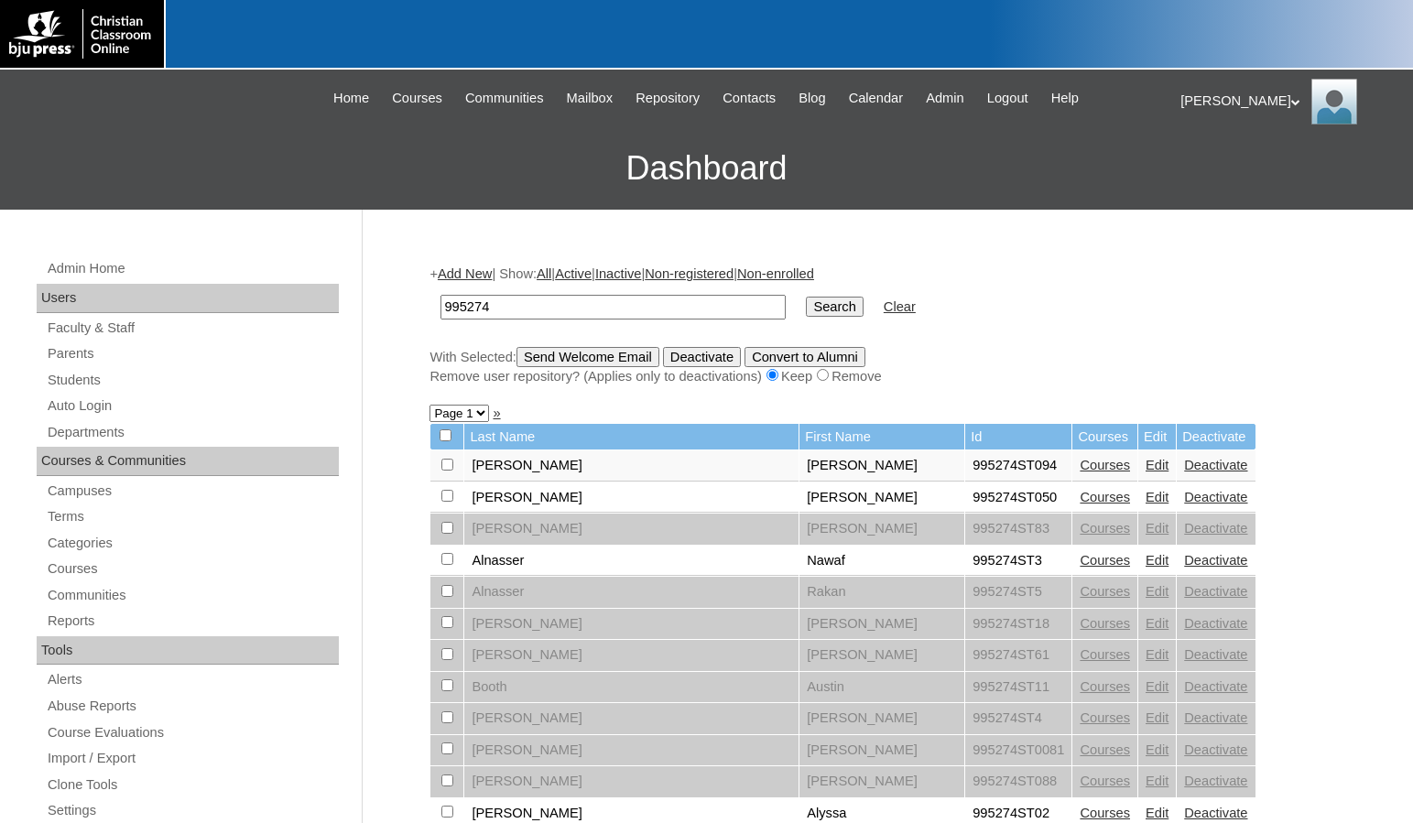
drag, startPoint x: 550, startPoint y: 302, endPoint x: 404, endPoint y: 297, distance: 146.6
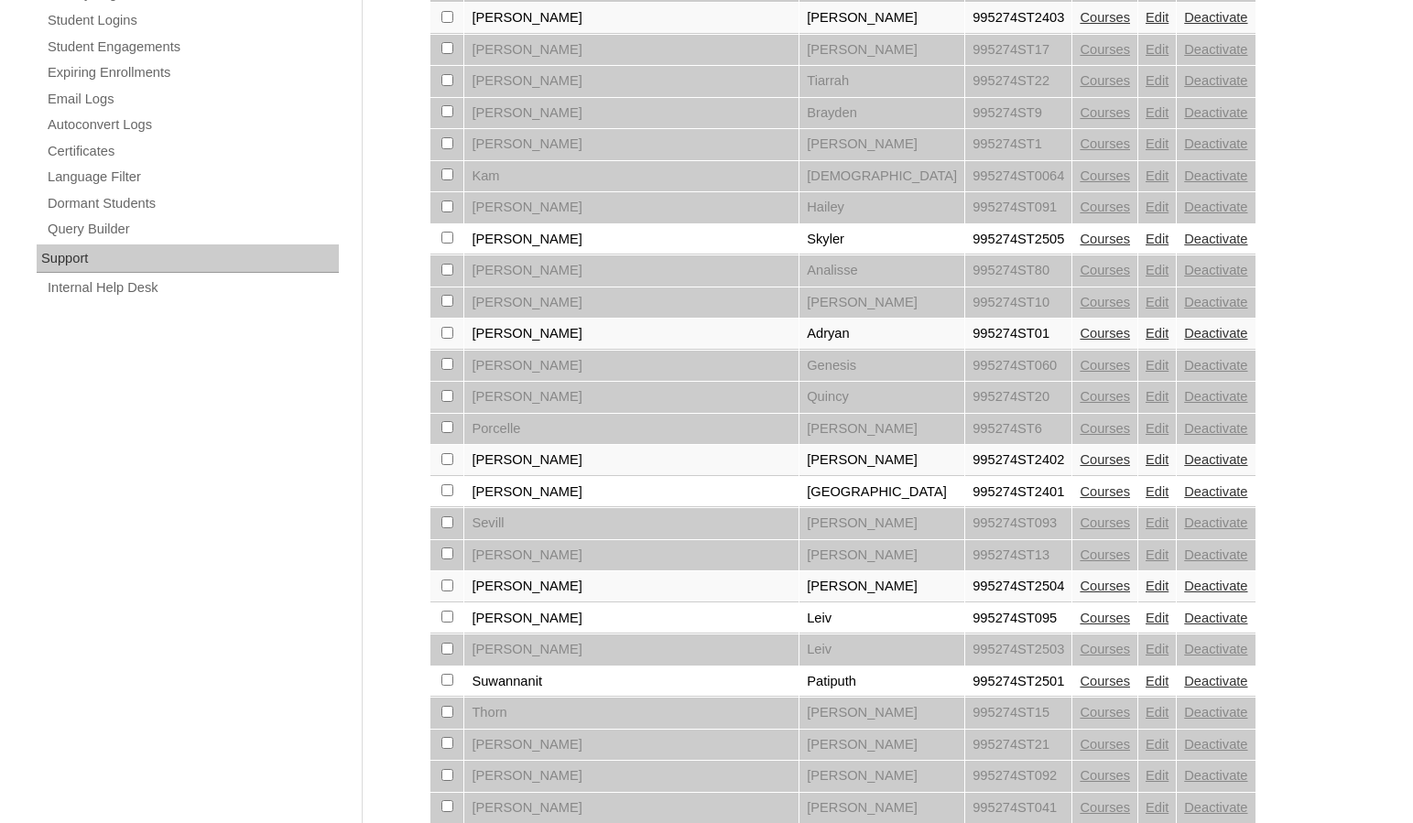
scroll to position [1263, 0]
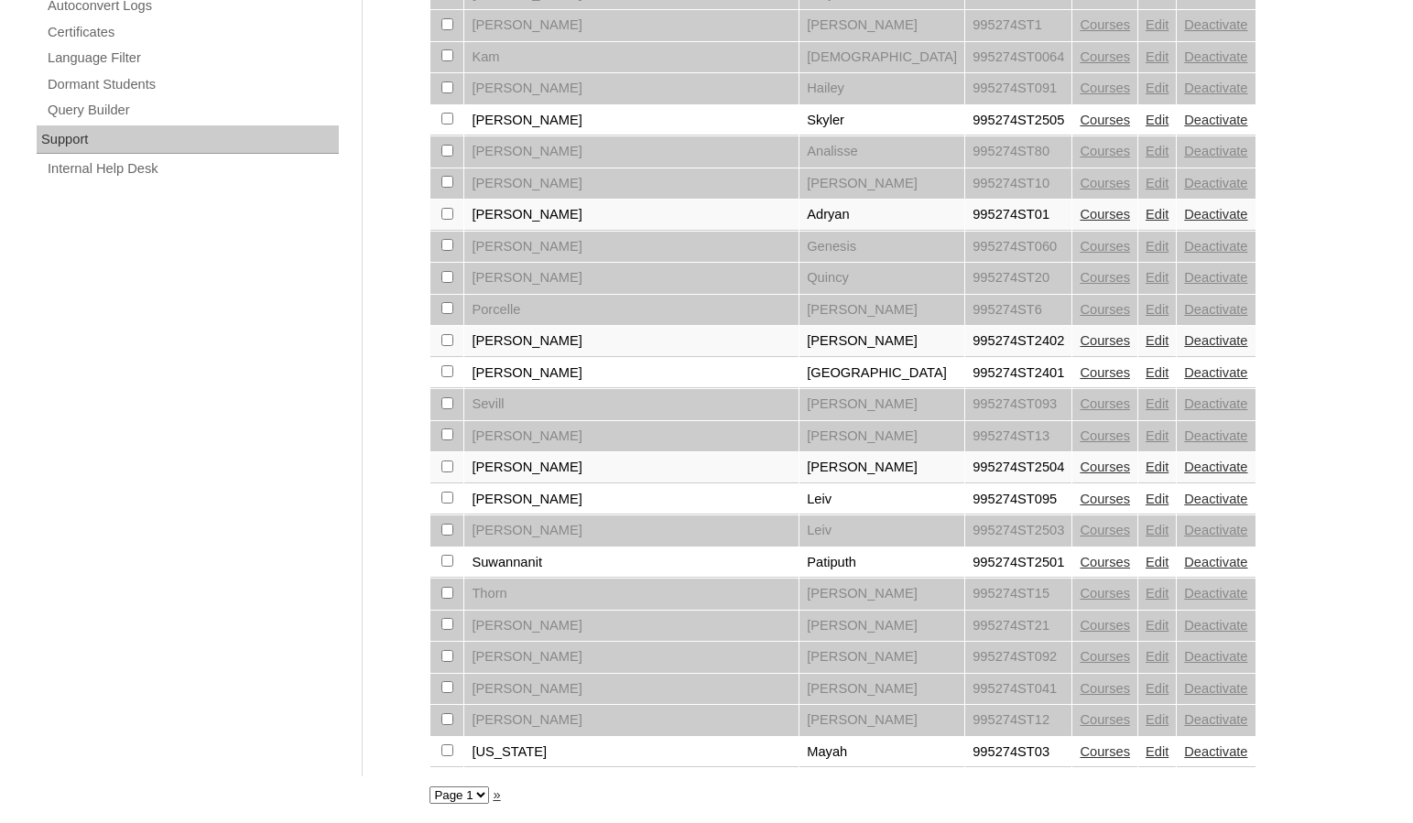
click at [1079, 216] on link "Courses" at bounding box center [1104, 214] width 50 height 15
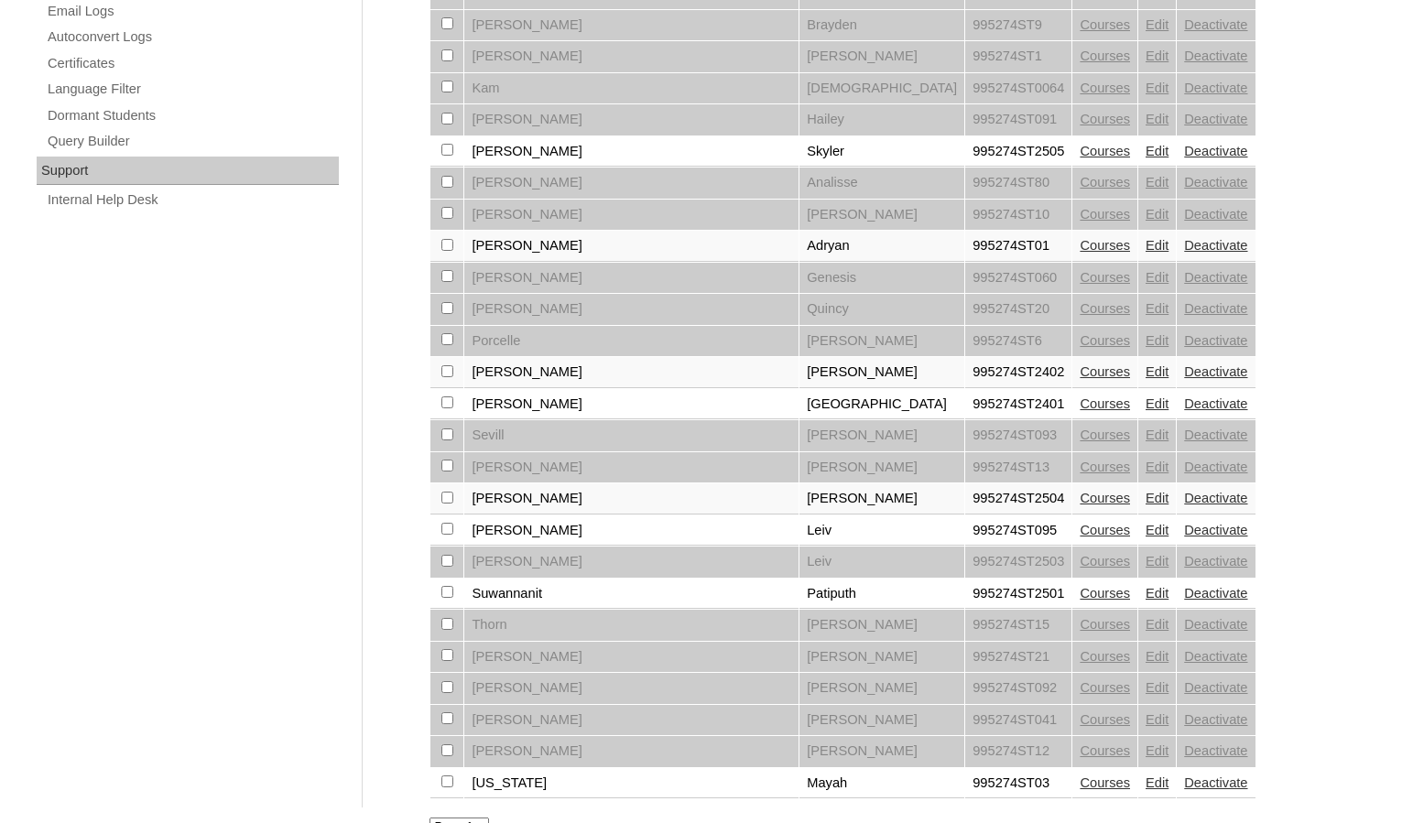
scroll to position [1263, 0]
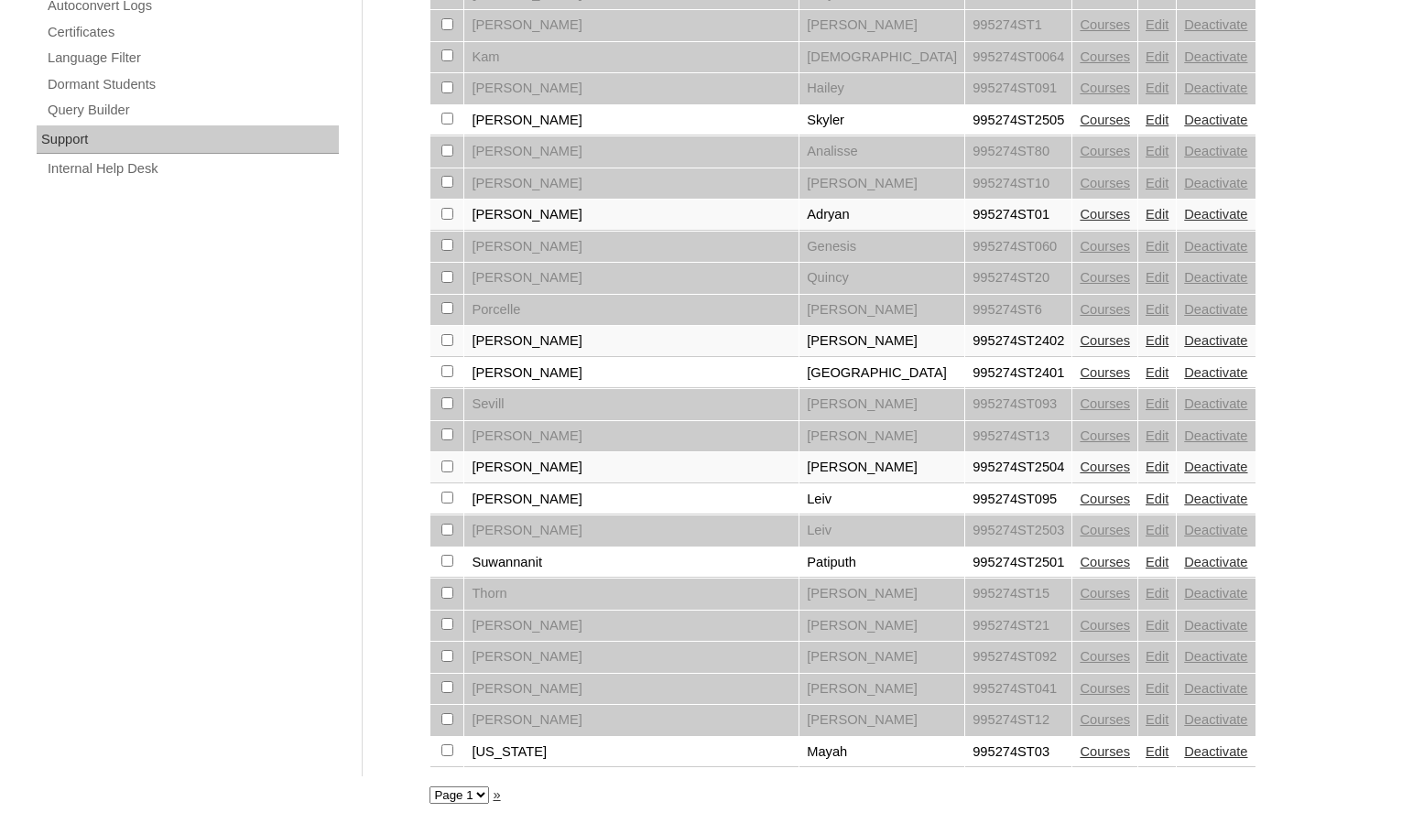
click at [456, 793] on select "Page 1 Page 2" at bounding box center [459, 794] width 60 height 17
select select "admin_students.php?q=995274&submit=Search&page=2"
click at [429, 786] on select "Page 1 Page 2" at bounding box center [459, 794] width 60 height 17
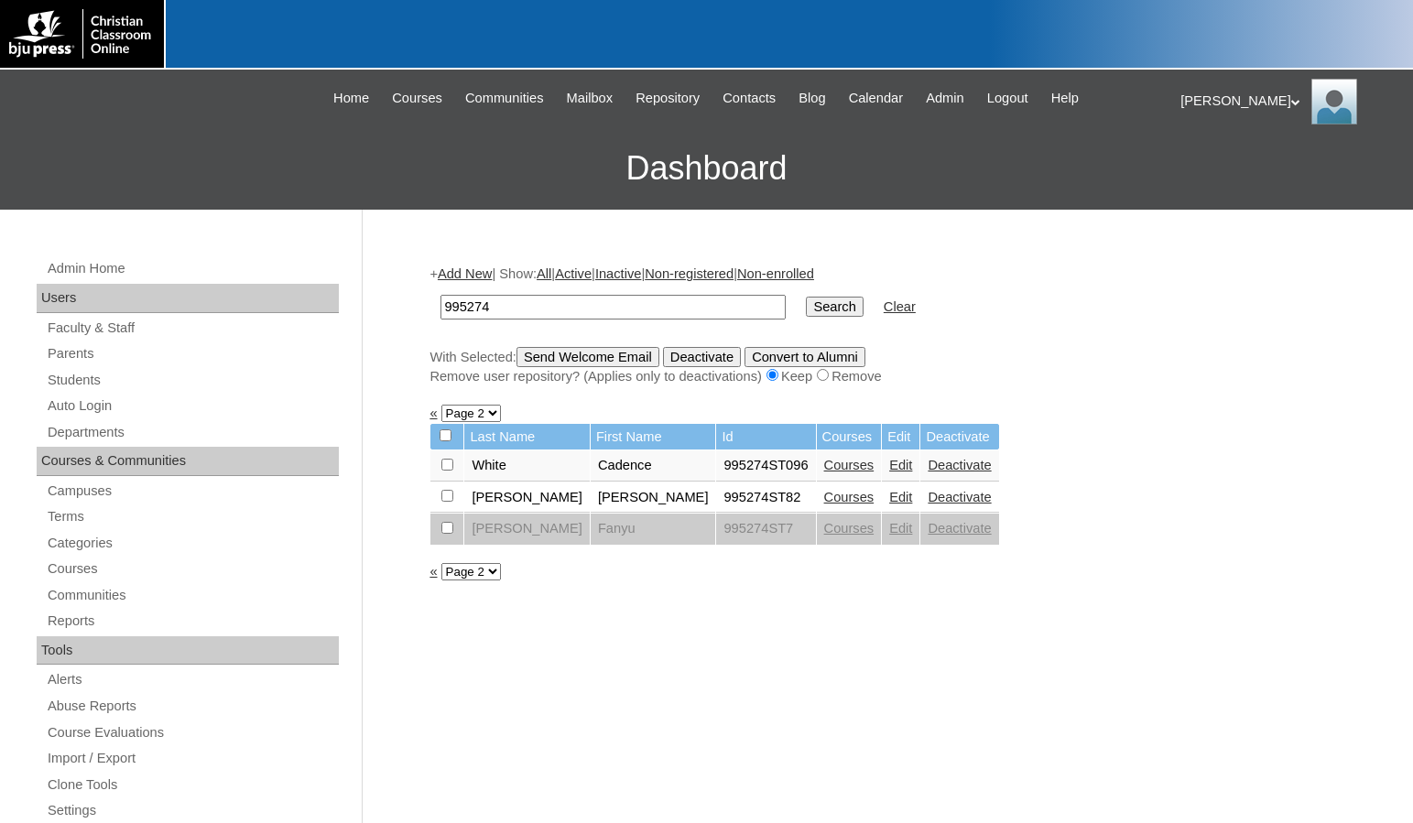
click at [434, 575] on link "«" at bounding box center [432, 571] width 7 height 15
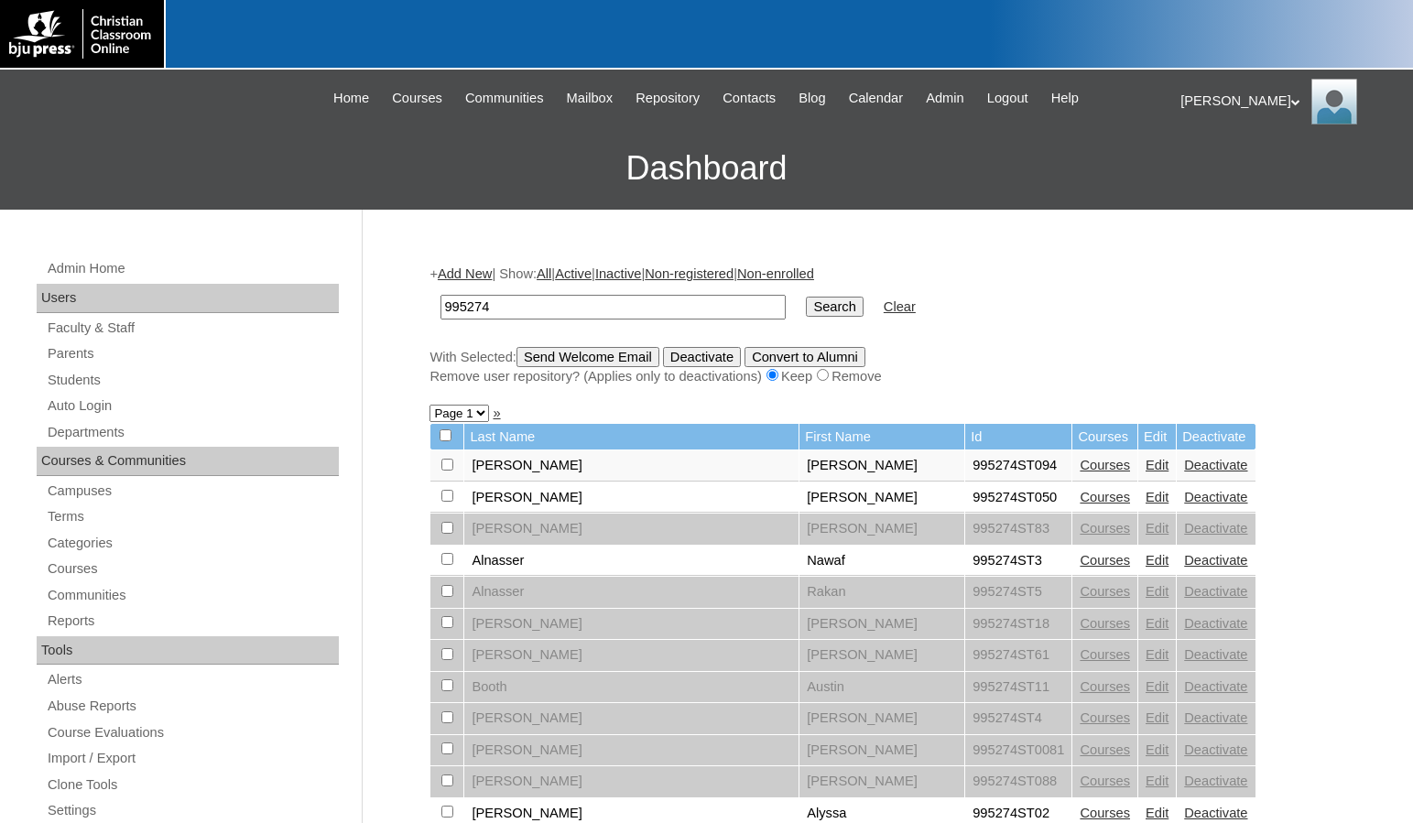
click at [489, 276] on link "Add New" at bounding box center [465, 273] width 54 height 15
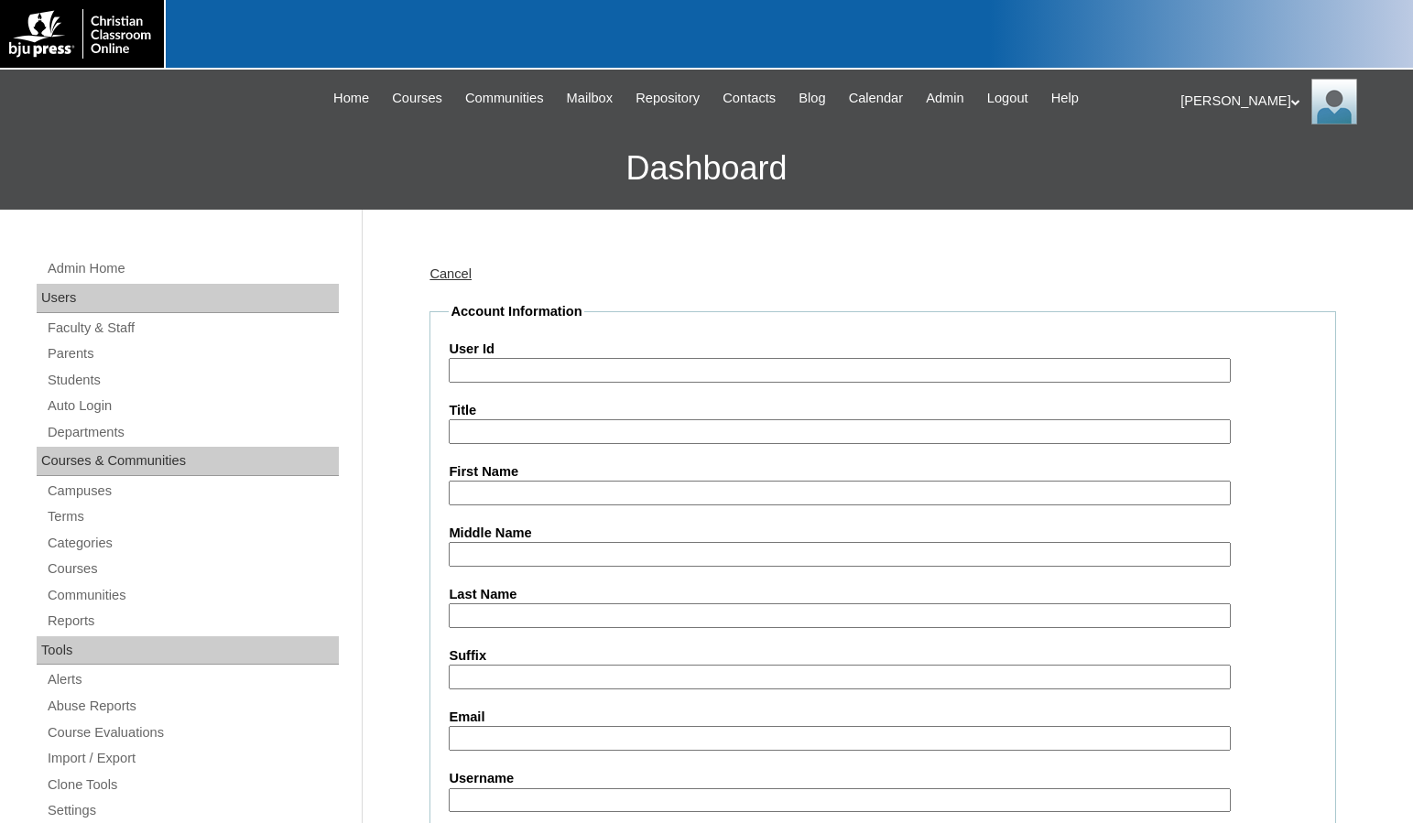
click at [510, 370] on input "User Id" at bounding box center [839, 370] width 781 height 25
paste input "995274"
type input "995274ST04"
type input "Hong Quoc"
click at [552, 626] on input "Anh" at bounding box center [839, 615] width 781 height 25
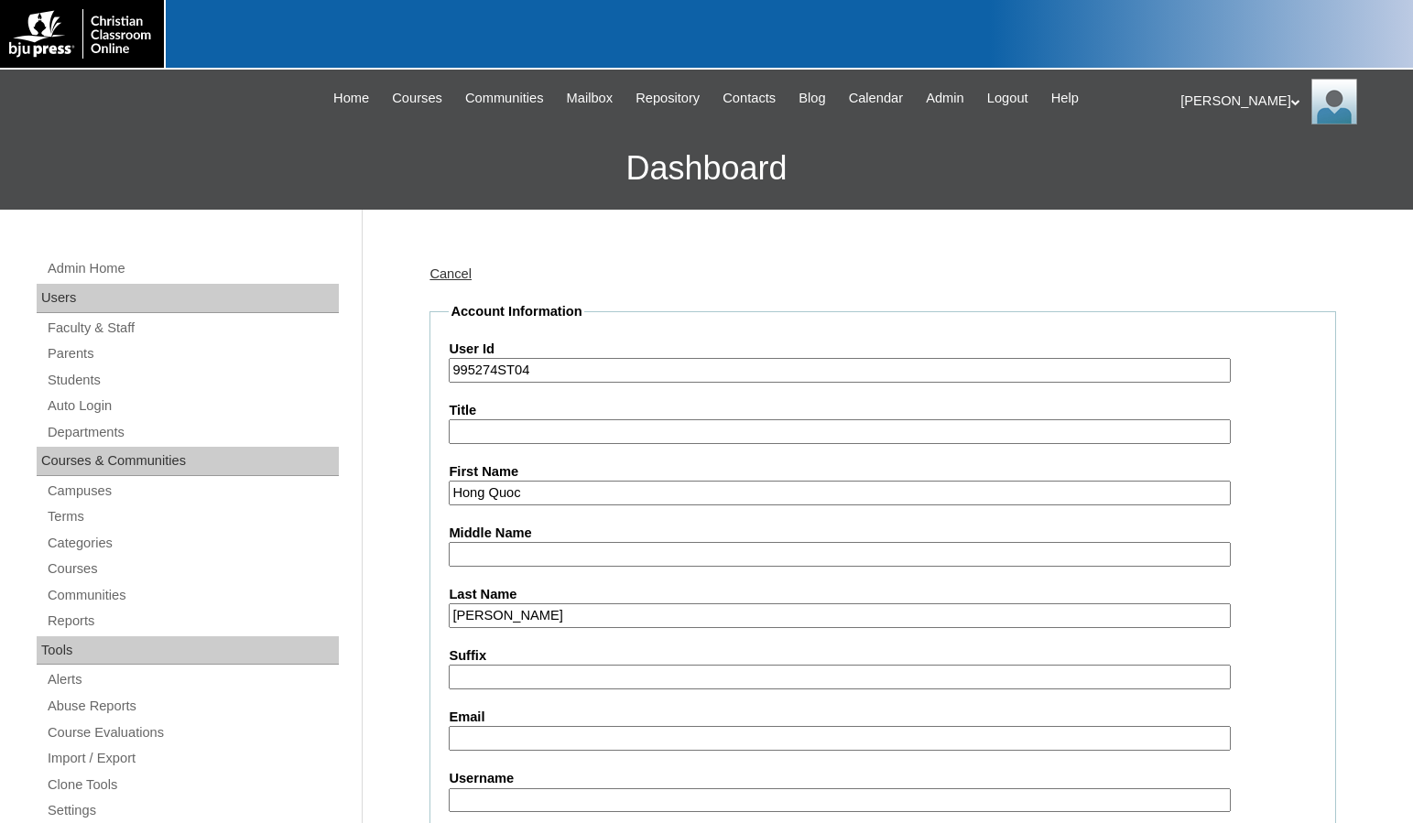
type input "Anh Nguyen"
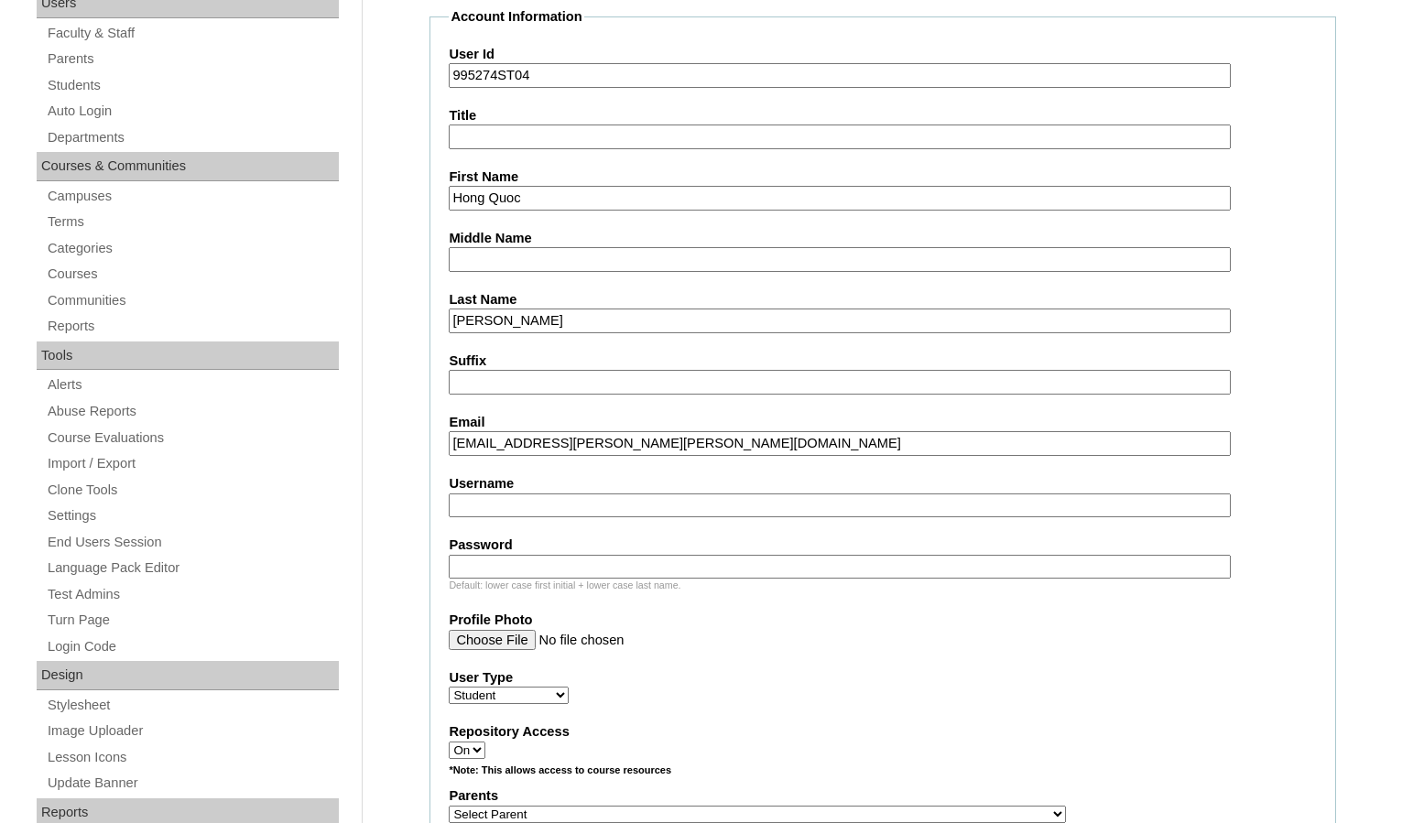
scroll to position [458, 0]
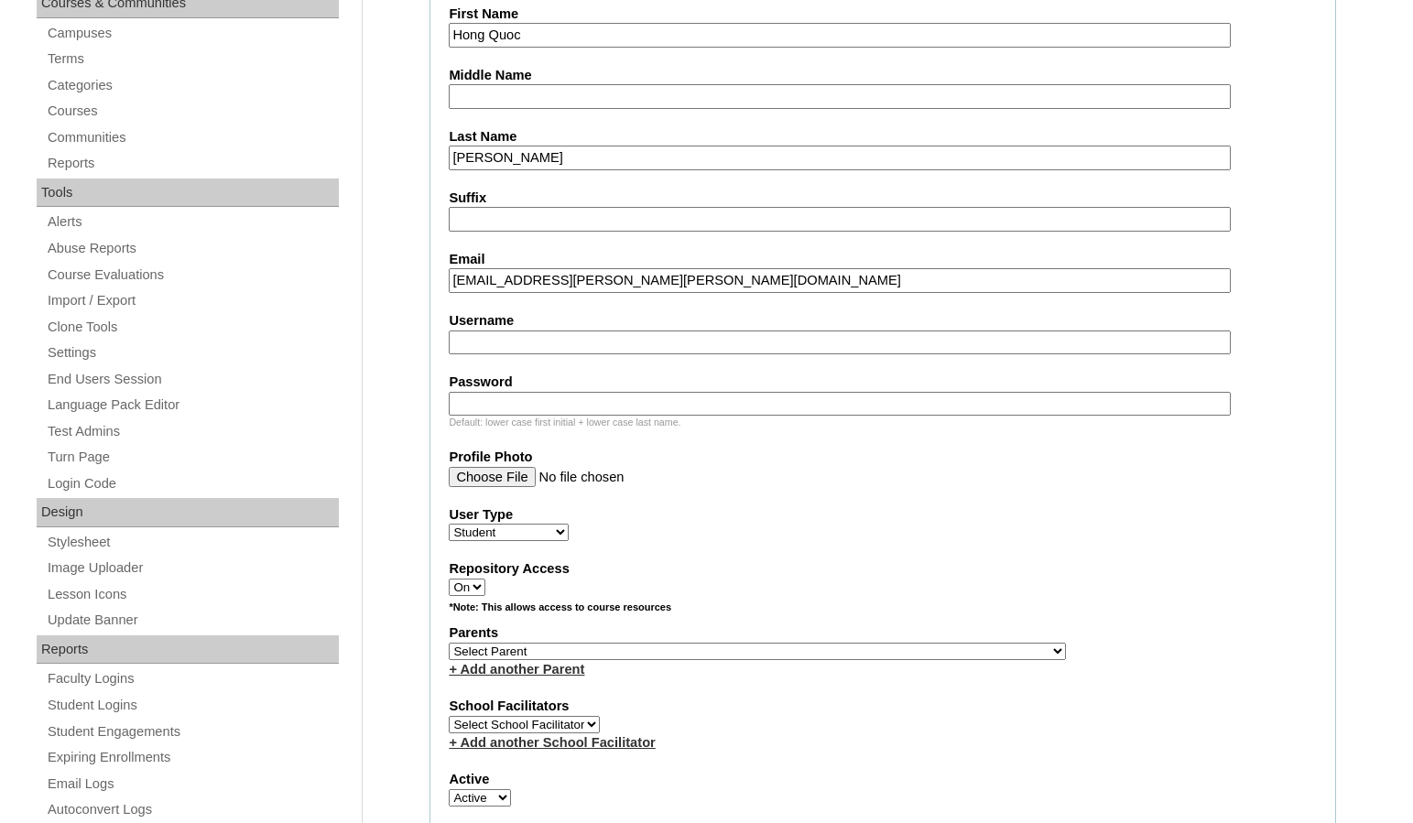
type input "draco.anh.nguyen@gcahtx.com"
click at [844, 644] on select "Select Parent , Fautanu, Ma 1, 1 23-24 accountMorgan, Jason 6th Street Mennonit…" at bounding box center [757, 651] width 617 height 17
select select "33467"
click at [878, 650] on div "Parents Select Parent , Fautanu, Ma 1, 1 23-24 accountMorgan, Jason 6th Street …" at bounding box center [883, 650] width 868 height 55
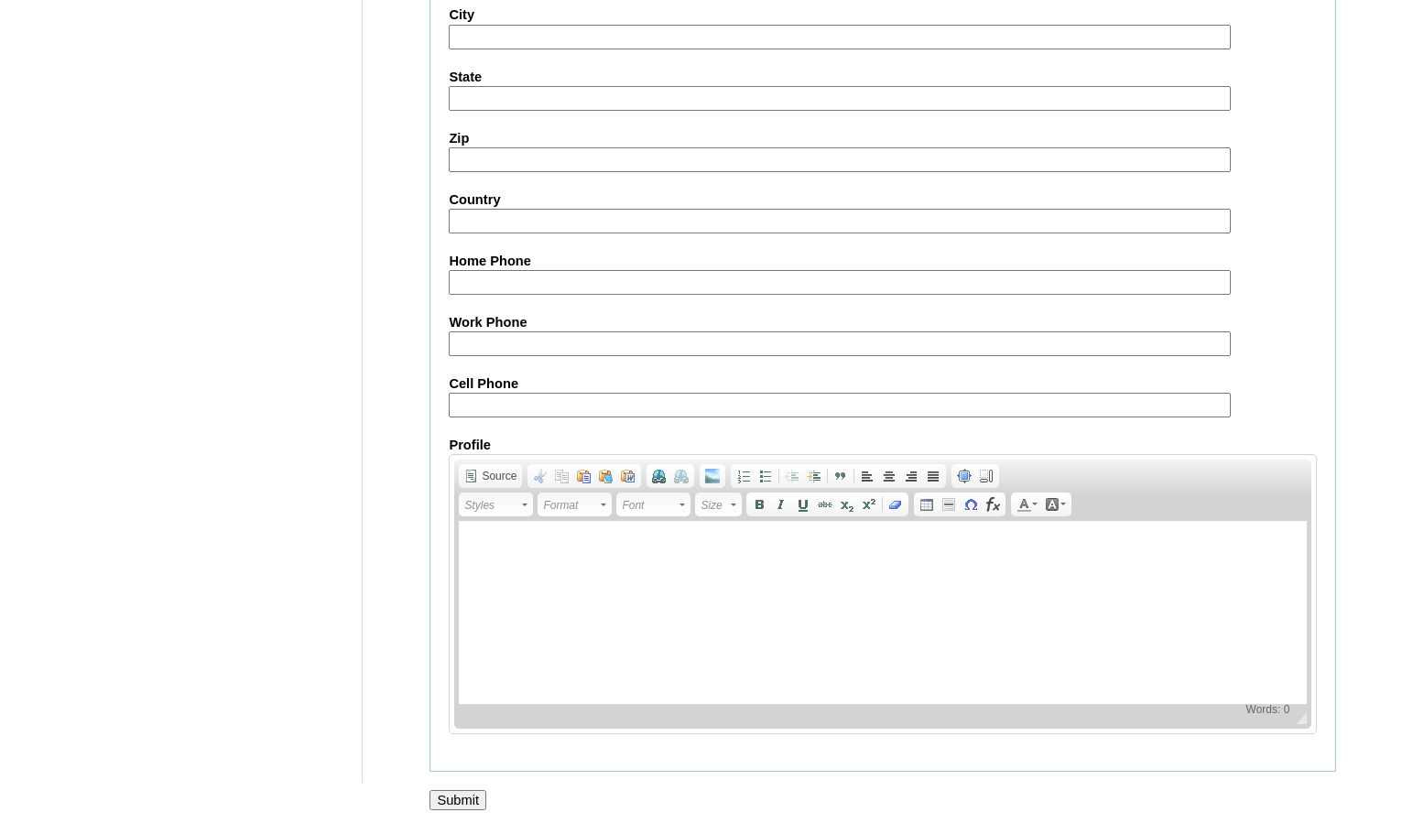
scroll to position [1963, 0]
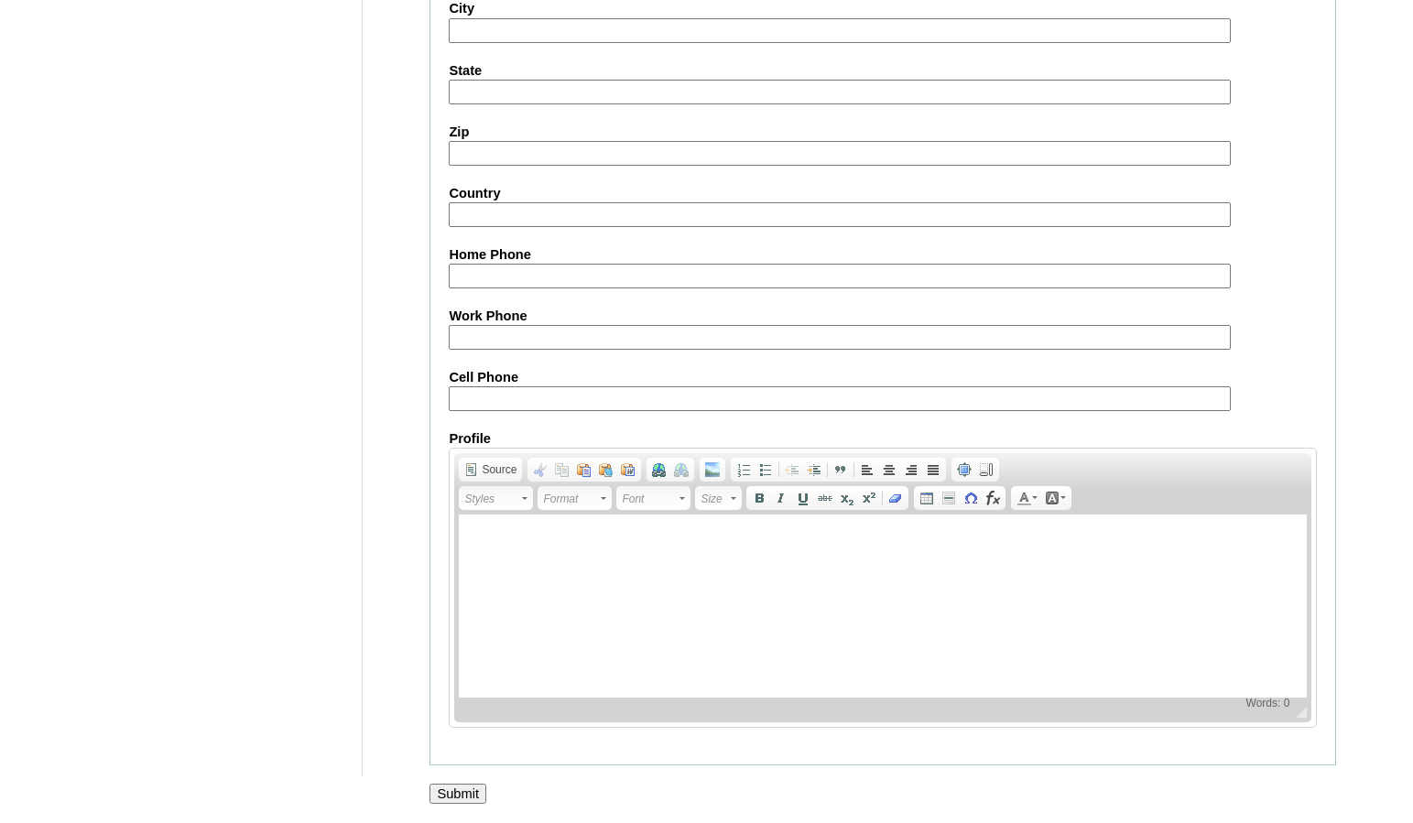
click at [446, 784] on input "Submit" at bounding box center [457, 794] width 57 height 20
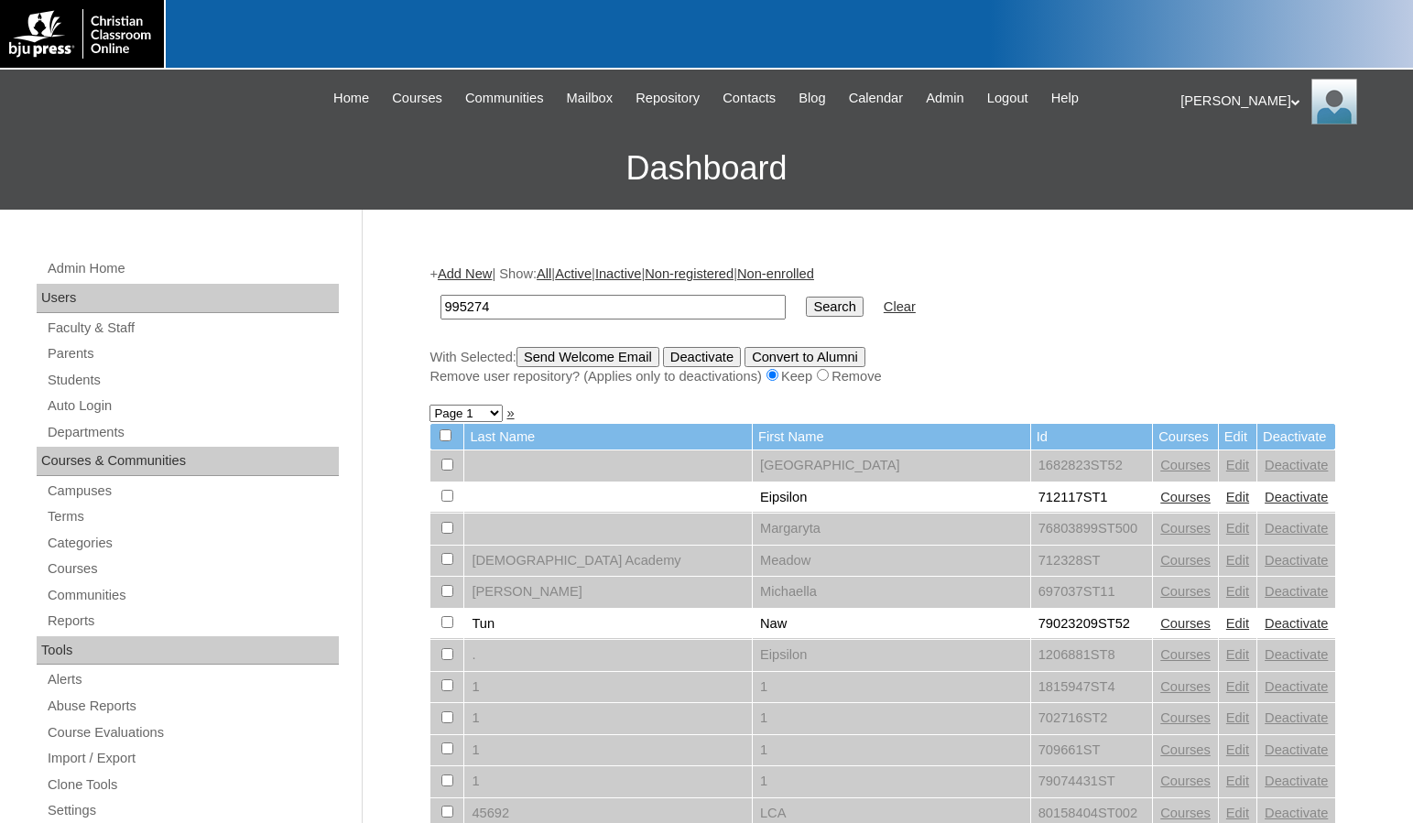
type input "995274"
click at [806, 308] on input "Search" at bounding box center [834, 307] width 57 height 20
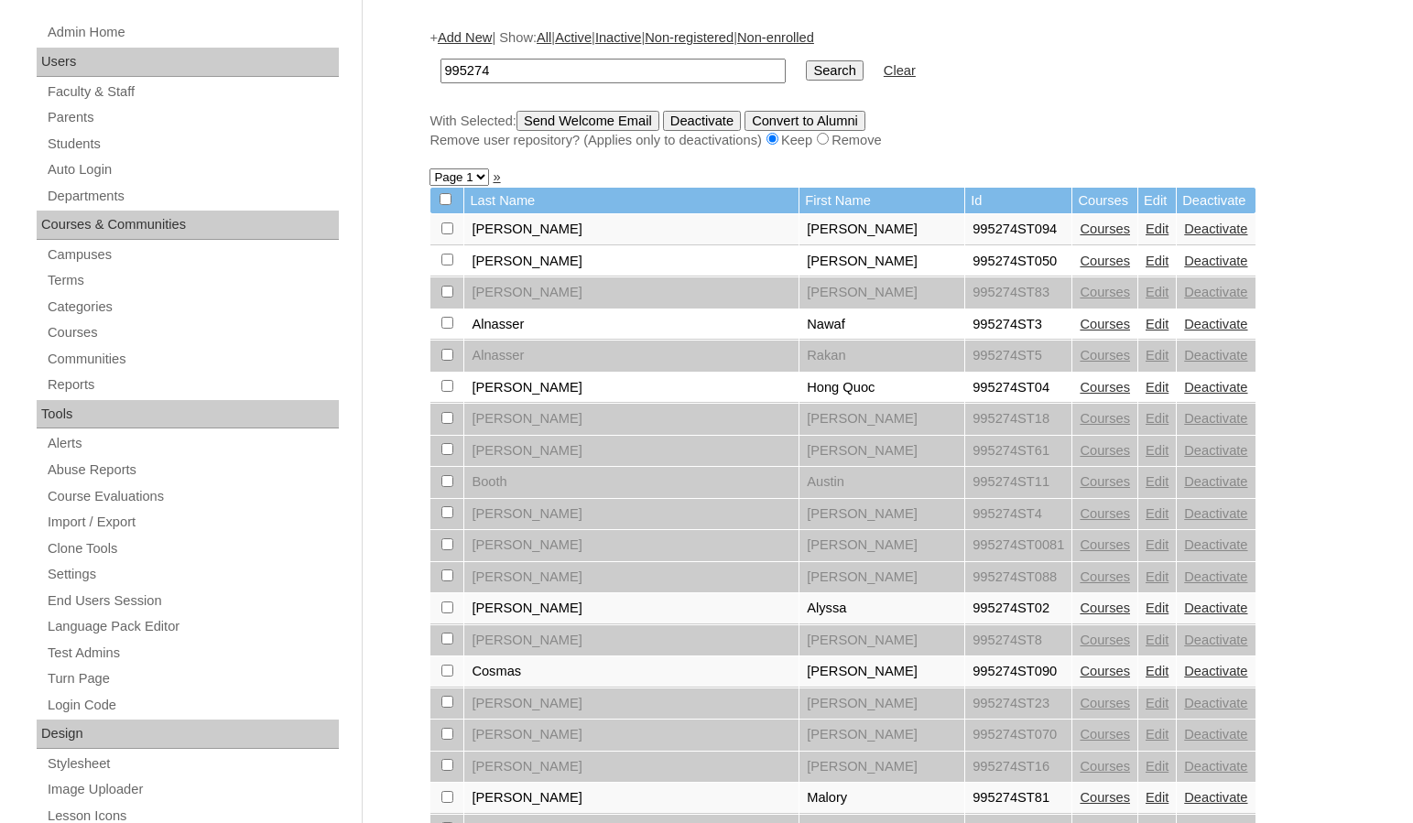
scroll to position [275, 0]
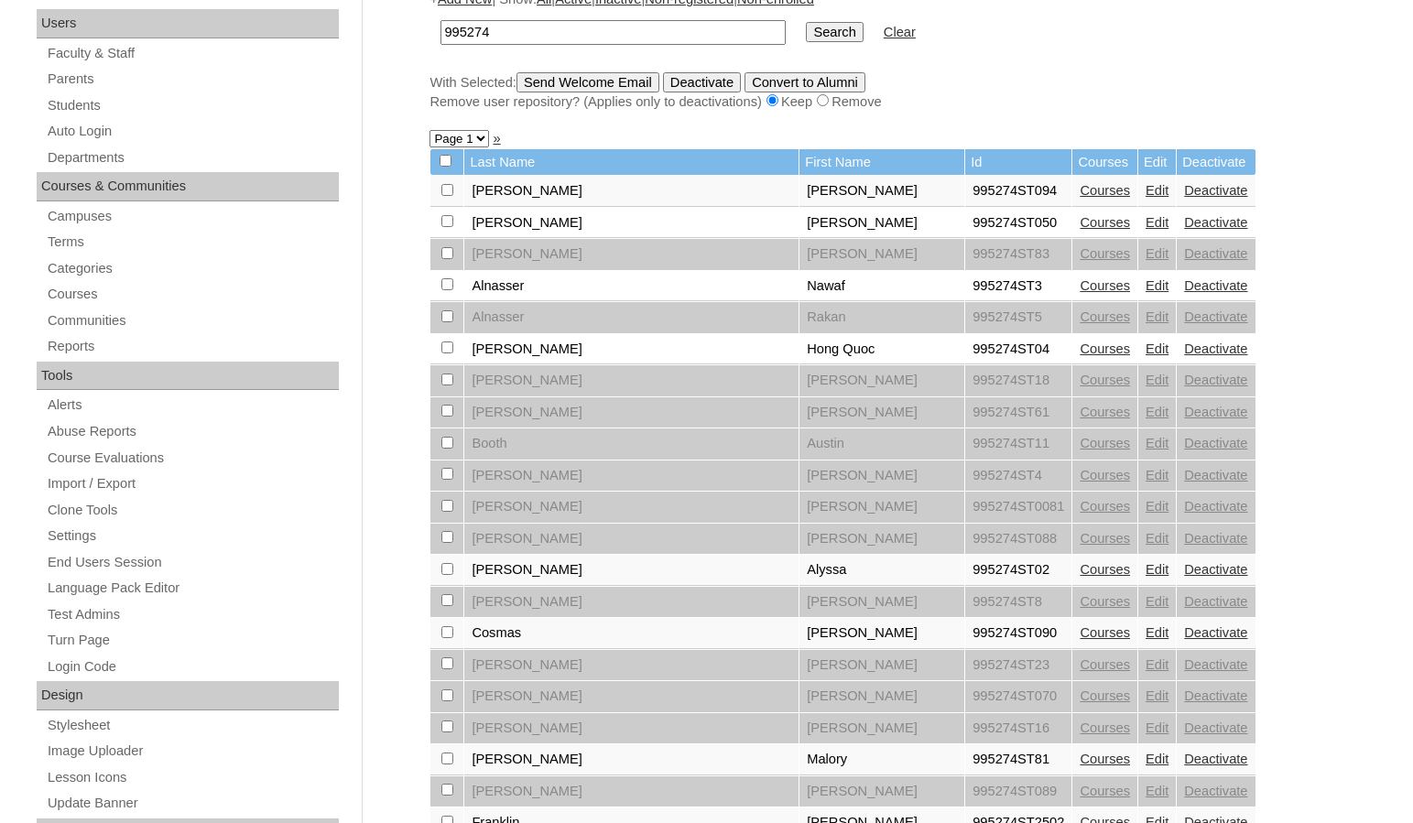
click at [1079, 342] on link "Courses" at bounding box center [1104, 348] width 50 height 15
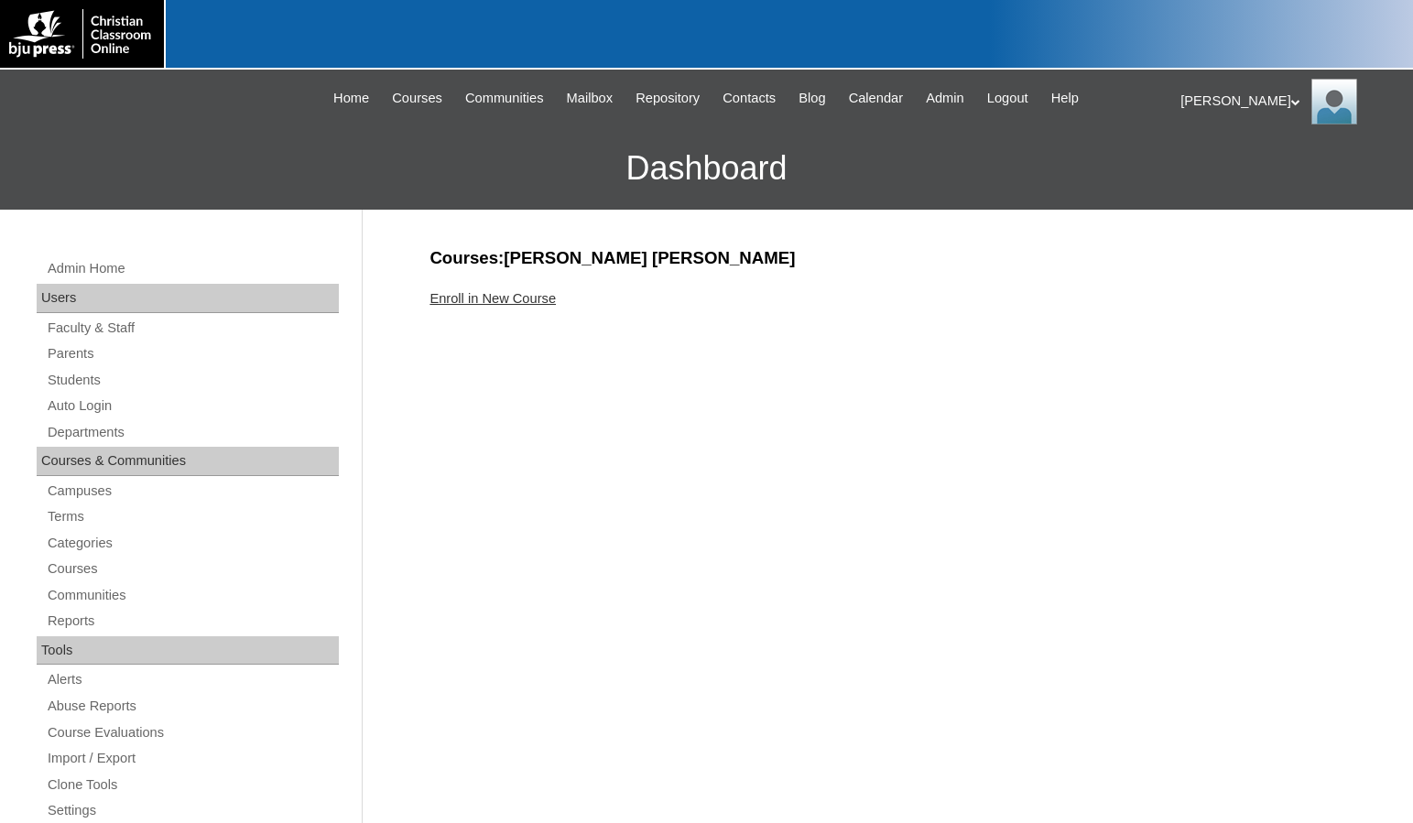
click at [544, 300] on link "Enroll in New Course" at bounding box center [492, 298] width 126 height 15
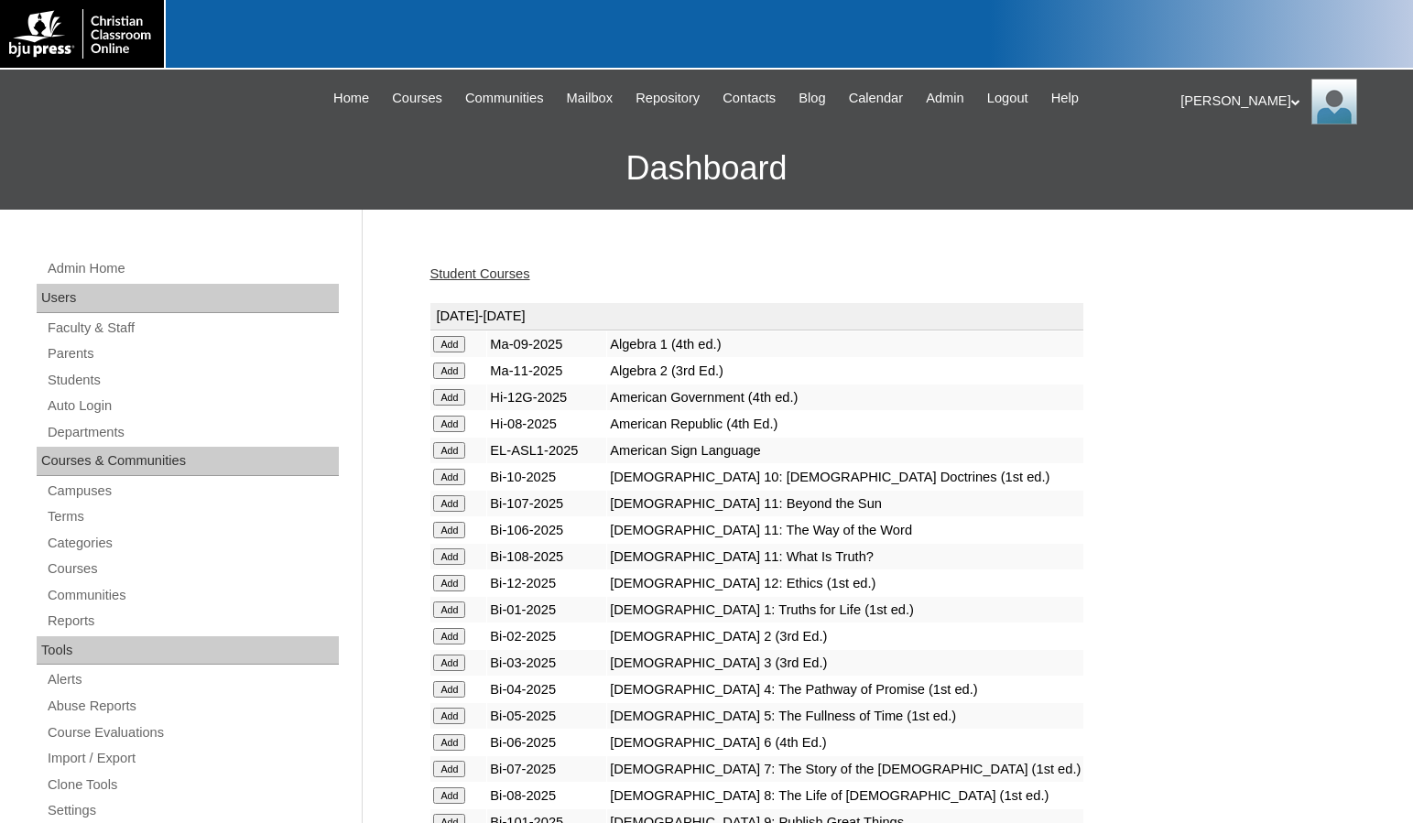
click at [455, 339] on input "Add" at bounding box center [449, 344] width 32 height 16
click at [114, 374] on link "Students" at bounding box center [192, 380] width 293 height 23
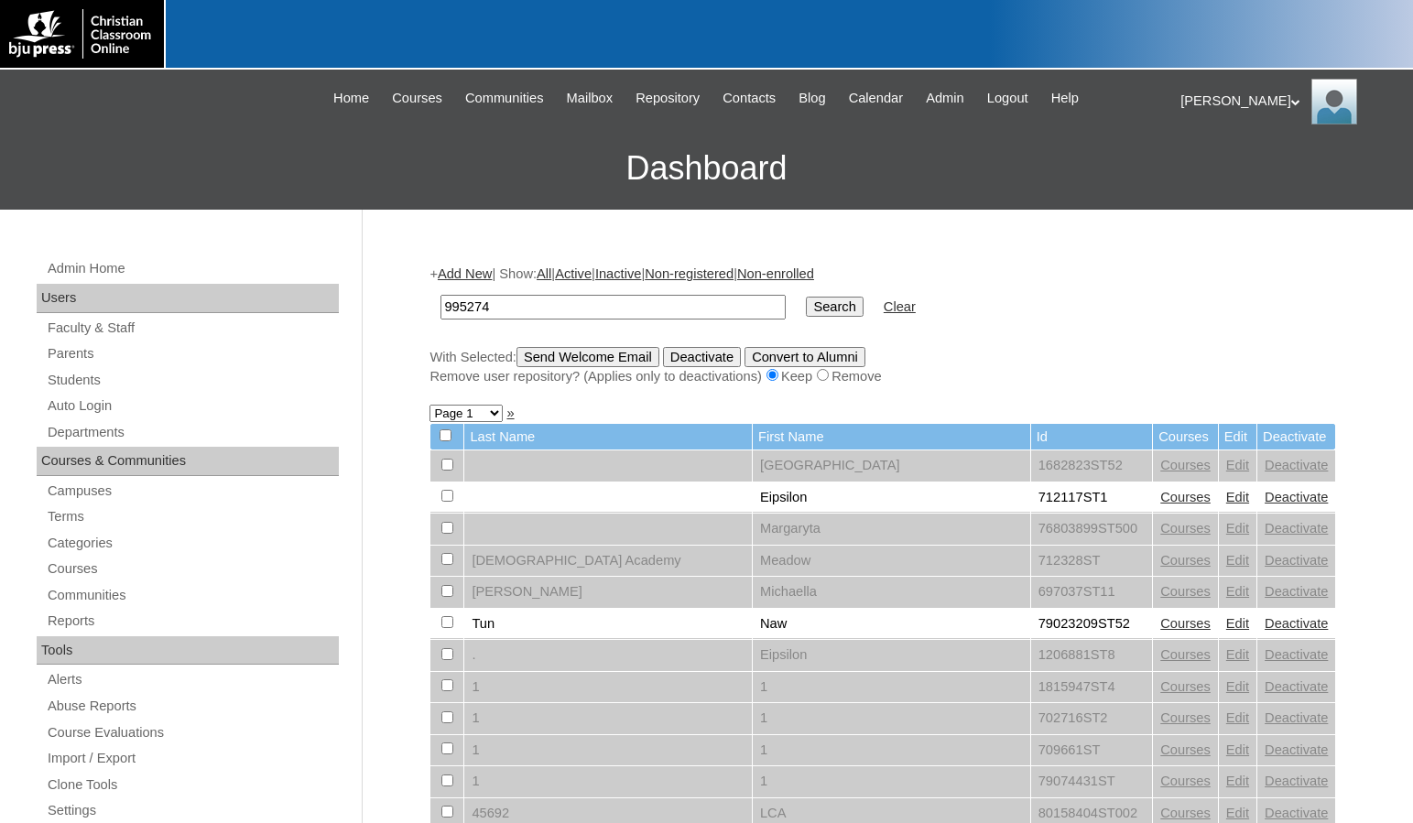
type input "995274"
click at [806, 303] on input "Search" at bounding box center [834, 307] width 57 height 20
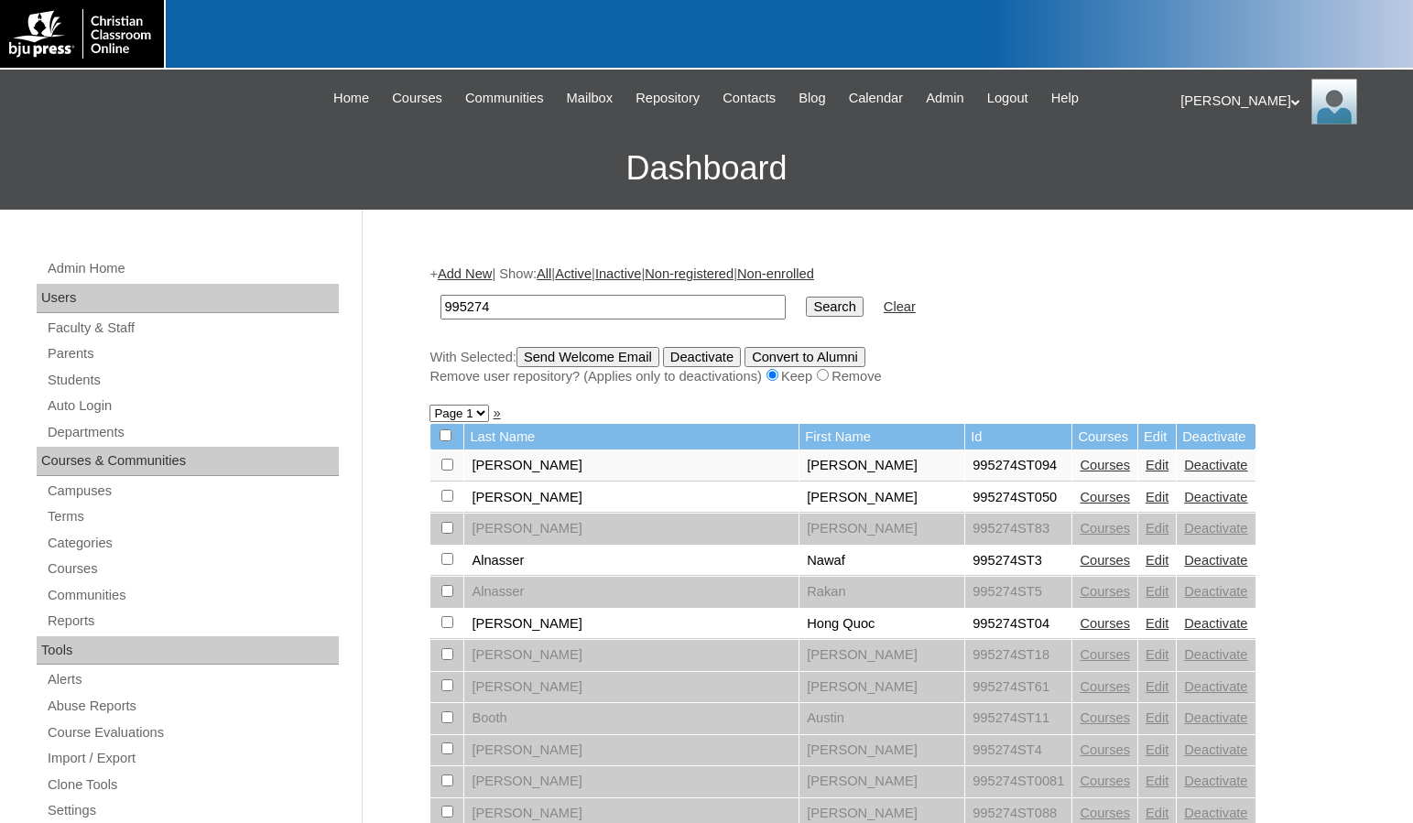
click at [447, 623] on input "checkbox" at bounding box center [447, 622] width 12 height 12
checkbox input "true"
click at [623, 361] on input "Send Welcome Email" at bounding box center [587, 357] width 143 height 20
